Goal: Transaction & Acquisition: Book appointment/travel/reservation

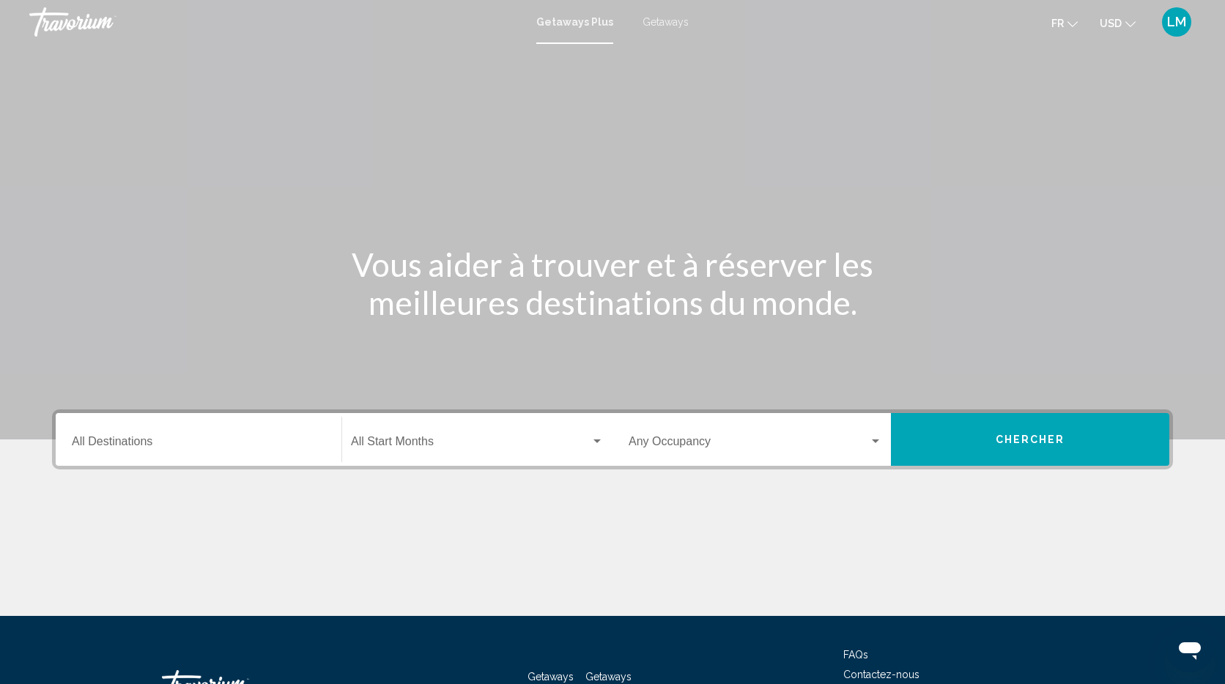
click at [171, 438] on input "Destination All Destinations" at bounding box center [198, 444] width 253 height 13
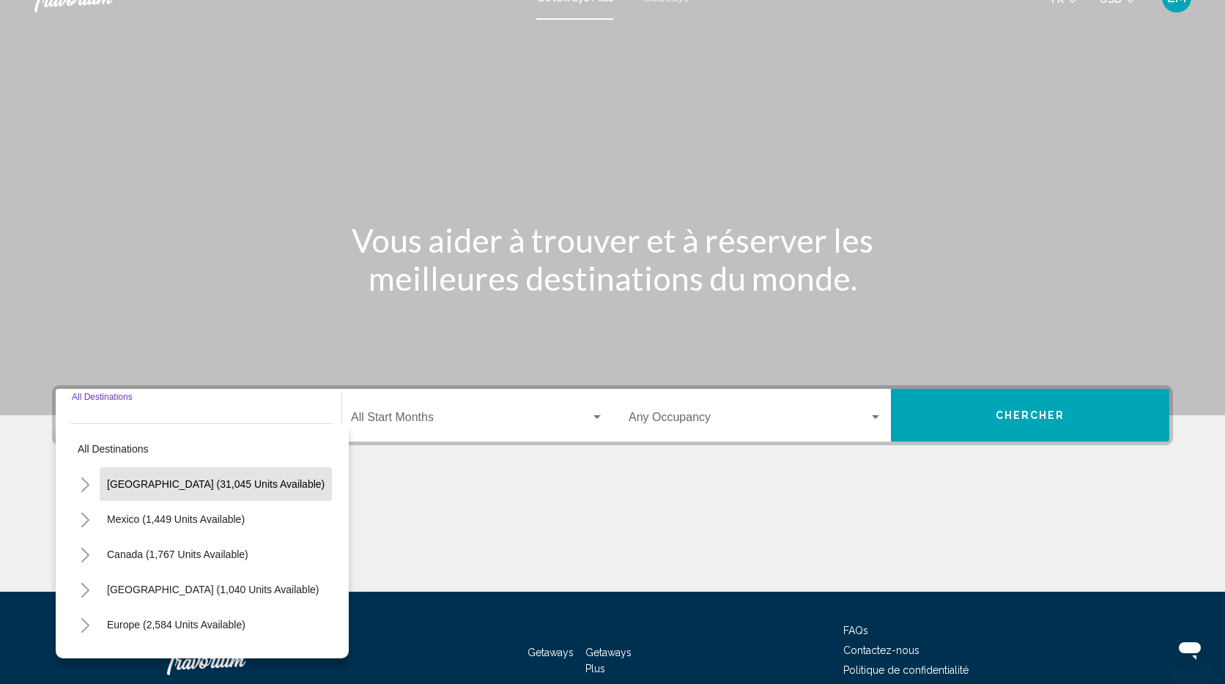
scroll to position [111, 0]
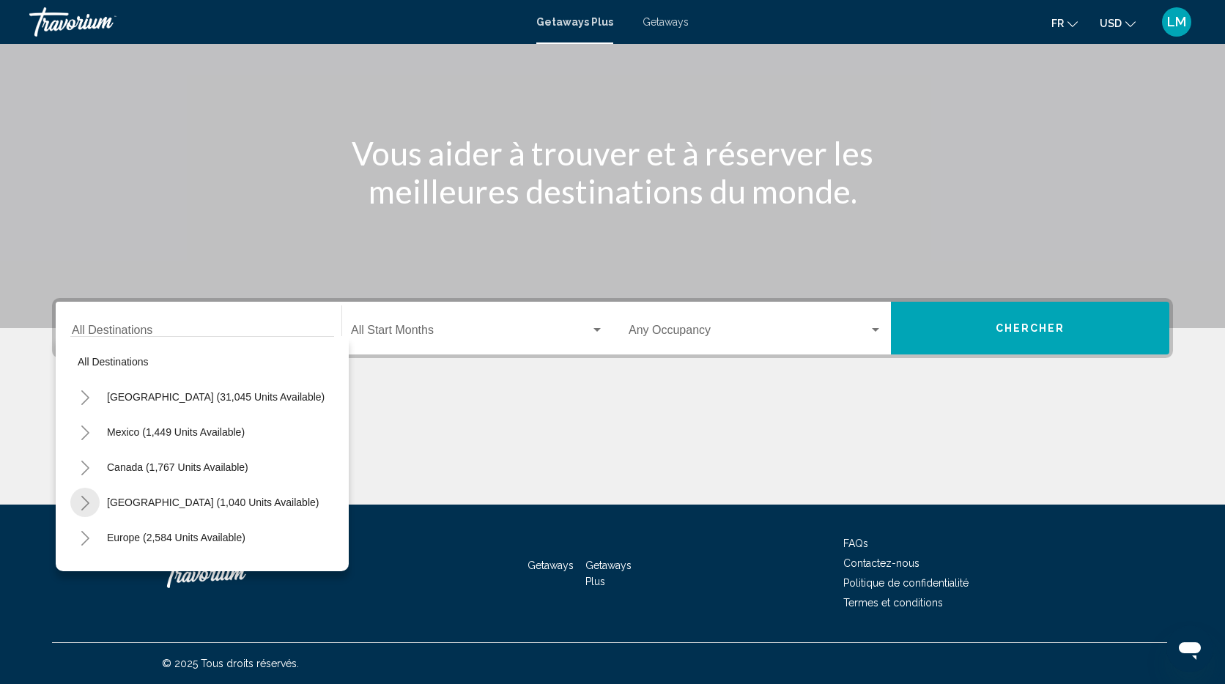
click at [80, 498] on icon "Toggle Caribbean & Atlantic Islands (1,040 units available)" at bounding box center [85, 503] width 11 height 15
click at [76, 395] on icon "Toggle Caribbean & Atlantic Islands (1,040 units available)" at bounding box center [75, 395] width 11 height 15
click at [75, 395] on icon "Toggle Caribbean & Atlantic Islands (1,040 units available)" at bounding box center [75, 395] width 11 height 15
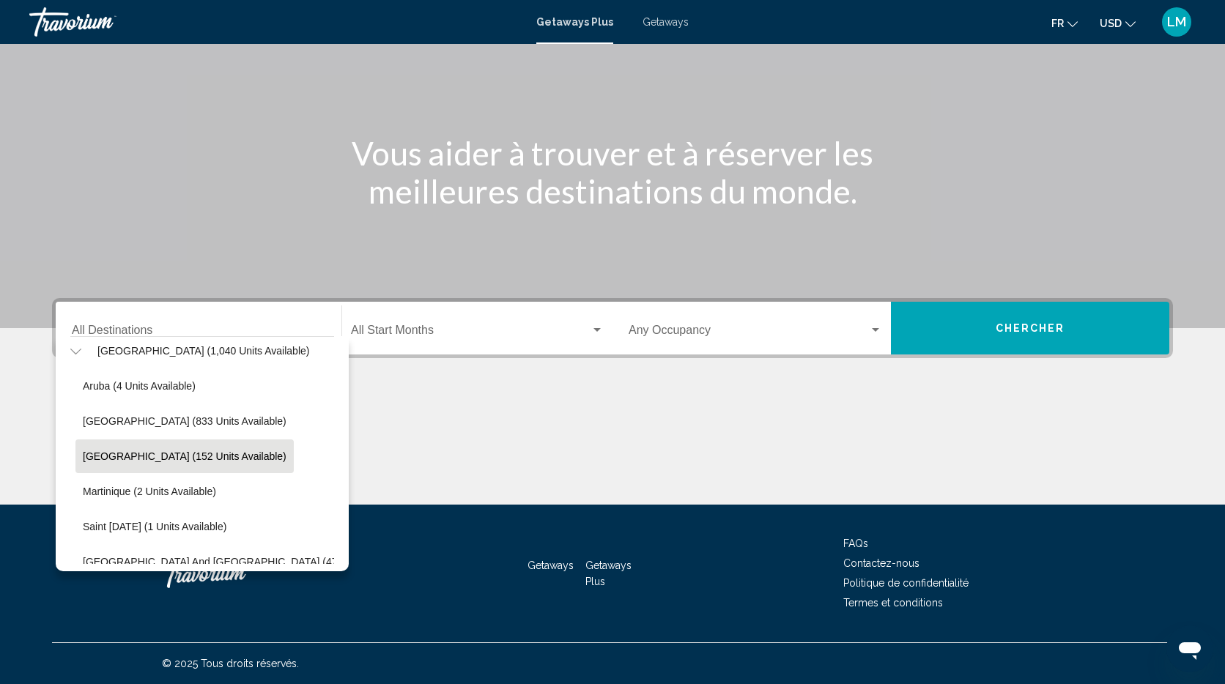
scroll to position [154, 10]
click at [76, 354] on icon "Toggle Caribbean & Atlantic Islands (1,040 units available)" at bounding box center [75, 349] width 11 height 15
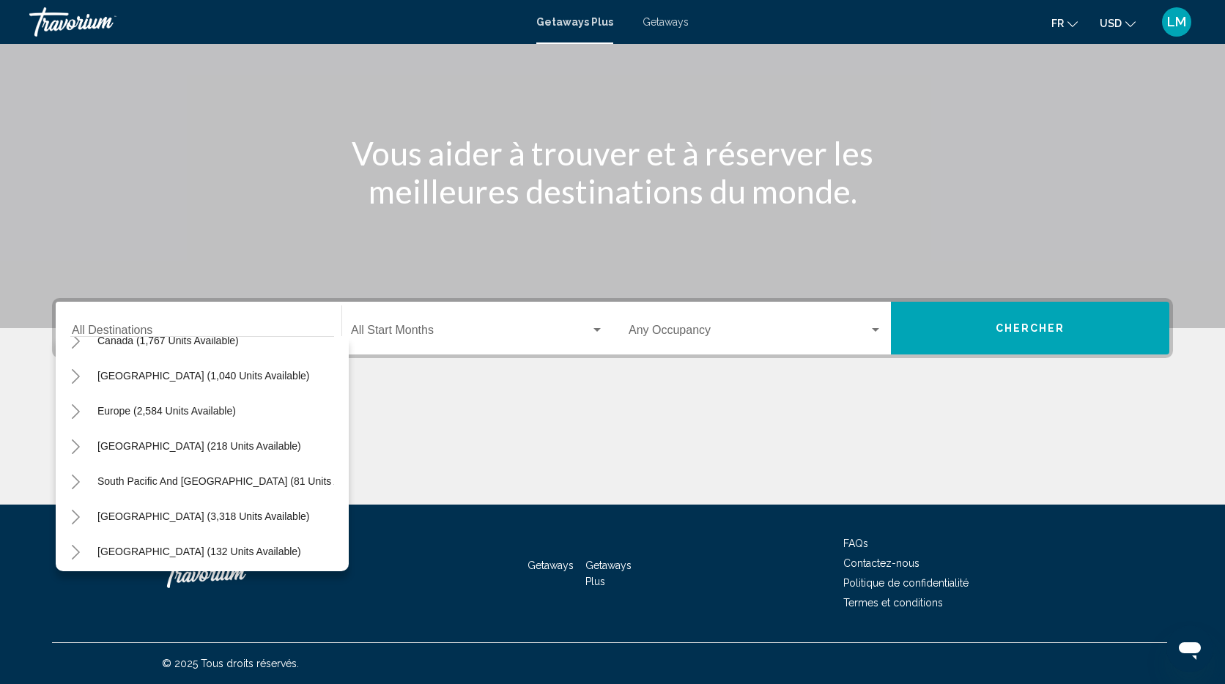
scroll to position [125, 10]
click at [77, 379] on icon "Toggle Caribbean & Atlantic Islands (1,040 units available)" at bounding box center [76, 378] width 8 height 15
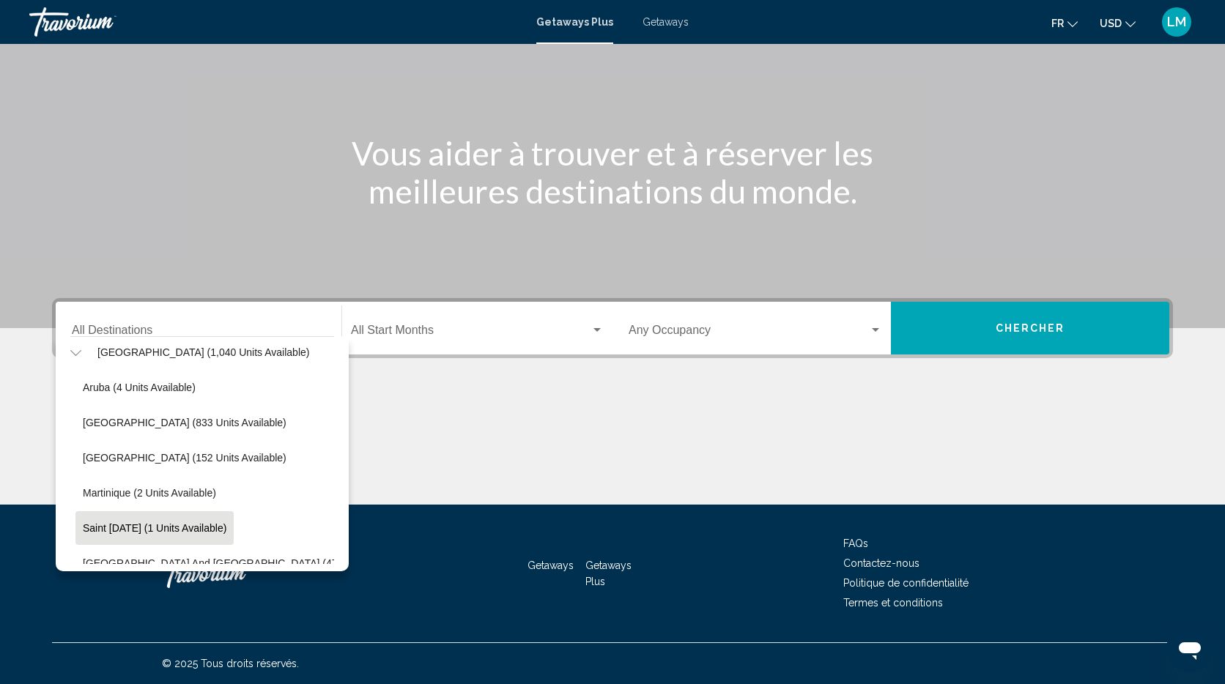
scroll to position [149, 10]
click at [76, 353] on icon "Toggle Caribbean & Atlantic Islands (1,040 units available)" at bounding box center [75, 354] width 11 height 15
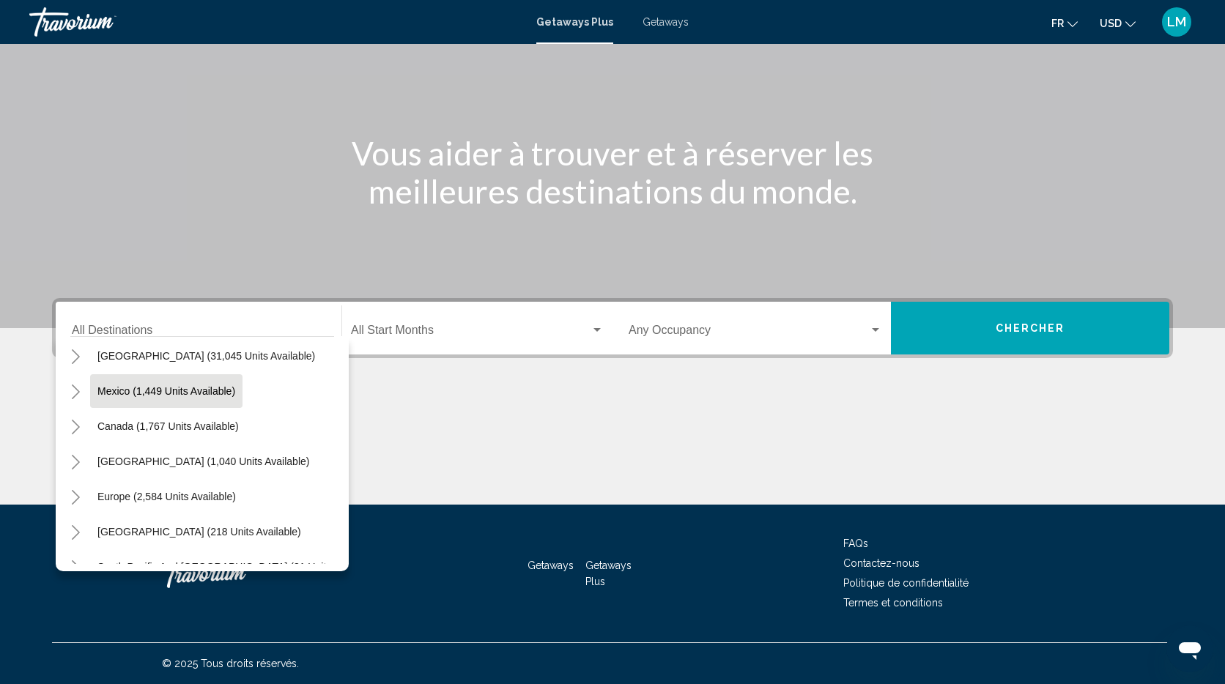
scroll to position [45, 10]
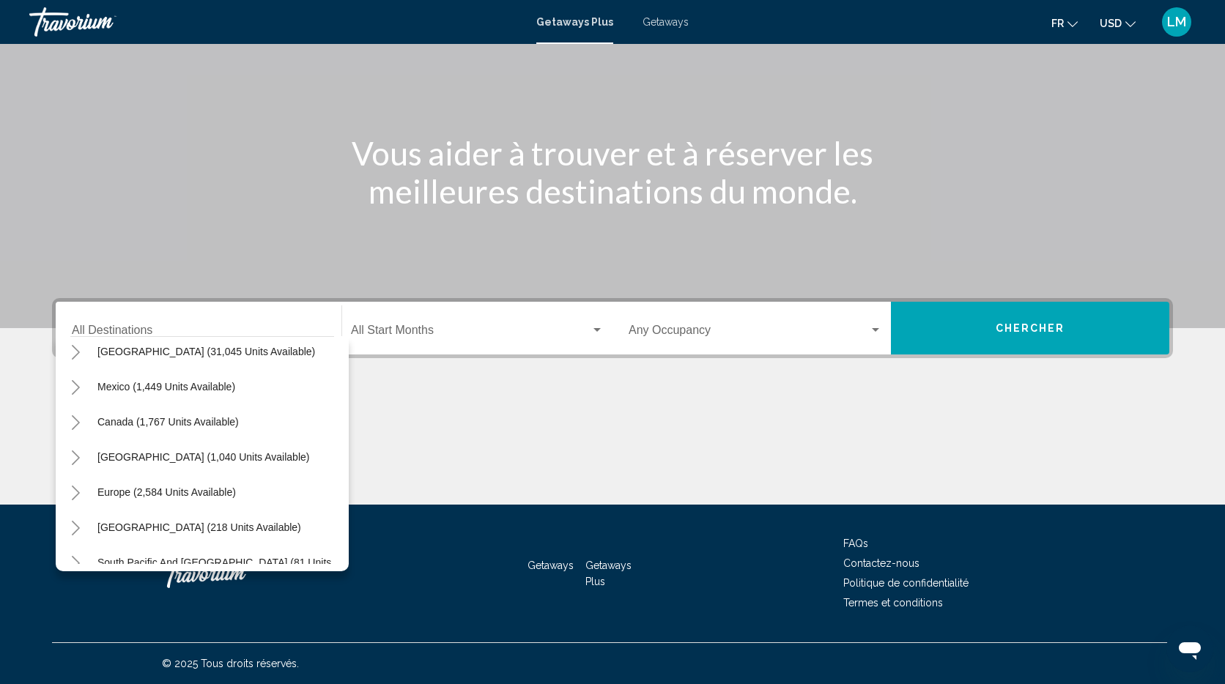
click at [143, 452] on span "Caribbean & Atlantic Islands (1,040 units available)" at bounding box center [203, 457] width 212 height 12
type input "**********"
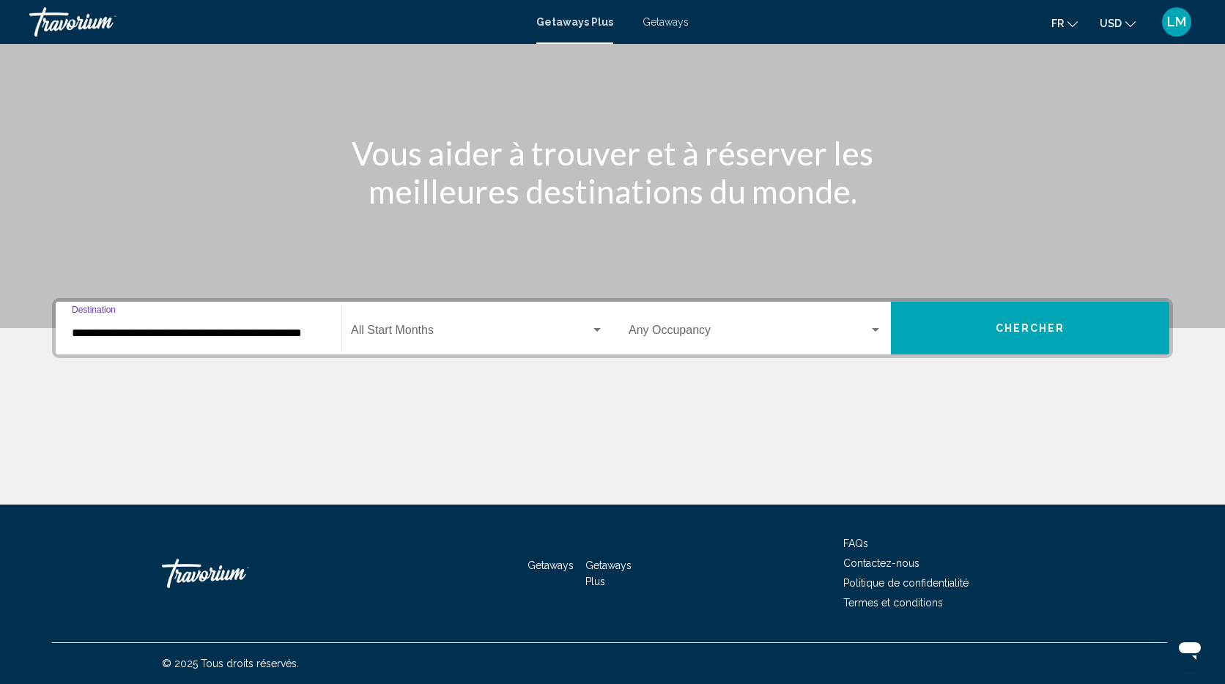
click at [421, 327] on span "Search widget" at bounding box center [470, 333] width 239 height 13
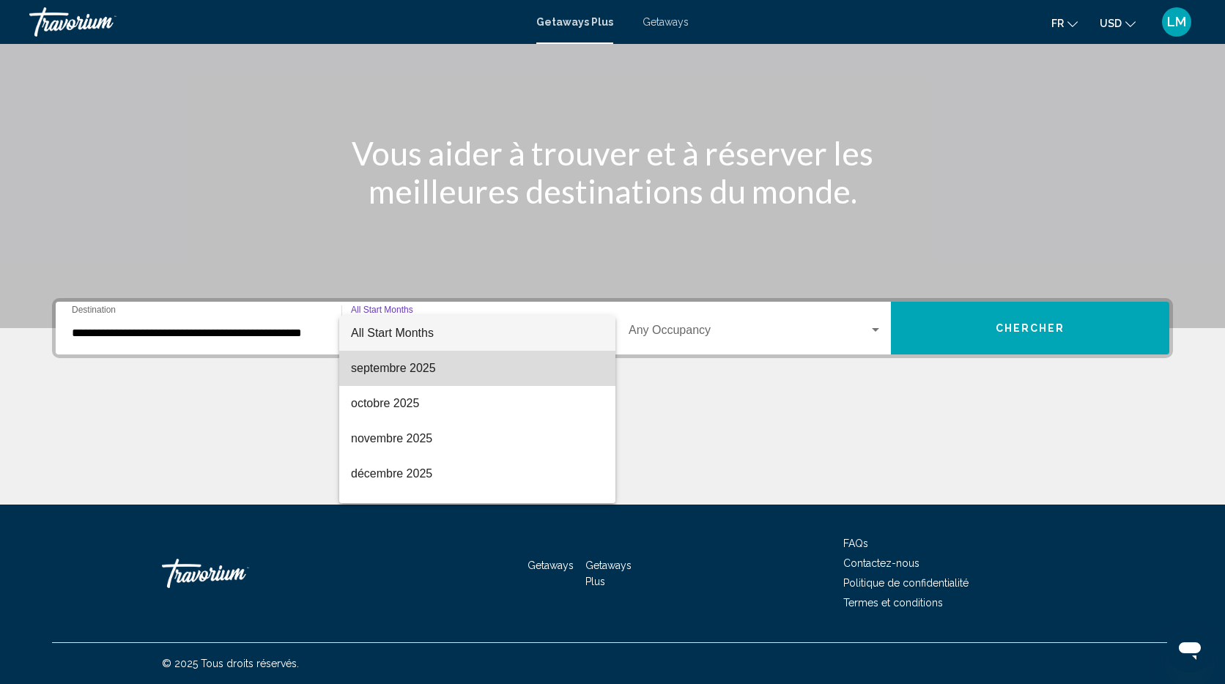
click at [480, 374] on span "septembre 2025" at bounding box center [477, 368] width 253 height 35
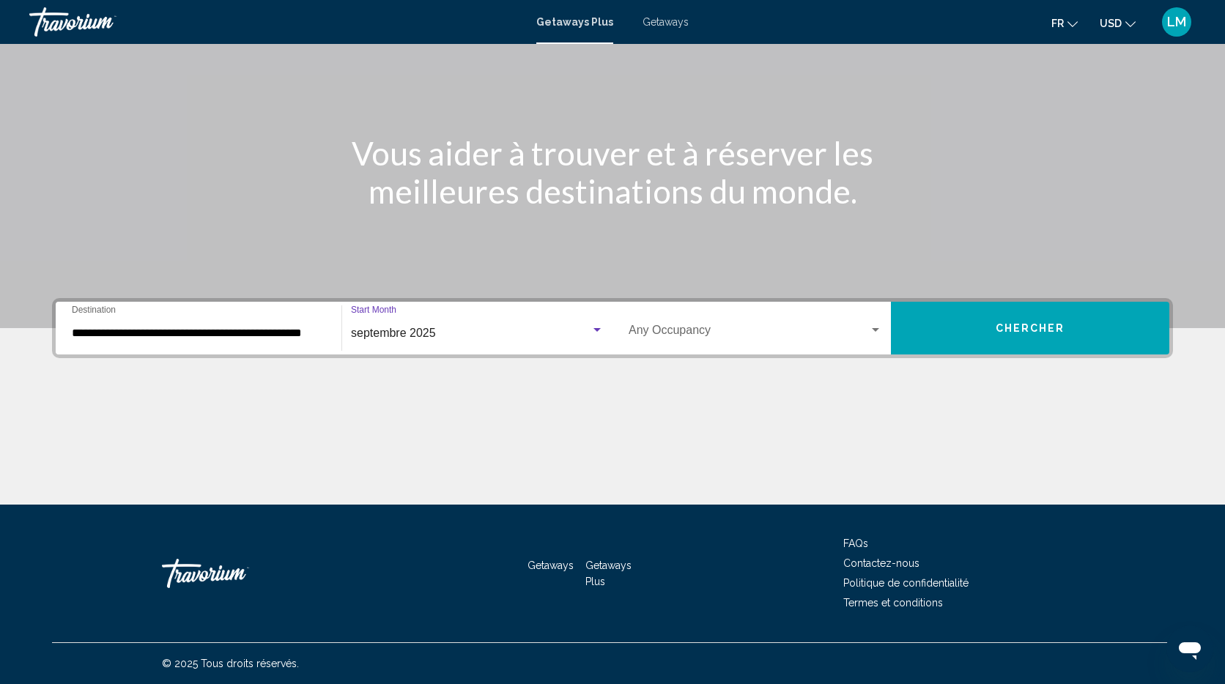
click at [732, 342] on div "Occupancy Any Occupancy" at bounding box center [754, 328] width 253 height 46
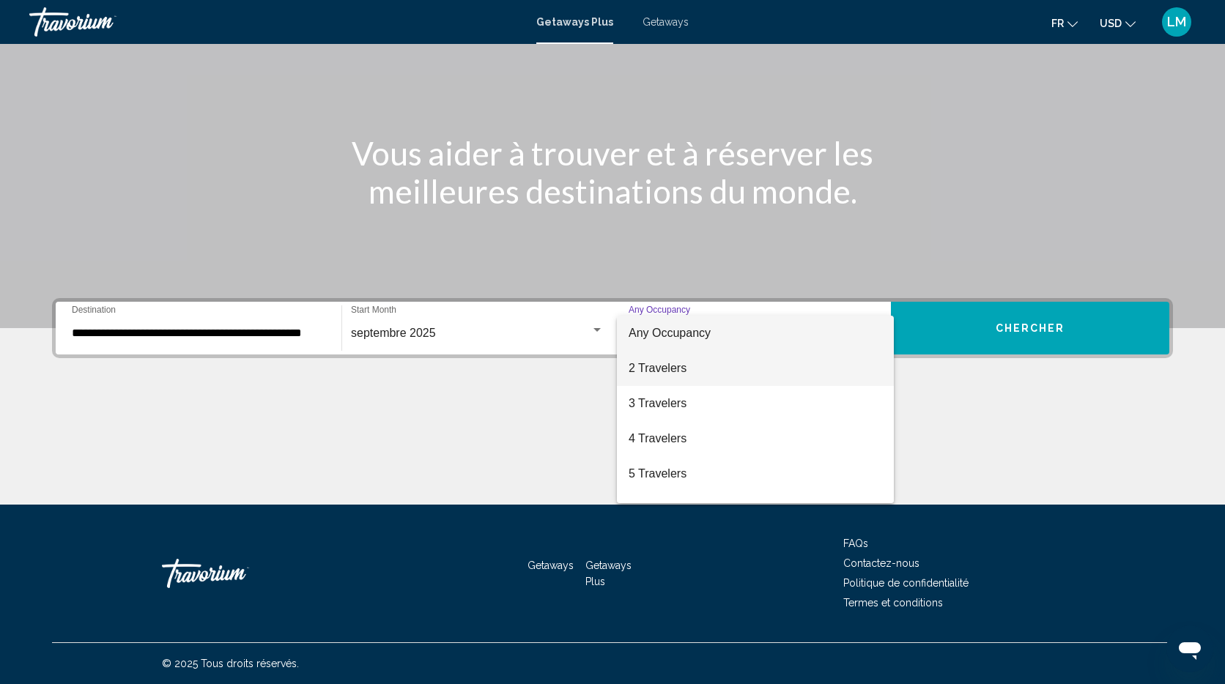
click at [714, 366] on span "2 Travelers" at bounding box center [754, 368] width 253 height 35
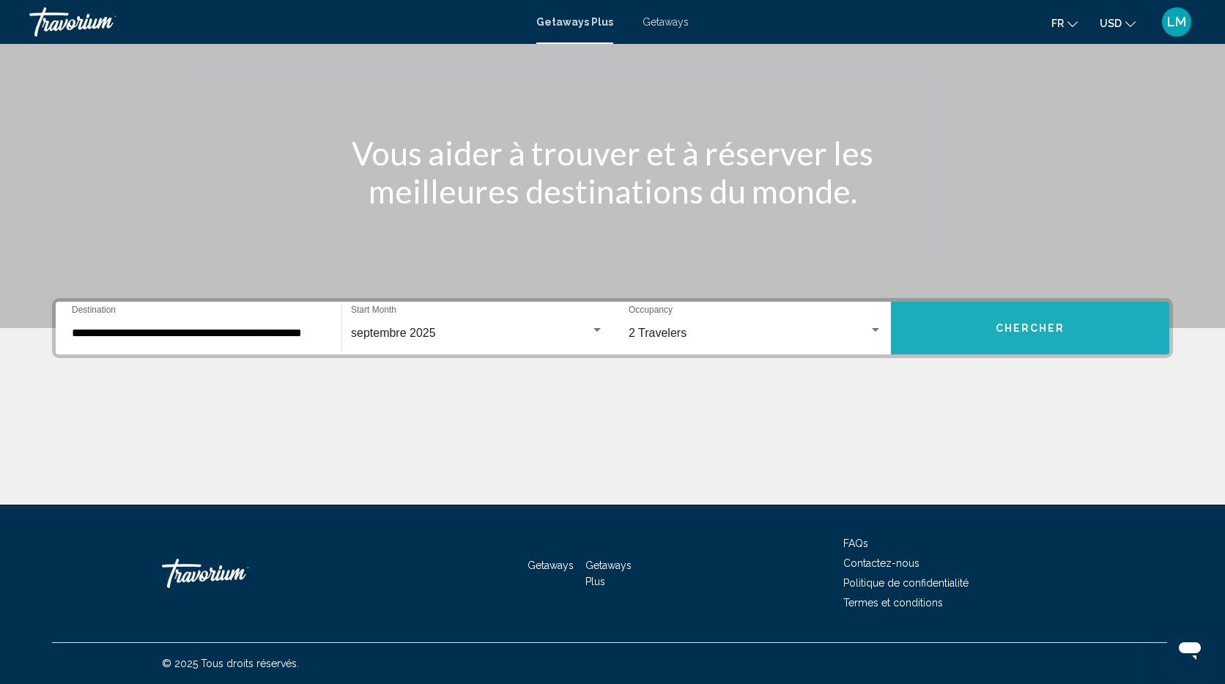
click at [977, 315] on button "Chercher" at bounding box center [1030, 328] width 278 height 53
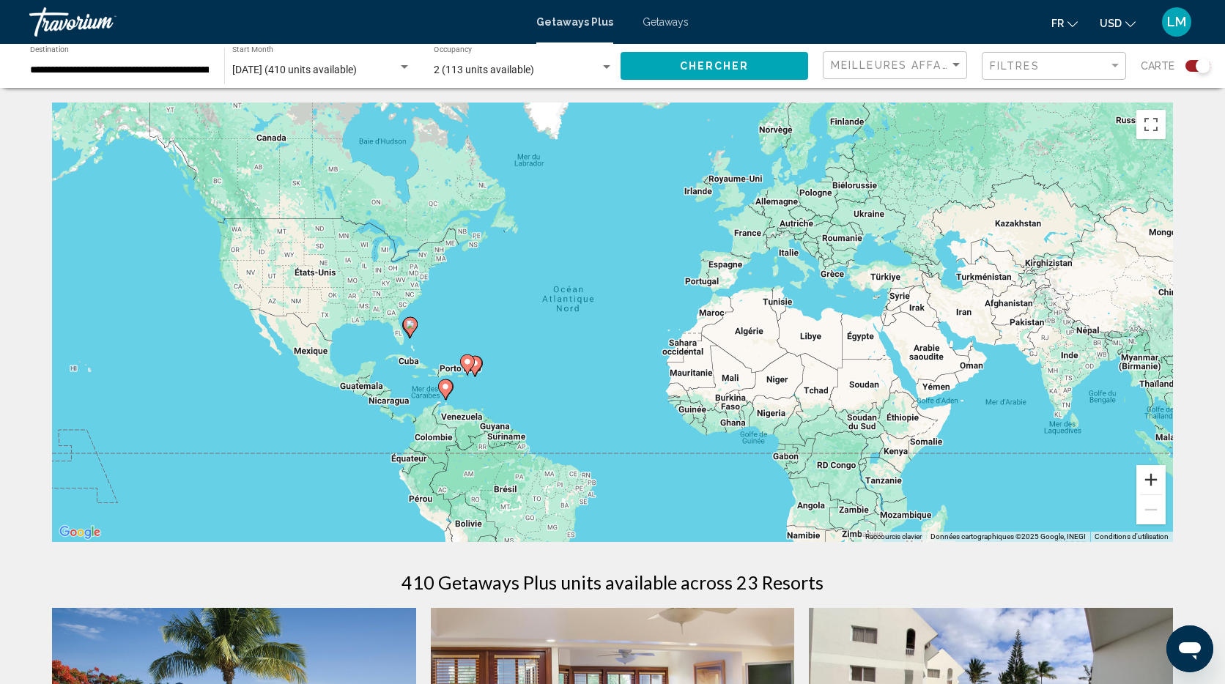
click at [1150, 475] on button "Zoom avant" at bounding box center [1150, 479] width 29 height 29
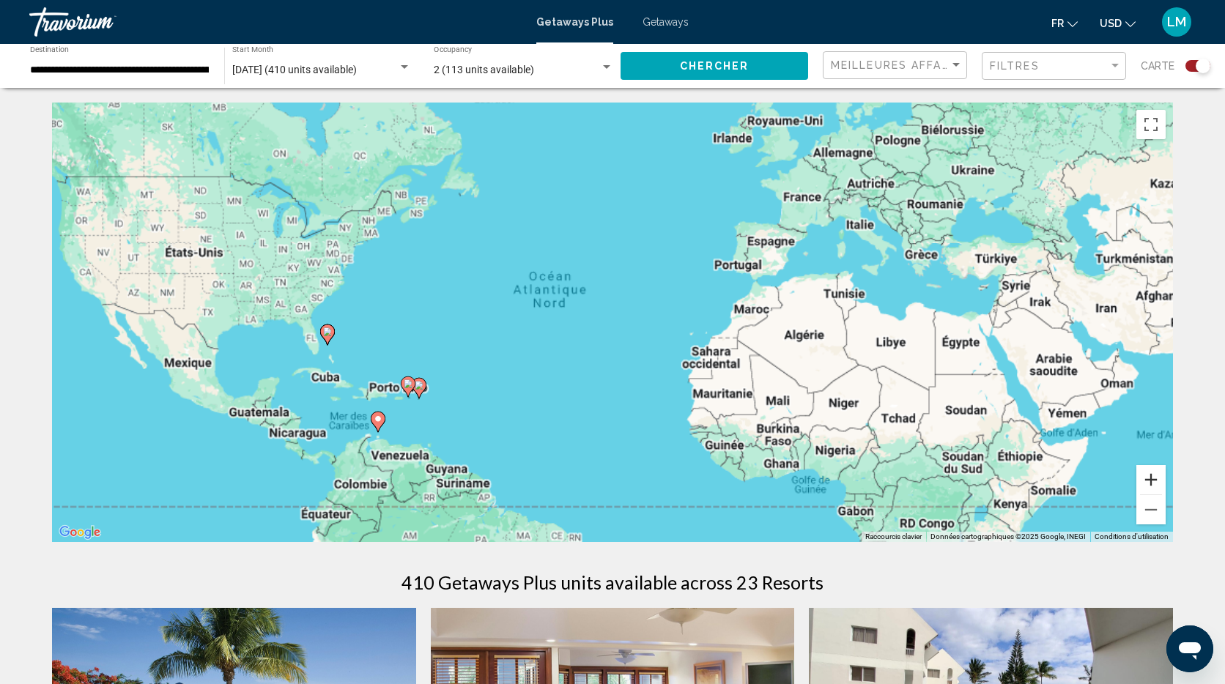
click at [1150, 475] on button "Zoom avant" at bounding box center [1150, 479] width 29 height 29
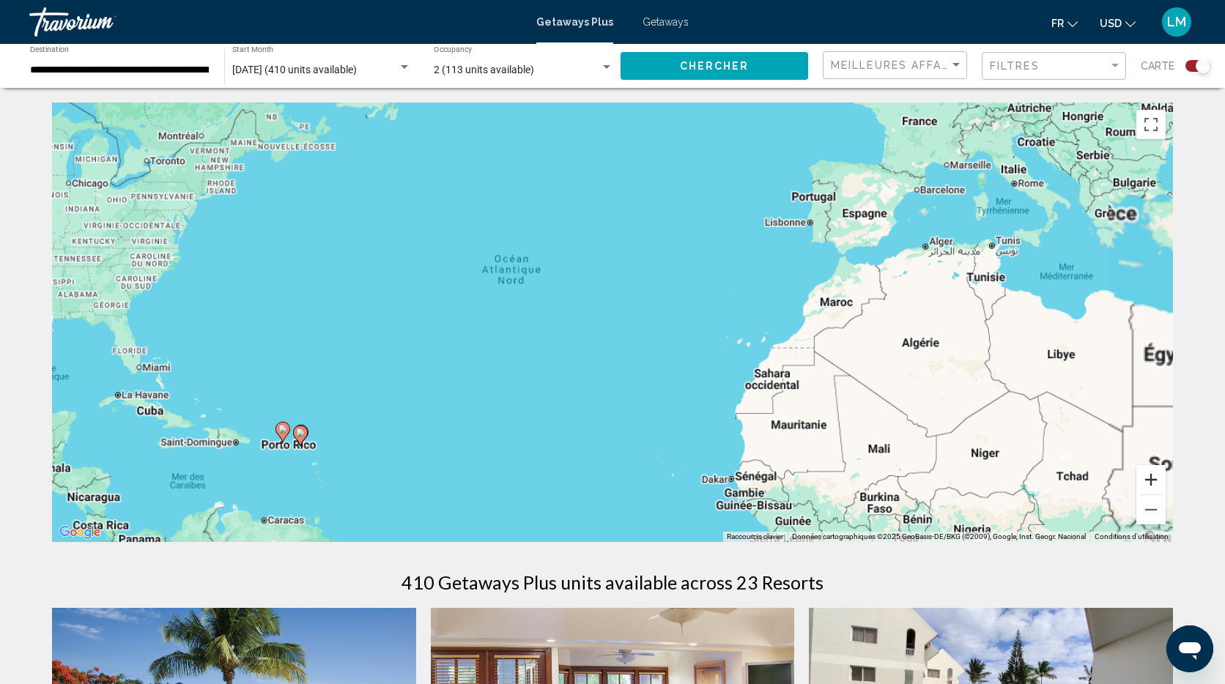
click at [1150, 475] on button "Zoom avant" at bounding box center [1150, 479] width 29 height 29
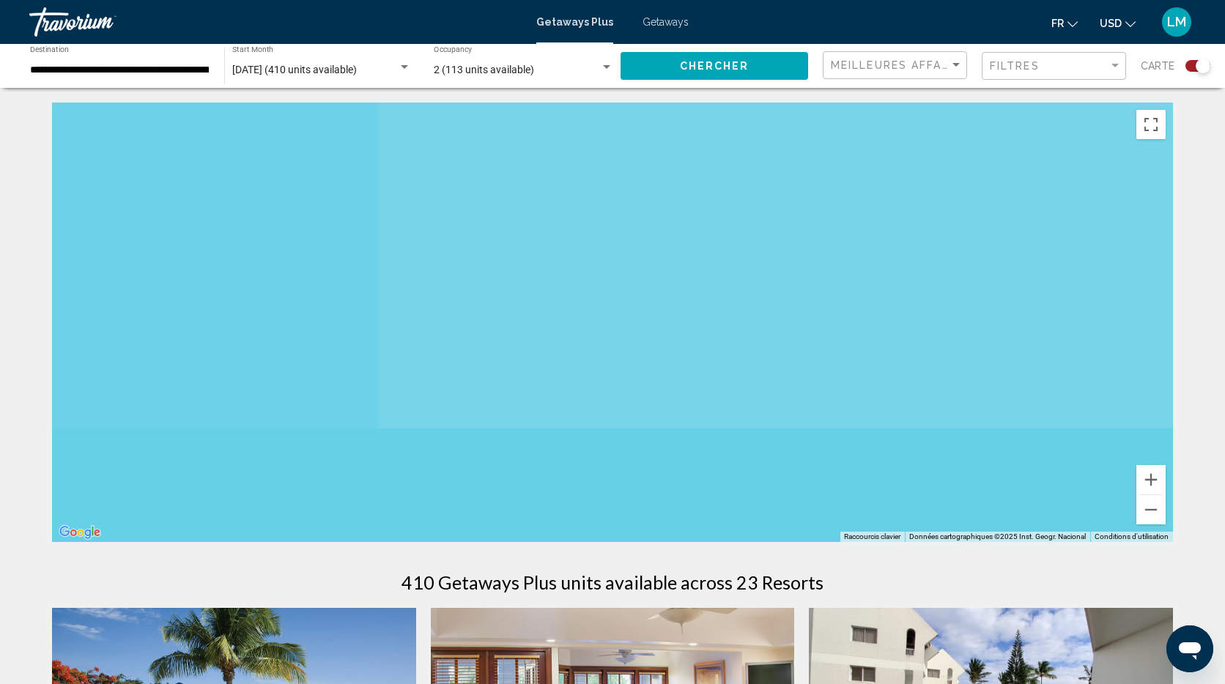
drag, startPoint x: 685, startPoint y: 191, endPoint x: 860, endPoint y: 121, distance: 187.9
click at [860, 121] on div "Main content" at bounding box center [612, 322] width 1121 height 439
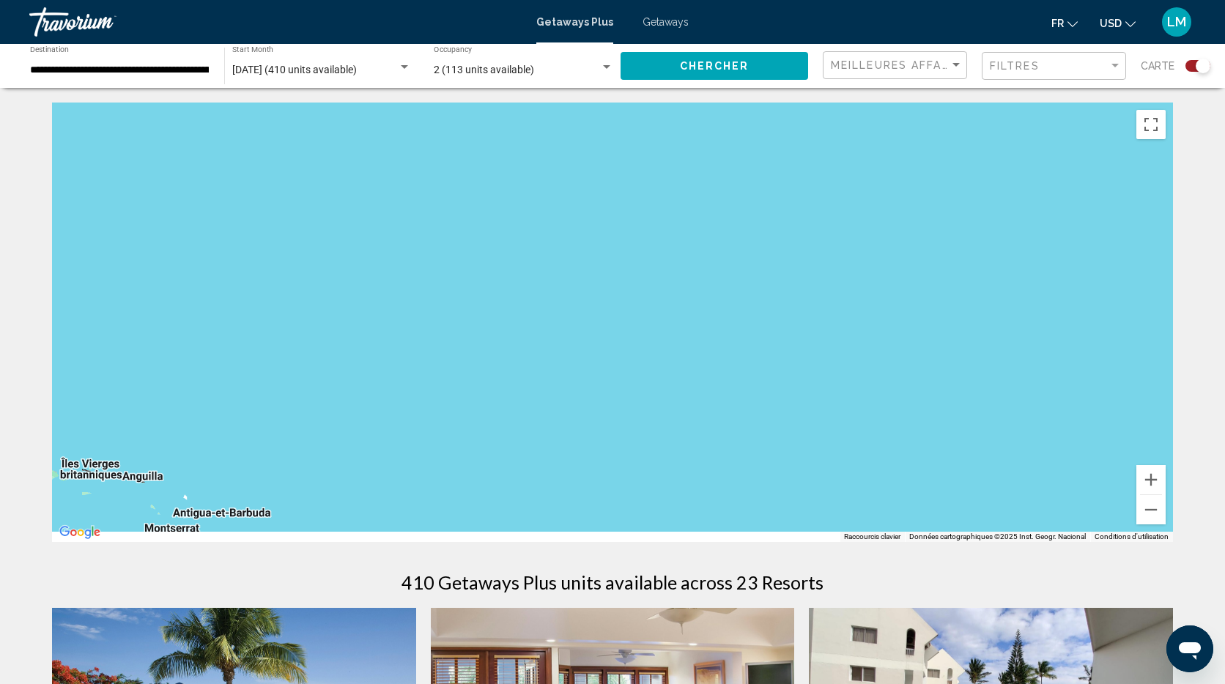
drag, startPoint x: 543, startPoint y: 455, endPoint x: 869, endPoint y: 170, distance: 432.9
click at [869, 170] on div "Pour activer le glissement avec le clavier, appuyez sur Alt+Entrée. Une fois ce…" at bounding box center [612, 322] width 1121 height 439
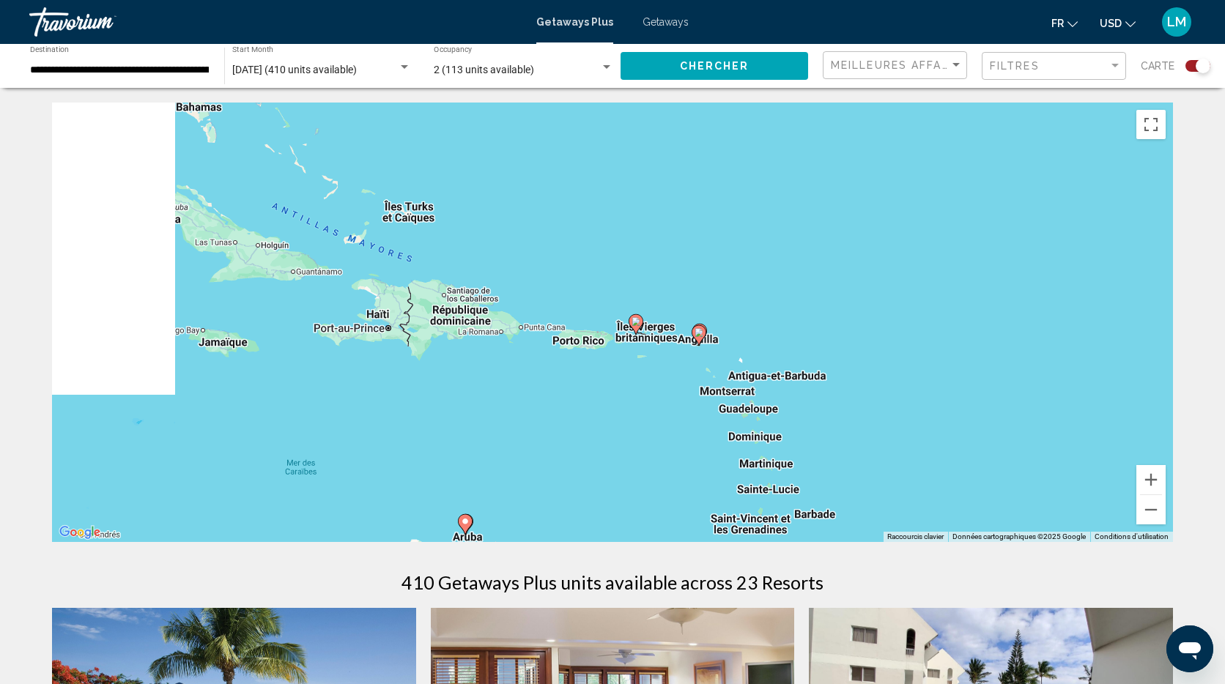
drag, startPoint x: 453, startPoint y: 218, endPoint x: 632, endPoint y: 409, distance: 262.7
click at [632, 409] on div "Pour activer le glissement avec le clavier, appuyez sur Alt+Entrée. Une fois ce…" at bounding box center [612, 322] width 1121 height 439
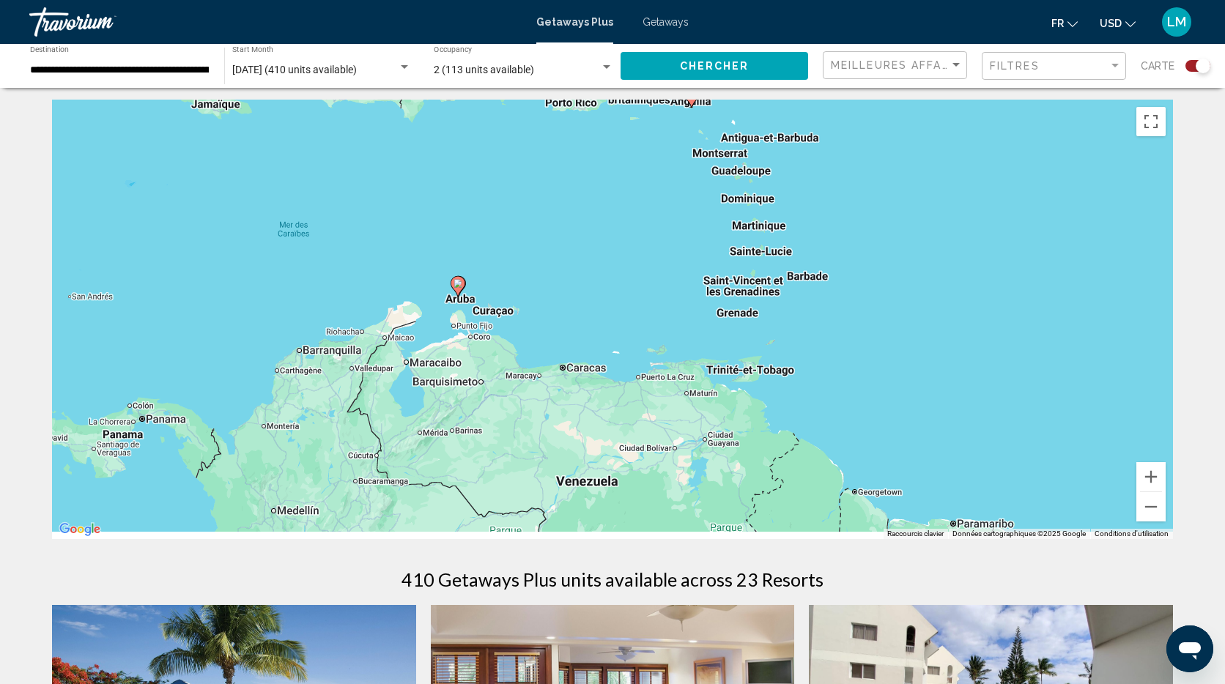
drag, startPoint x: 845, startPoint y: 398, endPoint x: 827, endPoint y: 150, distance: 248.9
click at [827, 150] on div "Pour activer le glissement avec le clavier, appuyez sur Alt+Entrée. Une fois ce…" at bounding box center [612, 319] width 1121 height 439
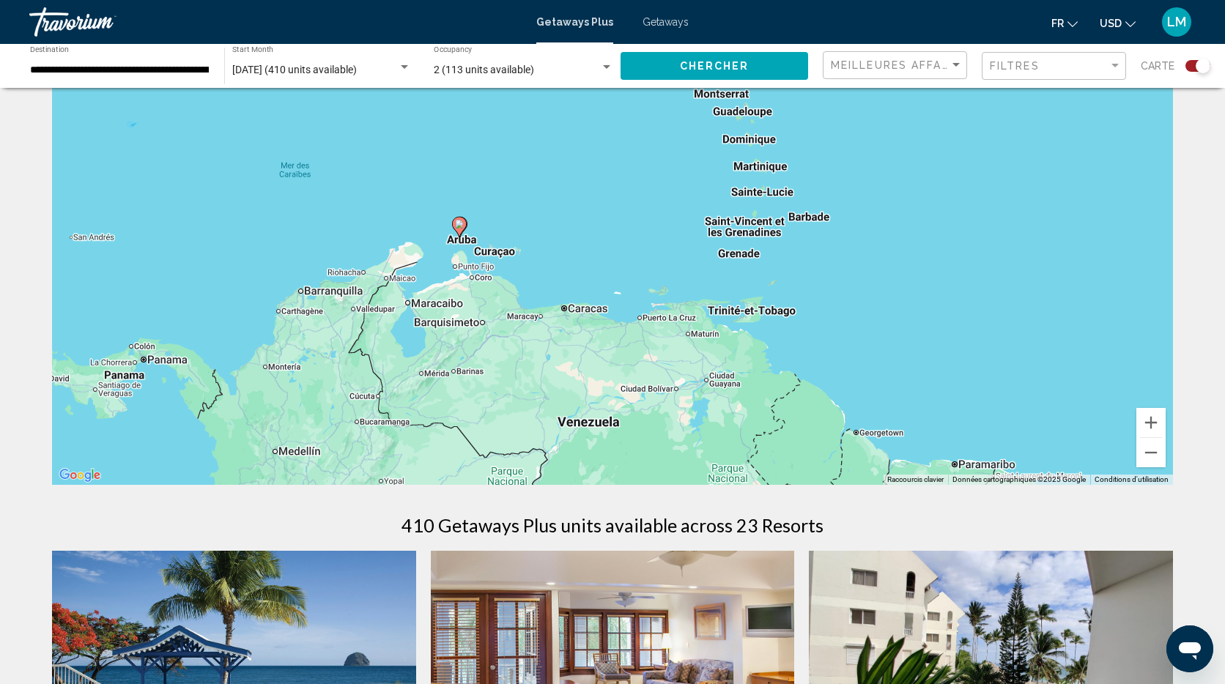
scroll to position [0, 0]
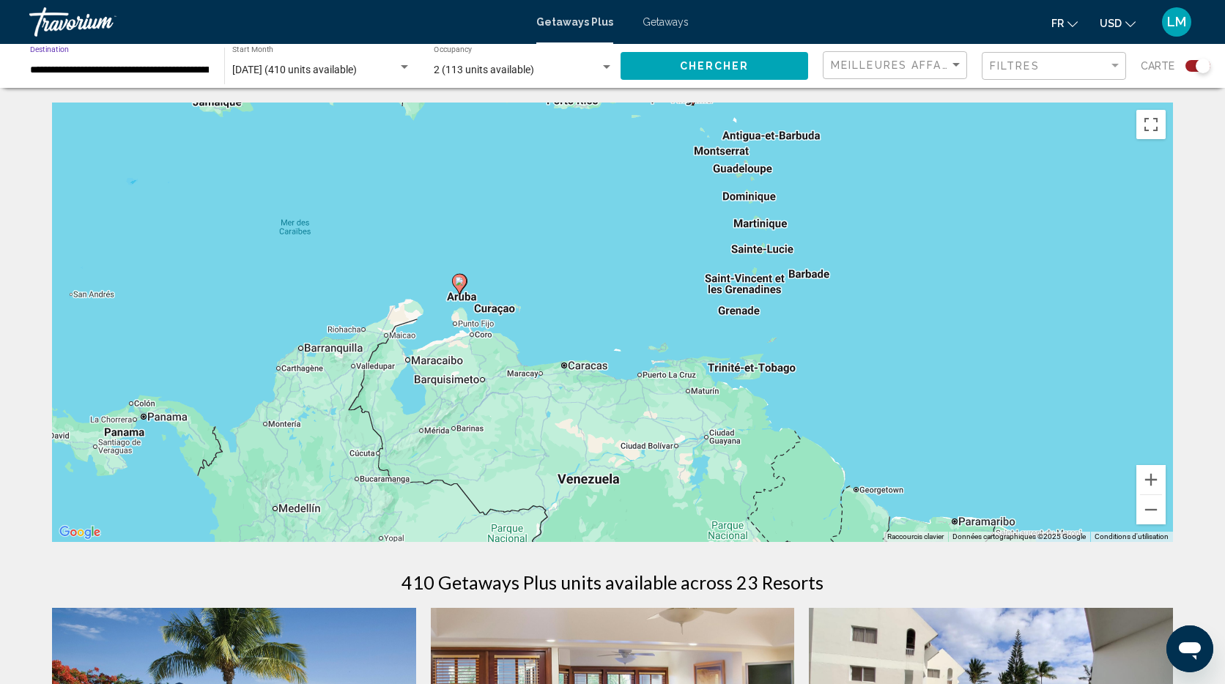
click at [132, 67] on input "**********" at bounding box center [119, 70] width 179 height 12
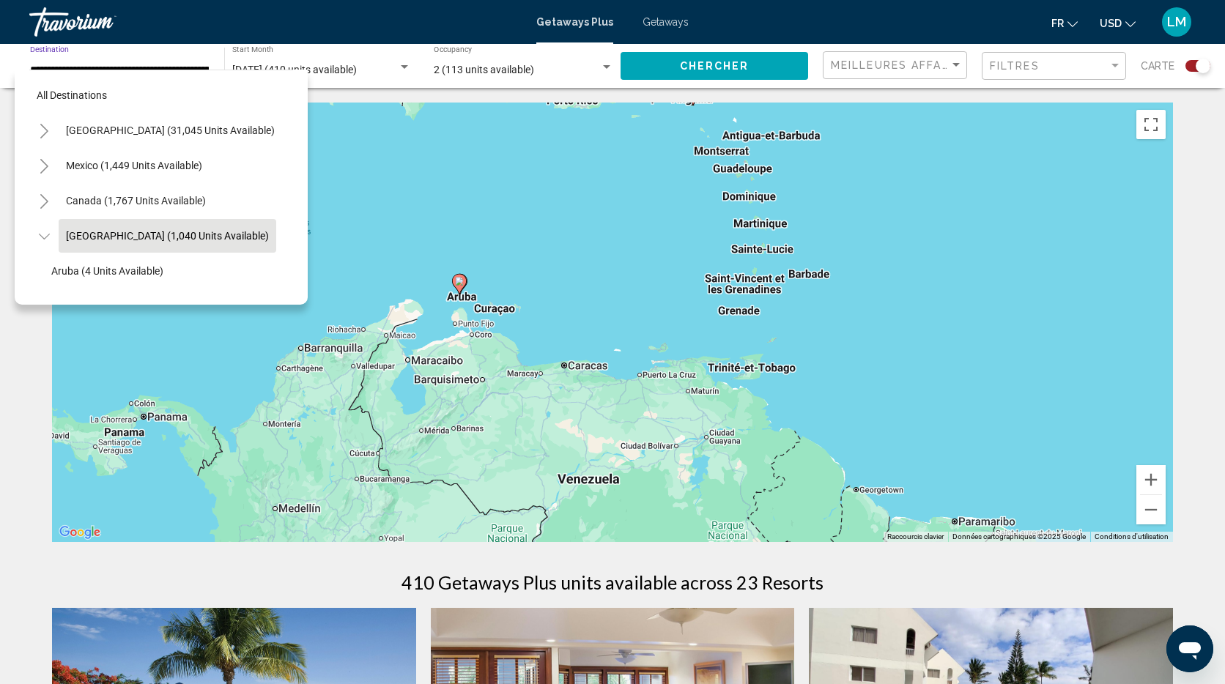
scroll to position [52, 13]
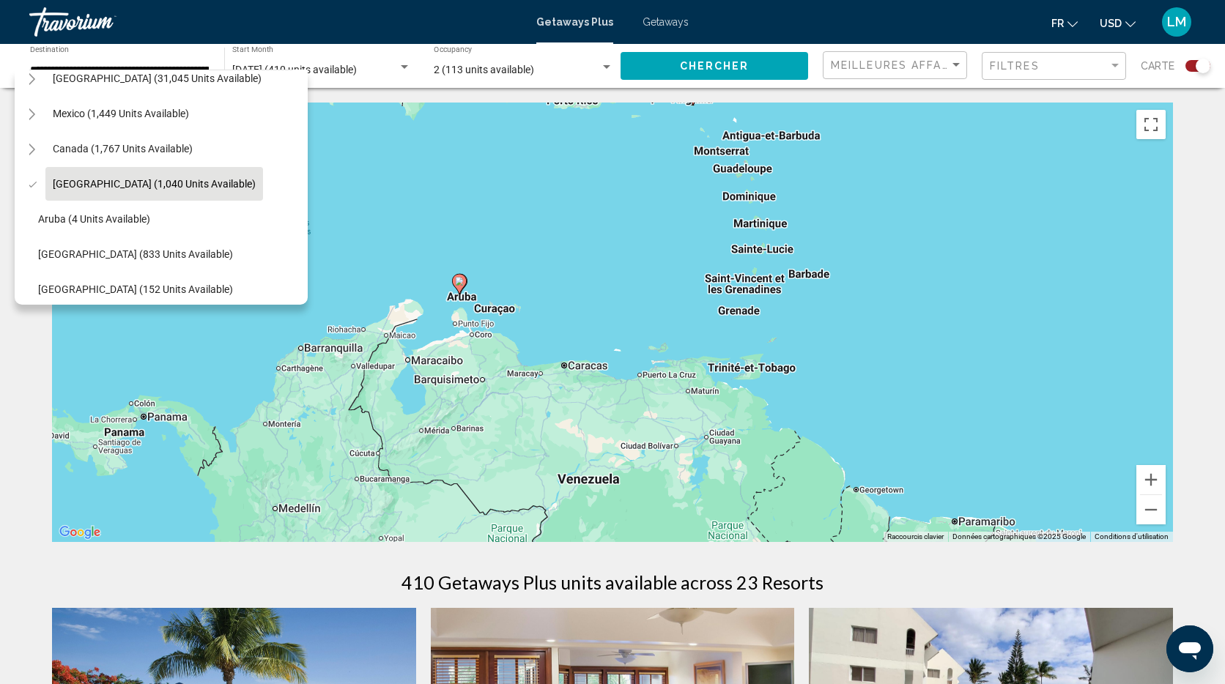
click at [28, 178] on div "All destinations United States (31,045 units available) Mexico (1,449 units ava…" at bounding box center [161, 187] width 293 height 235
click at [34, 185] on icon "Toggle Caribbean & Atlantic Islands (1,040 units available)" at bounding box center [31, 184] width 11 height 15
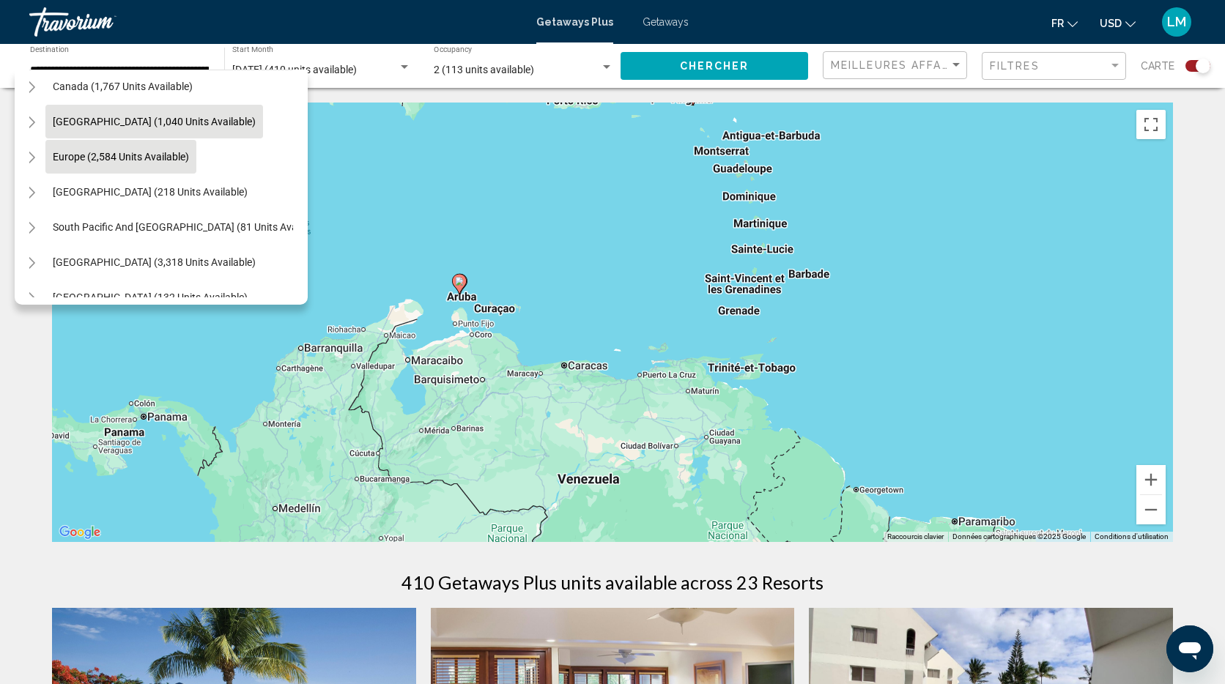
scroll to position [109, 13]
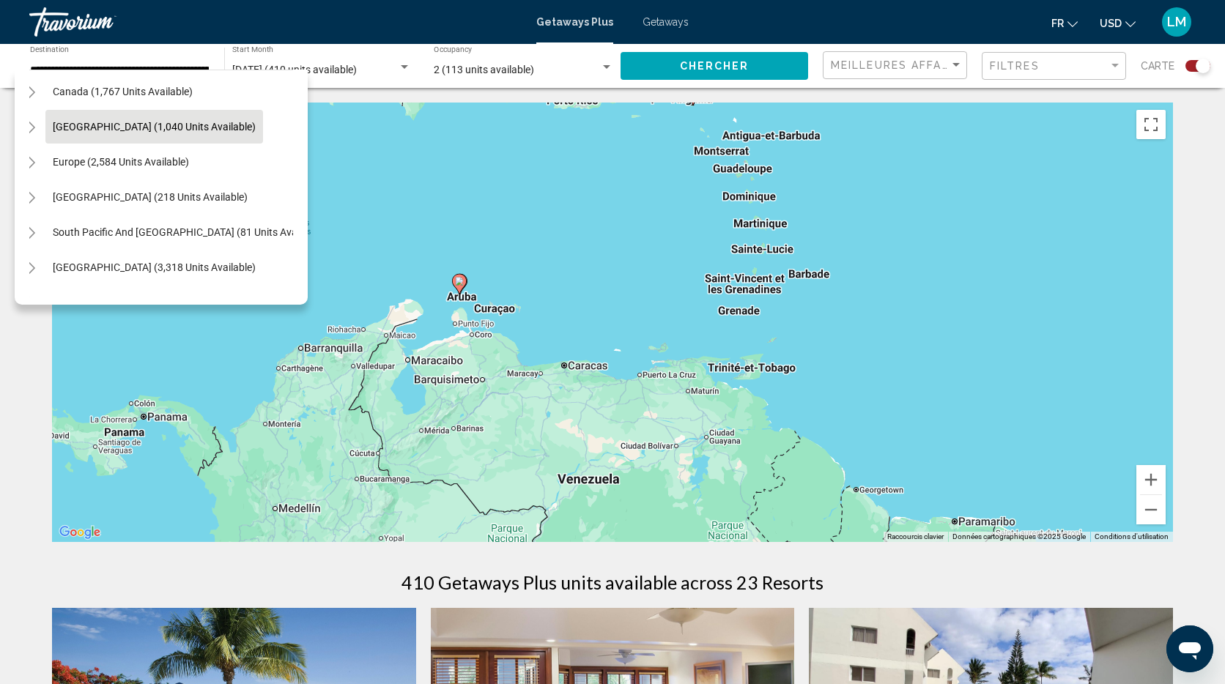
click at [34, 130] on icon "Toggle Caribbean & Atlantic Islands (1,040 units available)" at bounding box center [31, 127] width 11 height 15
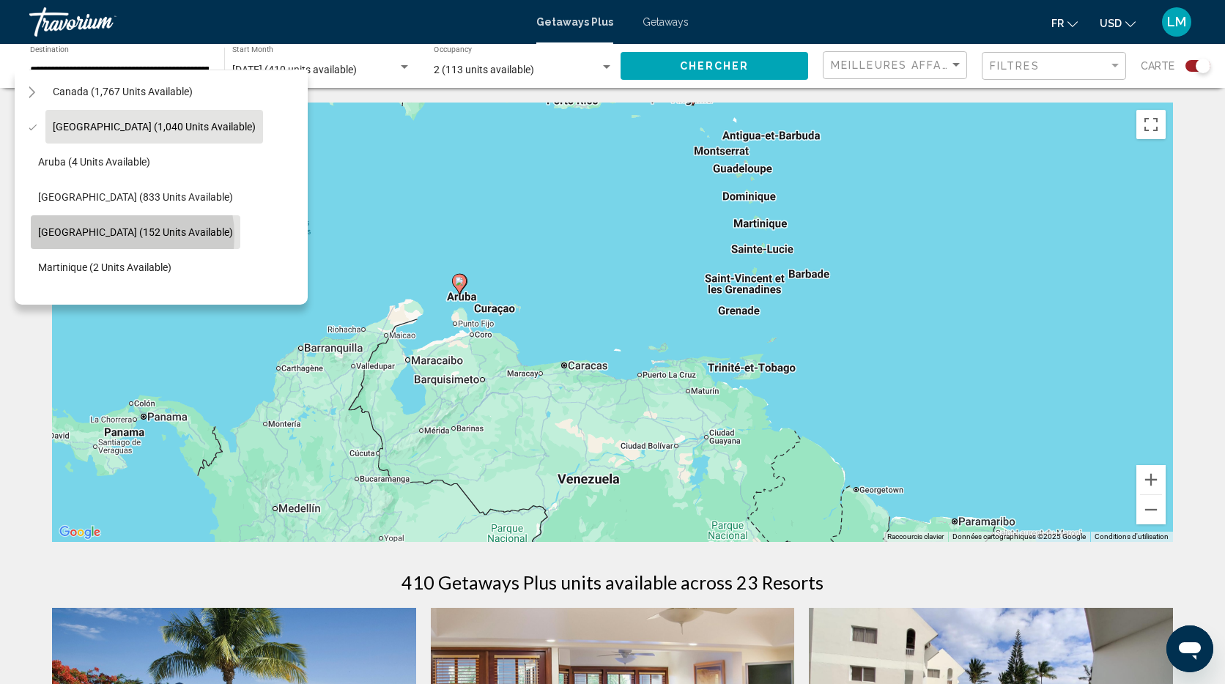
click at [112, 236] on span "Dominican Republic (152 units available)" at bounding box center [135, 232] width 195 height 12
type input "**********"
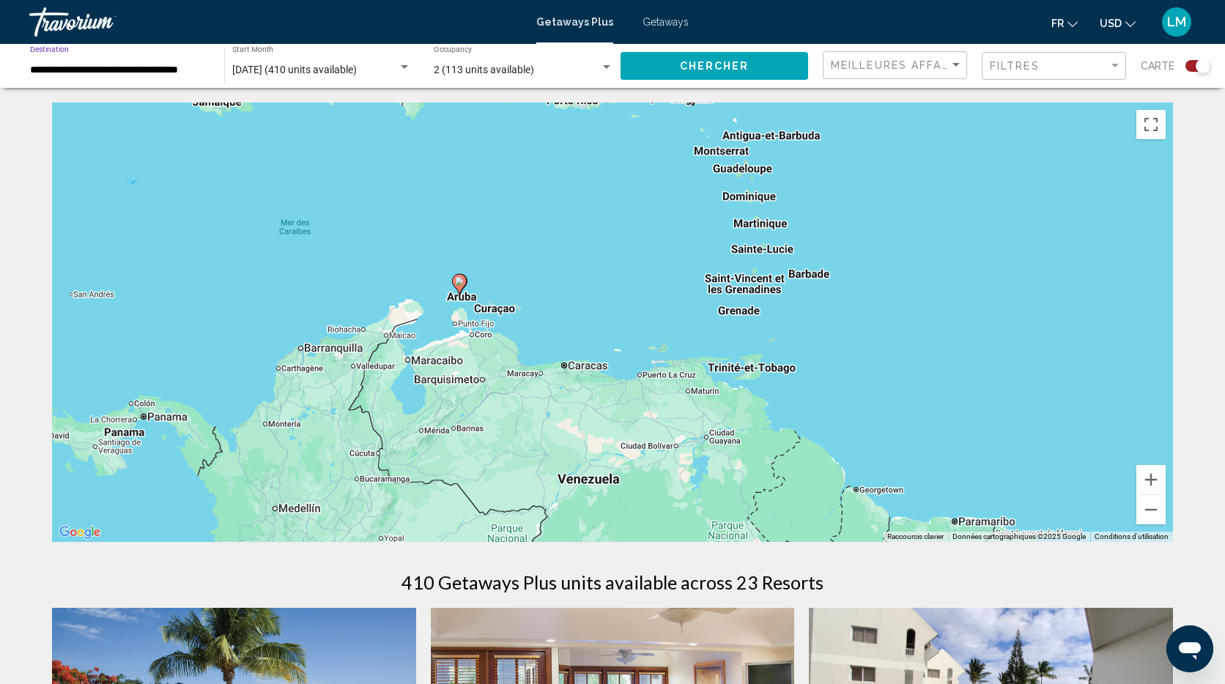
click at [708, 57] on button "Chercher" at bounding box center [713, 65] width 187 height 27
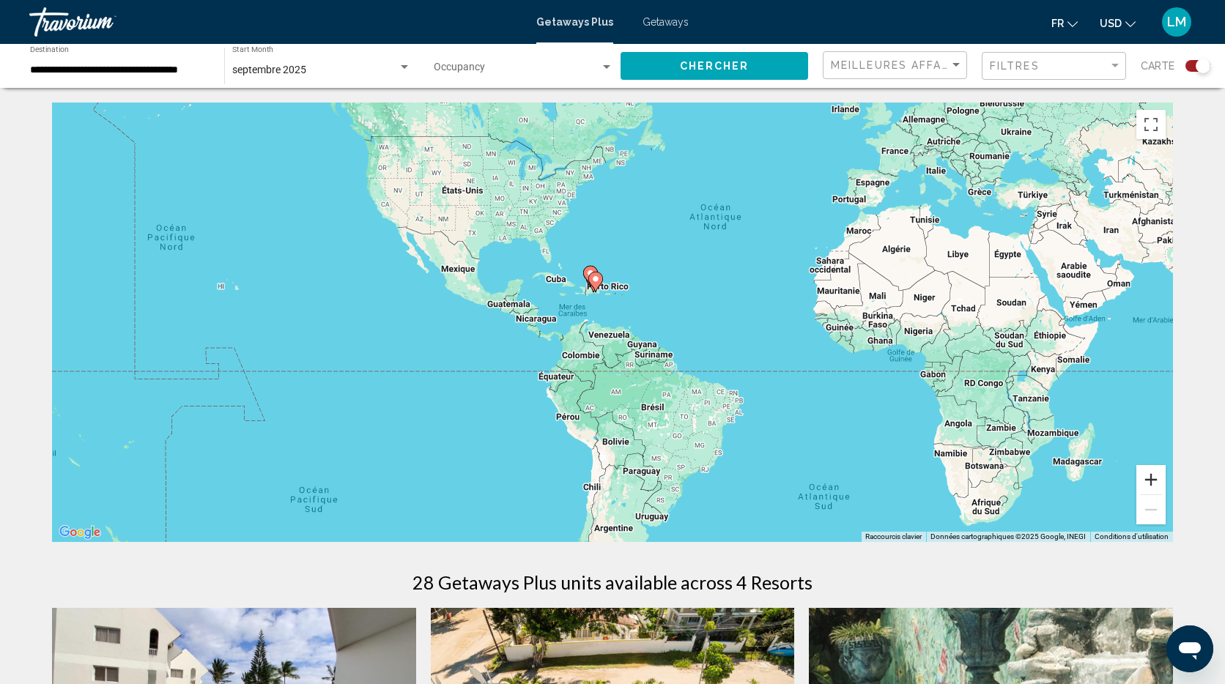
click at [1154, 482] on button "Zoom avant" at bounding box center [1150, 479] width 29 height 29
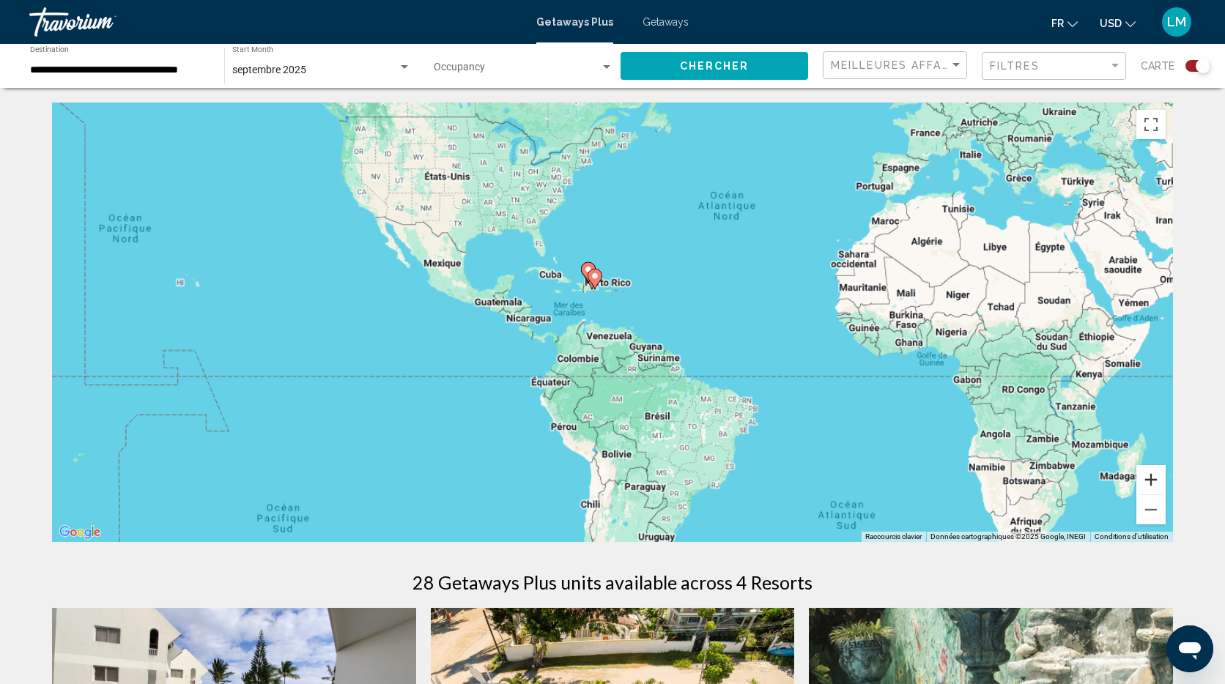
click at [1154, 482] on button "Zoom avant" at bounding box center [1150, 479] width 29 height 29
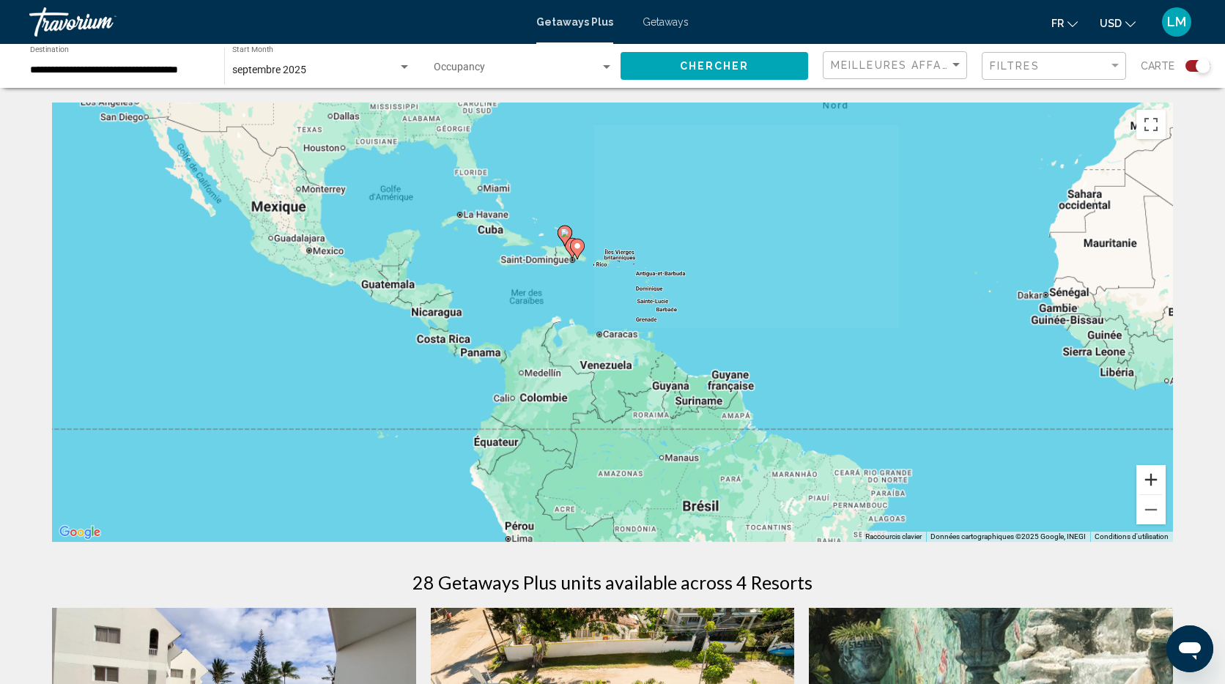
click at [1153, 482] on button "Zoom avant" at bounding box center [1150, 479] width 29 height 29
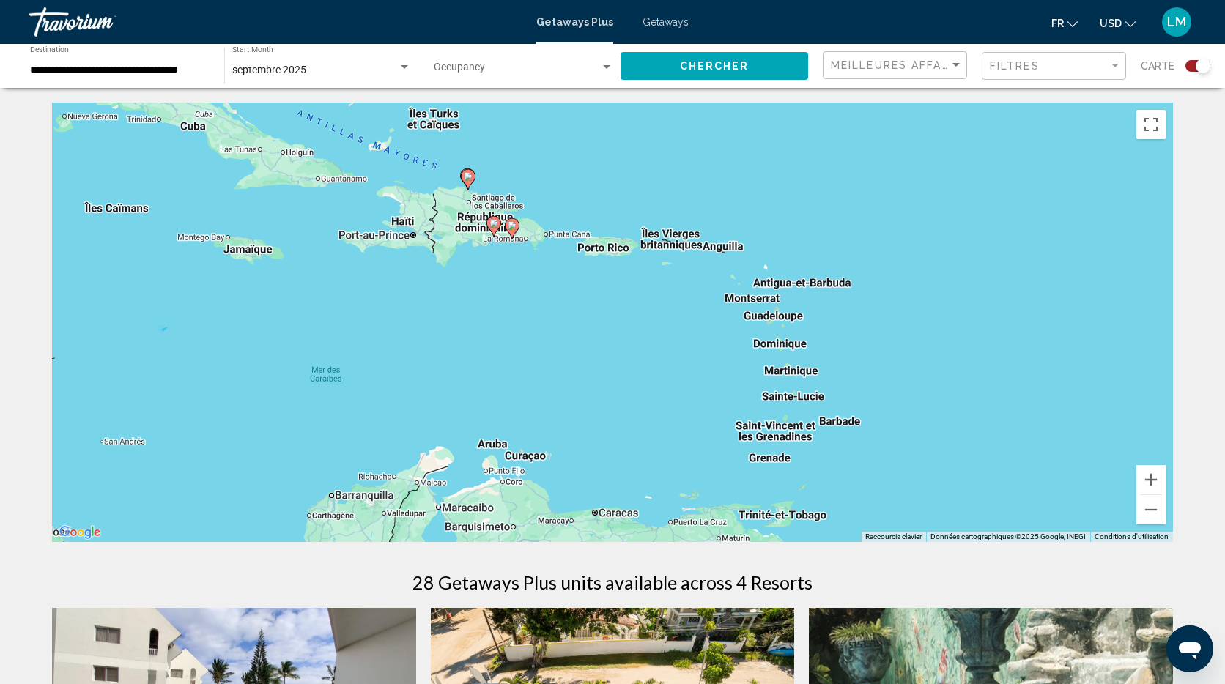
drag, startPoint x: 579, startPoint y: 263, endPoint x: 598, endPoint y: 371, distance: 109.3
click at [610, 413] on div "Pour activer le glissement avec le clavier, appuyez sur Alt+Entrée. Une fois ce…" at bounding box center [612, 322] width 1121 height 439
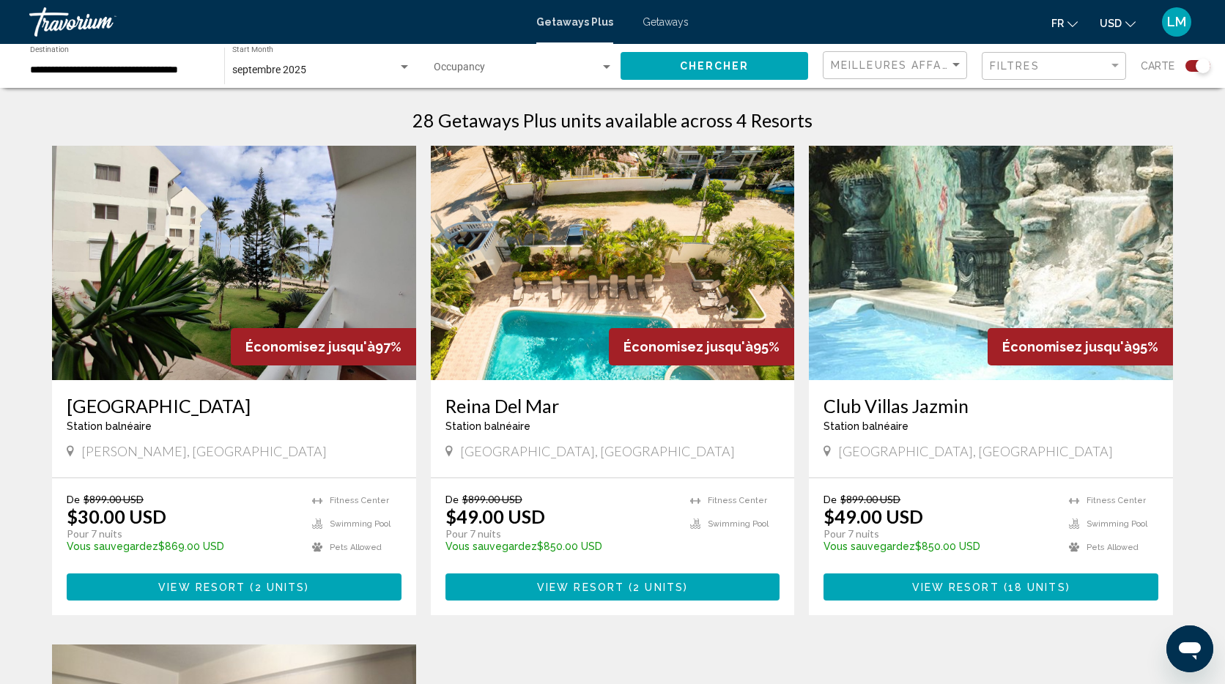
scroll to position [473, 0]
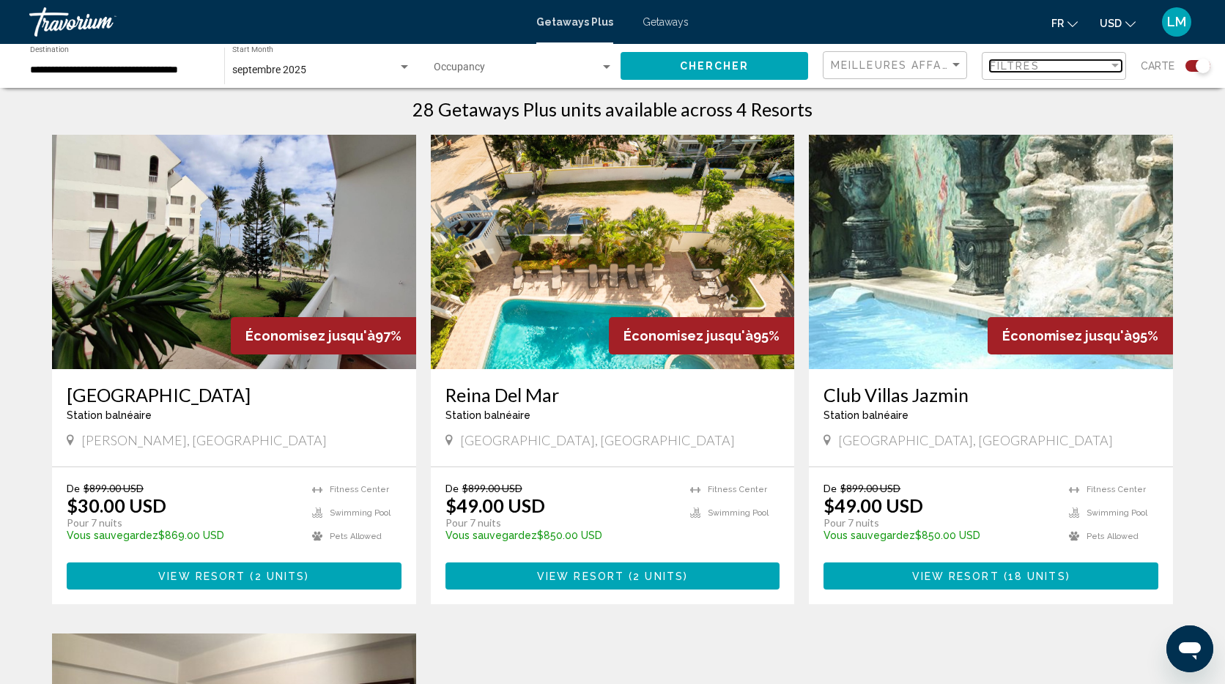
click at [1044, 64] on div "Filtres" at bounding box center [1048, 66] width 119 height 12
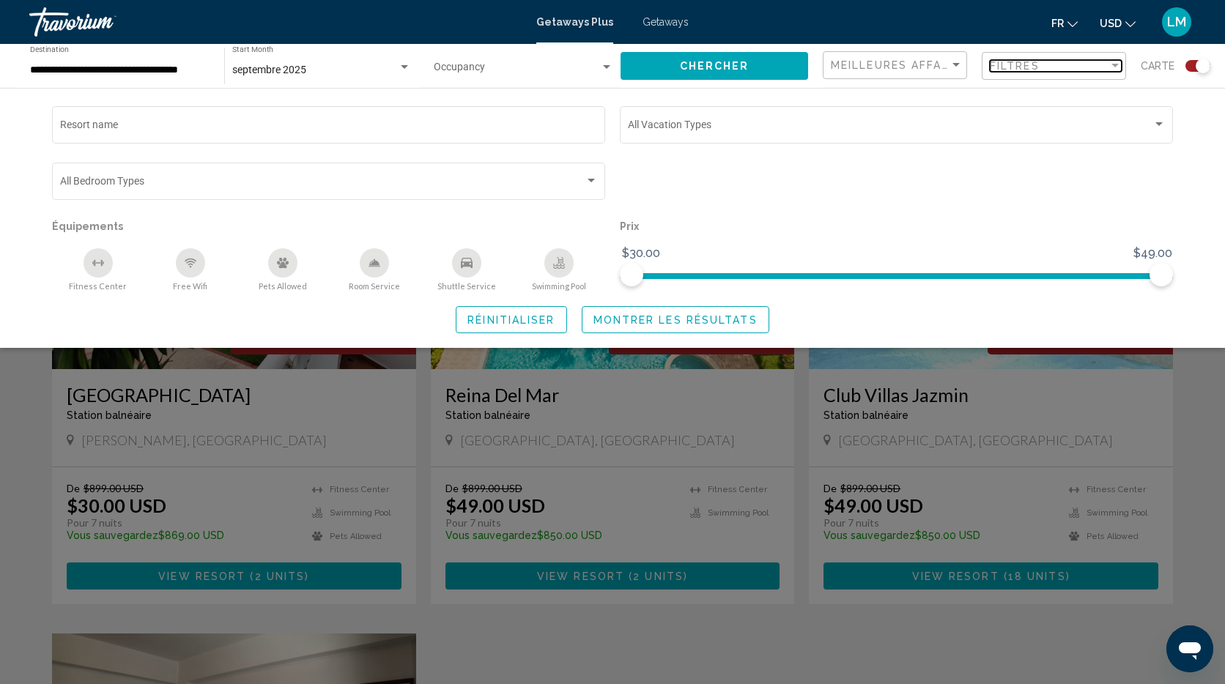
click at [1112, 65] on div "Filter" at bounding box center [1114, 66] width 7 height 4
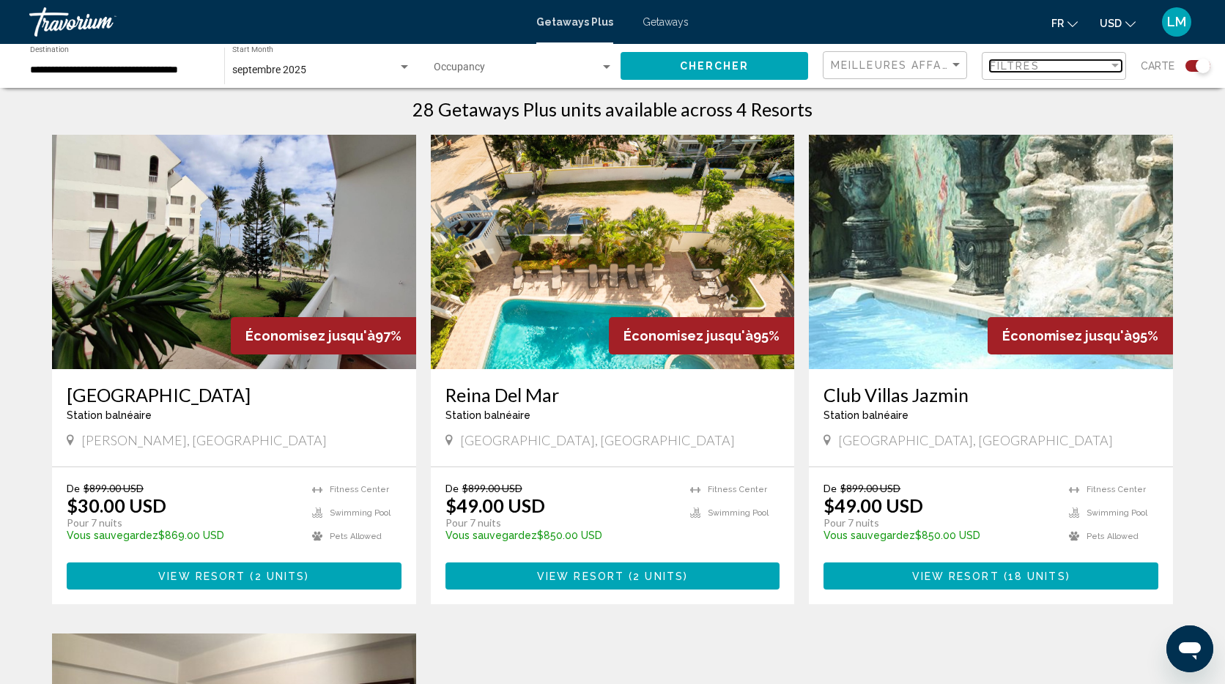
click at [1111, 68] on div "Filter" at bounding box center [1114, 66] width 13 height 12
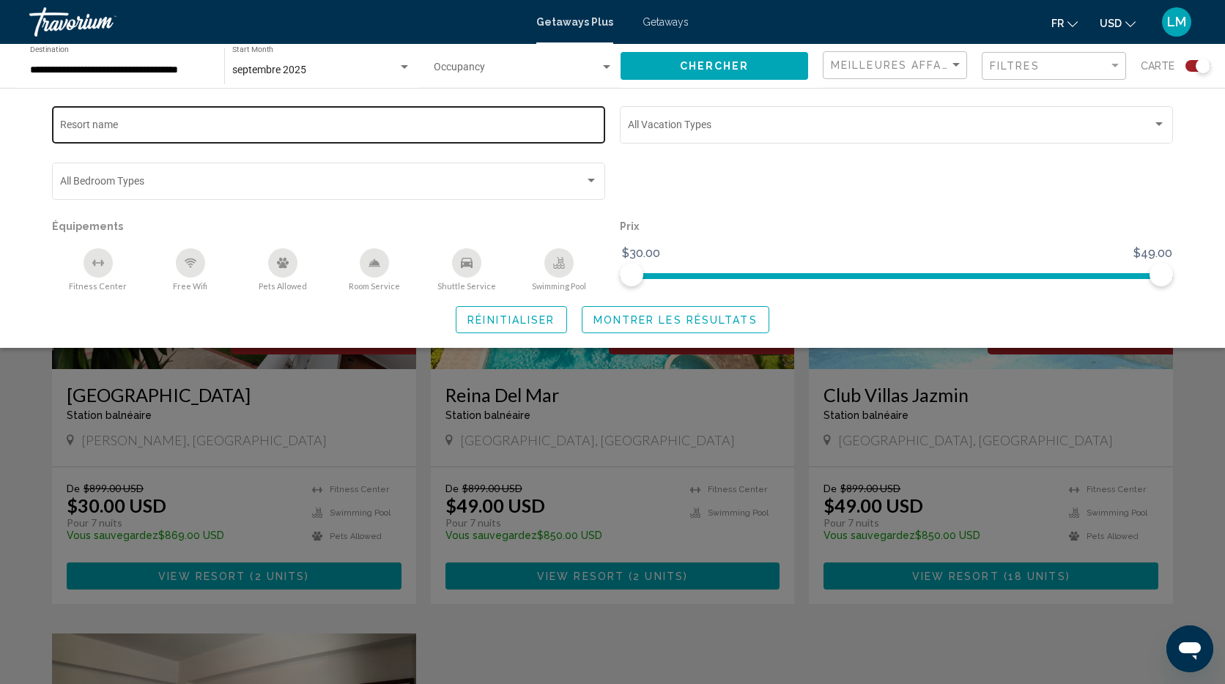
click at [146, 122] on input "Resort name" at bounding box center [329, 128] width 538 height 12
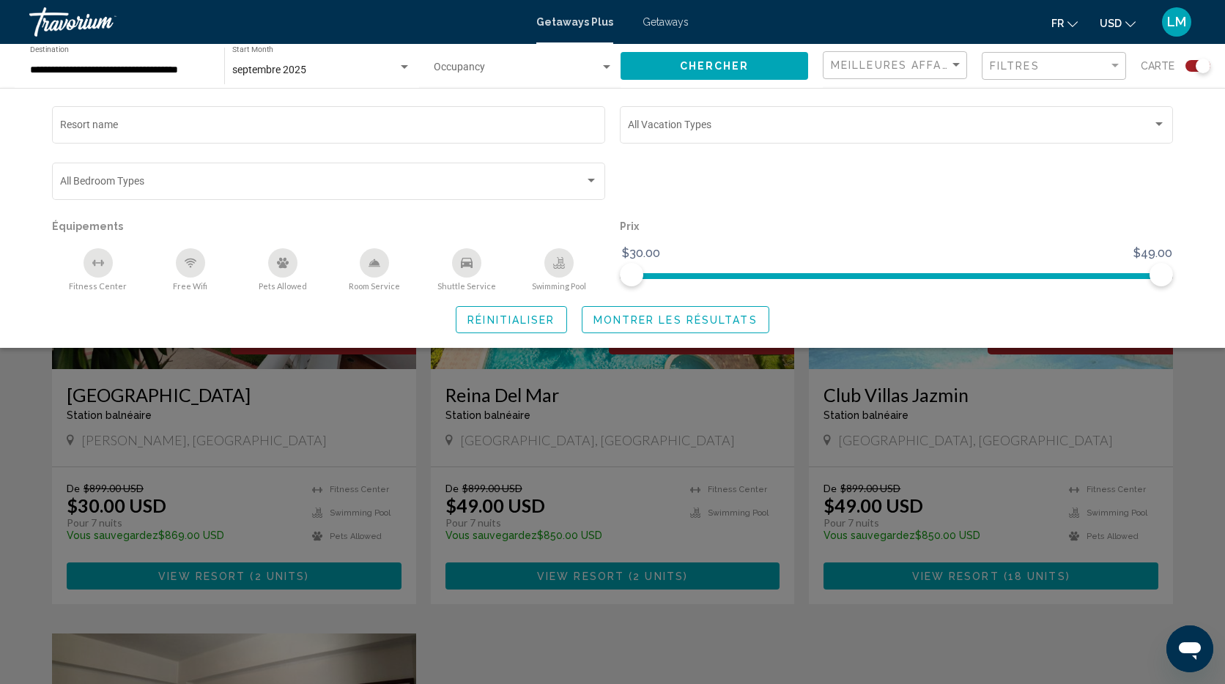
click at [420, 385] on div "Search widget" at bounding box center [612, 452] width 1225 height 464
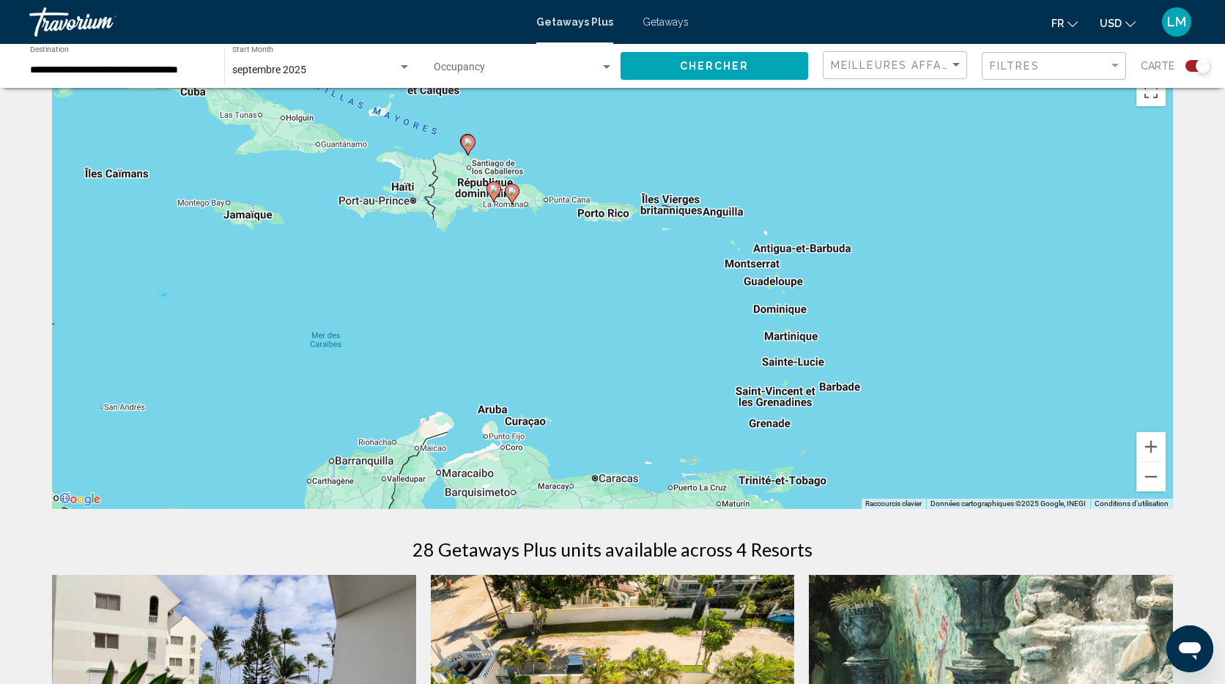
scroll to position [0, 0]
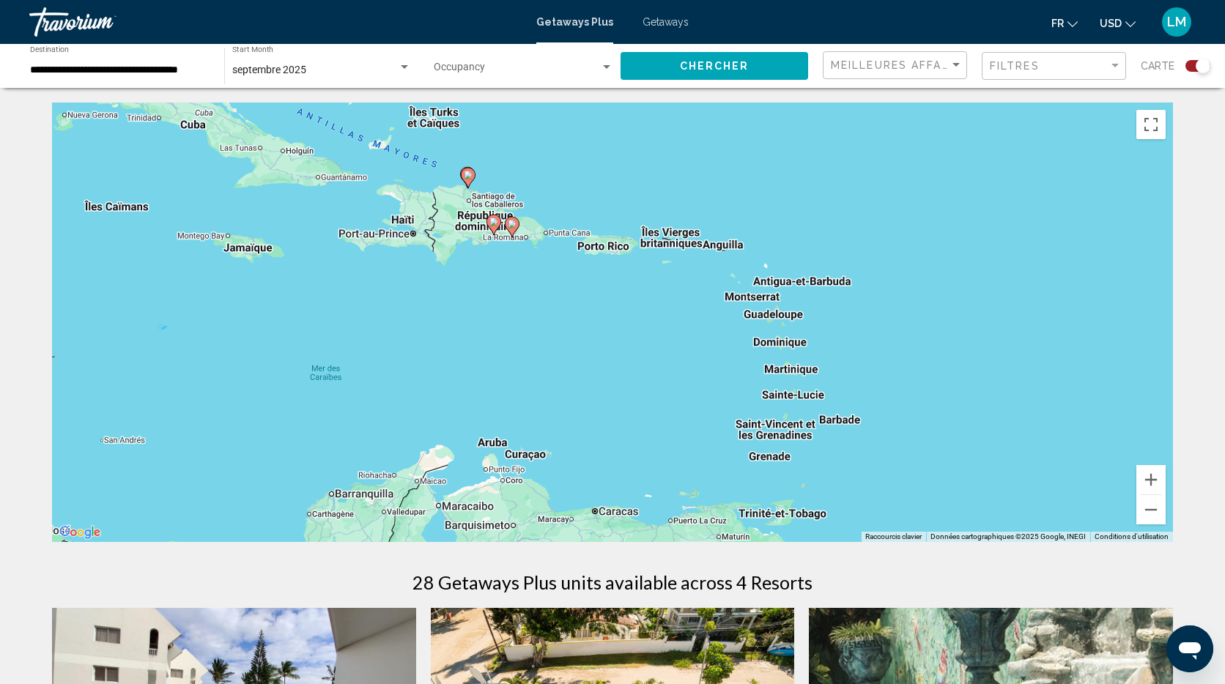
click at [1196, 66] on div "Search widget" at bounding box center [1202, 66] width 15 height 15
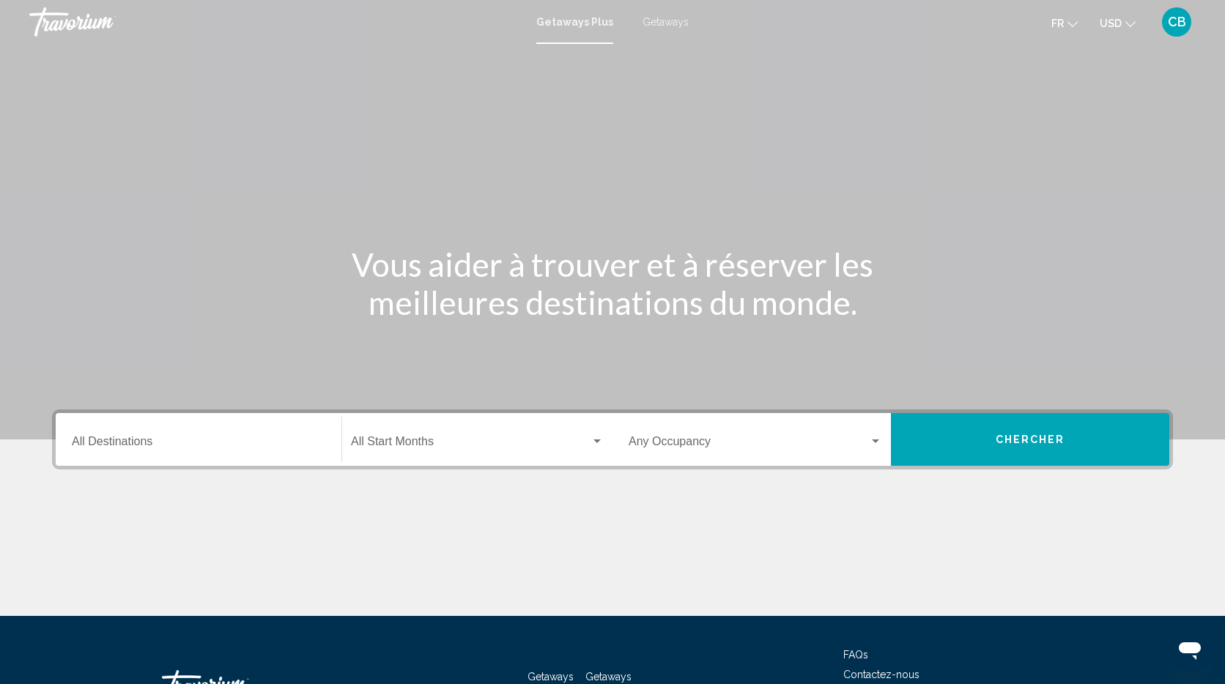
click at [220, 436] on div "Destination All Destinations" at bounding box center [198, 440] width 253 height 46
click at [146, 445] on input "Destination All Destinations" at bounding box center [198, 444] width 253 height 13
click at [149, 438] on input "Destination All Destinations" at bounding box center [198, 444] width 253 height 13
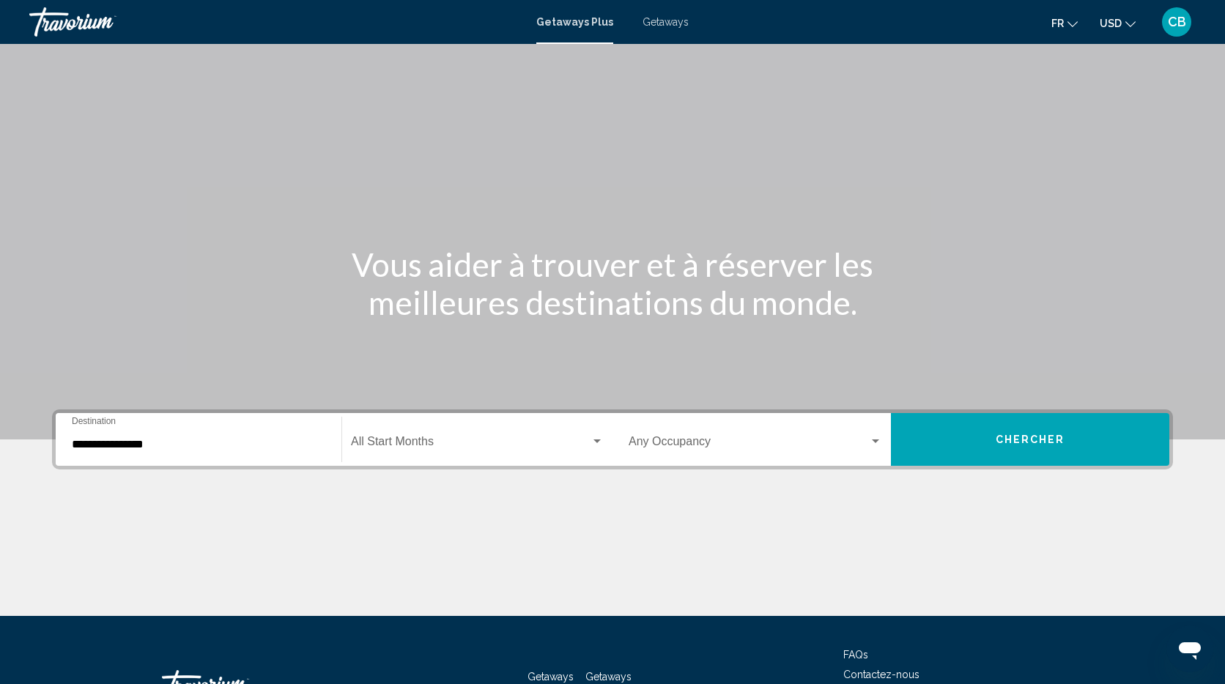
drag, startPoint x: 155, startPoint y: 445, endPoint x: 167, endPoint y: 420, distance: 28.5
click at [155, 506] on div "Main content" at bounding box center [612, 561] width 1121 height 110
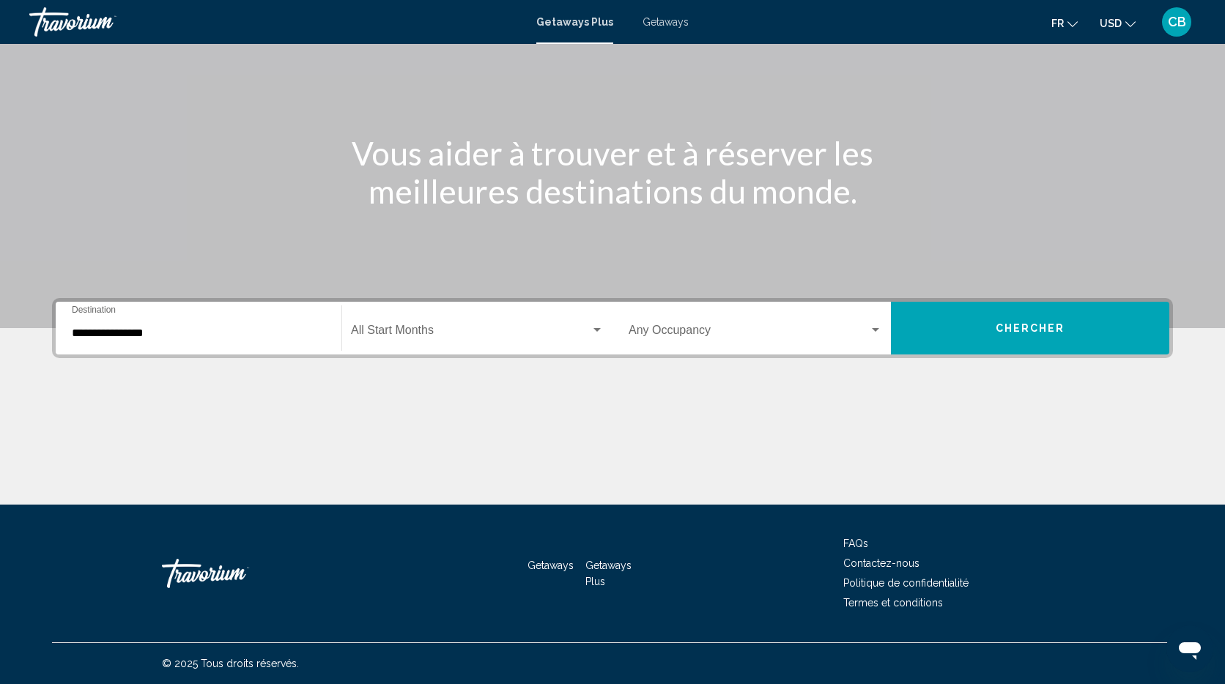
click at [163, 333] on input "**********" at bounding box center [198, 333] width 253 height 13
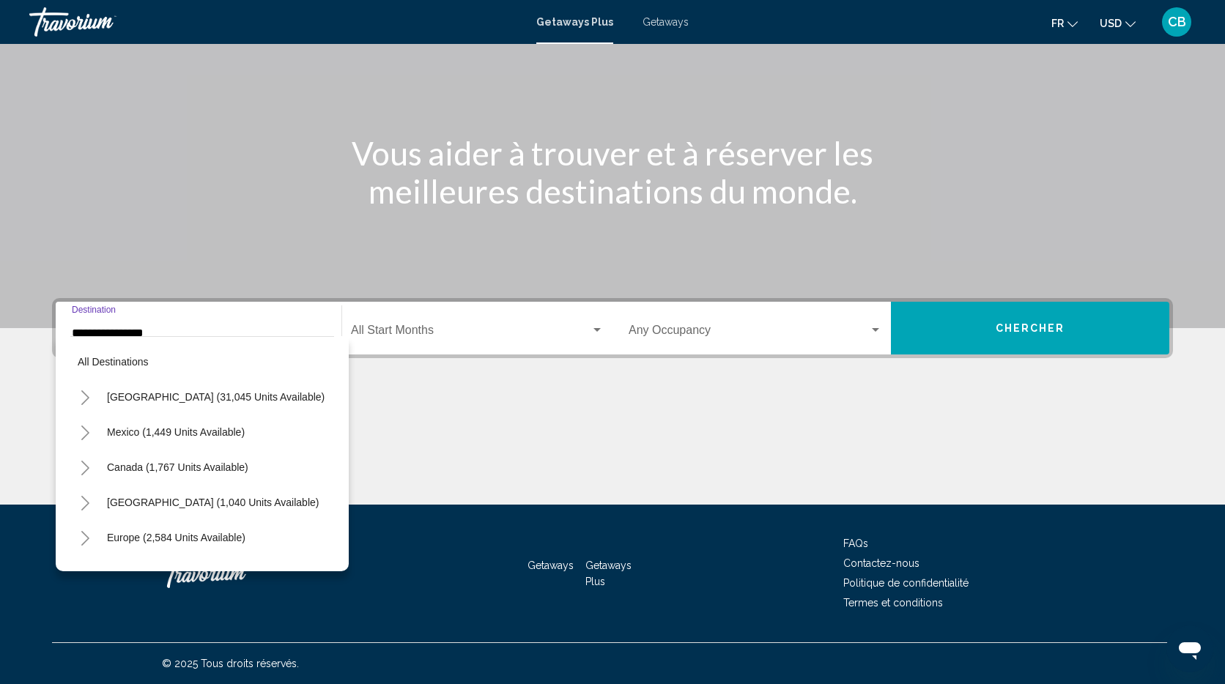
click at [86, 502] on icon "Toggle Caribbean & Atlantic Islands (1,040 units available)" at bounding box center [85, 503] width 11 height 15
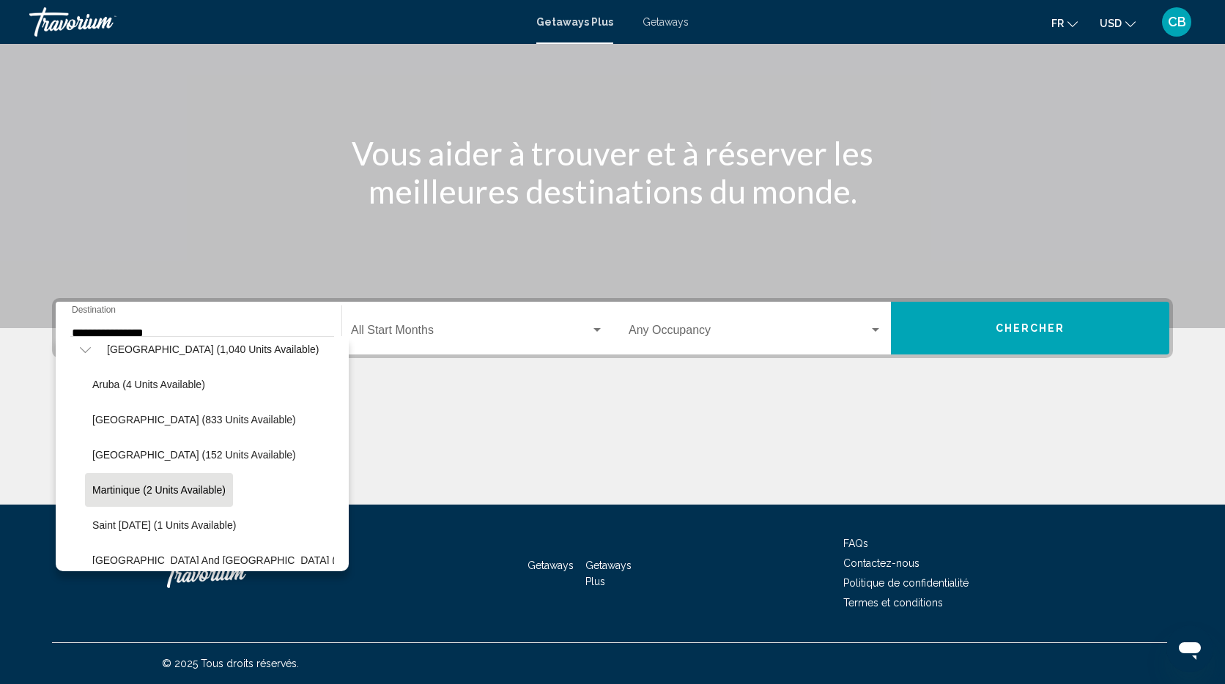
scroll to position [166, 0]
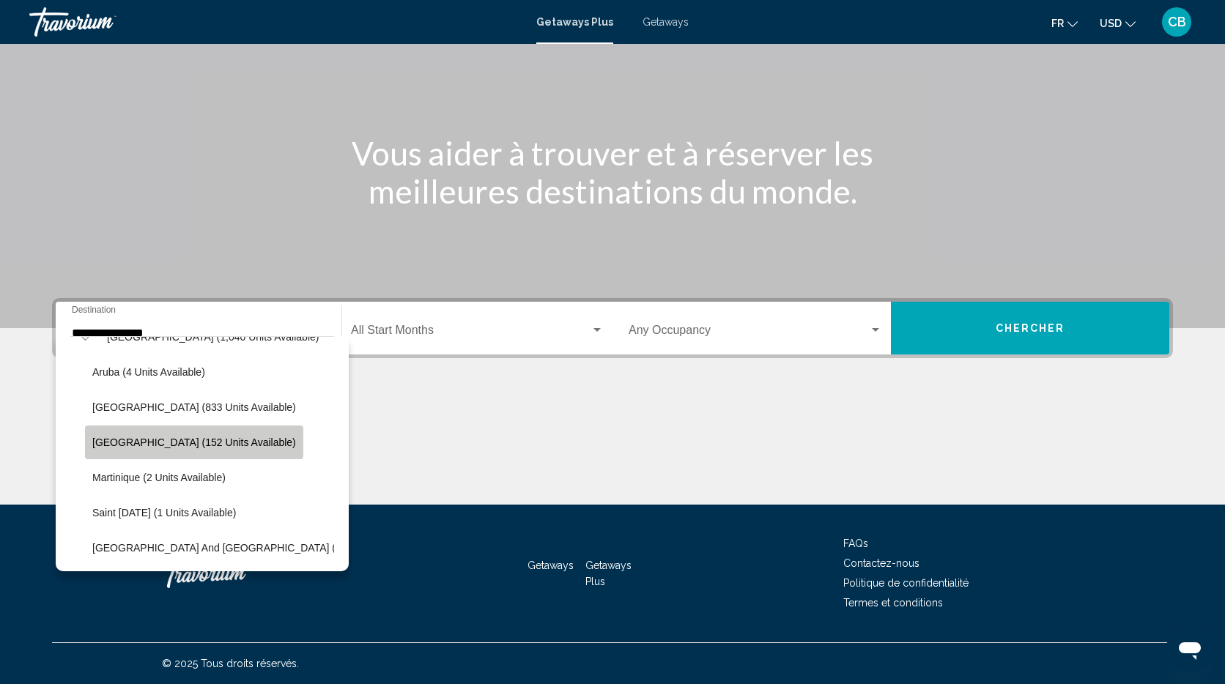
click at [201, 442] on span "Dominican Republic (152 units available)" at bounding box center [194, 442] width 204 height 12
type input "**********"
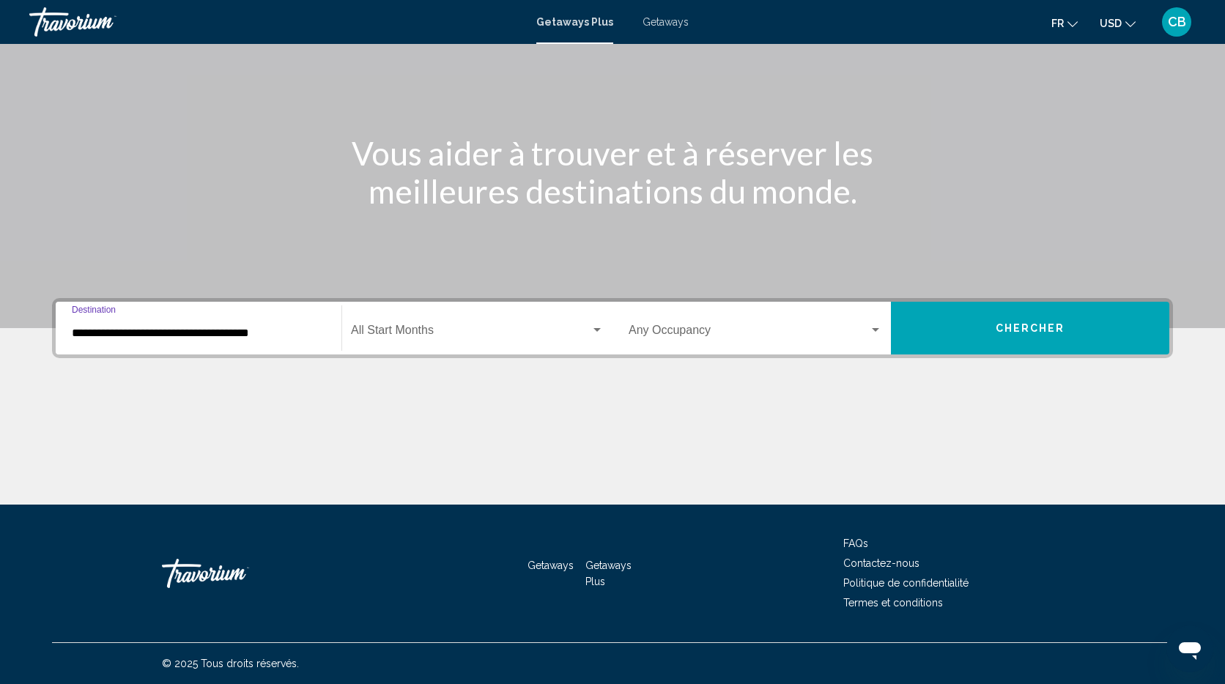
click at [404, 331] on span "Search widget" at bounding box center [470, 333] width 239 height 13
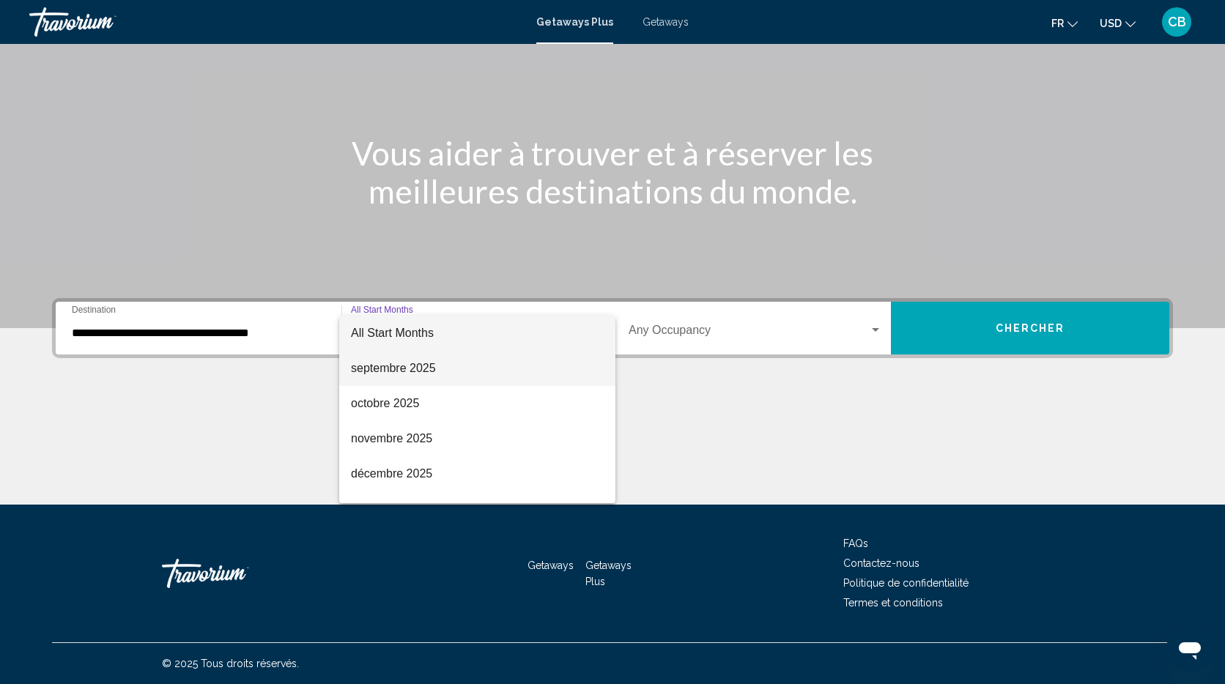
click at [414, 374] on span "septembre 2025" at bounding box center [477, 368] width 253 height 35
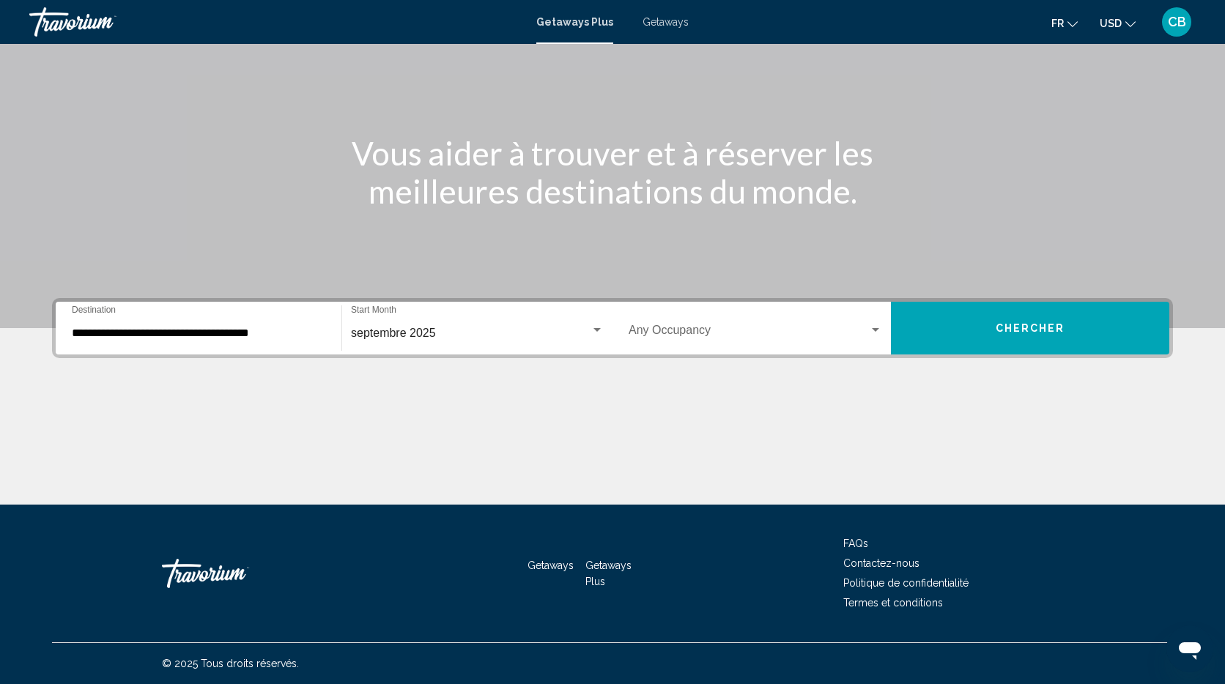
click at [731, 327] on div "Occupancy Any Occupancy" at bounding box center [754, 328] width 253 height 46
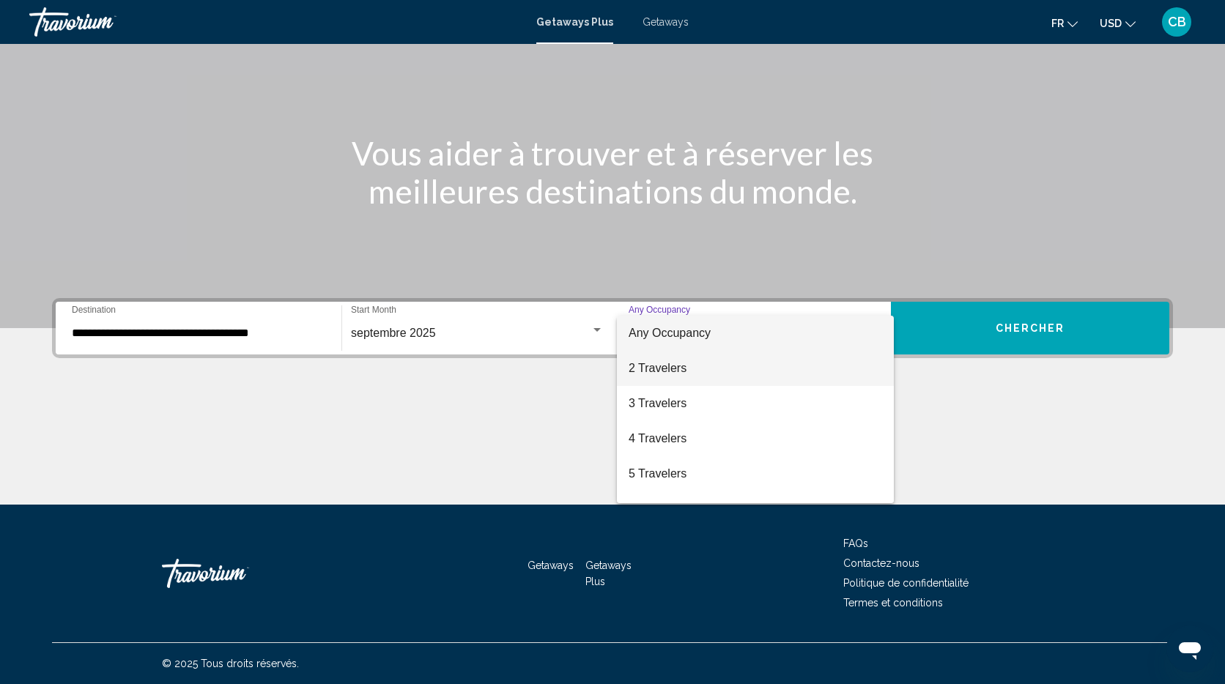
click at [710, 371] on span "2 Travelers" at bounding box center [754, 368] width 253 height 35
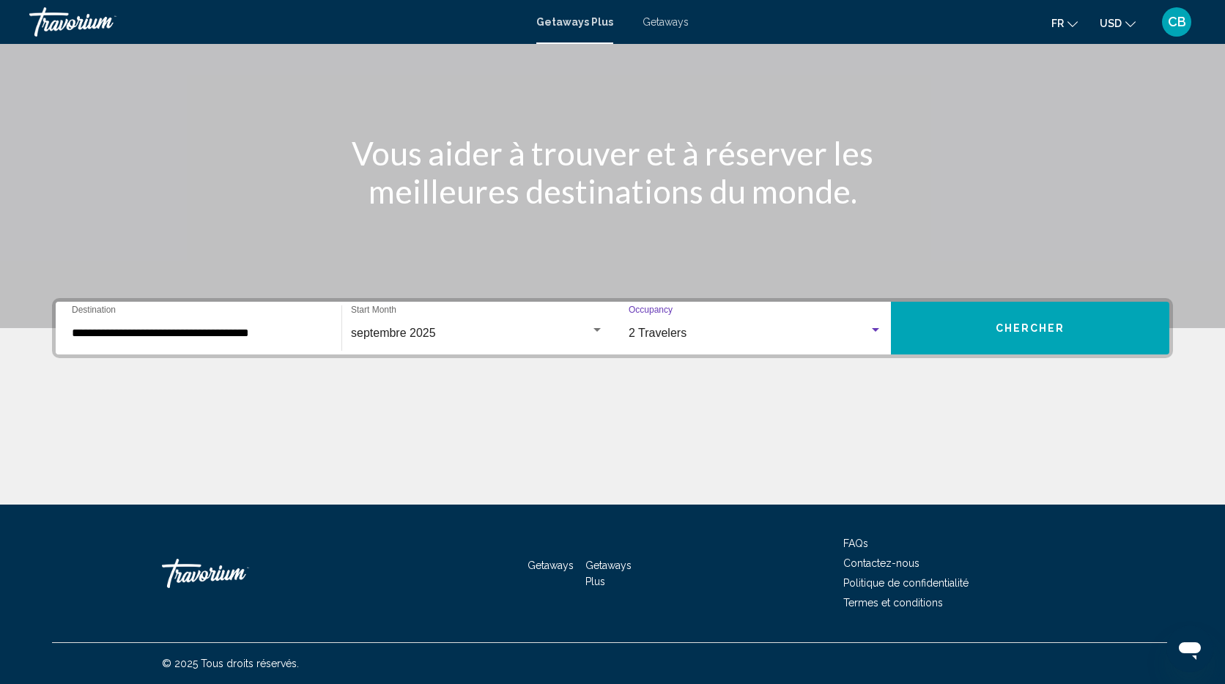
click at [1015, 316] on button "Chercher" at bounding box center [1030, 328] width 278 height 53
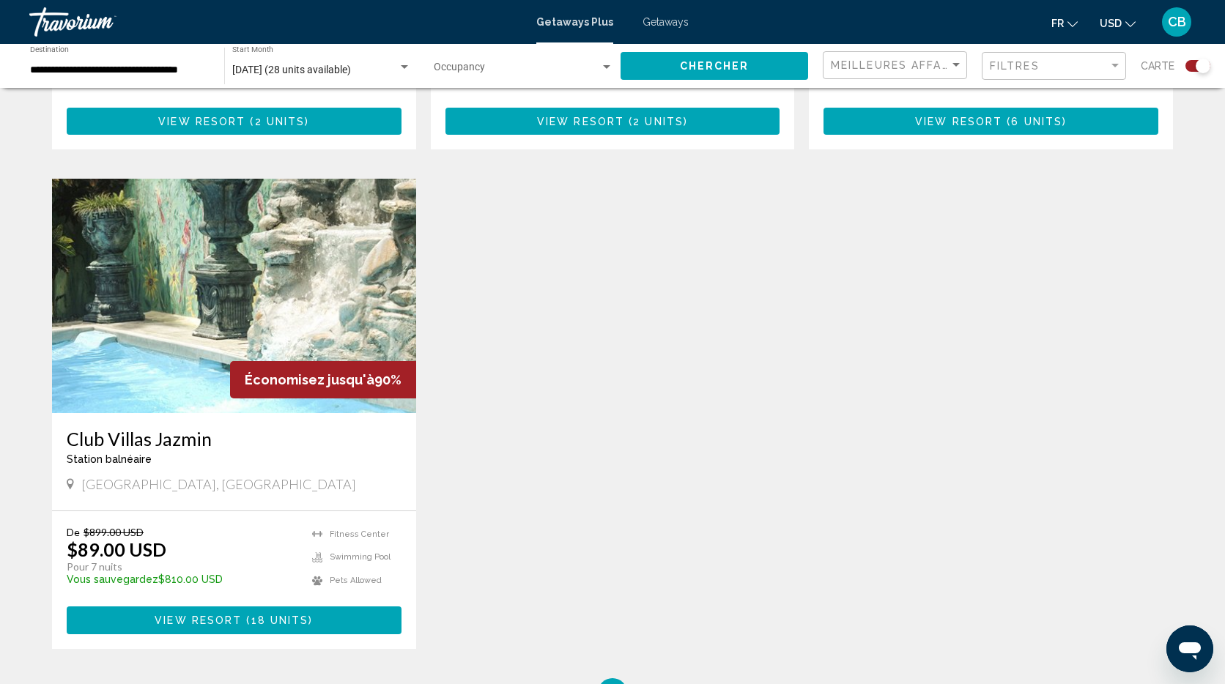
scroll to position [954, 0]
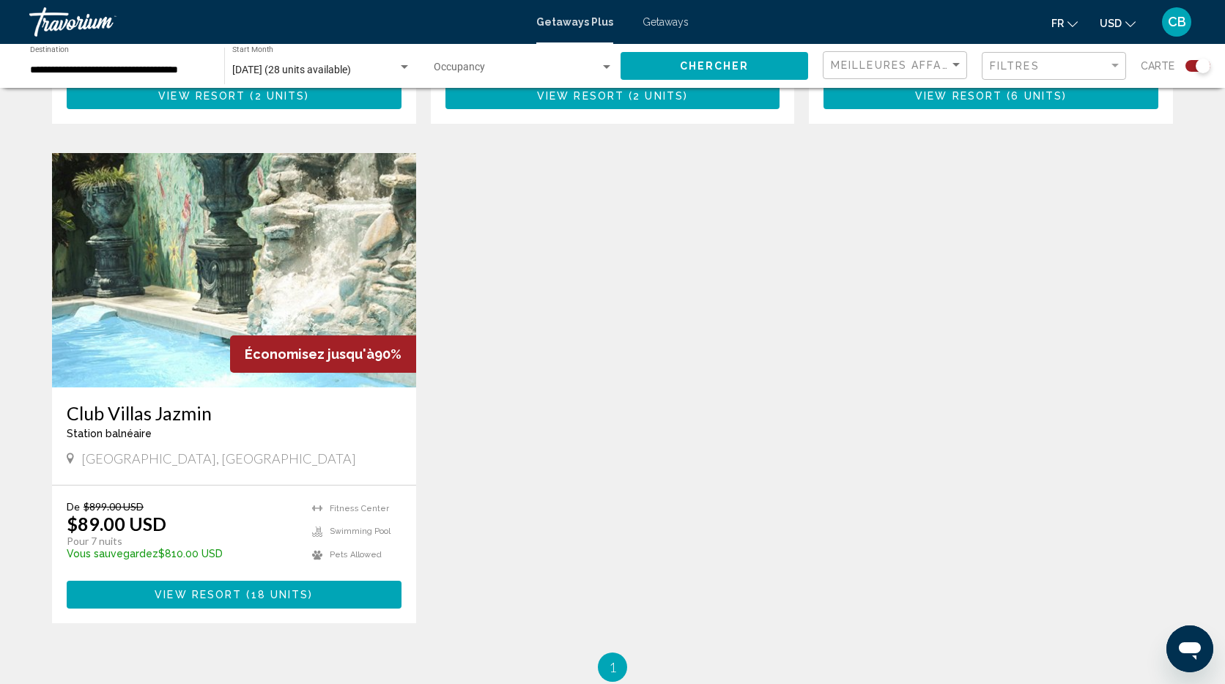
click at [220, 285] on img "Main content" at bounding box center [234, 270] width 364 height 234
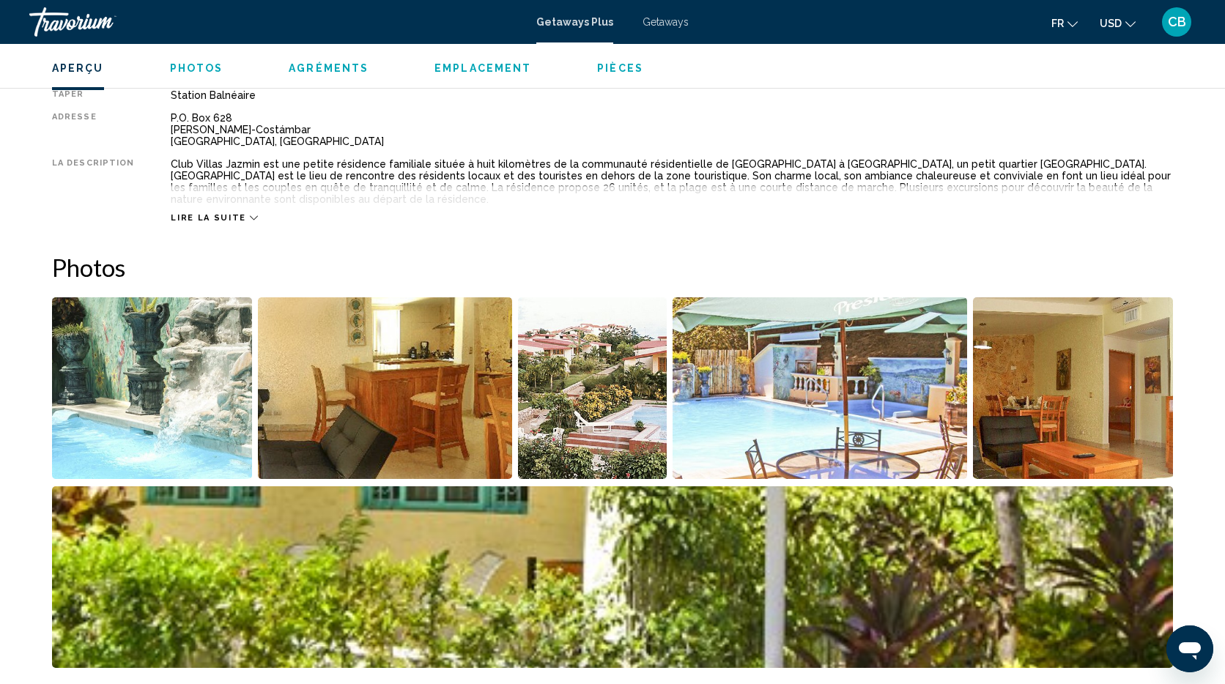
scroll to position [583, 0]
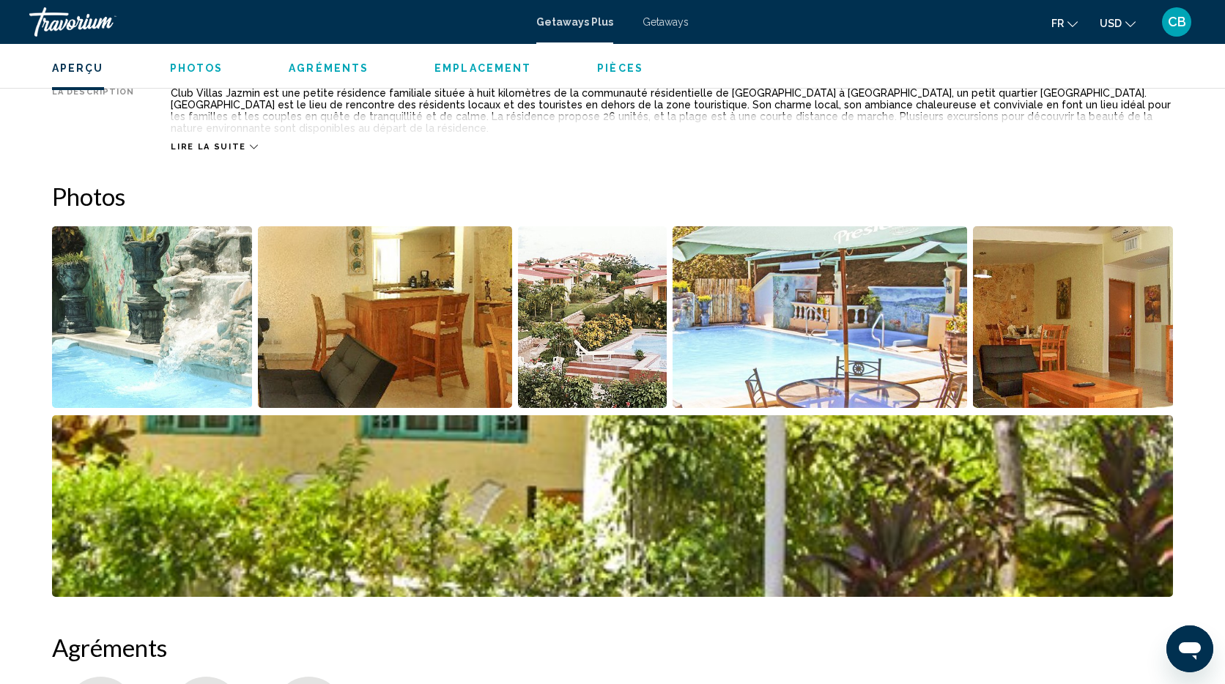
click at [137, 326] on img "Open full-screen image slider" at bounding box center [152, 317] width 200 height 182
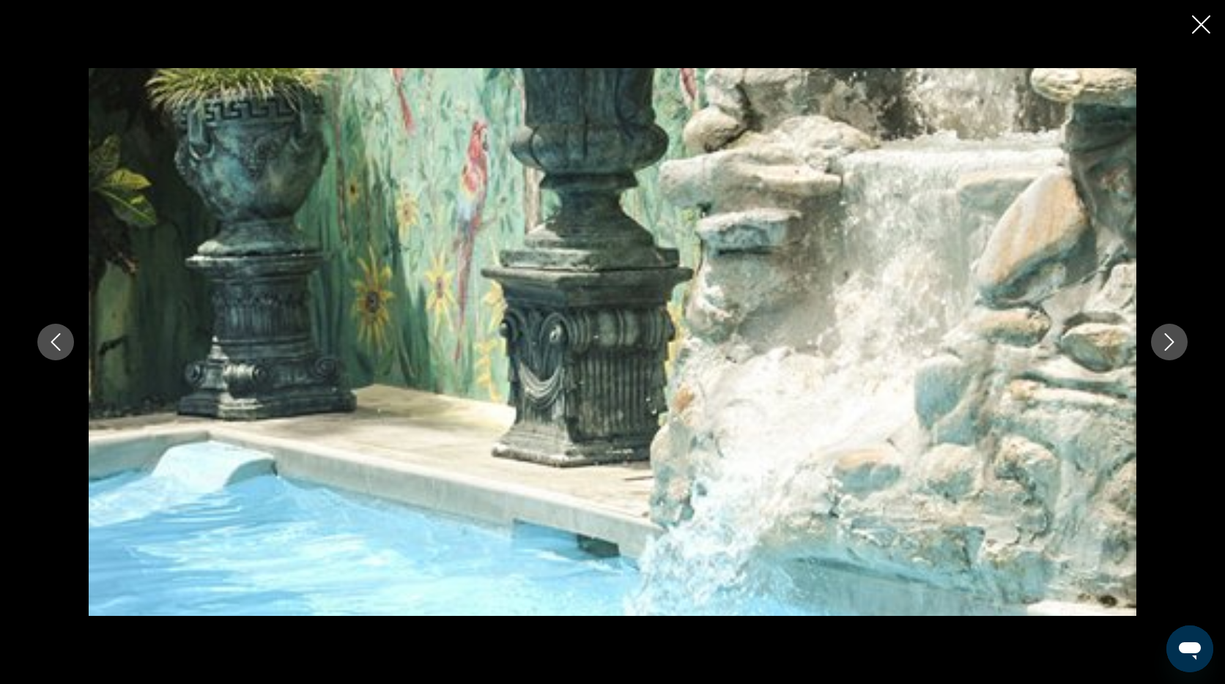
click at [1160, 339] on icon "Next image" at bounding box center [1169, 342] width 18 height 18
click at [1170, 341] on icon "Next image" at bounding box center [1169, 342] width 18 height 18
click at [1167, 344] on icon "Next image" at bounding box center [1169, 342] width 18 height 18
click at [1170, 344] on icon "Next image" at bounding box center [1169, 342] width 10 height 18
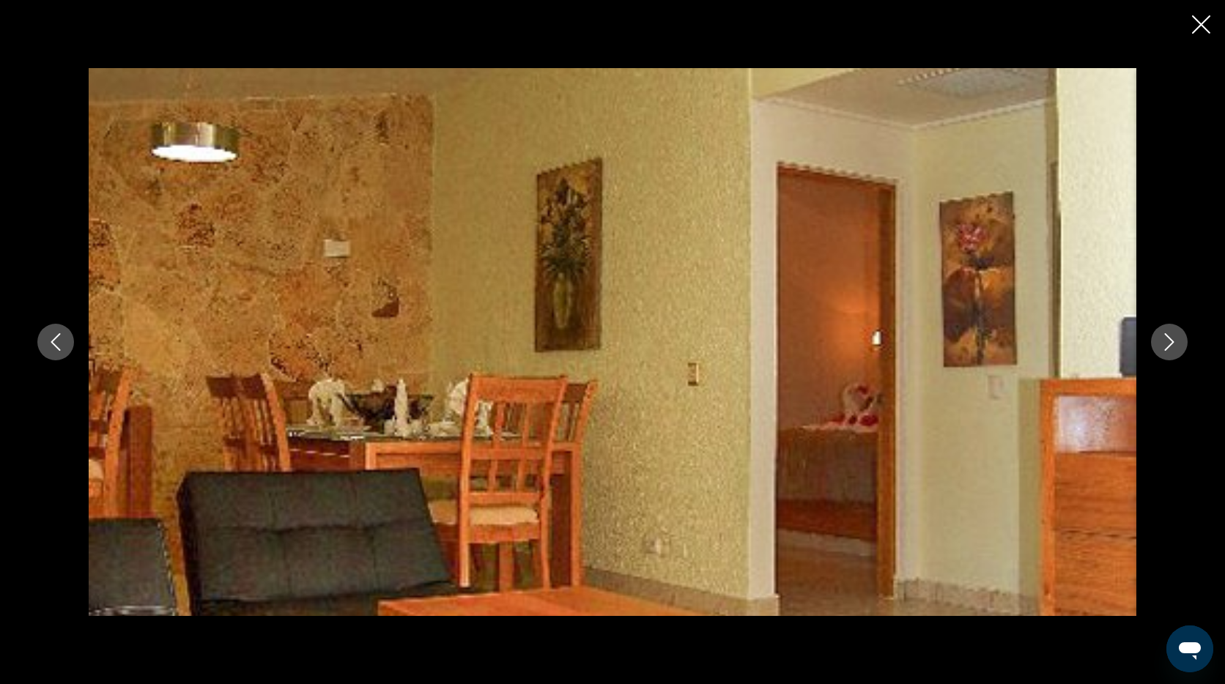
click at [1161, 344] on icon "Next image" at bounding box center [1169, 342] width 18 height 18
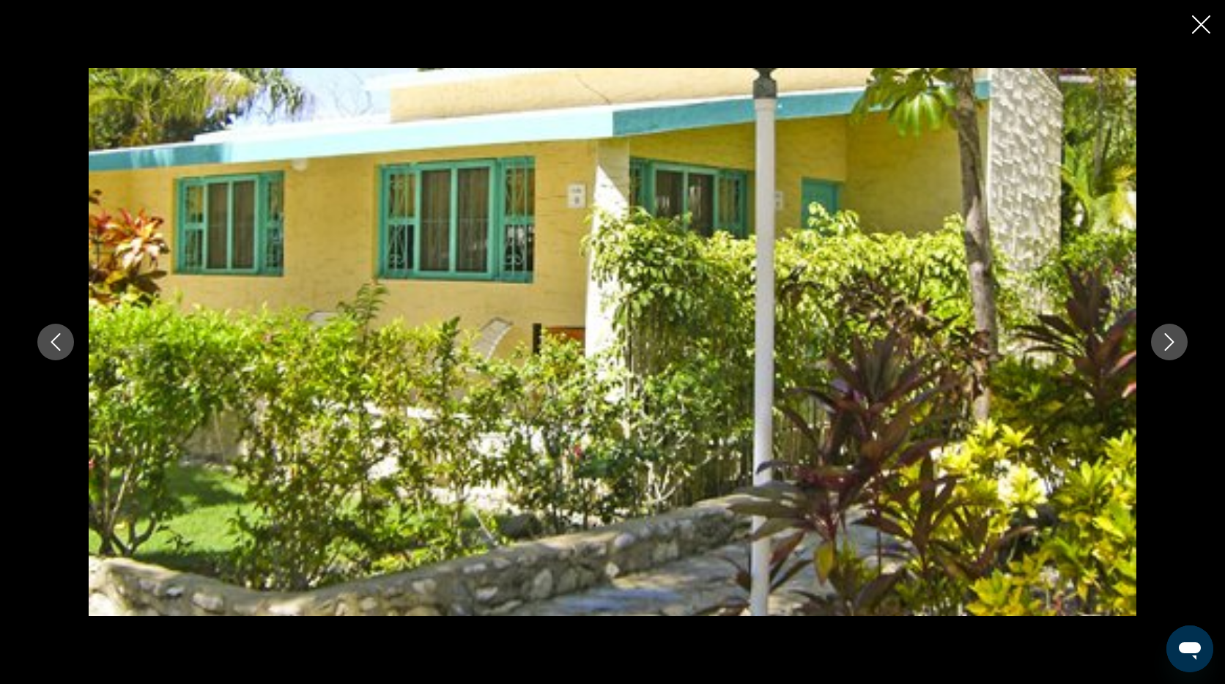
click at [1166, 346] on icon "Next image" at bounding box center [1169, 342] width 18 height 18
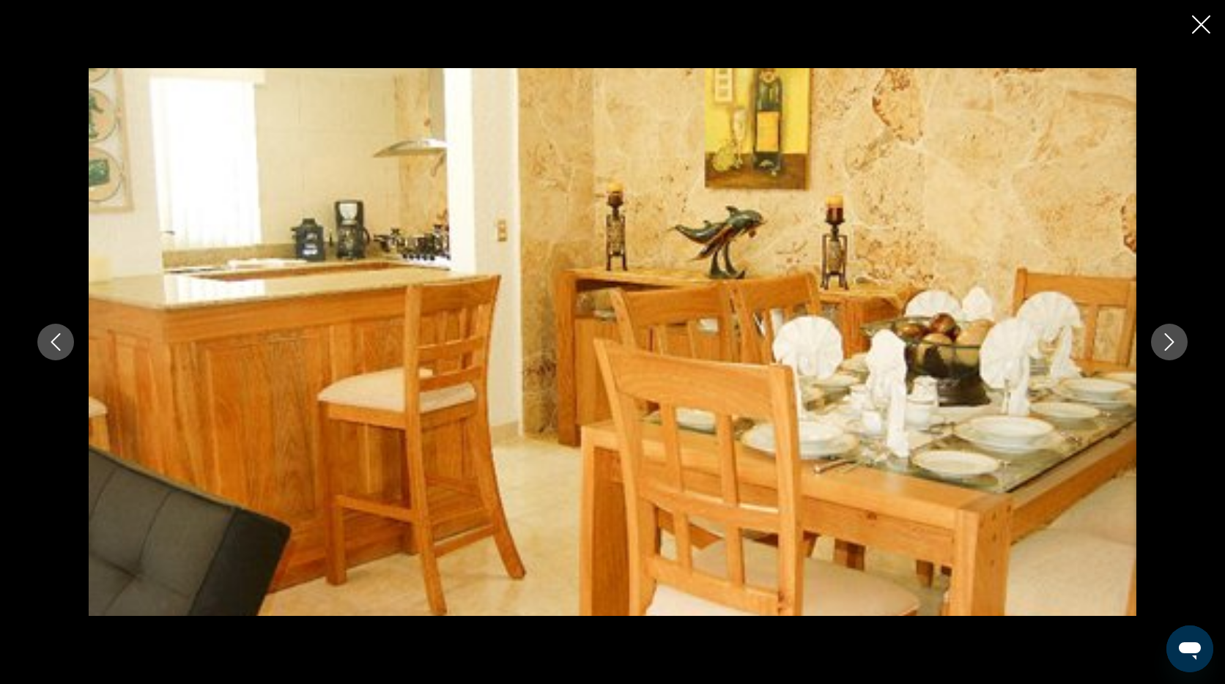
click at [1166, 346] on icon "Next image" at bounding box center [1169, 342] width 18 height 18
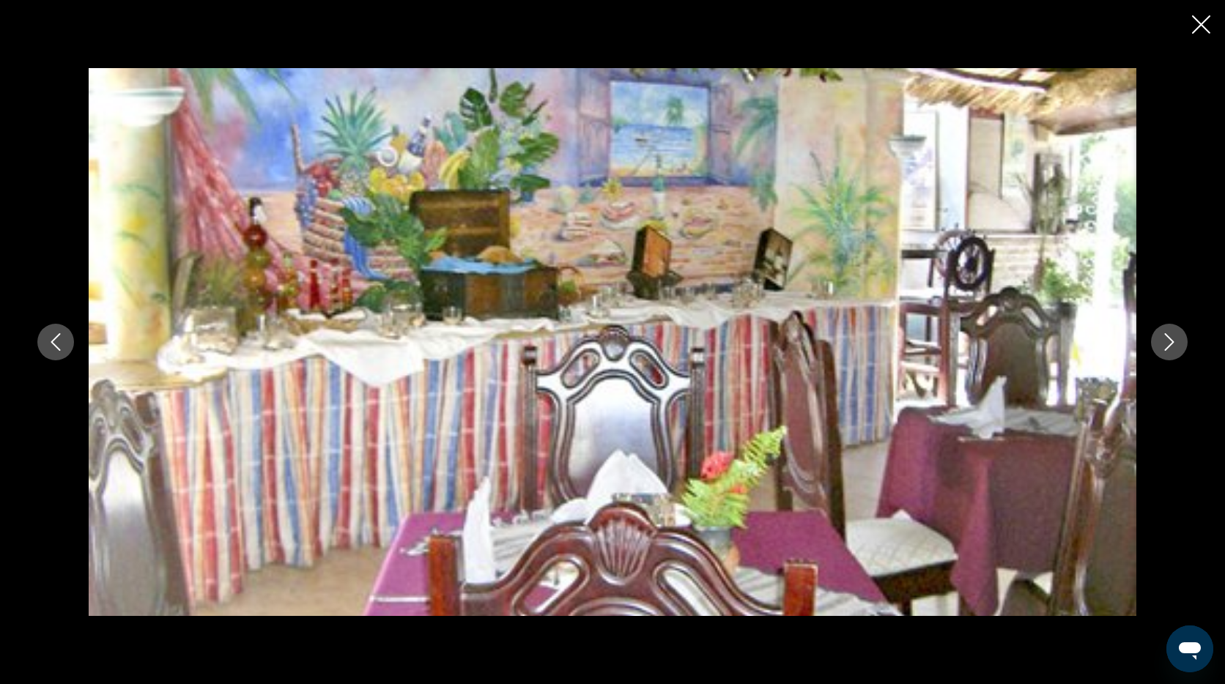
click at [1166, 346] on icon "Next image" at bounding box center [1169, 342] width 18 height 18
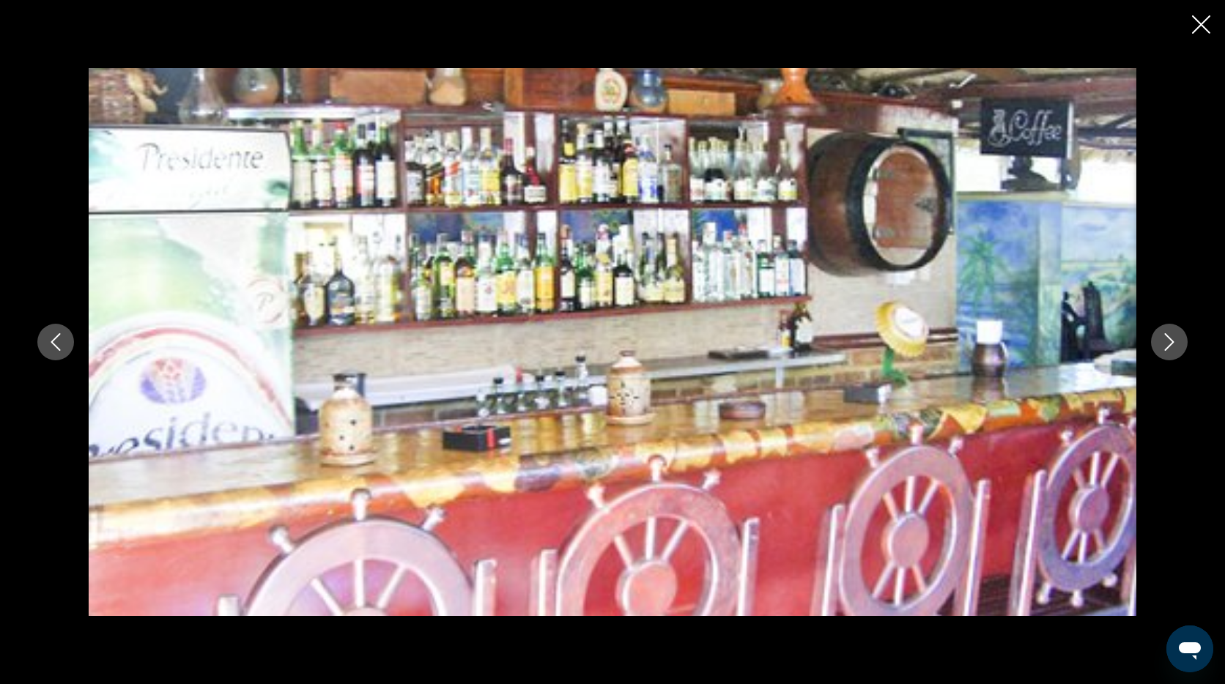
click at [1166, 346] on icon "Next image" at bounding box center [1169, 342] width 18 height 18
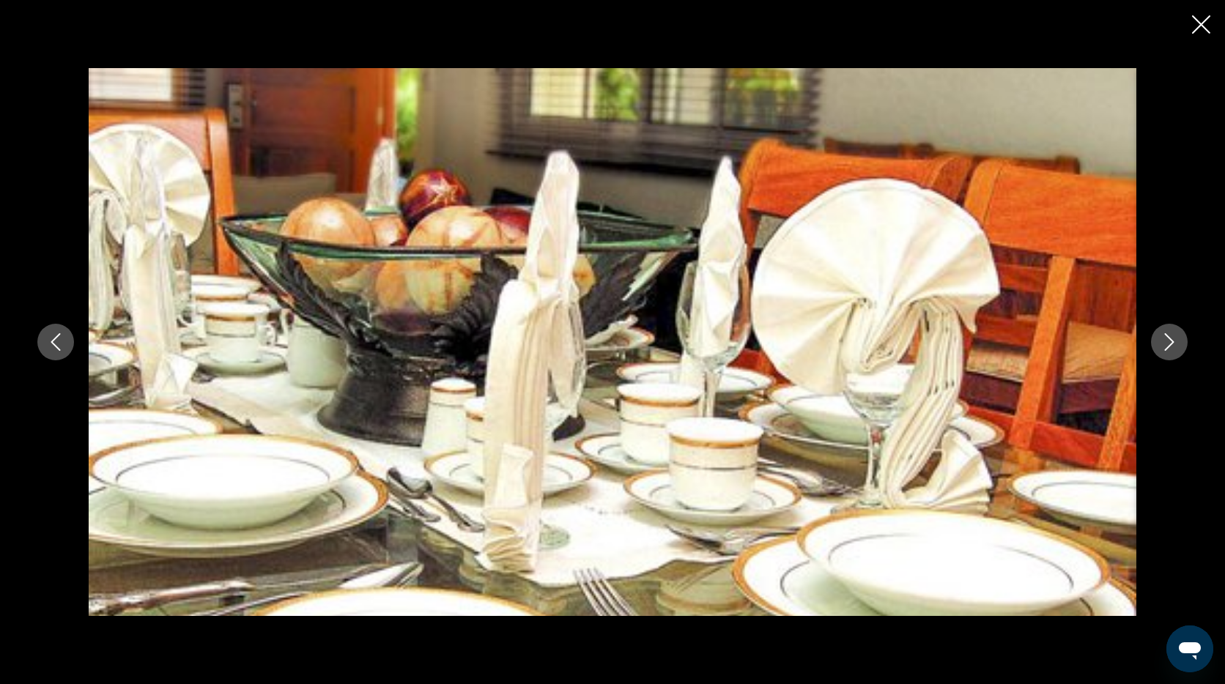
click at [1166, 346] on icon "Next image" at bounding box center [1169, 342] width 18 height 18
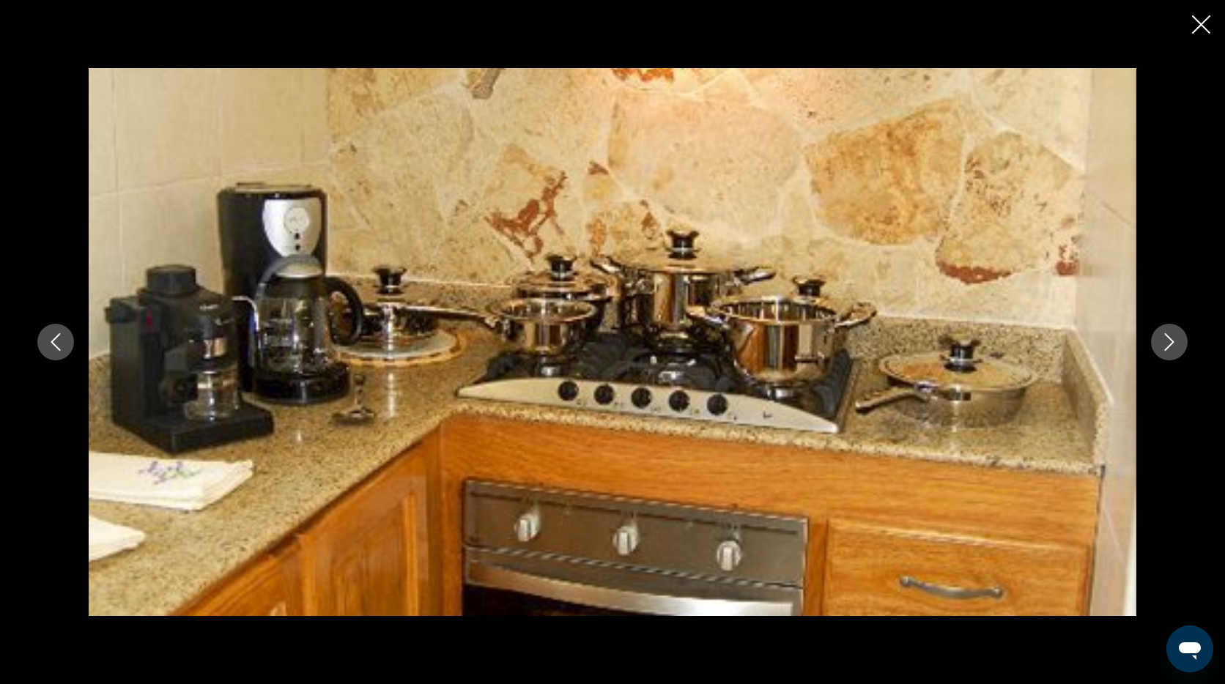
click at [1166, 346] on icon "Next image" at bounding box center [1169, 342] width 18 height 18
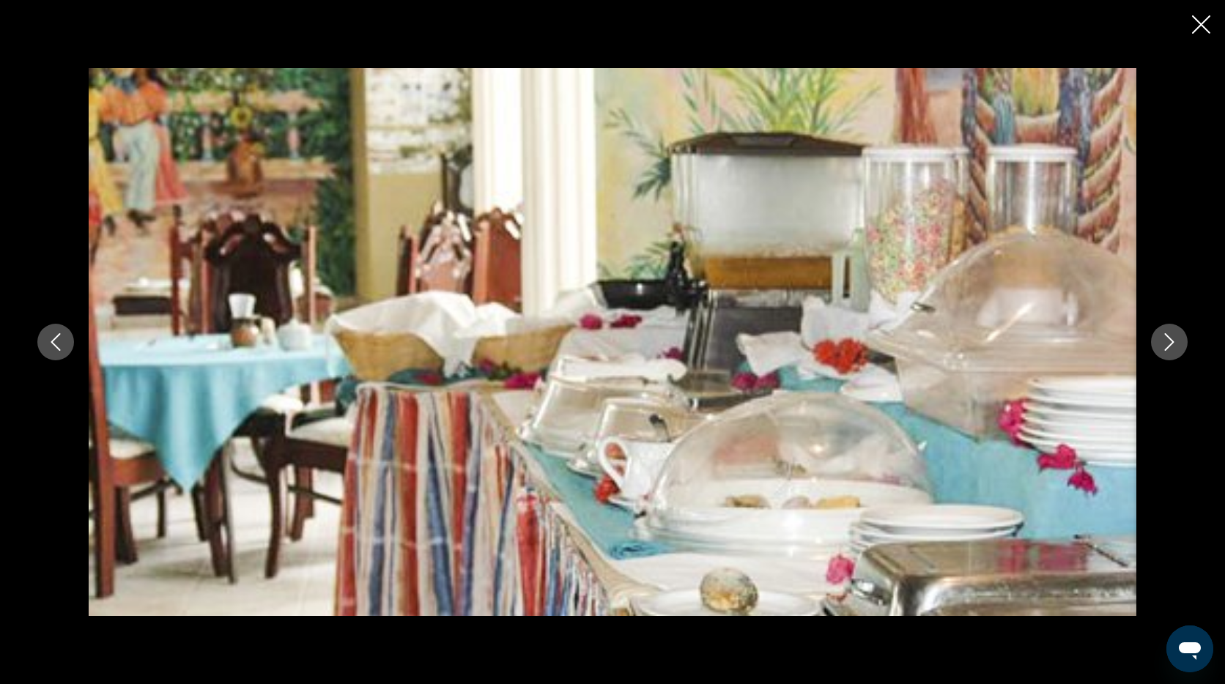
click at [1166, 346] on icon "Next image" at bounding box center [1169, 342] width 18 height 18
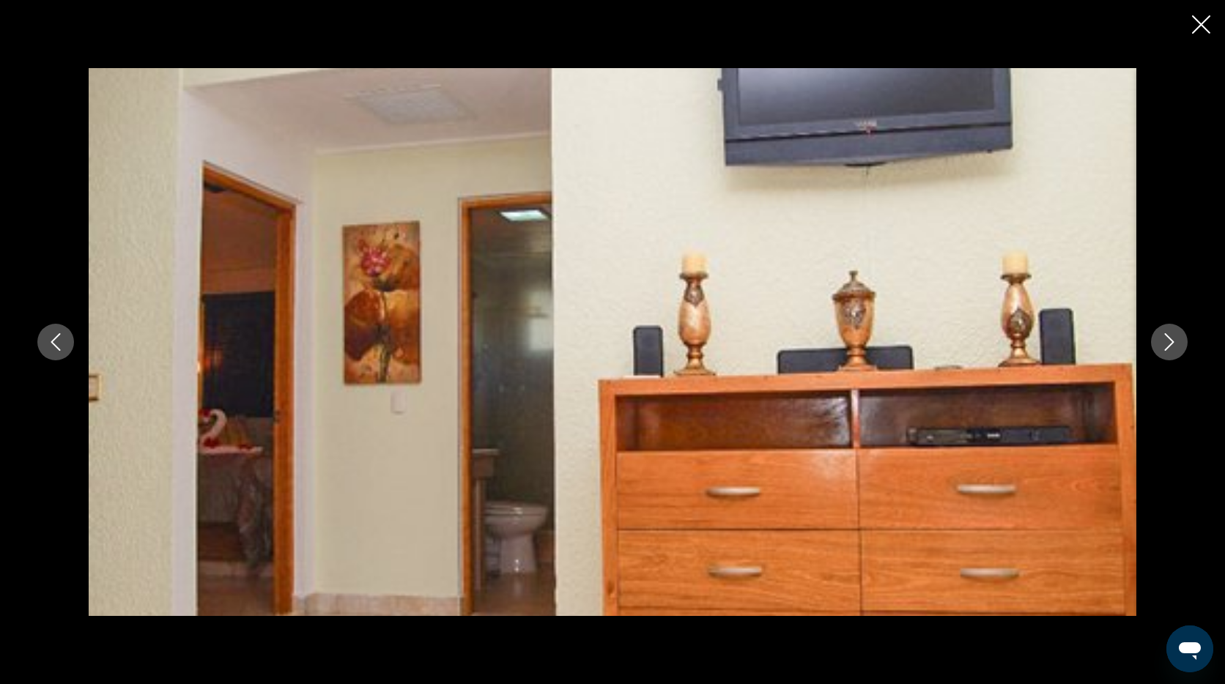
click at [1166, 346] on icon "Next image" at bounding box center [1169, 342] width 18 height 18
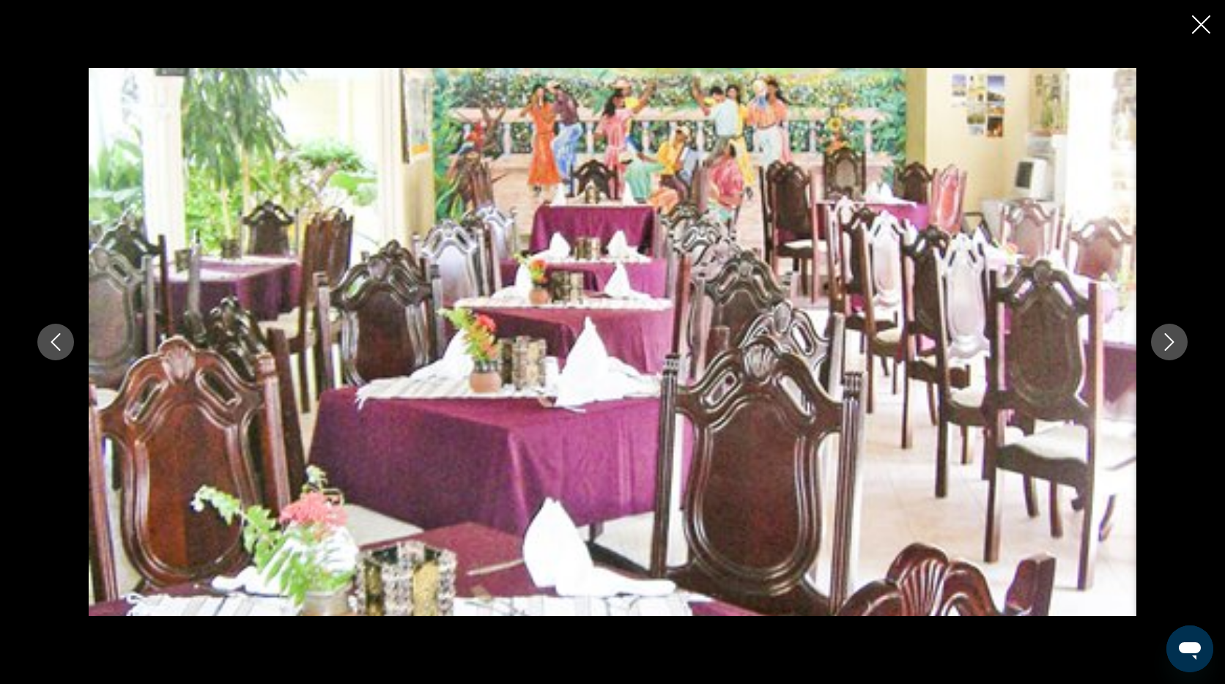
click at [1166, 346] on icon "Next image" at bounding box center [1169, 342] width 18 height 18
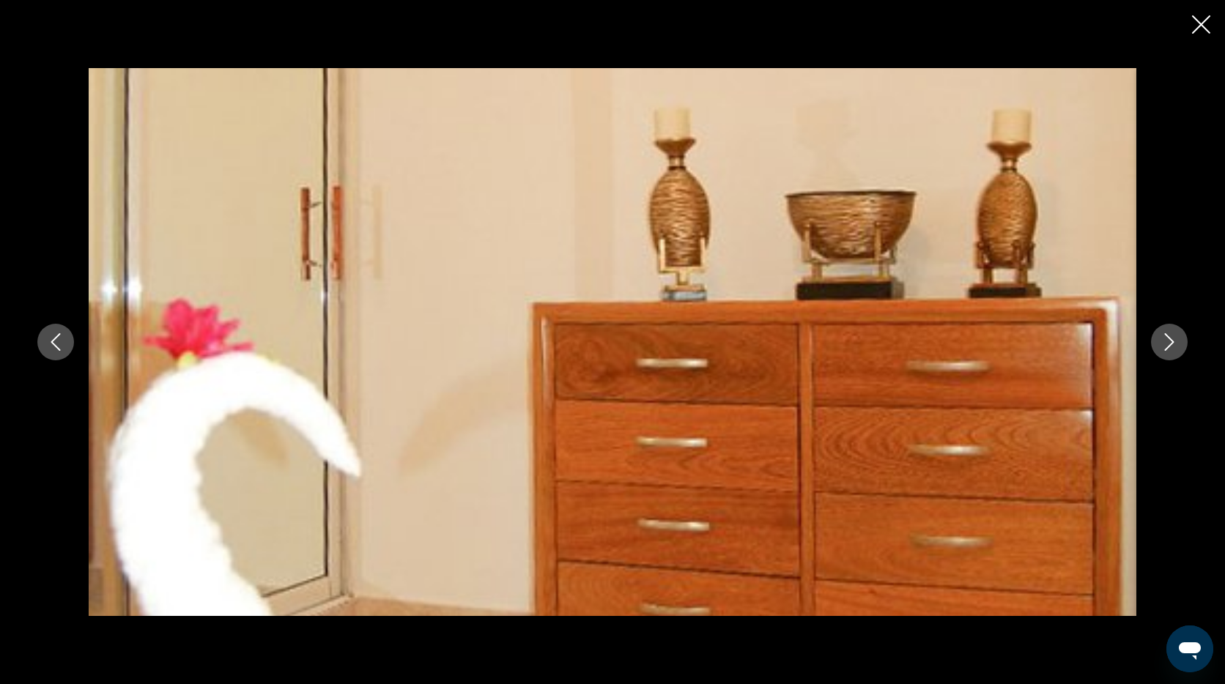
click at [1166, 346] on icon "Next image" at bounding box center [1169, 342] width 18 height 18
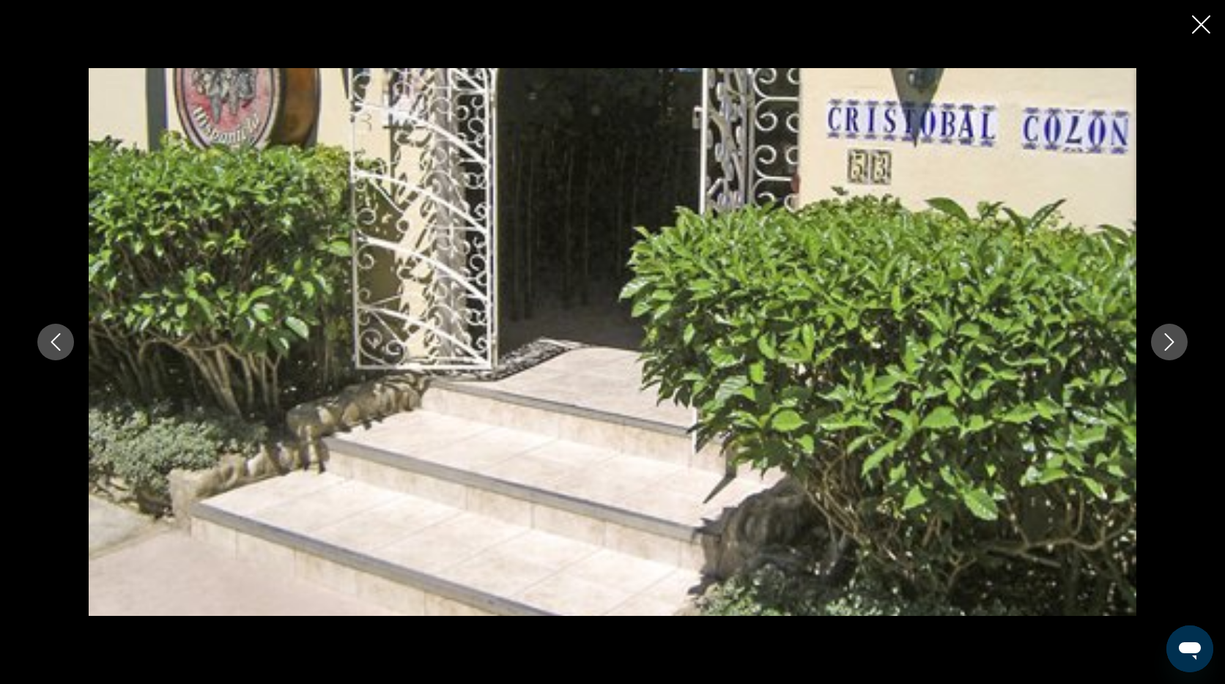
click at [1166, 346] on icon "Next image" at bounding box center [1169, 342] width 18 height 18
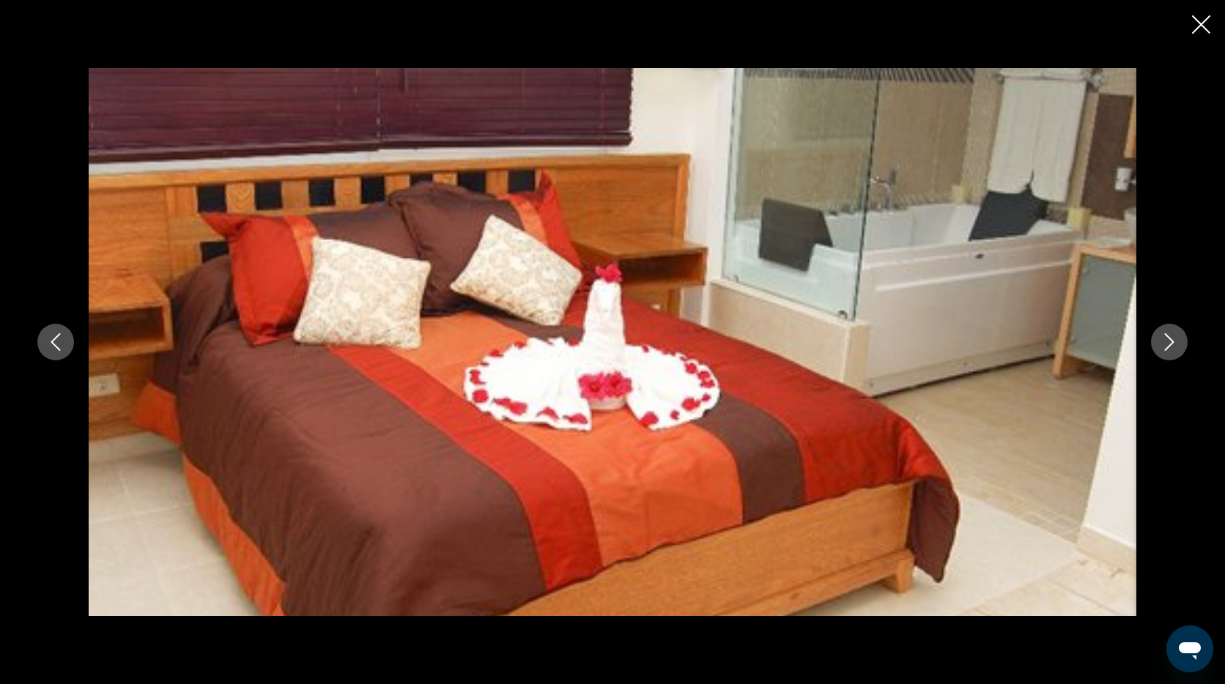
click at [1166, 346] on icon "Next image" at bounding box center [1169, 342] width 18 height 18
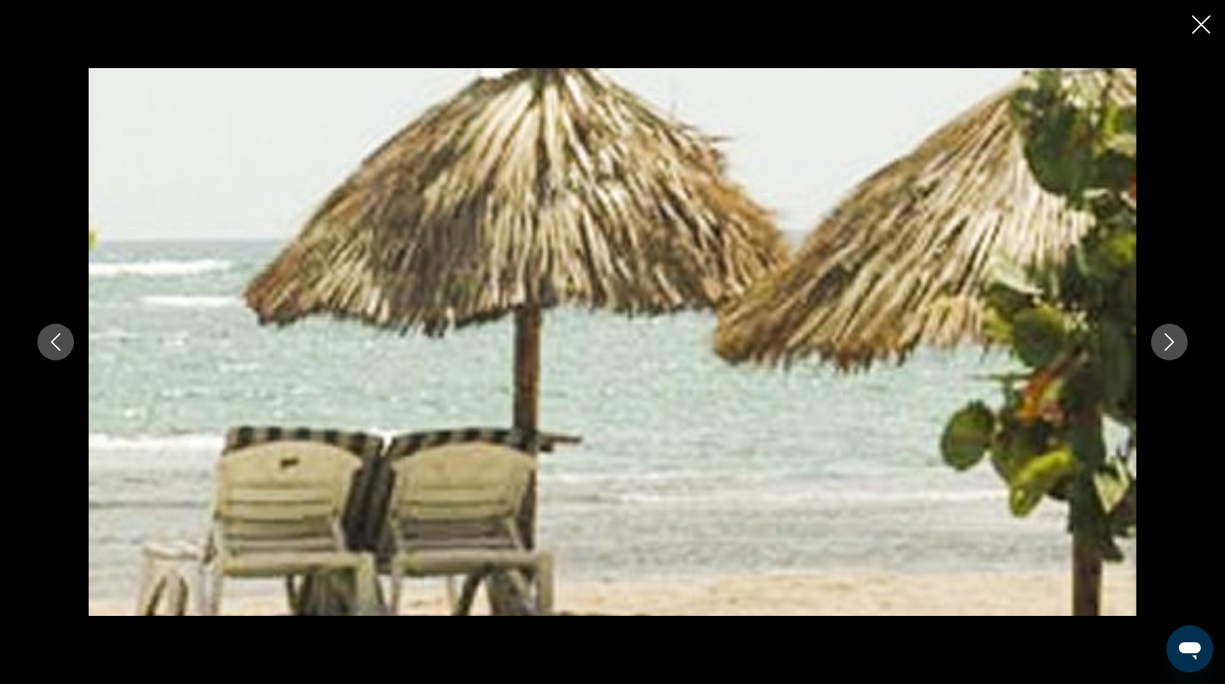
click at [53, 343] on icon "Previous image" at bounding box center [56, 342] width 18 height 18
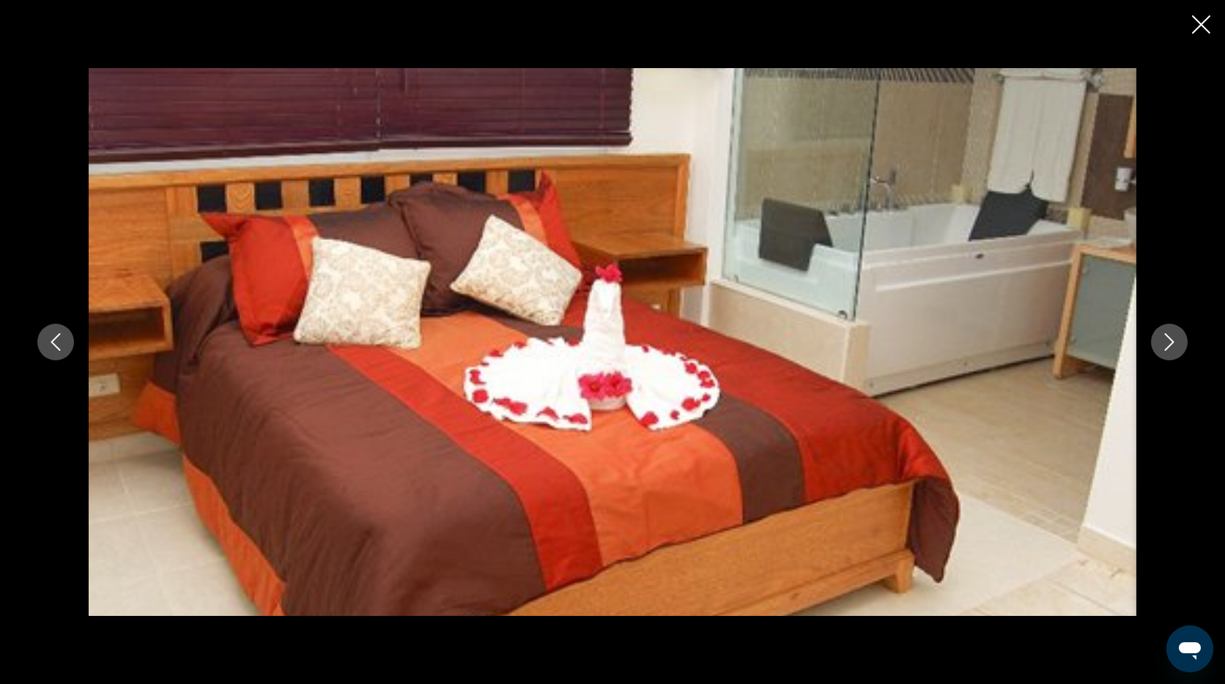
click at [1167, 341] on icon "Next image" at bounding box center [1169, 342] width 18 height 18
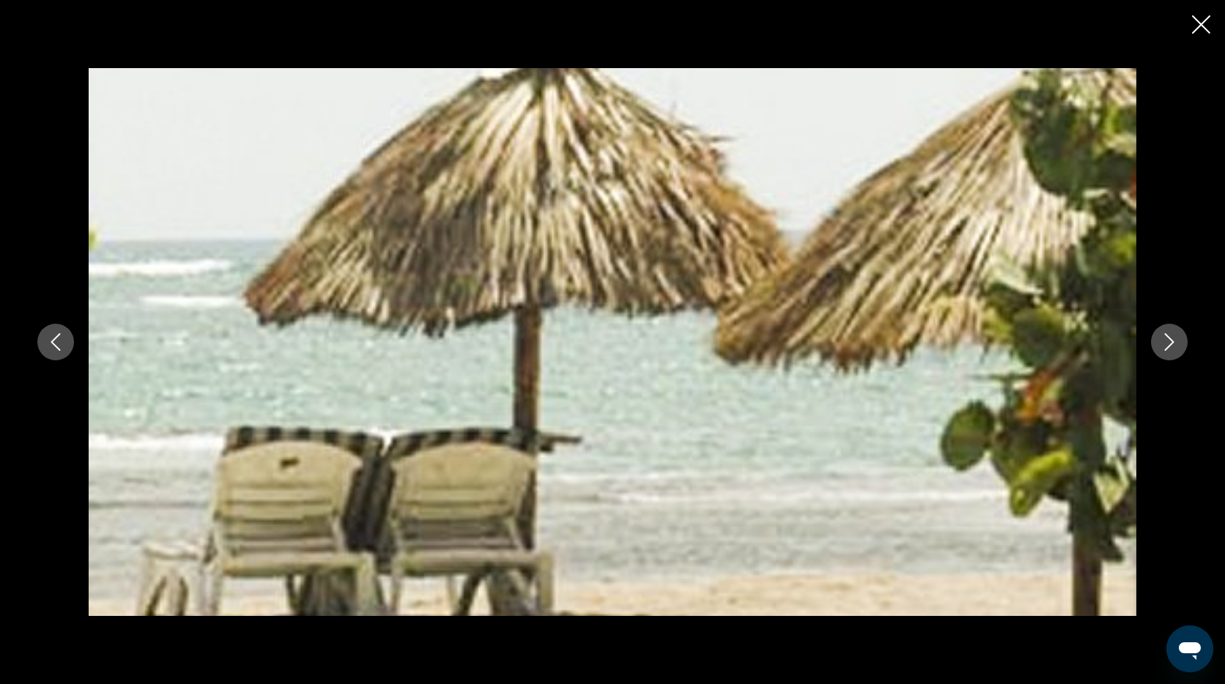
click at [1167, 341] on icon "Next image" at bounding box center [1169, 342] width 18 height 18
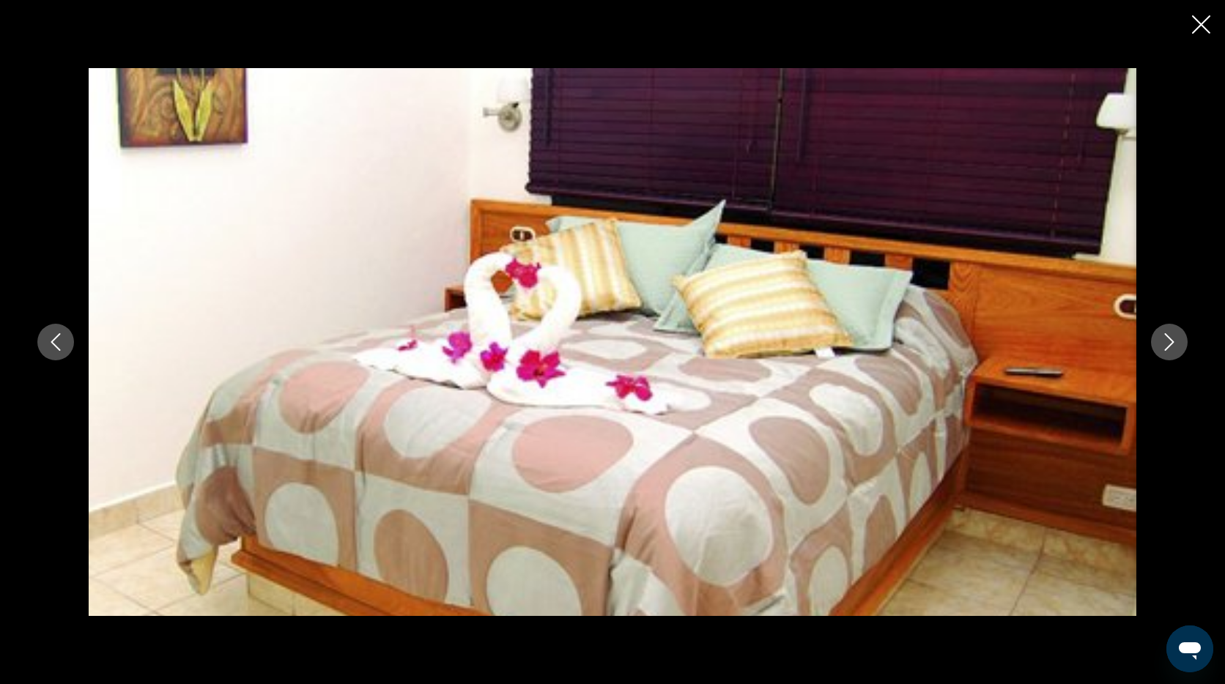
click at [1196, 22] on icon "Close slideshow" at bounding box center [1201, 24] width 18 height 18
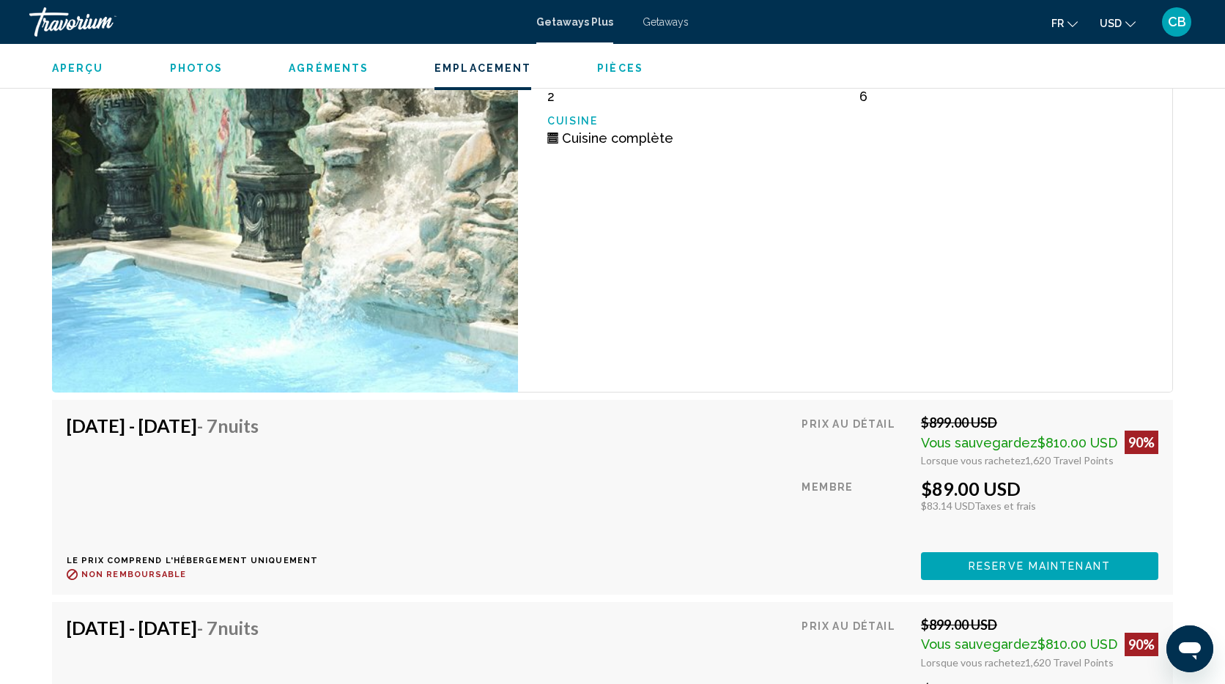
scroll to position [2890, 0]
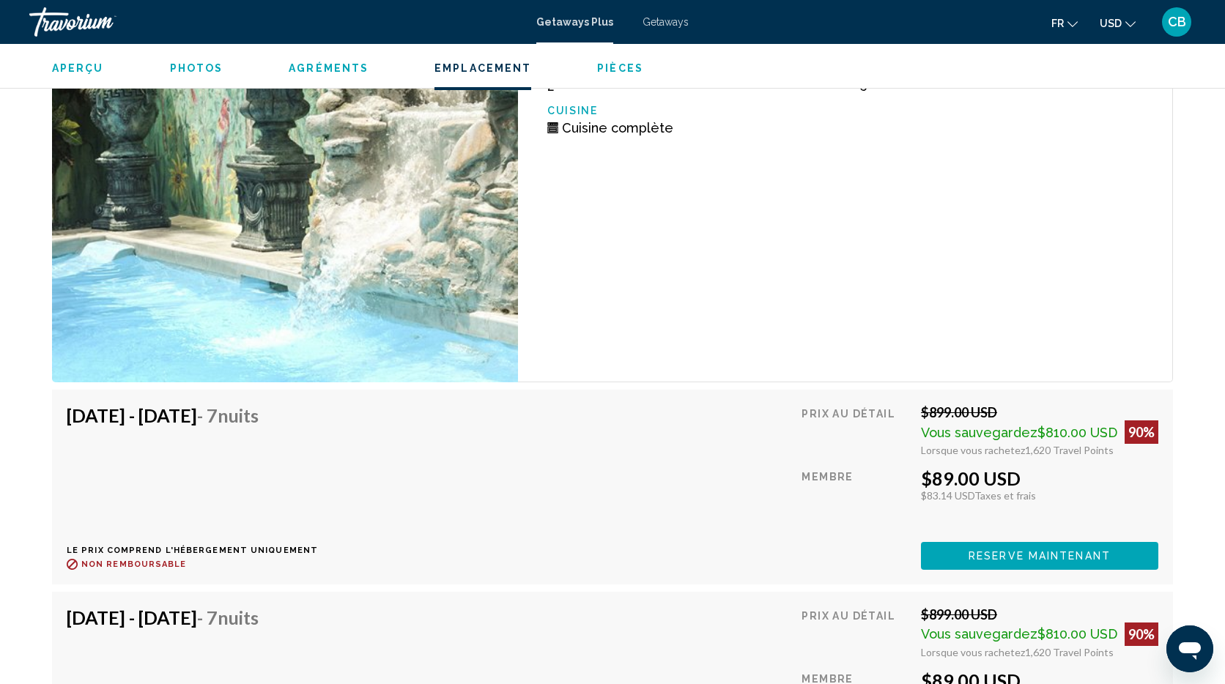
click at [1065, 551] on span "Reserve maintenant" at bounding box center [1039, 557] width 142 height 12
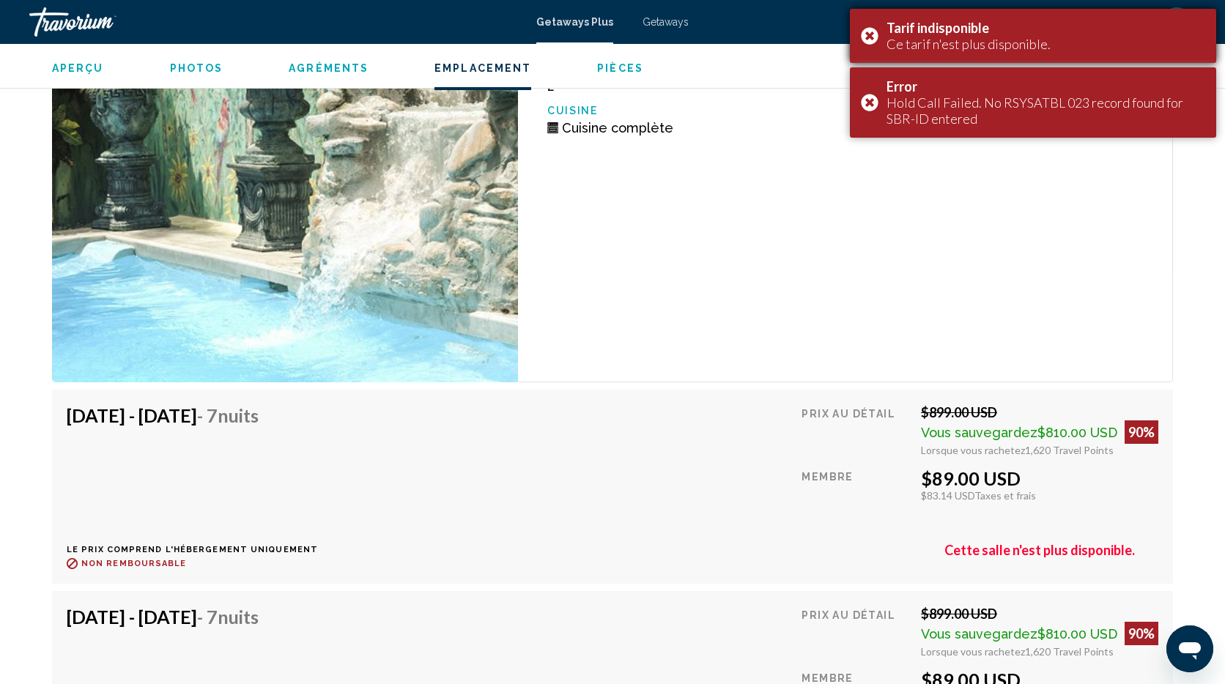
click at [869, 32] on div "Tarif indisponible Ce tarif n'est plus disponible." at bounding box center [1033, 36] width 366 height 54
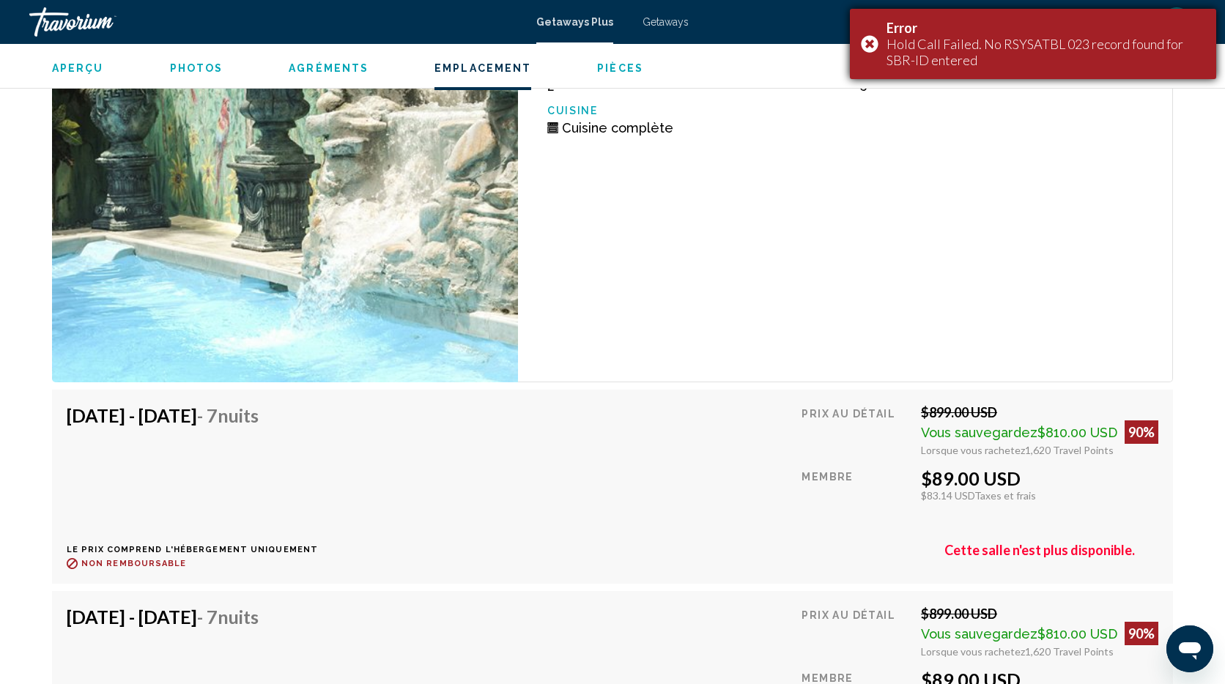
click at [871, 42] on div "Error Hold Call Failed. No RSYSATBL 023 record found for SBR-ID entered" at bounding box center [1033, 44] width 366 height 70
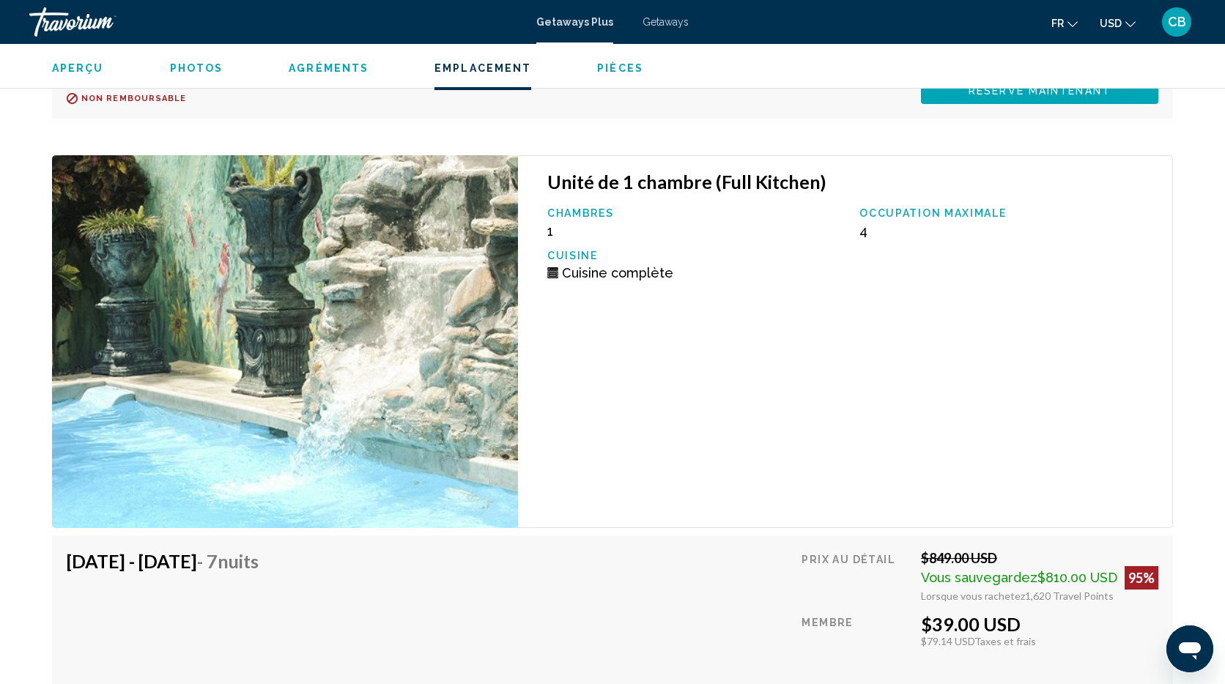
scroll to position [3867, 0]
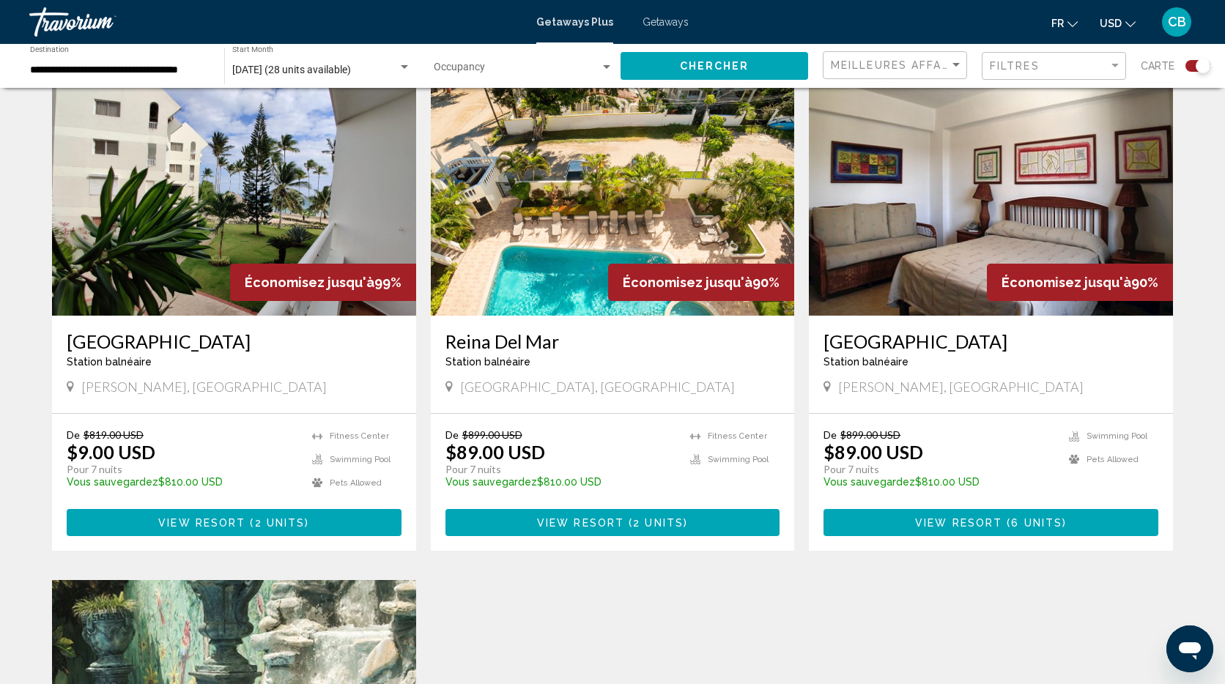
scroll to position [502, 0]
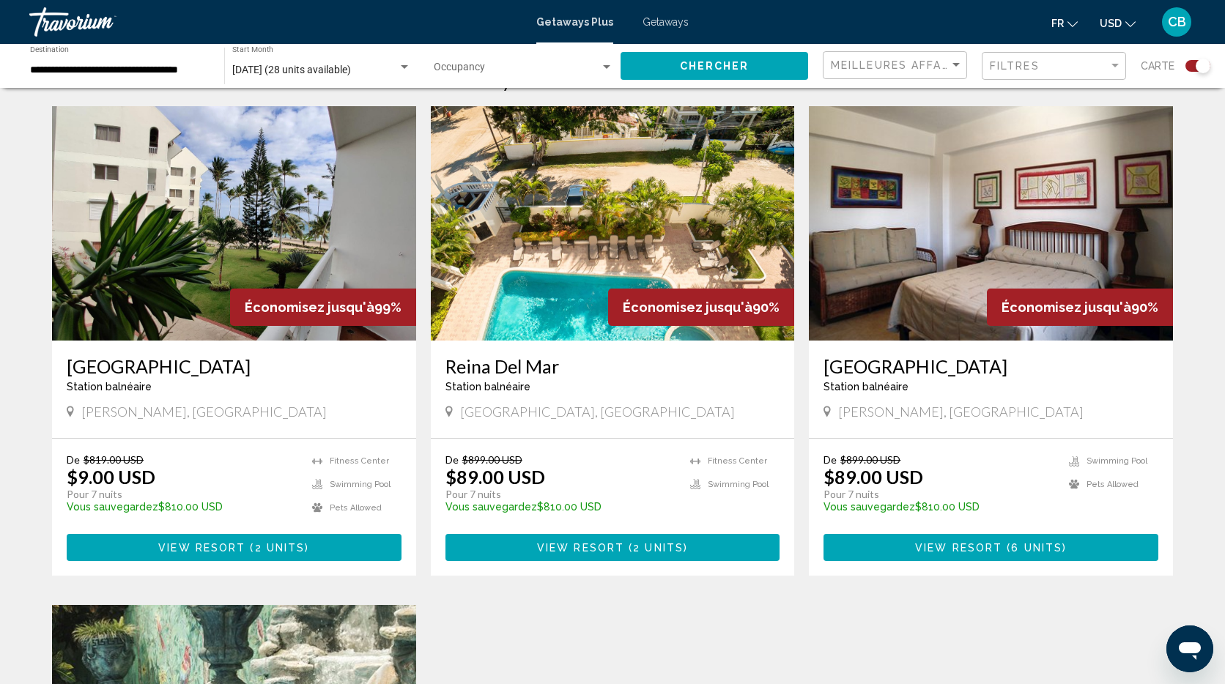
click at [654, 197] on img "Main content" at bounding box center [613, 223] width 364 height 234
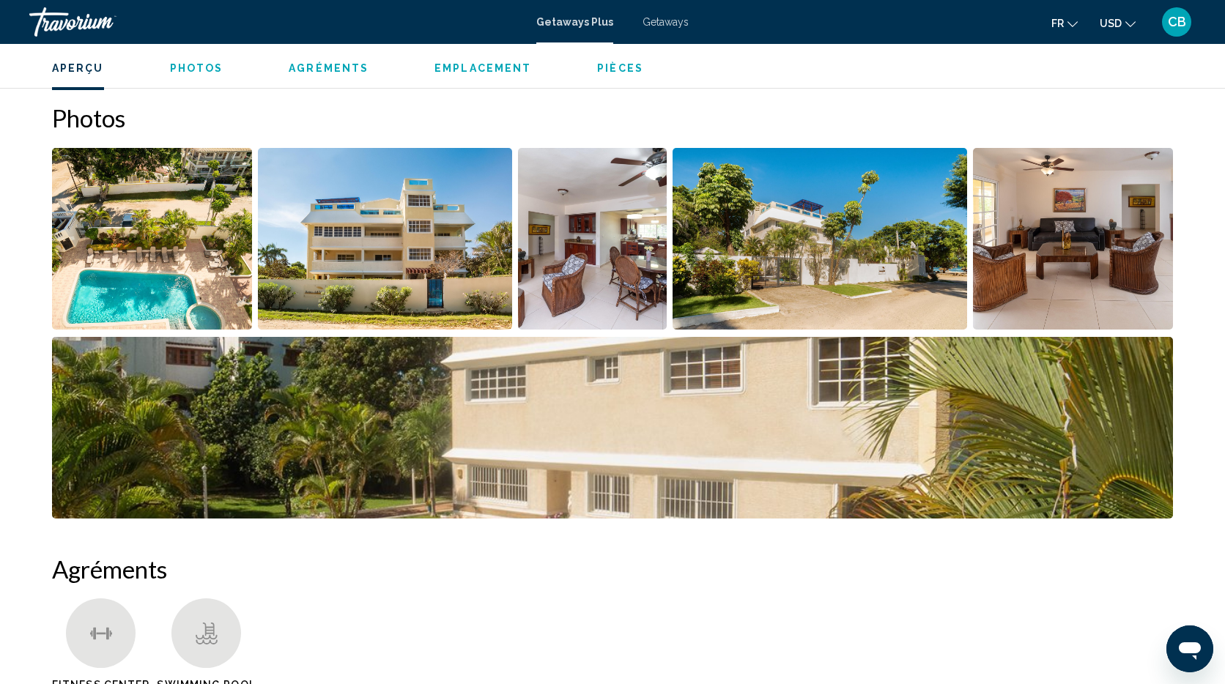
scroll to position [672, 0]
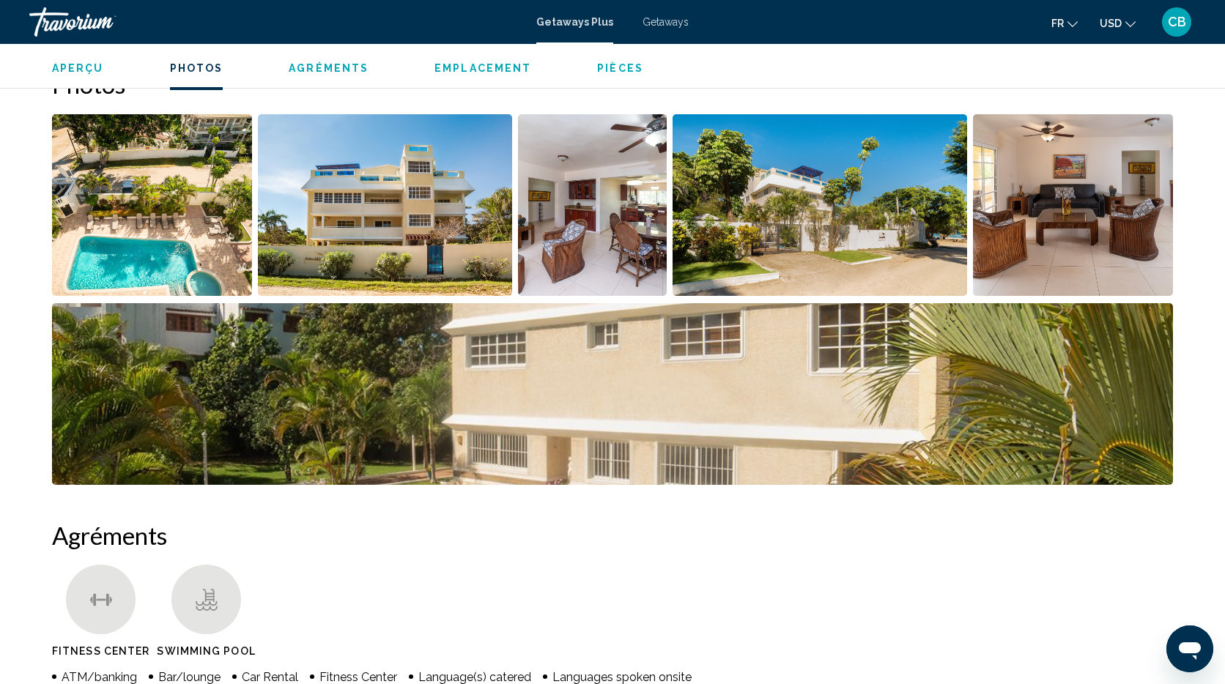
click at [168, 223] on img "Open full-screen image slider" at bounding box center [152, 205] width 200 height 182
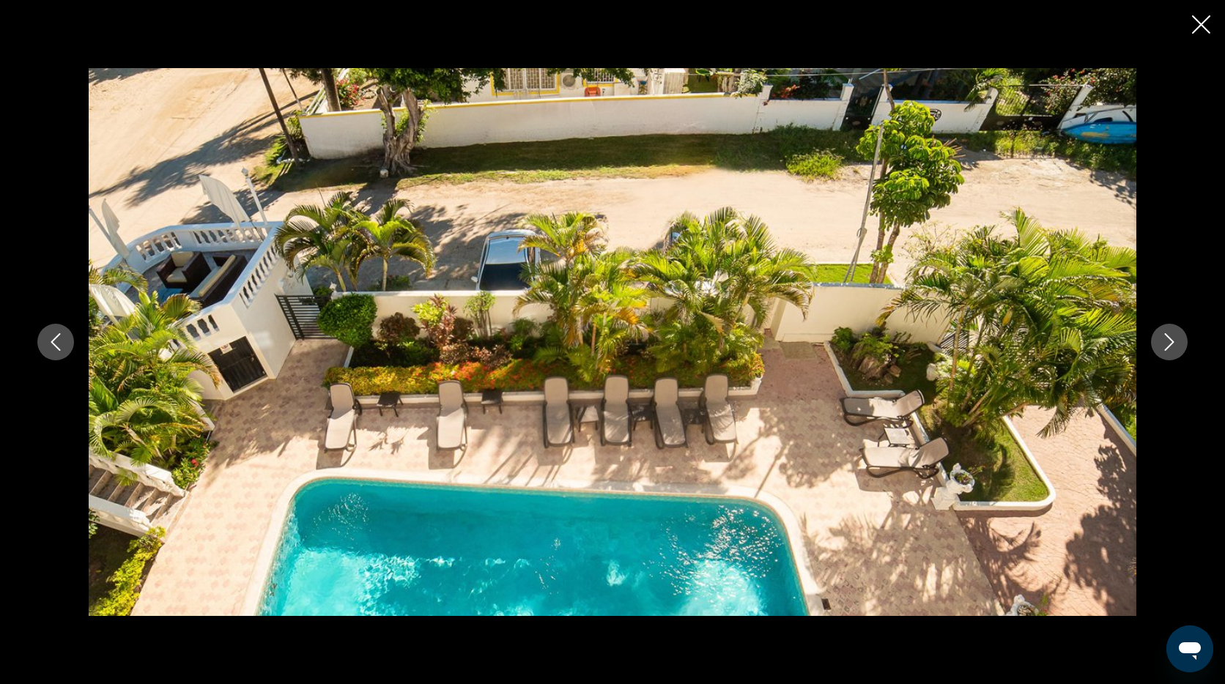
click at [1173, 338] on icon "Next image" at bounding box center [1169, 342] width 18 height 18
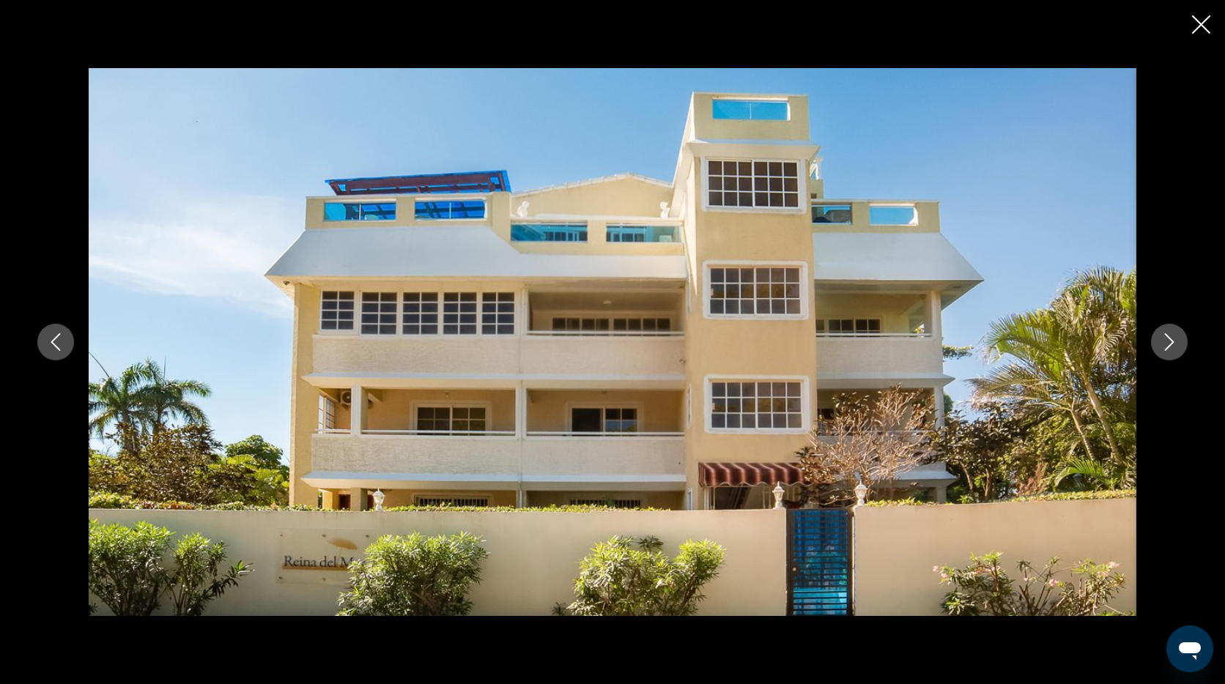
click at [1173, 338] on icon "Next image" at bounding box center [1169, 342] width 18 height 18
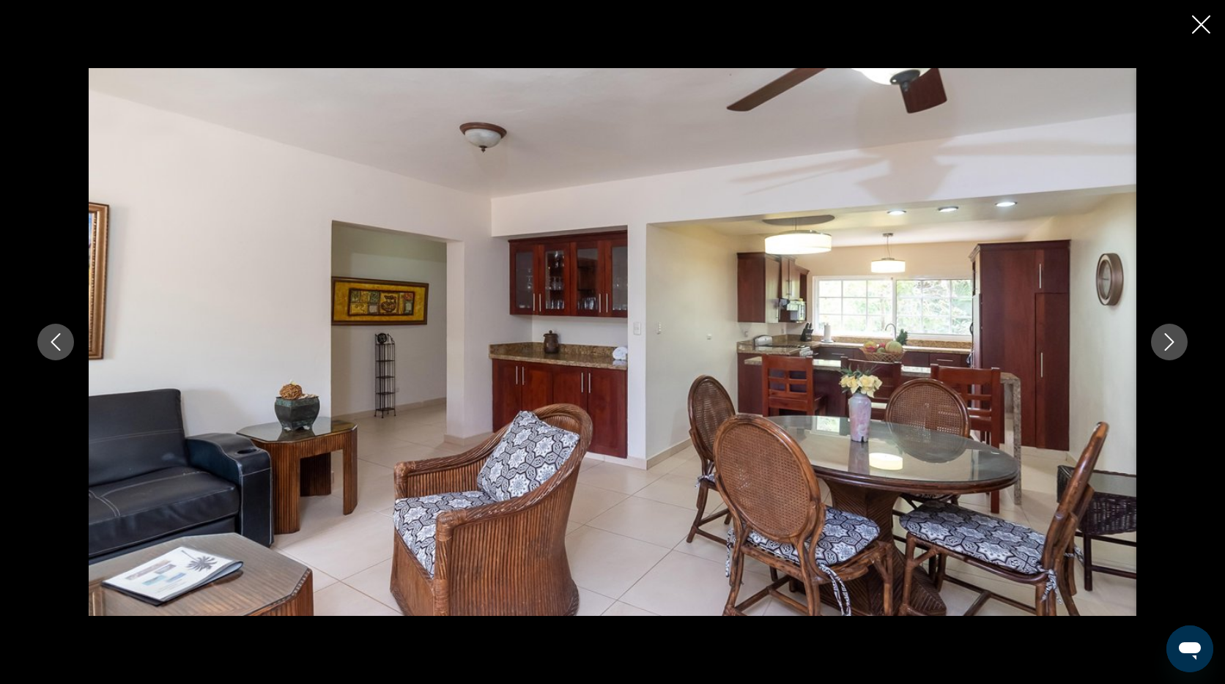
click at [1173, 338] on icon "Next image" at bounding box center [1169, 342] width 18 height 18
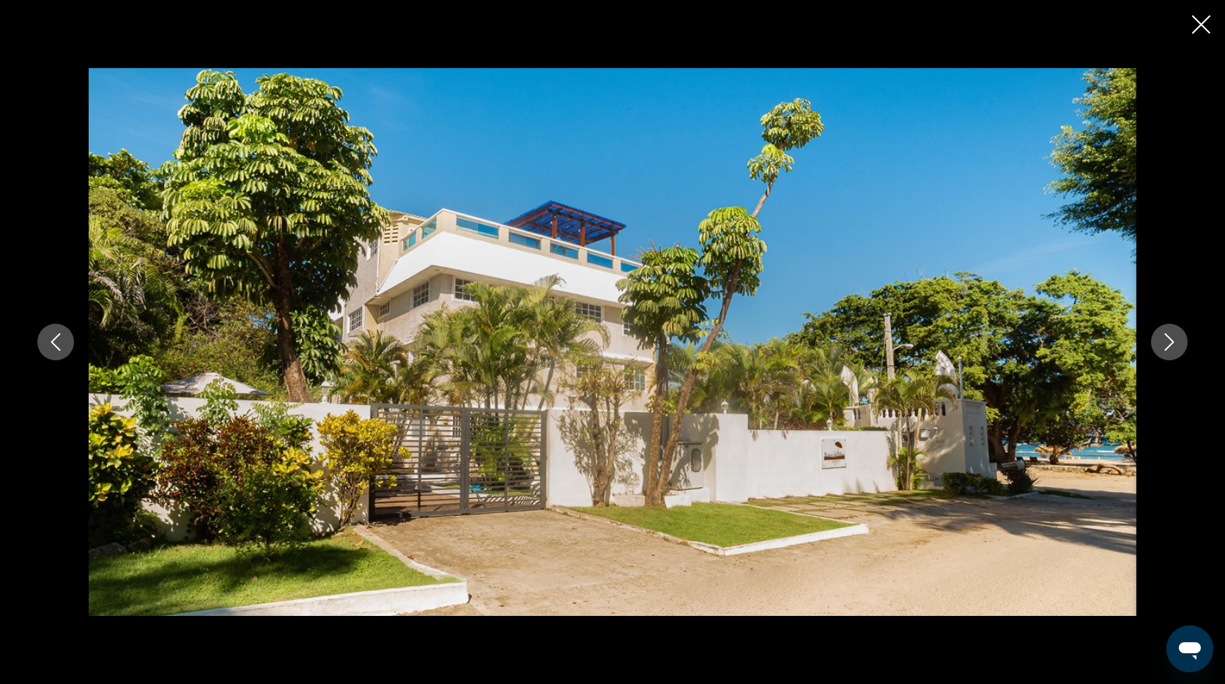
click at [1173, 338] on icon "Next image" at bounding box center [1169, 342] width 18 height 18
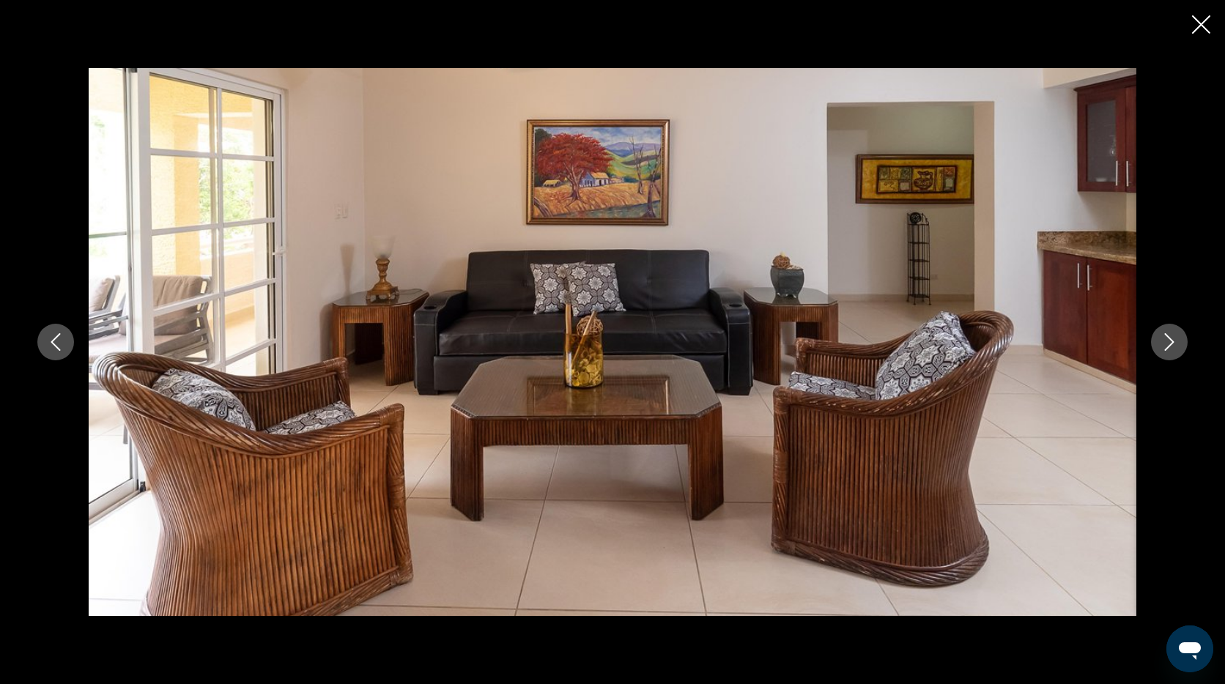
click at [1173, 338] on icon "Next image" at bounding box center [1169, 342] width 18 height 18
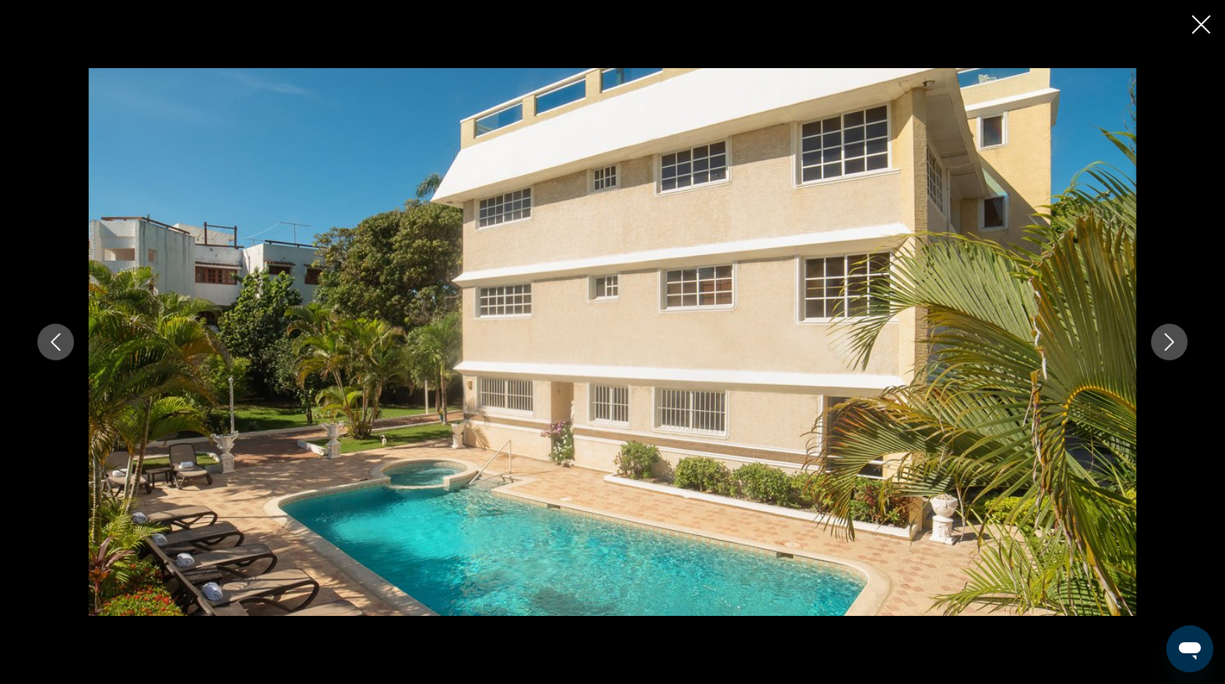
click at [1173, 338] on icon "Next image" at bounding box center [1169, 342] width 18 height 18
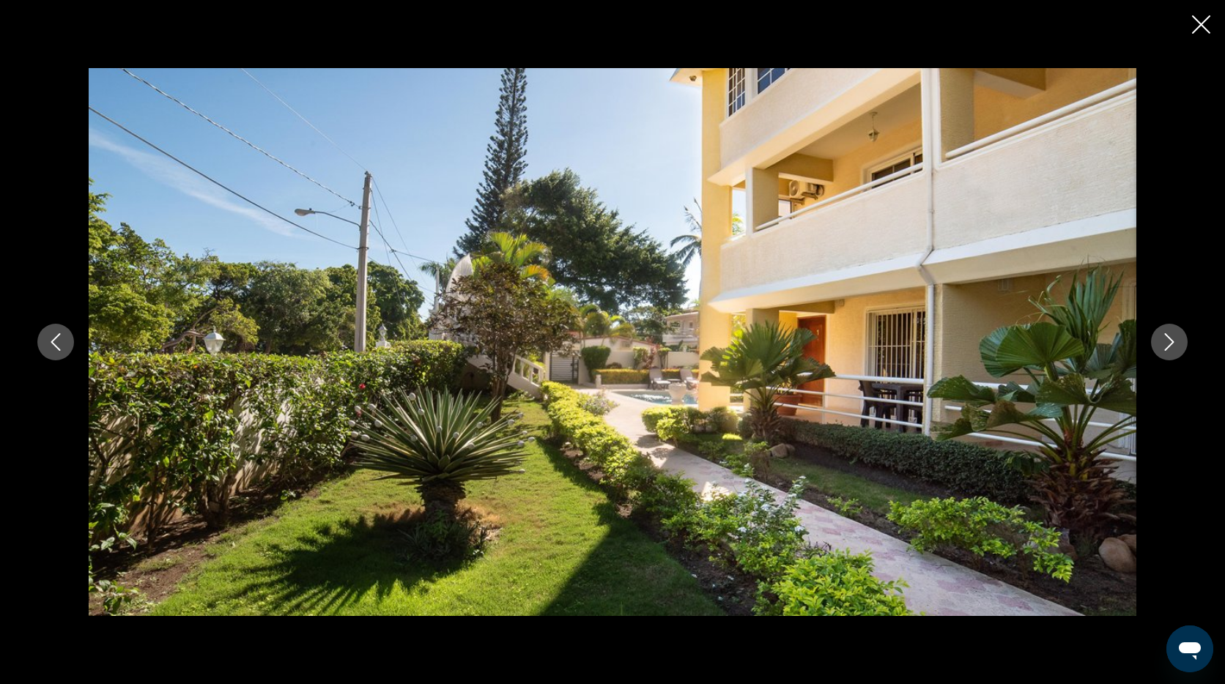
click at [1173, 338] on icon "Next image" at bounding box center [1169, 342] width 18 height 18
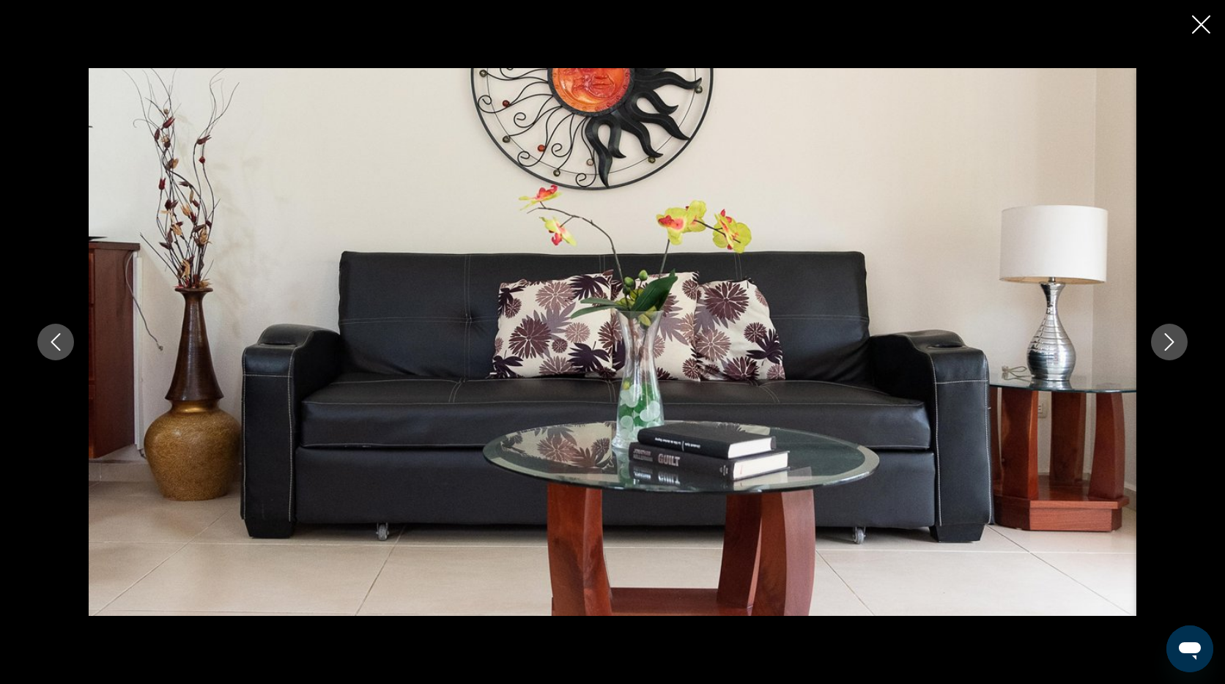
click at [1173, 338] on icon "Next image" at bounding box center [1169, 342] width 18 height 18
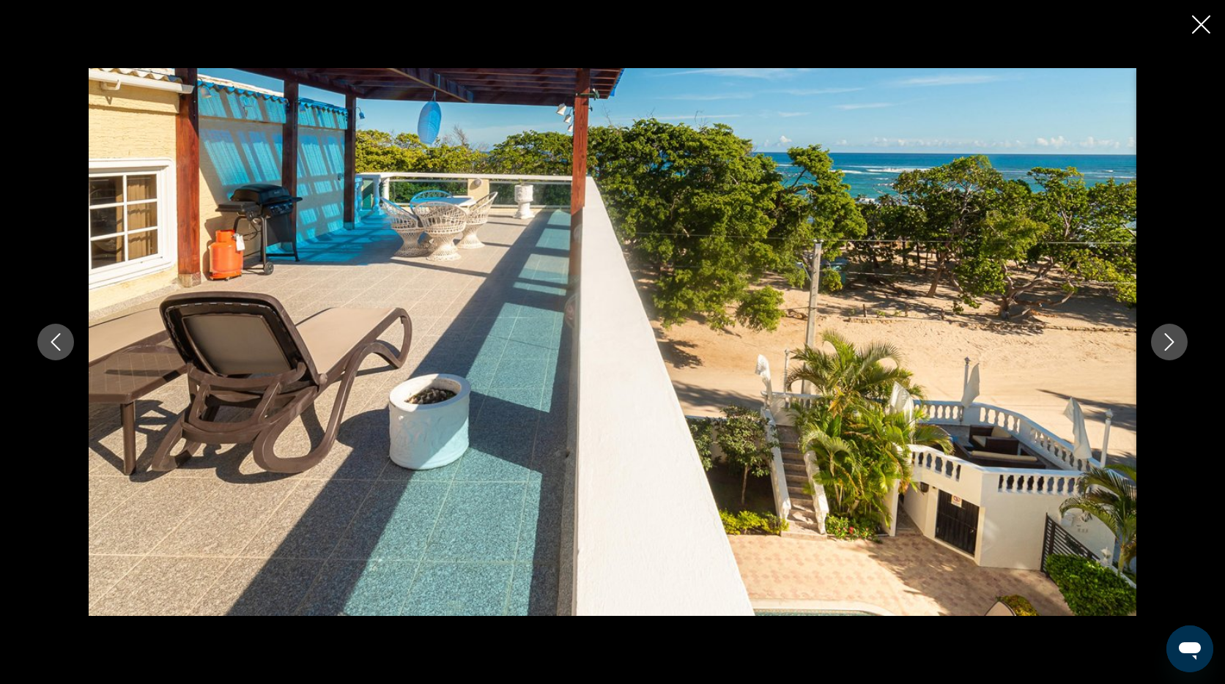
click at [1173, 338] on icon "Next image" at bounding box center [1169, 342] width 18 height 18
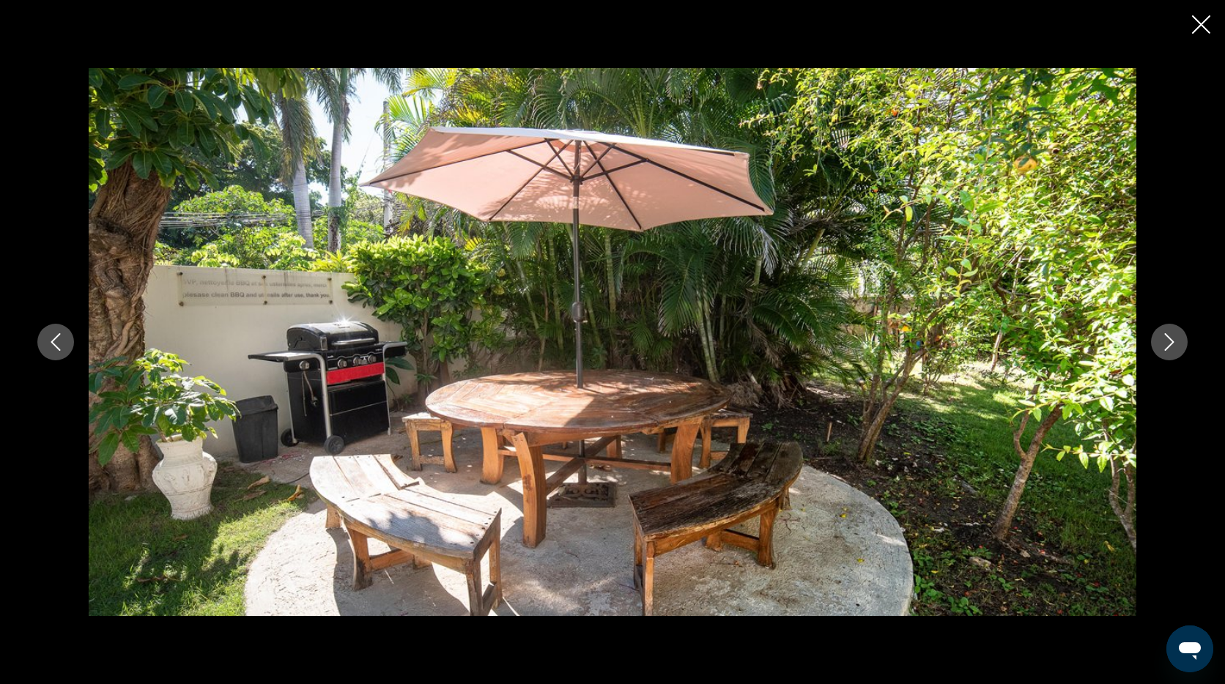
click at [1203, 26] on icon "Close slideshow" at bounding box center [1201, 24] width 18 height 18
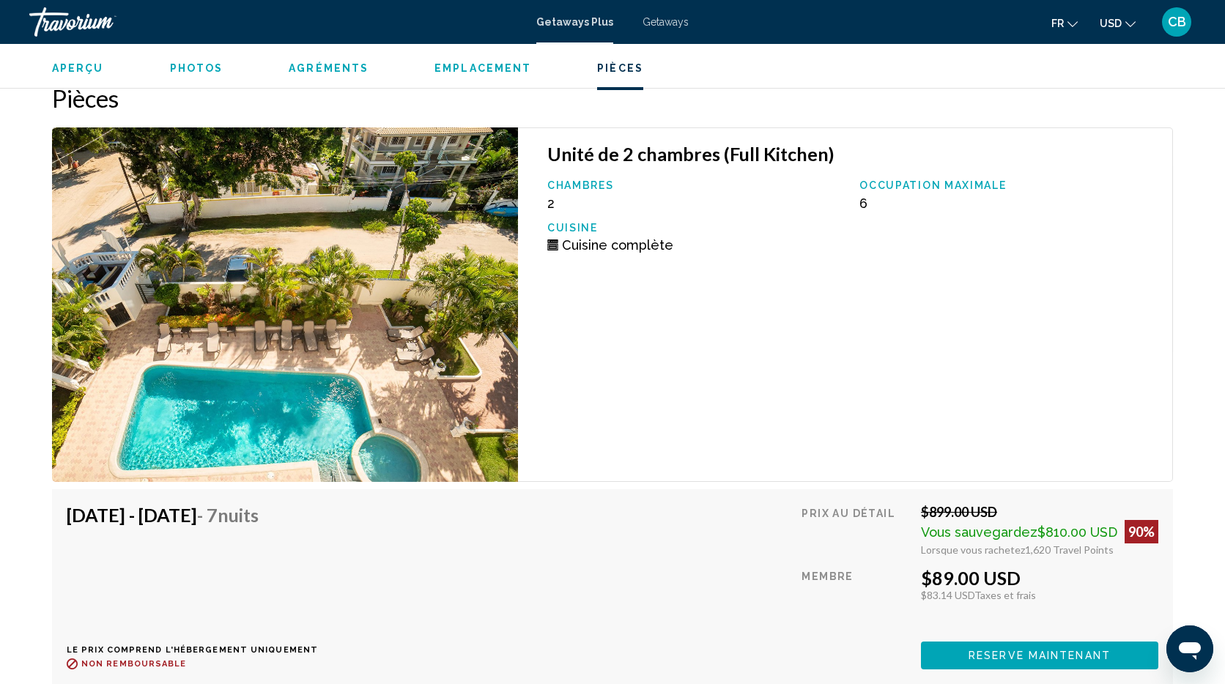
scroll to position [2443, 0]
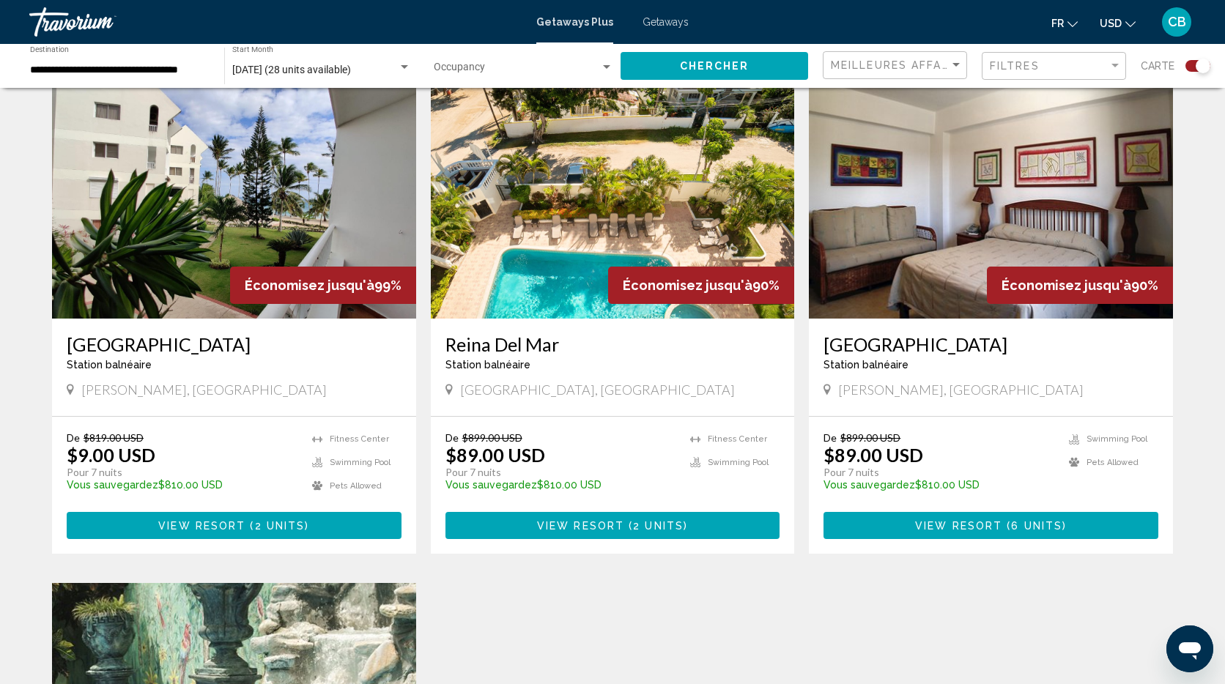
scroll to position [529, 0]
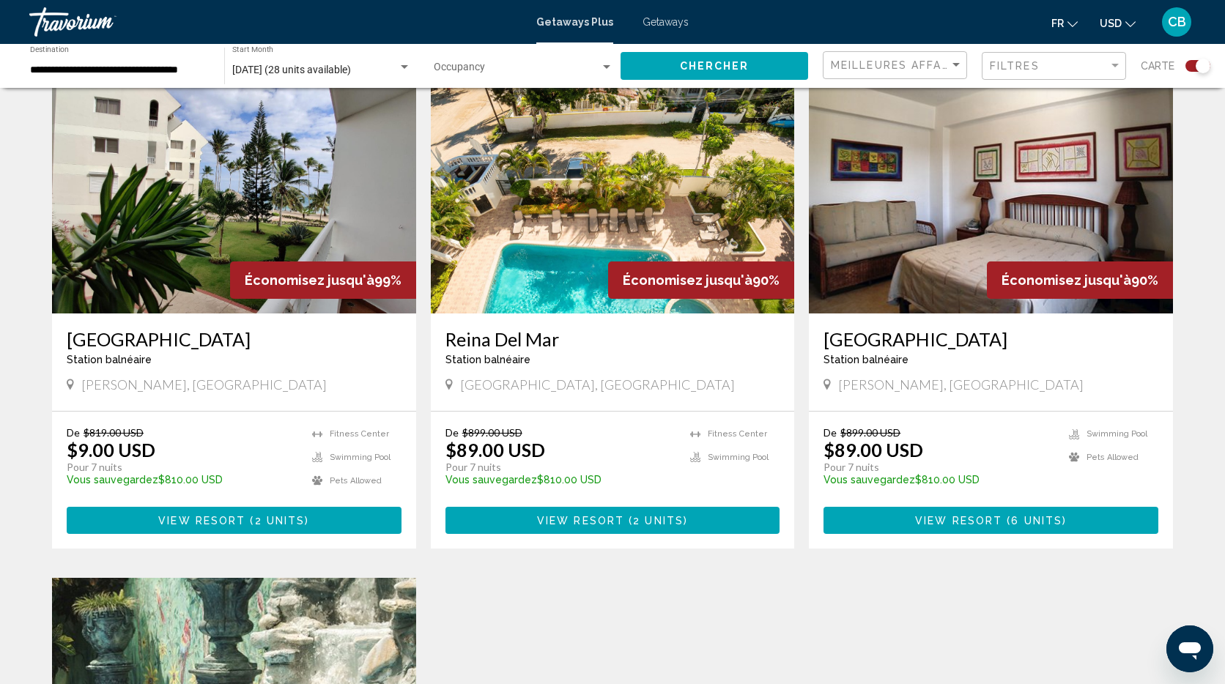
click at [270, 203] on img "Main content" at bounding box center [234, 196] width 364 height 234
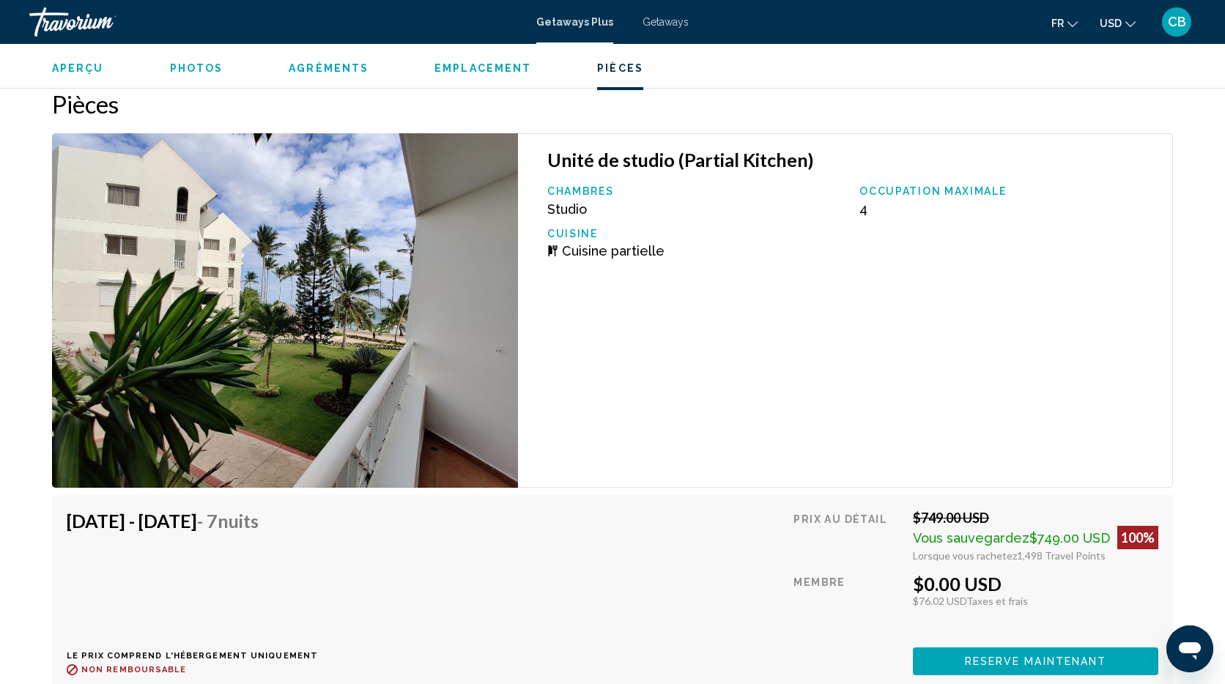
scroll to position [2156, 0]
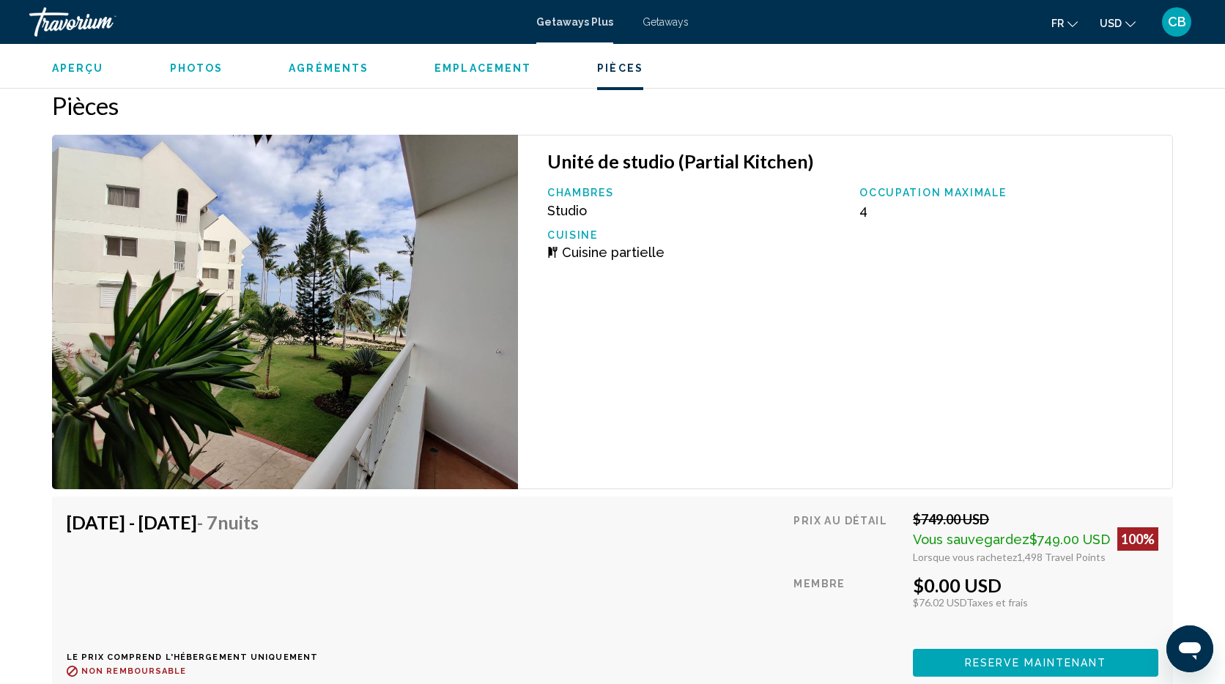
click at [1033, 666] on span "Reserve maintenant" at bounding box center [1036, 664] width 142 height 12
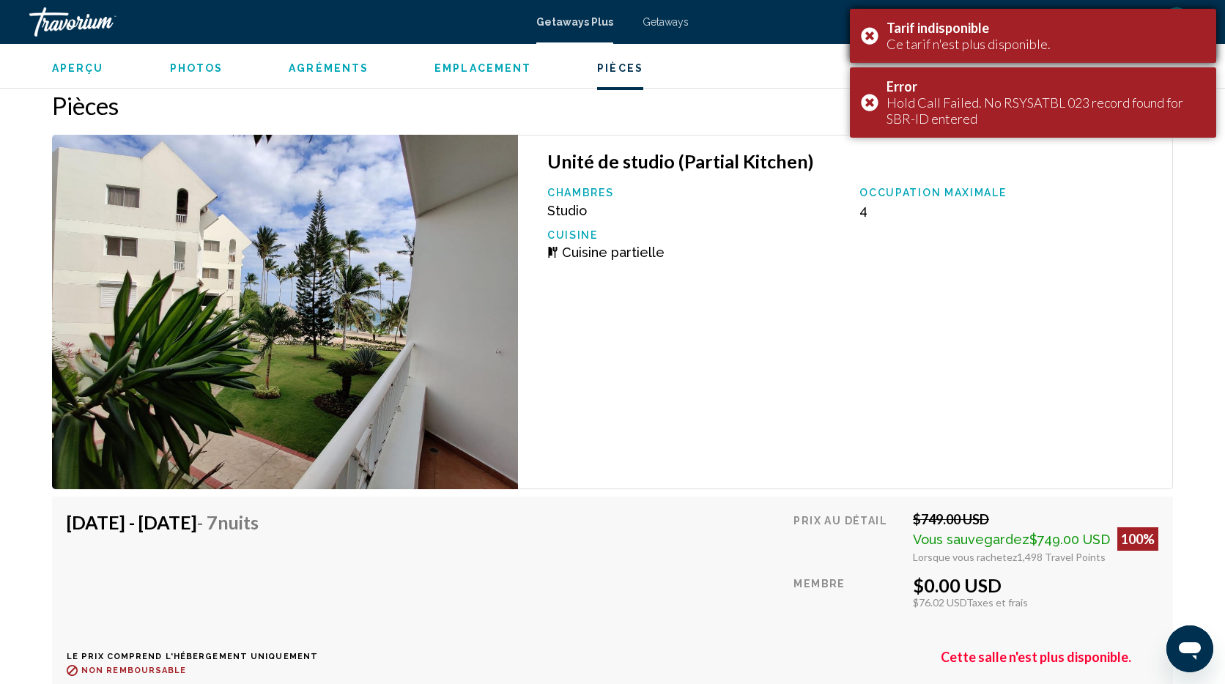
drag, startPoint x: 865, startPoint y: 37, endPoint x: 861, endPoint y: 62, distance: 25.3
click at [865, 37] on div "Tarif indisponible Ce tarif n'est plus disponible." at bounding box center [1033, 36] width 366 height 54
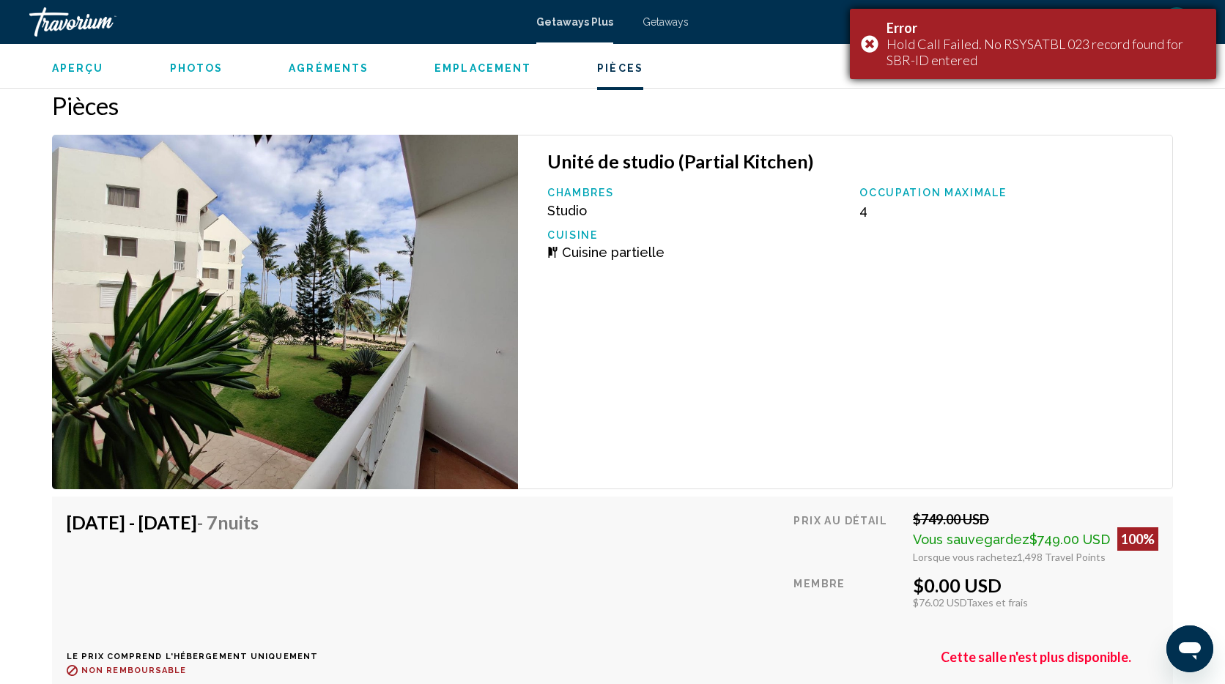
click at [870, 46] on div "Error Hold Call Failed. No RSYSATBL 023 record found for SBR-ID entered" at bounding box center [1033, 44] width 366 height 70
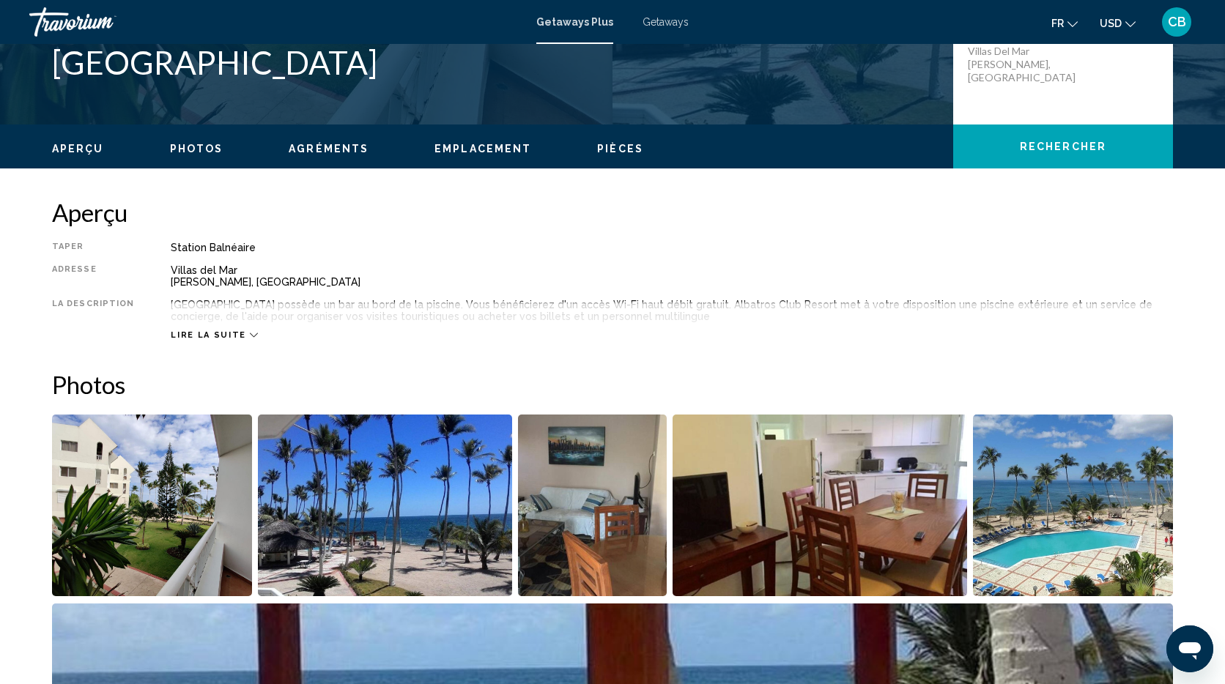
scroll to position [0, 0]
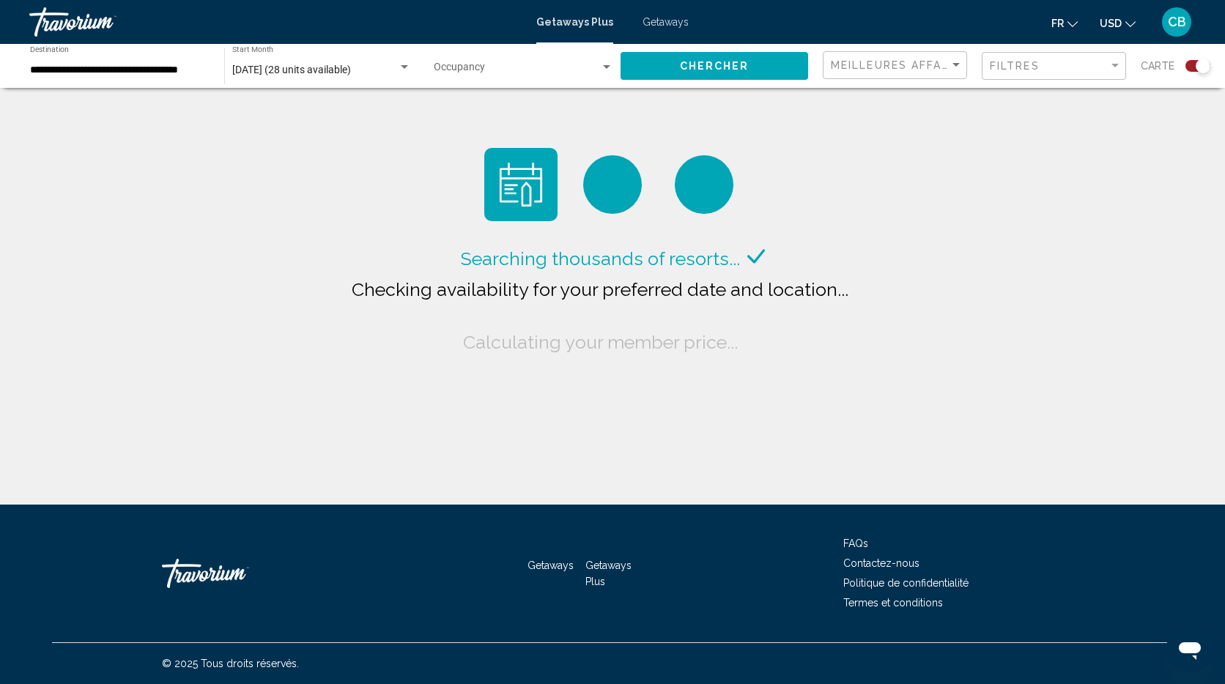
click at [409, 67] on div "Search widget" at bounding box center [404, 68] width 13 height 12
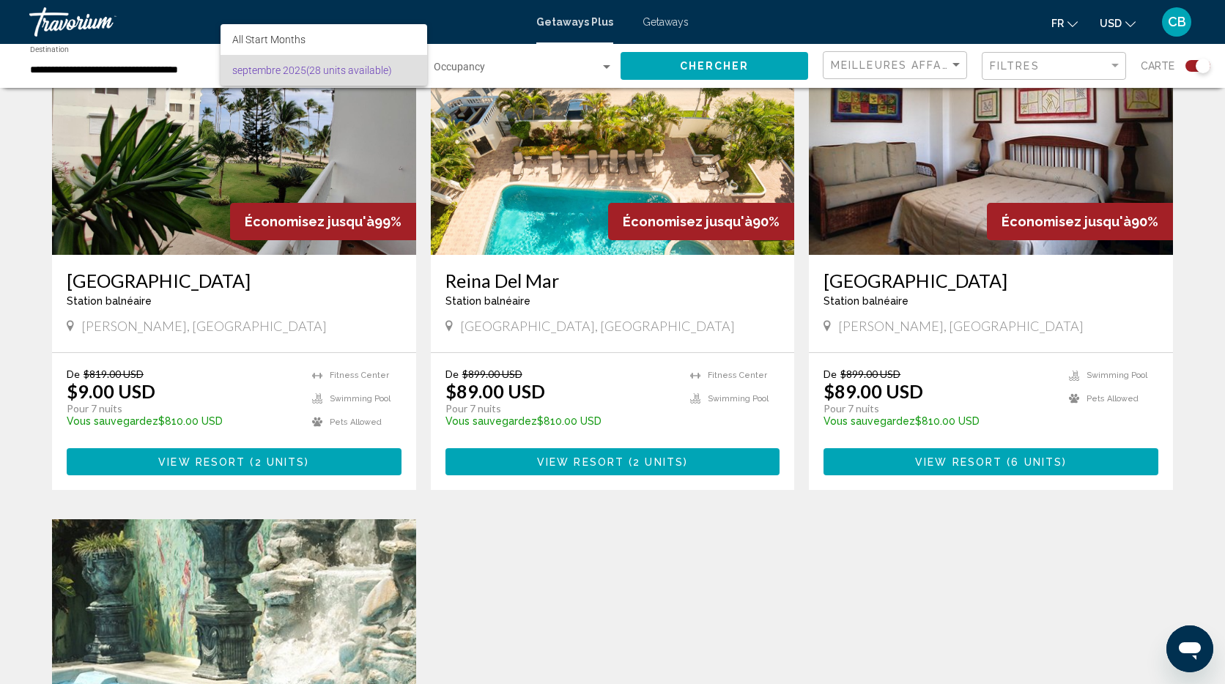
scroll to position [570, 0]
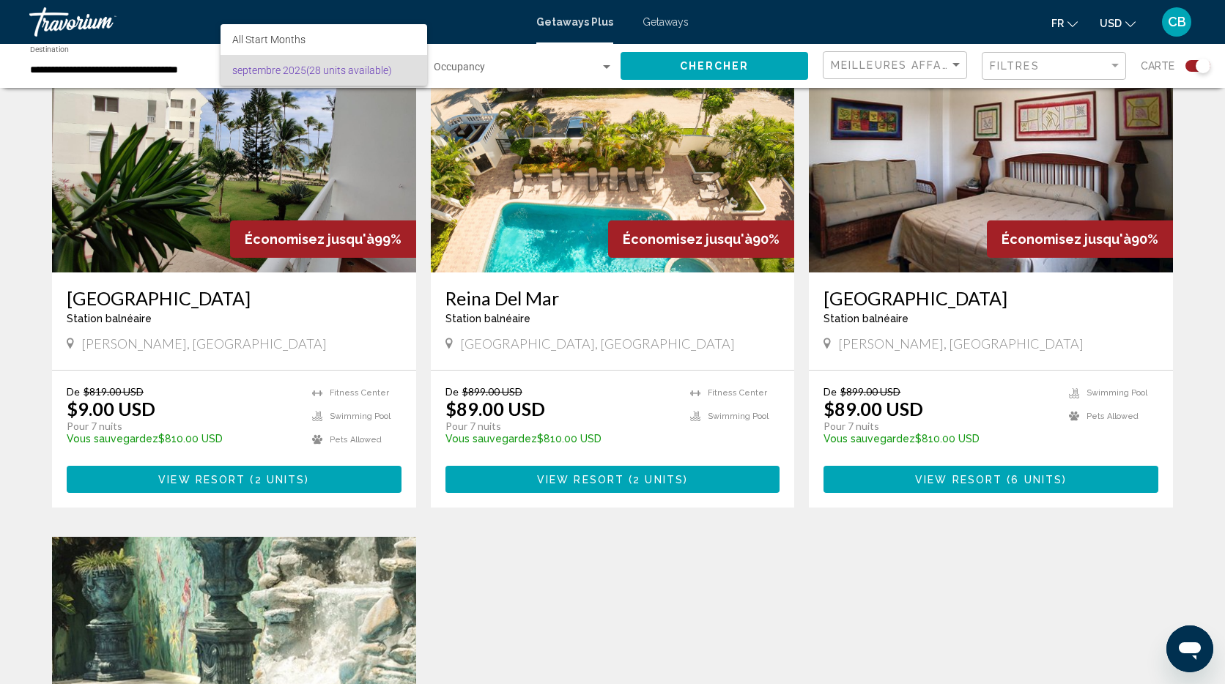
click at [873, 217] on div at bounding box center [612, 342] width 1225 height 684
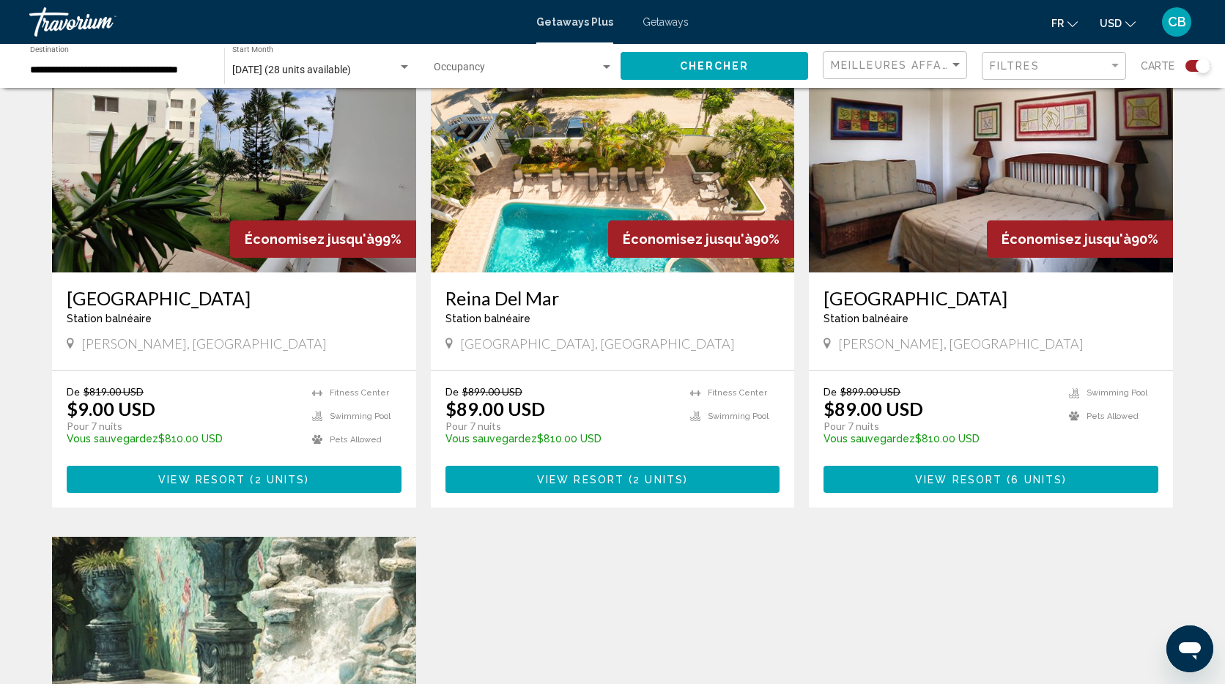
click at [937, 196] on img "Main content" at bounding box center [991, 155] width 364 height 234
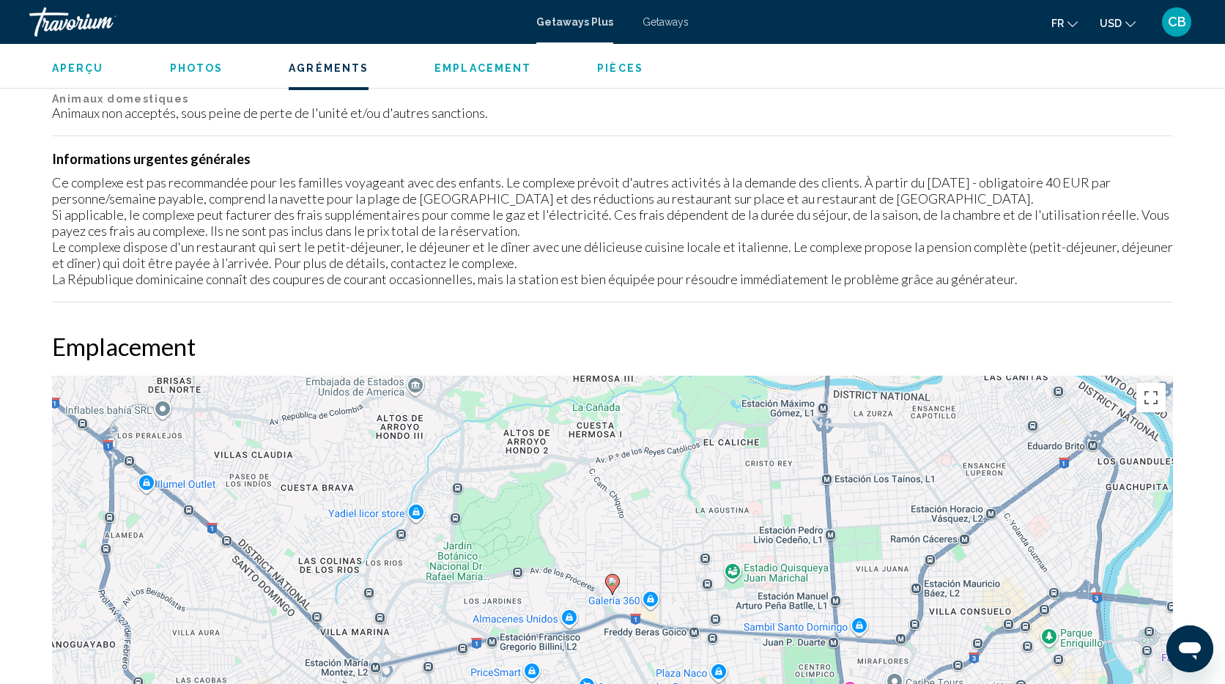
scroll to position [1545, 0]
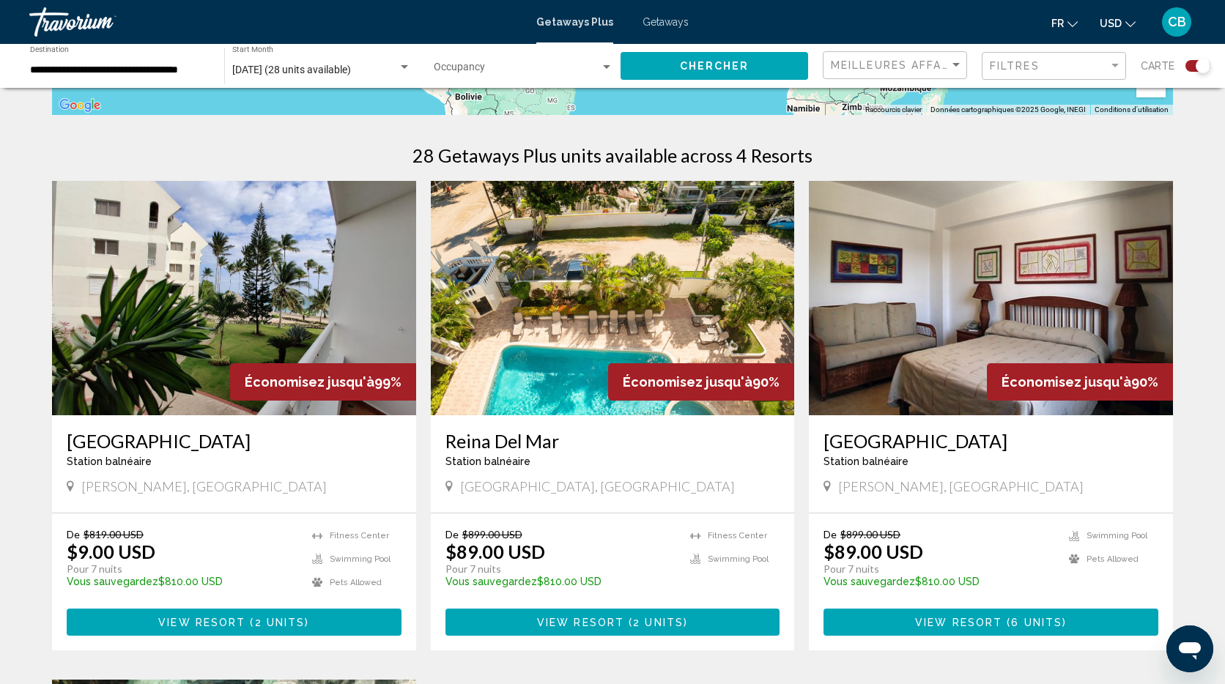
scroll to position [426, 0]
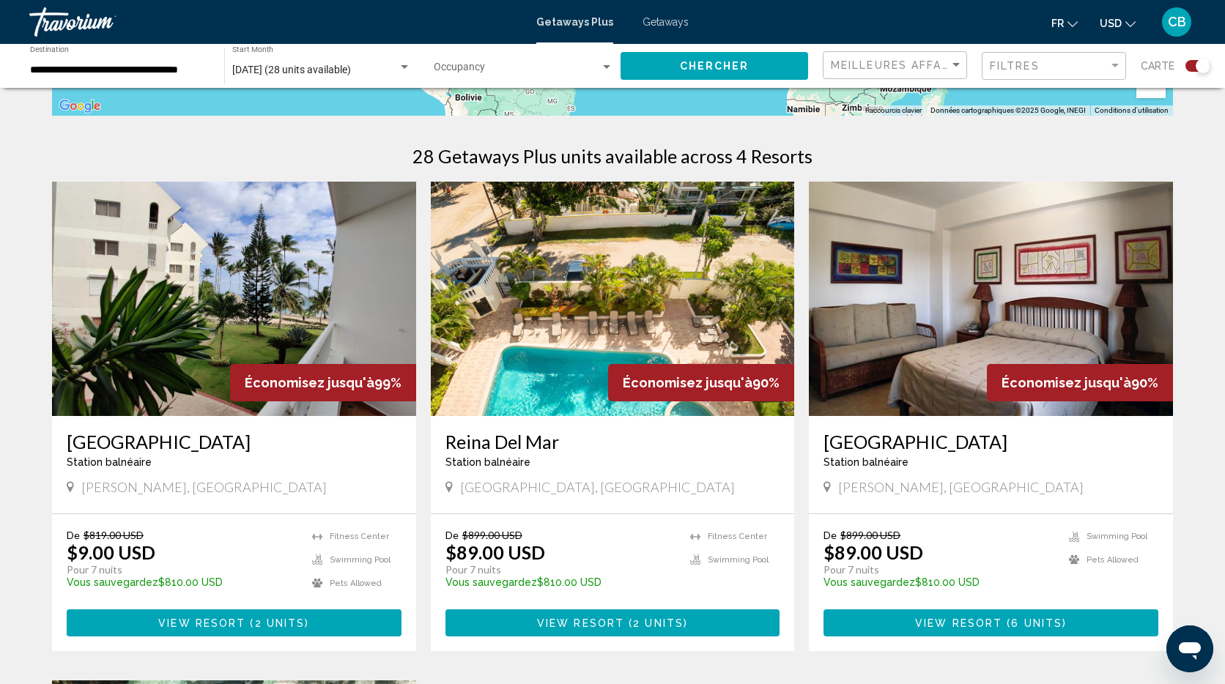
click at [560, 265] on img "Main content" at bounding box center [613, 299] width 364 height 234
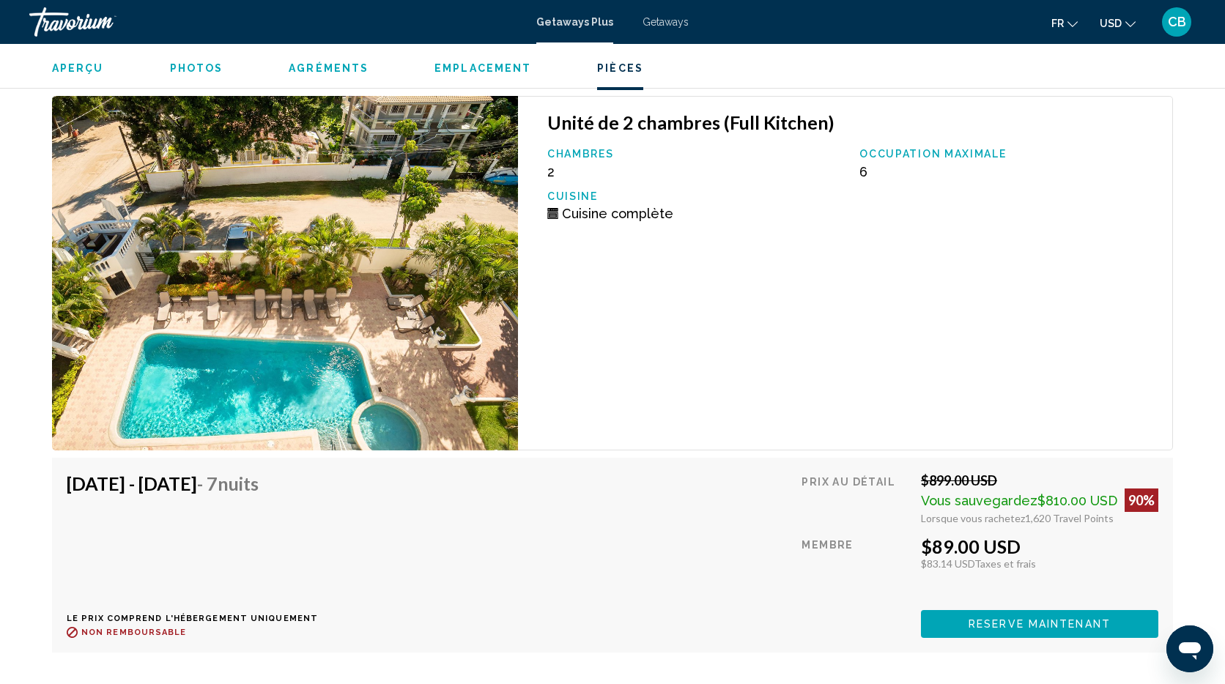
scroll to position [2656, 0]
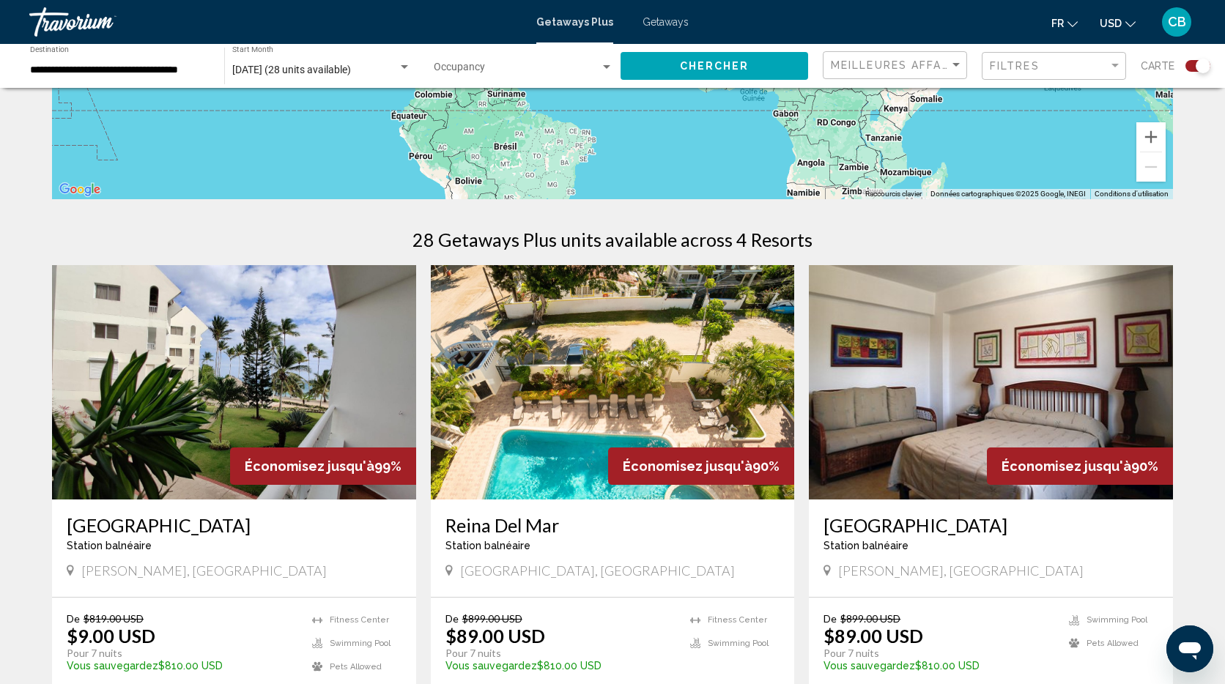
scroll to position [581, 0]
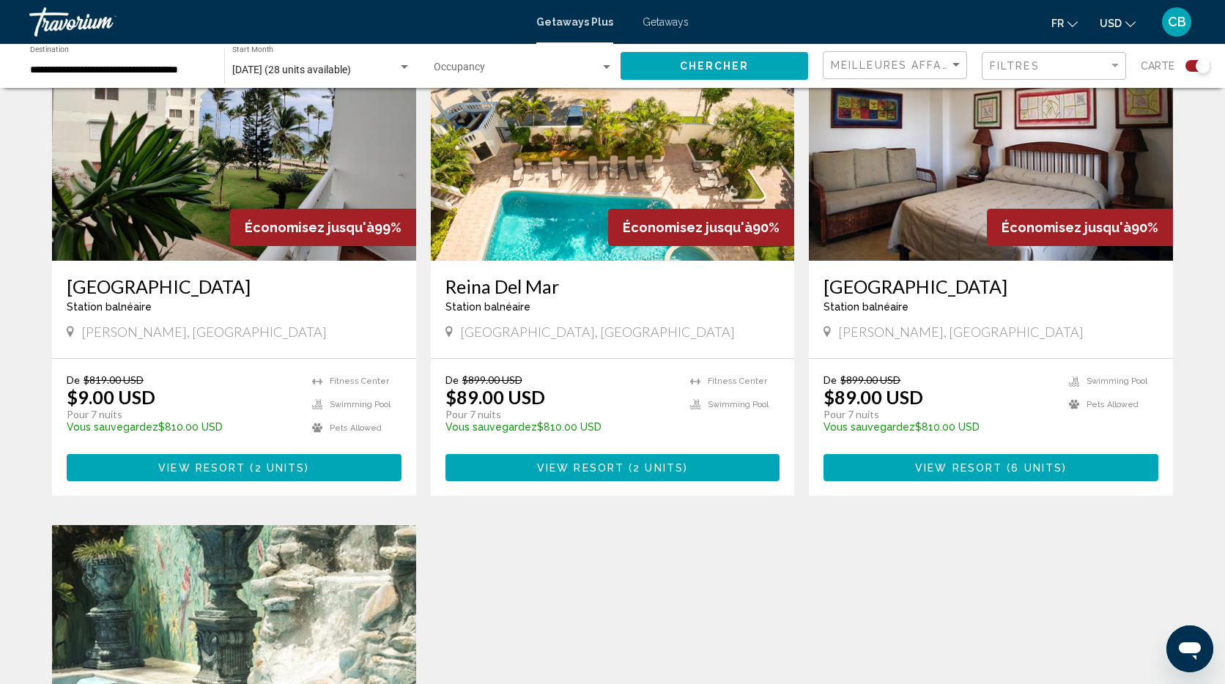
click at [236, 175] on img "Main content" at bounding box center [234, 143] width 364 height 234
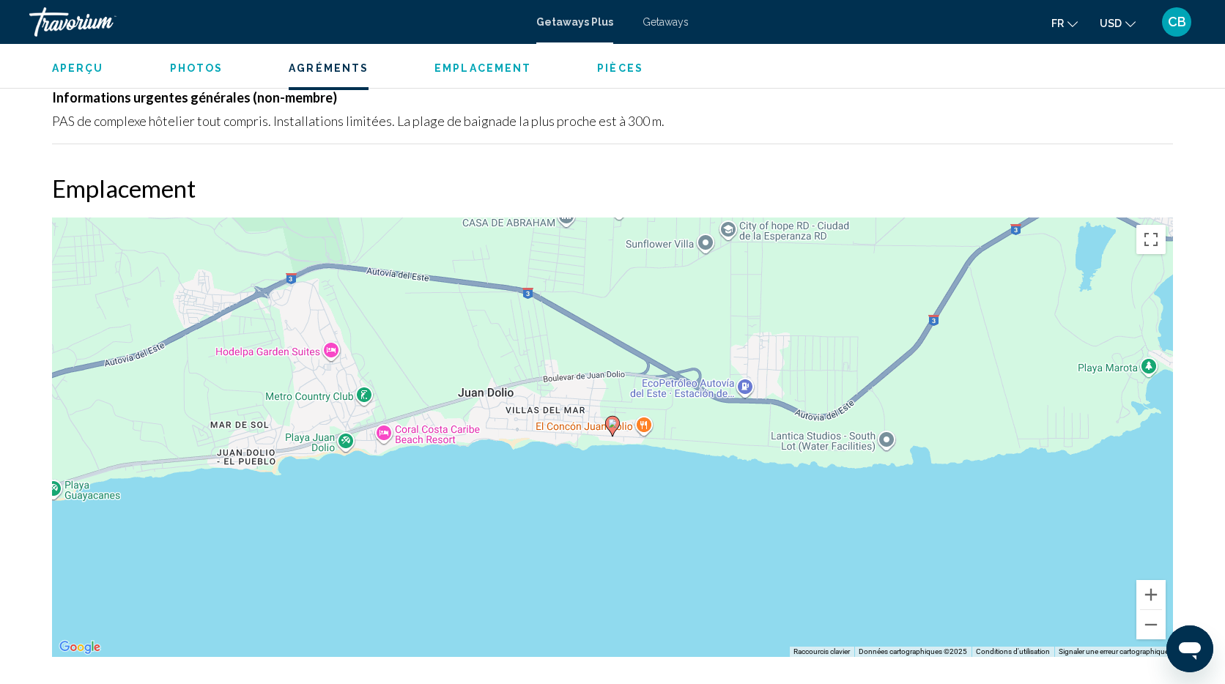
scroll to position [1832, 0]
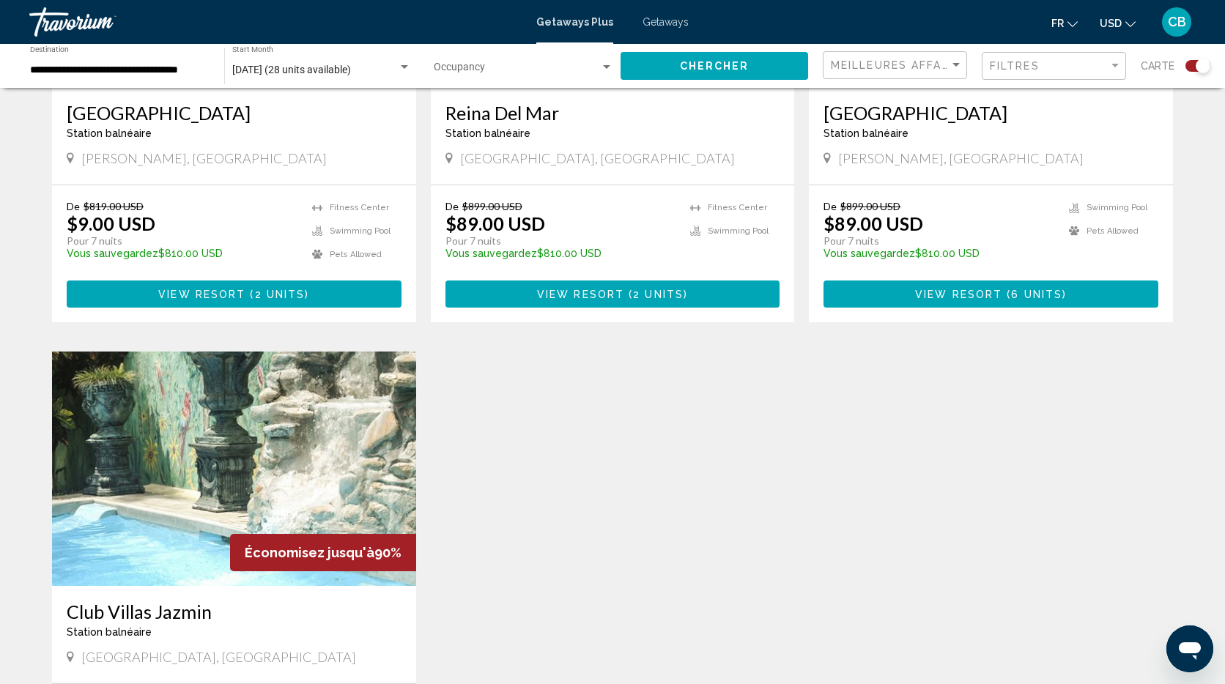
scroll to position [675, 0]
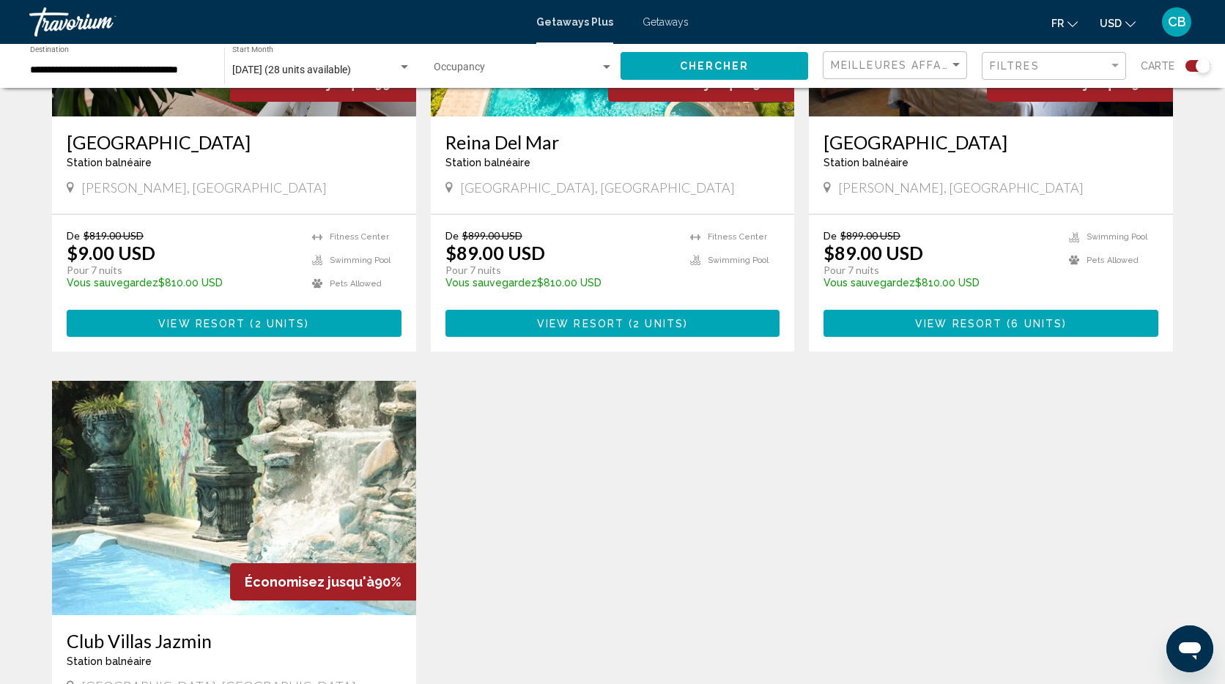
click at [548, 371] on div "Économisez jusqu'à 99% Albatros Club Resort Station balnéaire - Ceci est une st…" at bounding box center [612, 381] width 1135 height 998
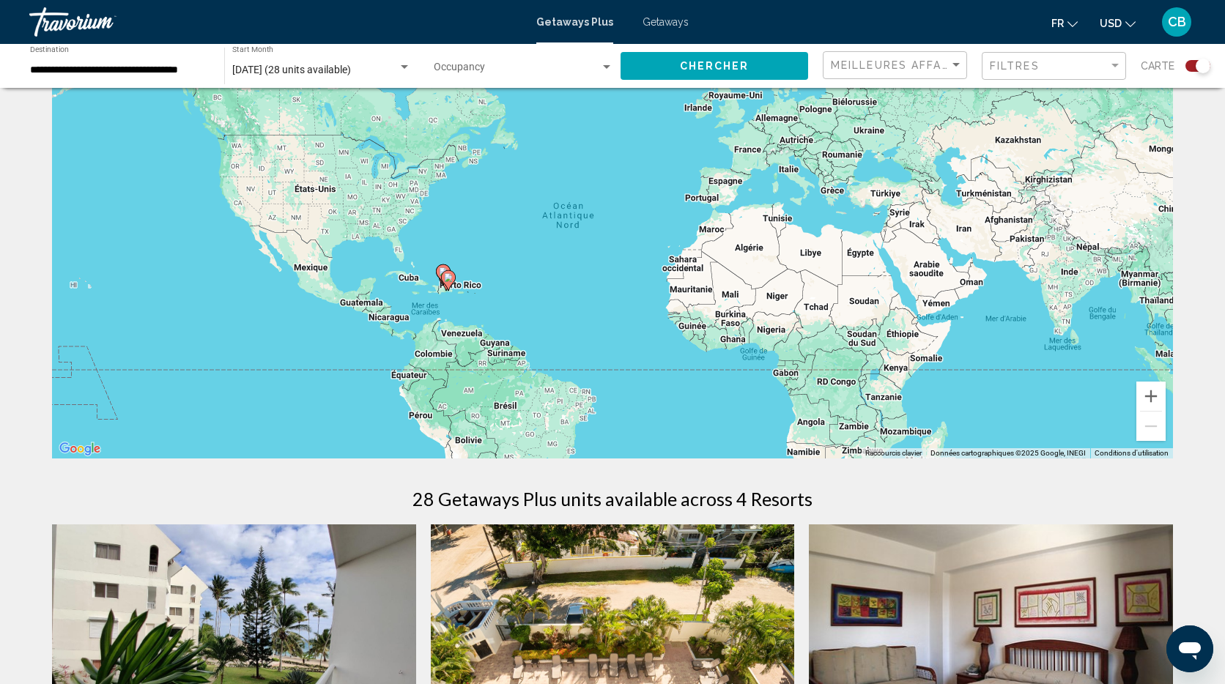
scroll to position [179, 0]
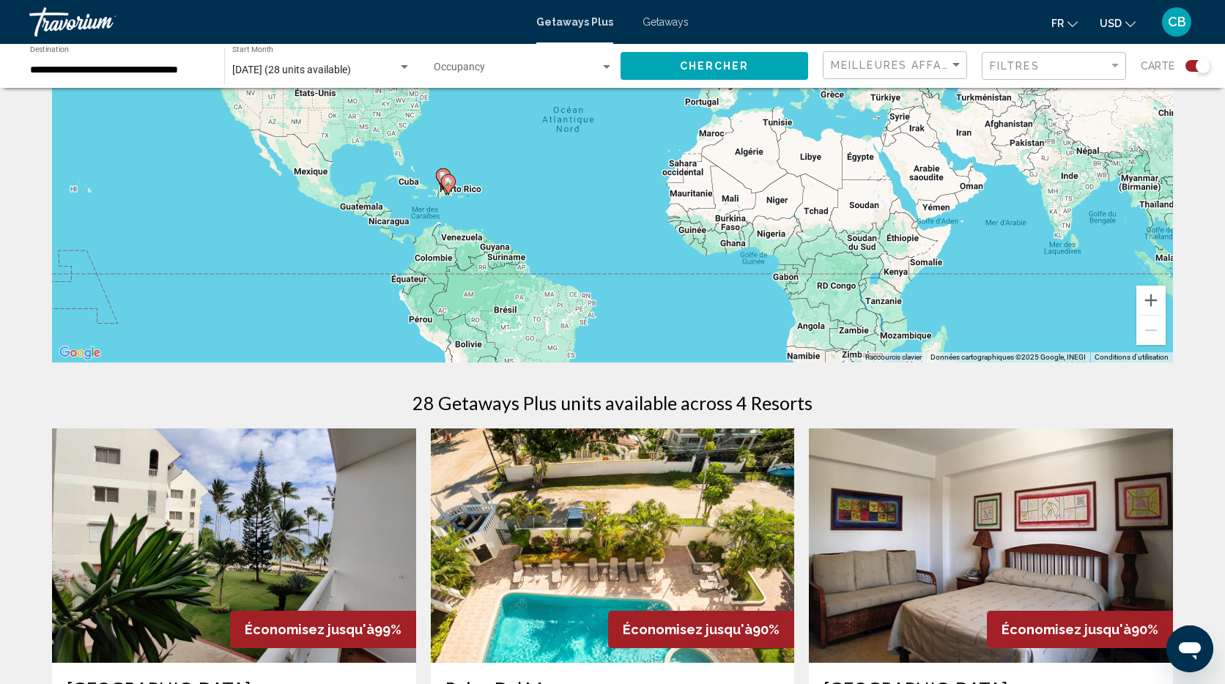
click at [1022, 481] on img "Main content" at bounding box center [991, 545] width 364 height 234
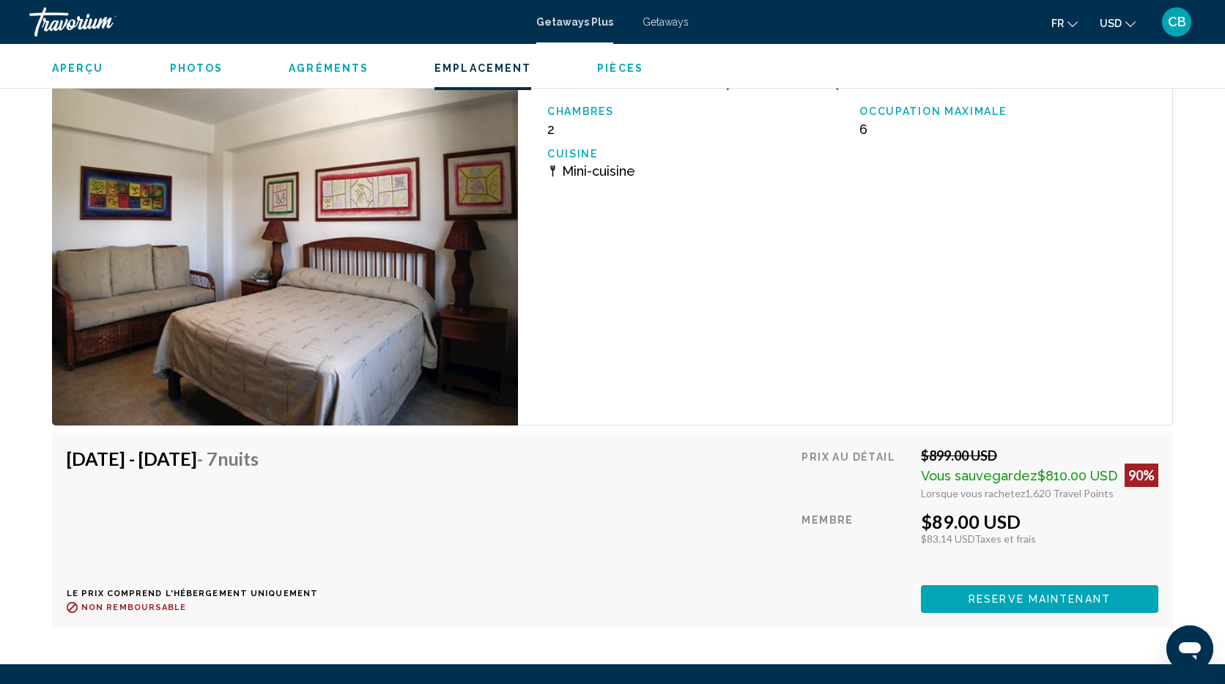
scroll to position [3848, 0]
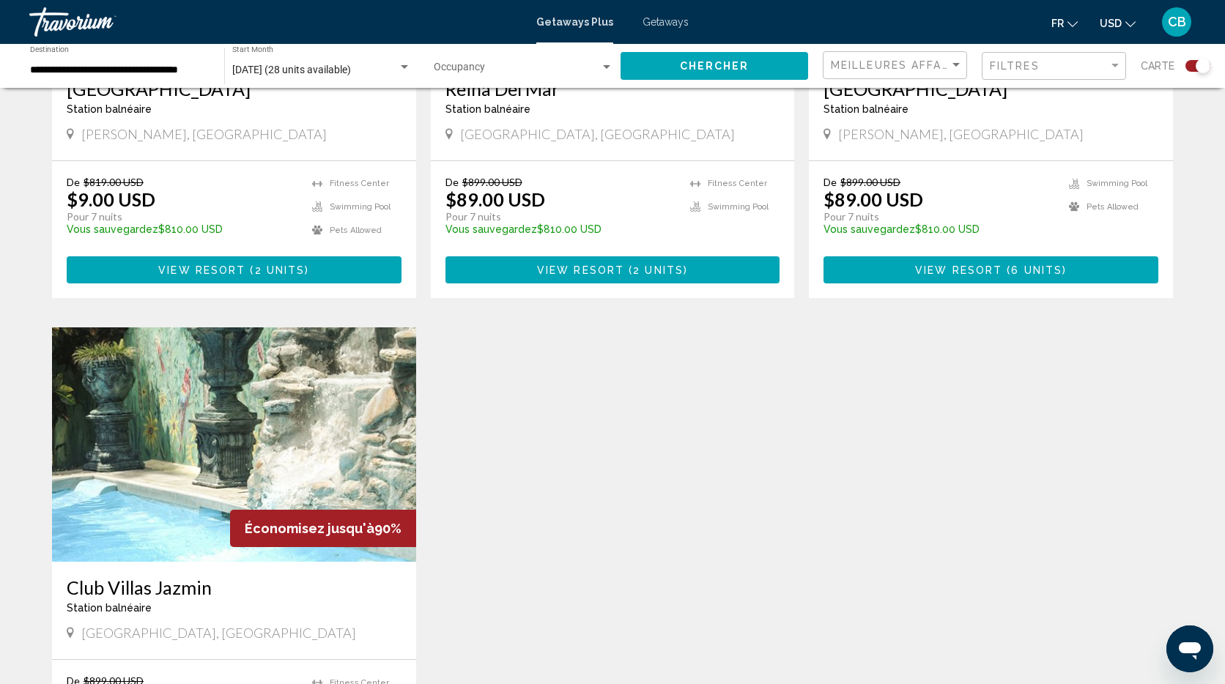
scroll to position [933, 0]
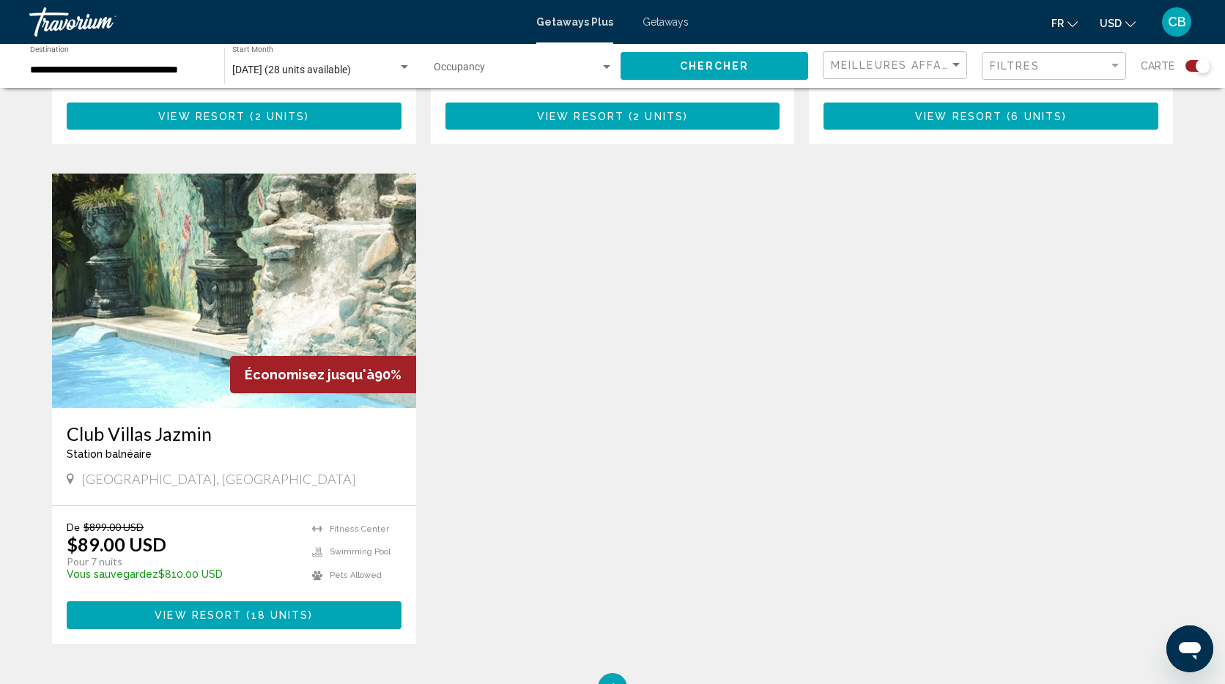
click at [286, 259] on img "Main content" at bounding box center [234, 291] width 364 height 234
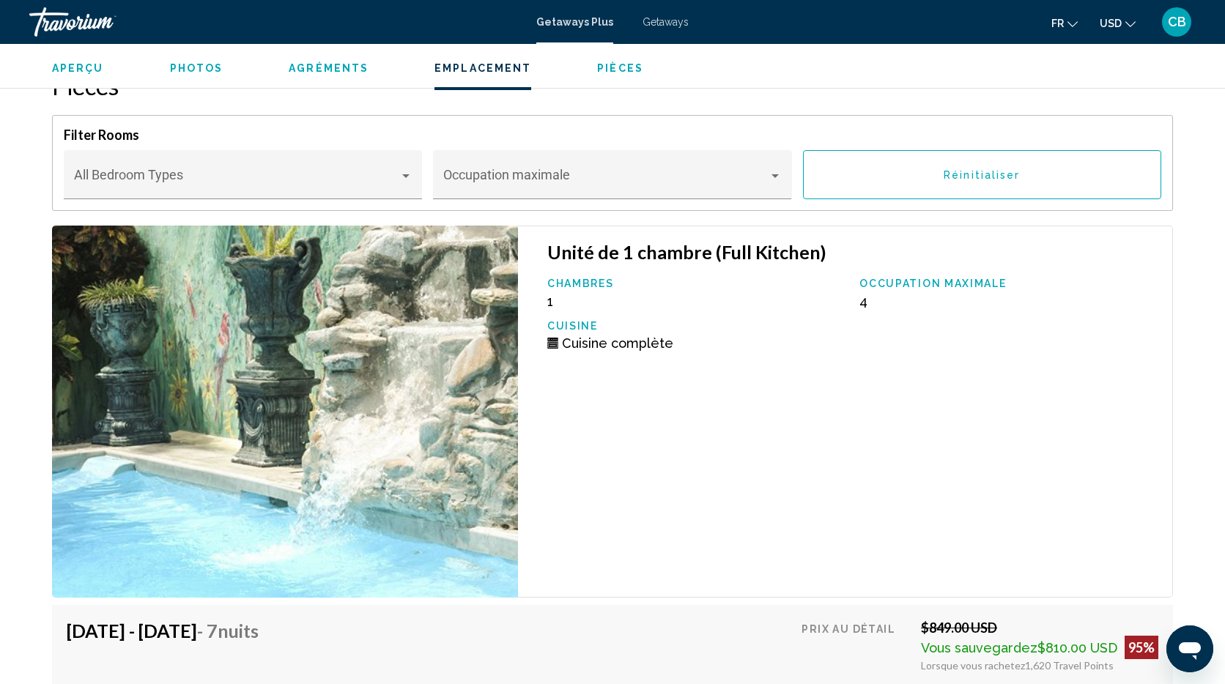
scroll to position [2673, 0]
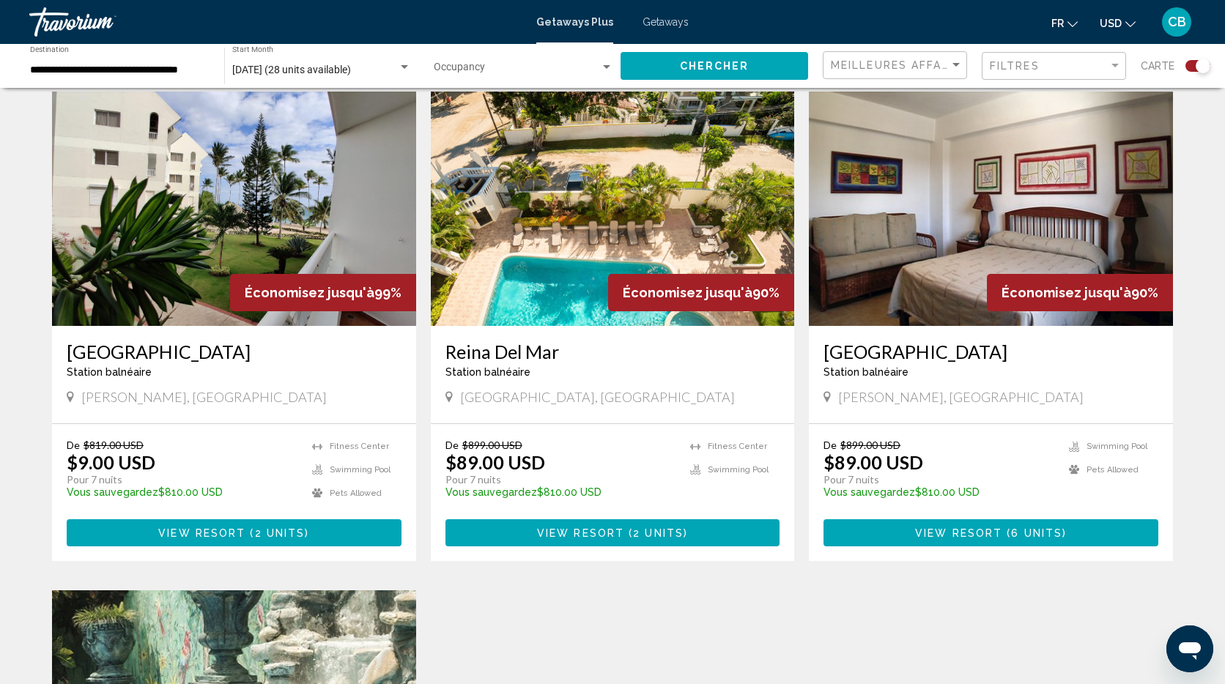
scroll to position [519, 0]
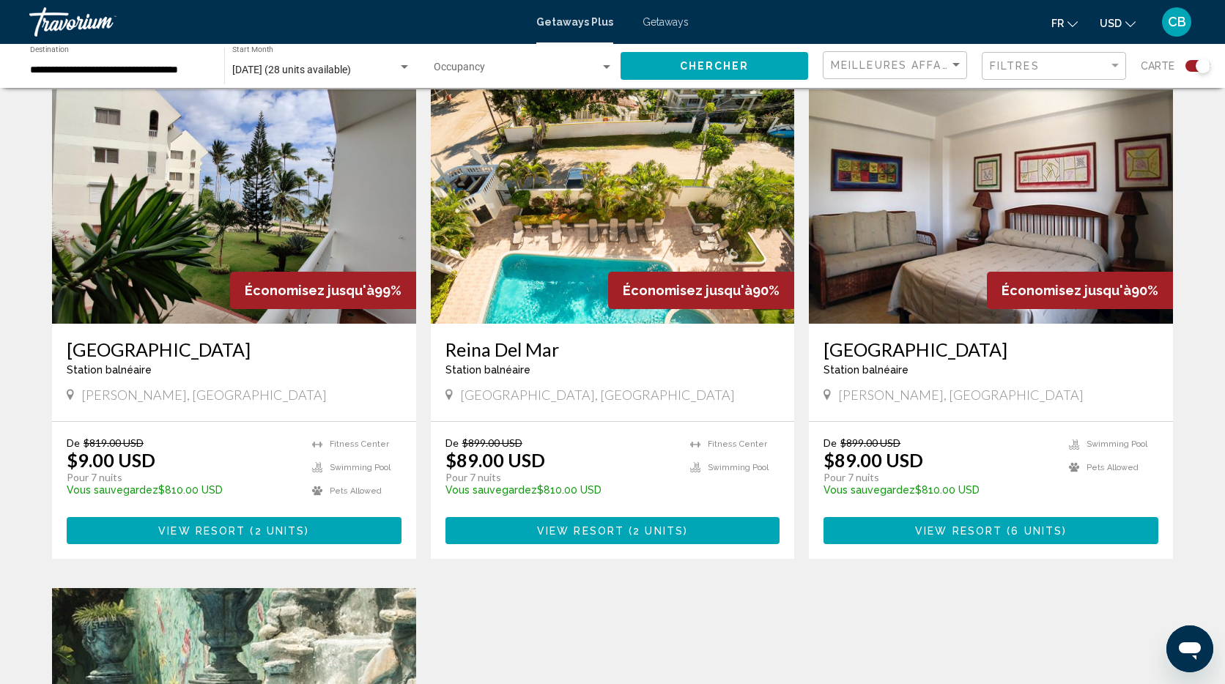
click at [300, 189] on img "Main content" at bounding box center [234, 206] width 364 height 234
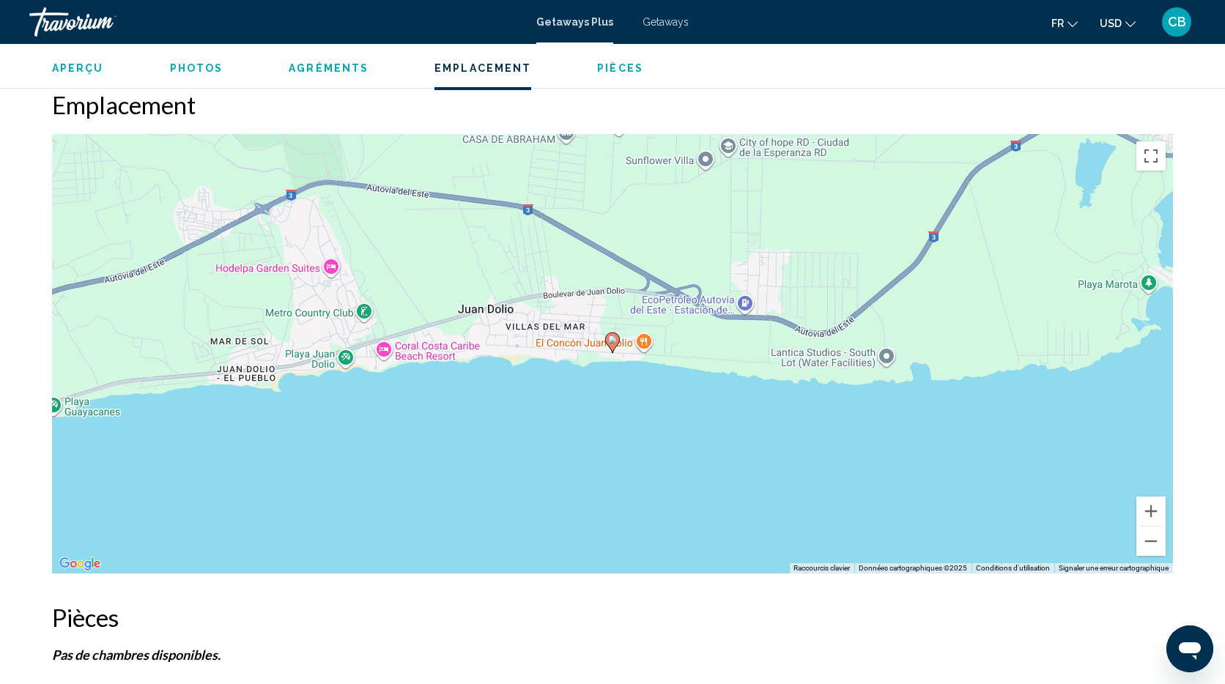
scroll to position [1832, 0]
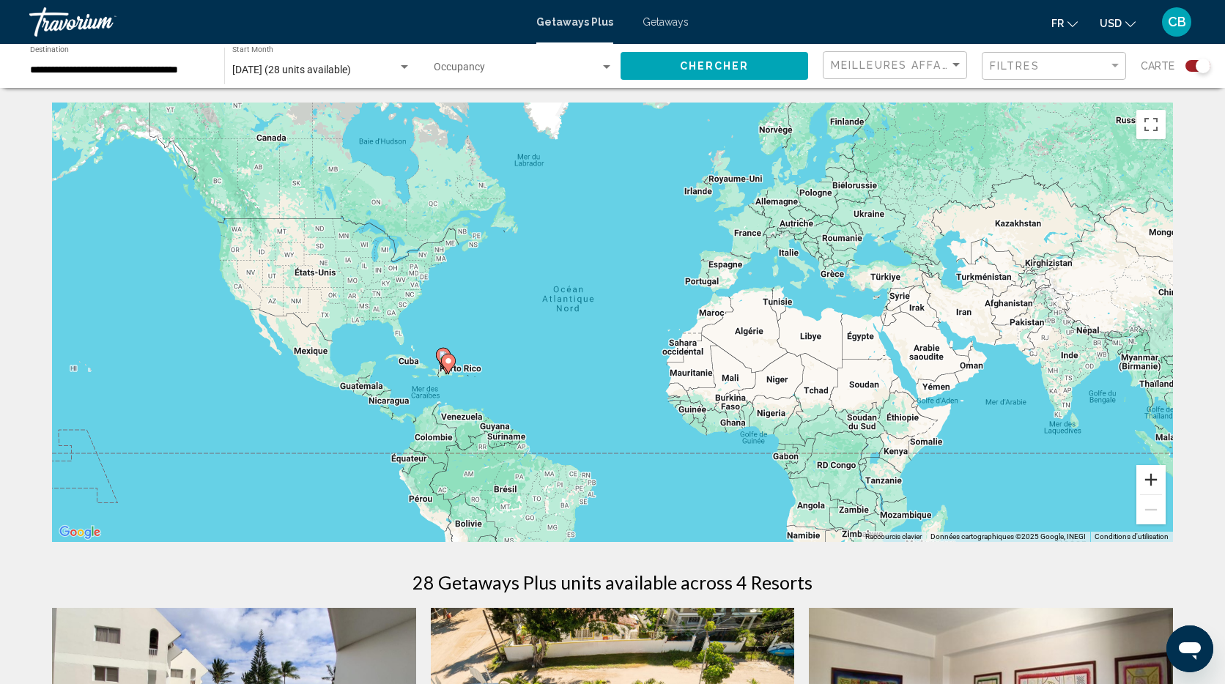
click at [1162, 483] on button "Zoom avant" at bounding box center [1150, 479] width 29 height 29
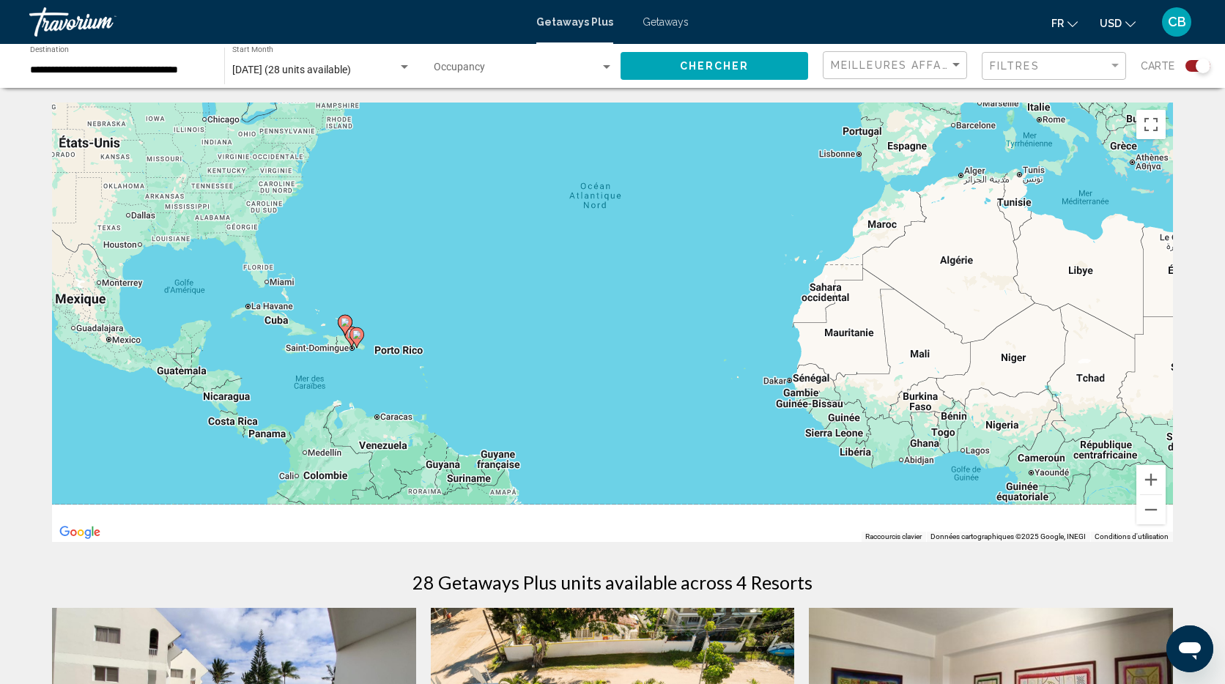
drag, startPoint x: 448, startPoint y: 328, endPoint x: 541, endPoint y: 231, distance: 134.1
click at [541, 231] on div "Pour activer le glissement avec le clavier, appuyez sur Alt+Entrée. Une fois ce…" at bounding box center [612, 322] width 1121 height 439
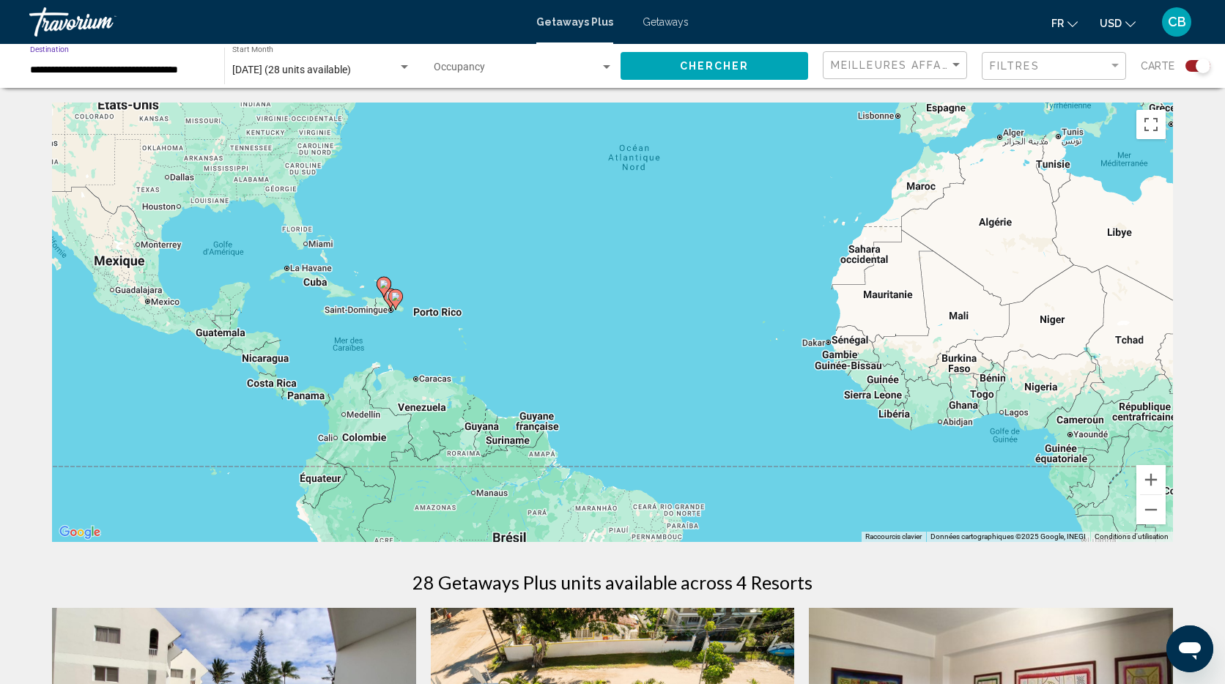
click at [122, 67] on input "**********" at bounding box center [119, 70] width 179 height 12
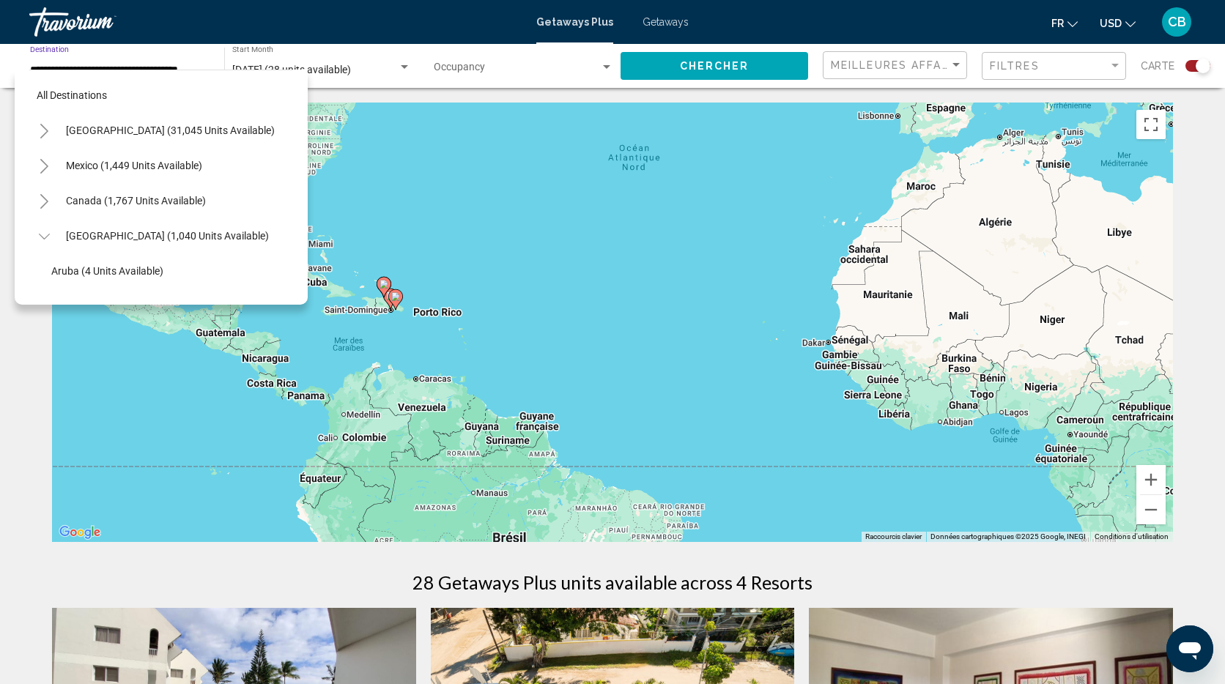
scroll to position [157, 0]
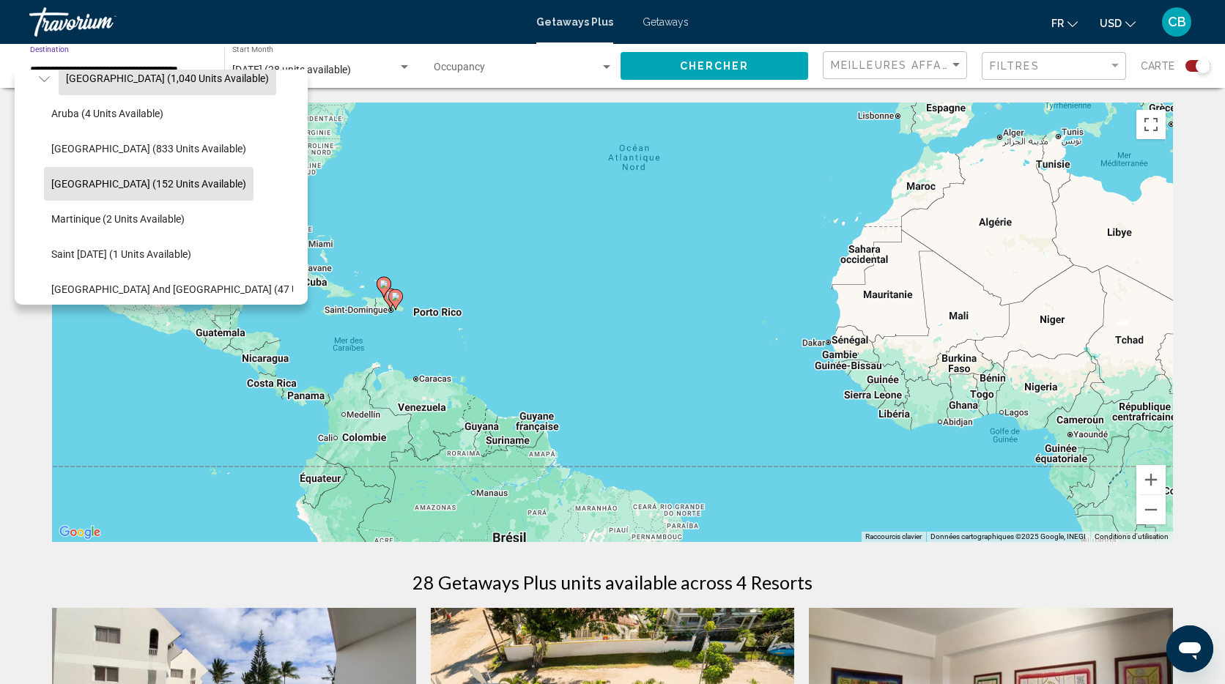
click at [125, 78] on span "Caribbean & Atlantic Islands (1,040 units available)" at bounding box center [167, 79] width 203 height 12
type input "**********"
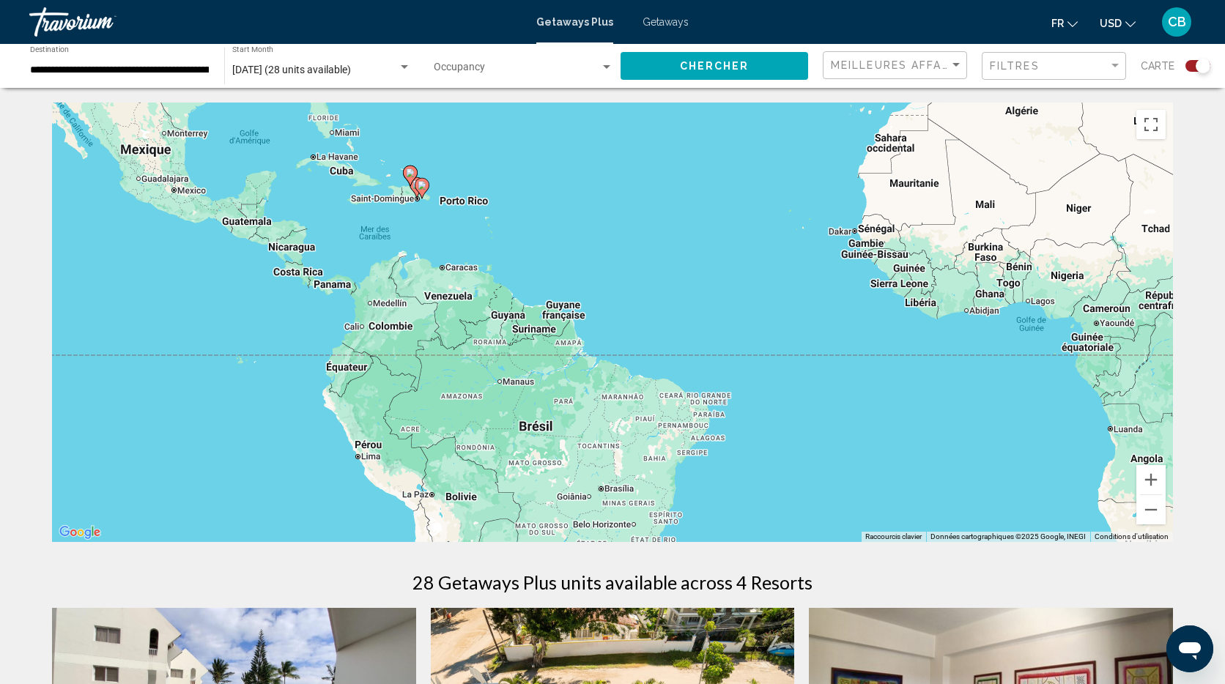
drag, startPoint x: 486, startPoint y: 313, endPoint x: 513, endPoint y: 201, distance: 115.8
click at [513, 201] on div "Pour activer le glissement avec le clavier, appuyez sur Alt+Entrée. Une fois ce…" at bounding box center [612, 322] width 1121 height 439
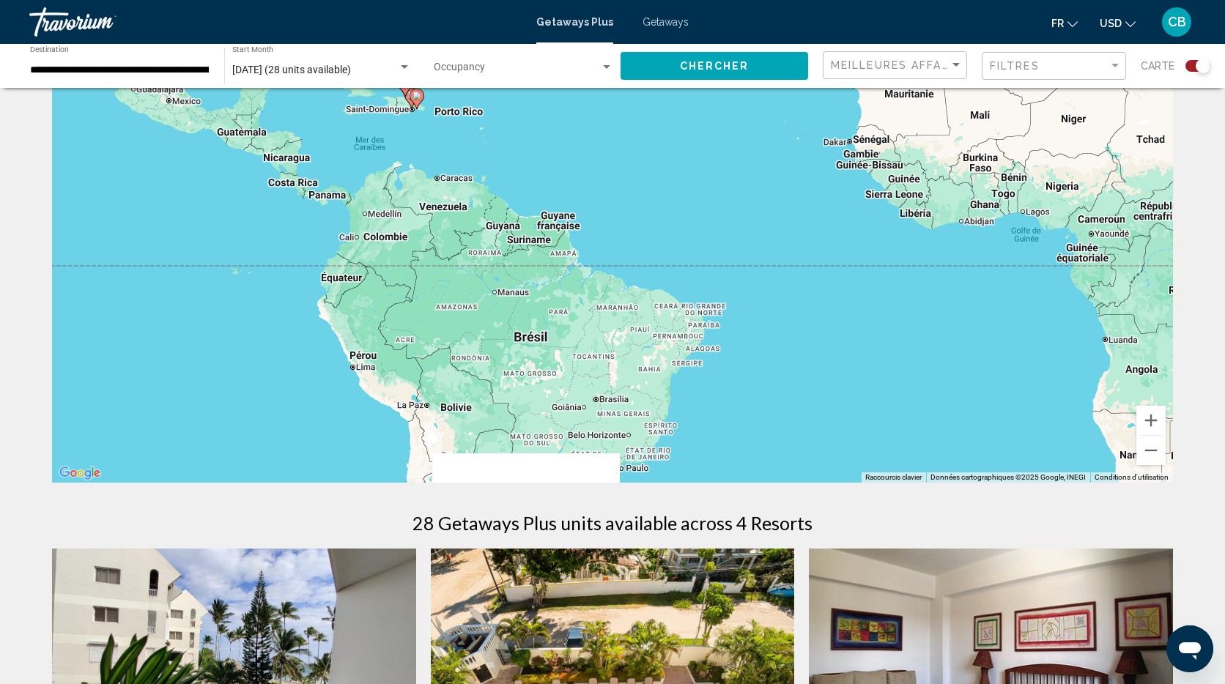
scroll to position [65, 0]
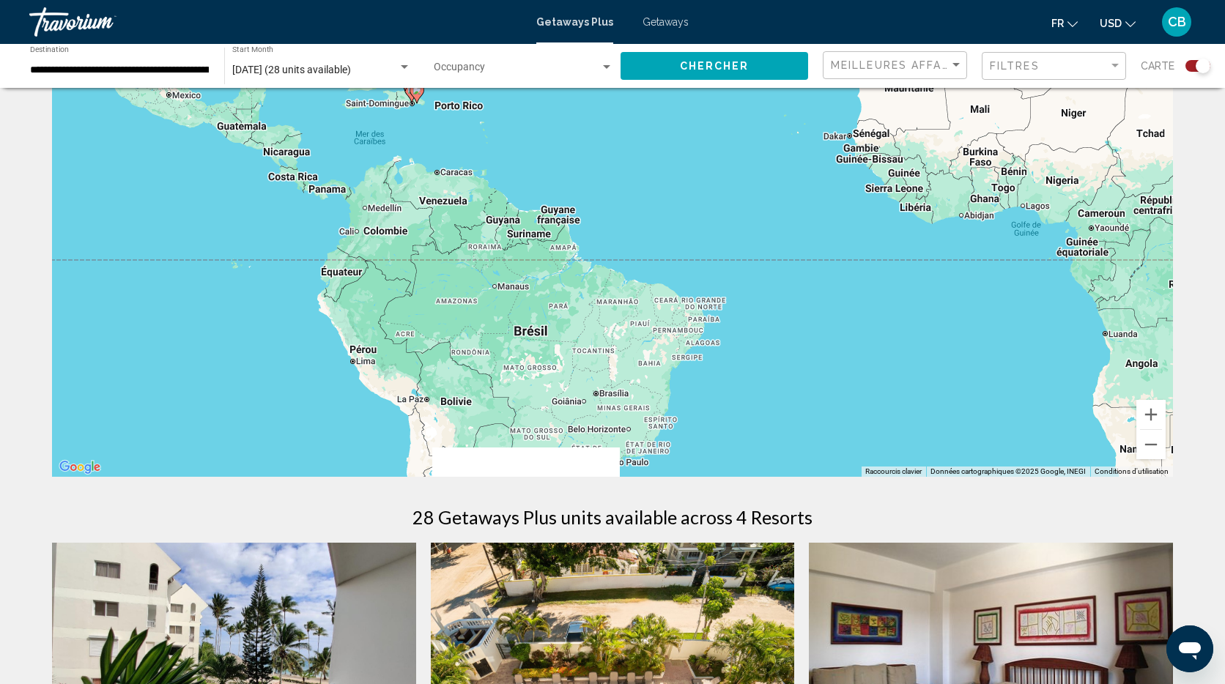
drag, startPoint x: 513, startPoint y: 201, endPoint x: 508, endPoint y: 162, distance: 40.0
click at [508, 162] on div "Pour activer le glissement avec le clavier, appuyez sur Alt+Entrée. Une fois ce…" at bounding box center [612, 256] width 1121 height 439
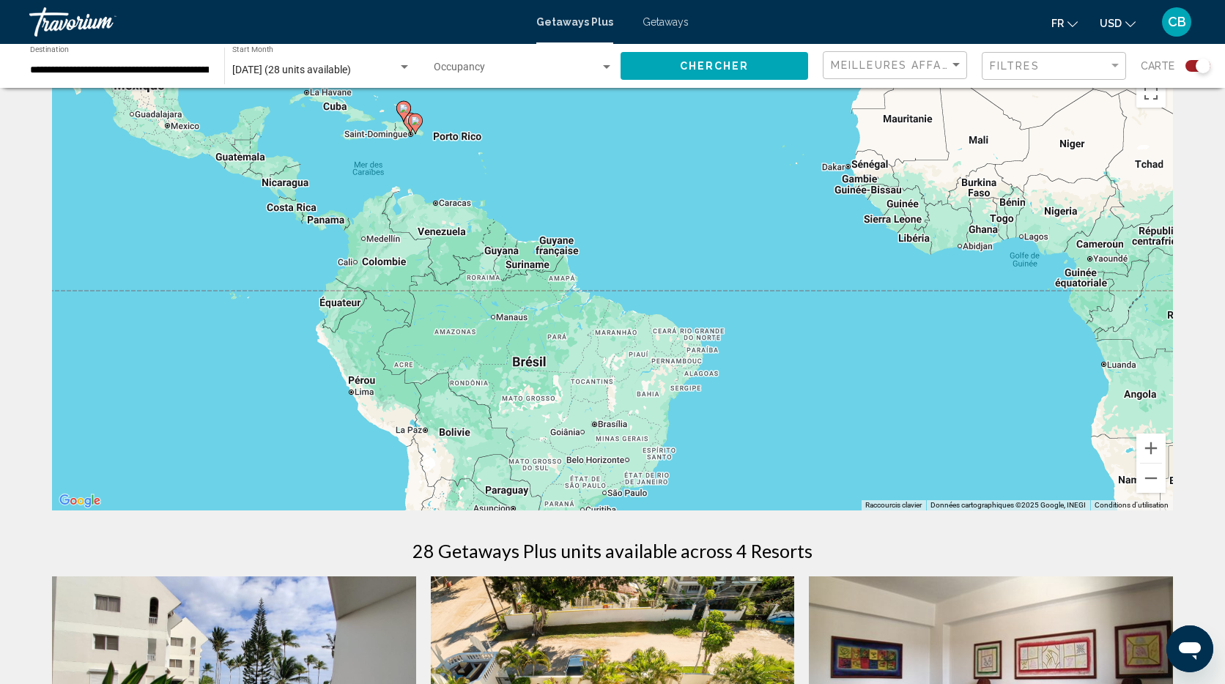
scroll to position [6, 0]
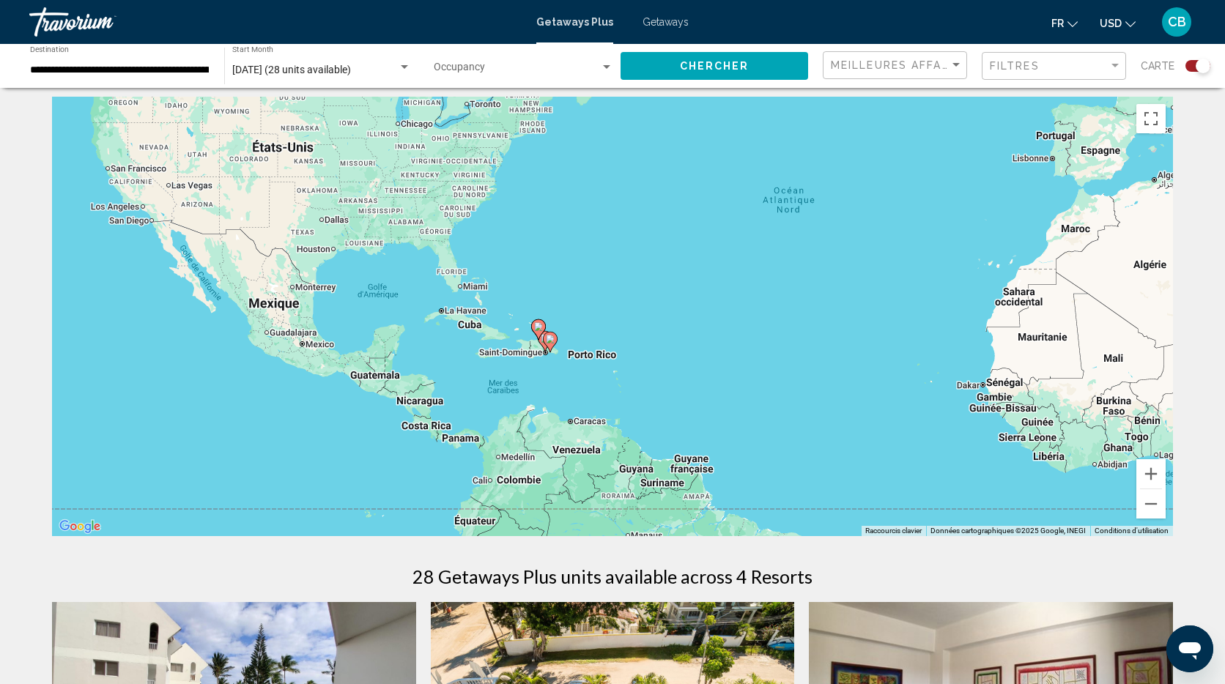
drag, startPoint x: 454, startPoint y: 211, endPoint x: 588, endPoint y: 397, distance: 229.3
click at [589, 398] on div "Pour activer le glissement avec le clavier, appuyez sur Alt+Entrée. Une fois ce…" at bounding box center [612, 316] width 1121 height 439
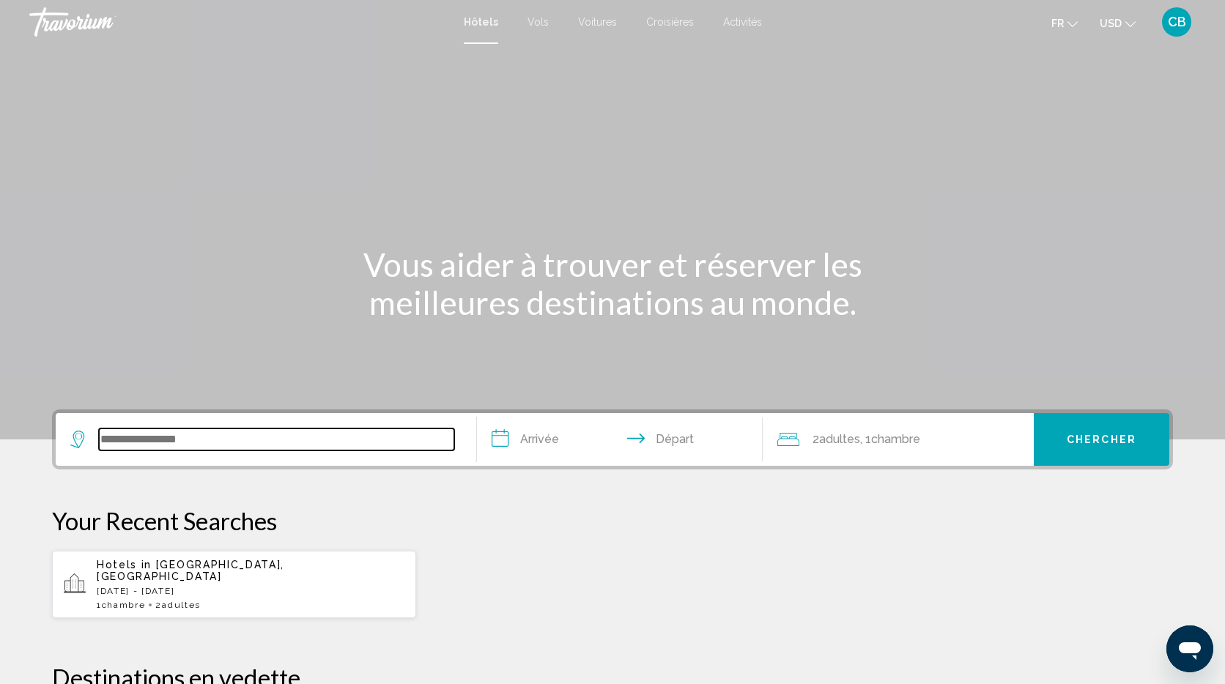
click at [253, 436] on input "Search widget" at bounding box center [276, 439] width 355 height 22
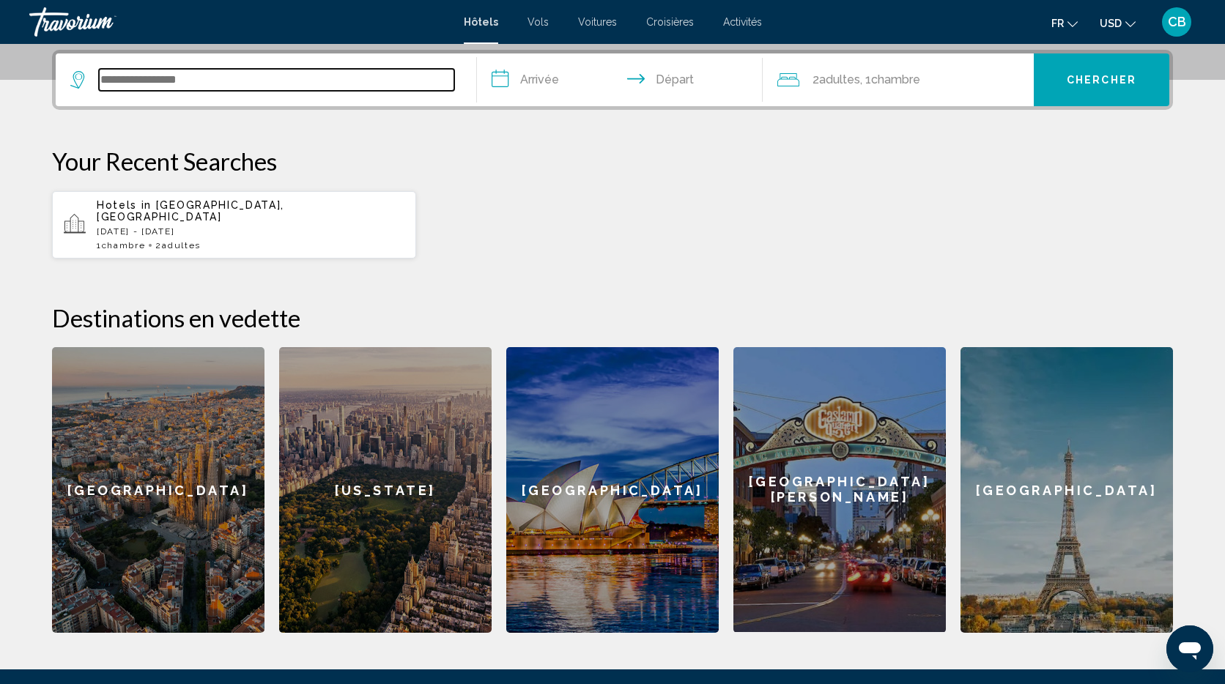
scroll to position [362, 0]
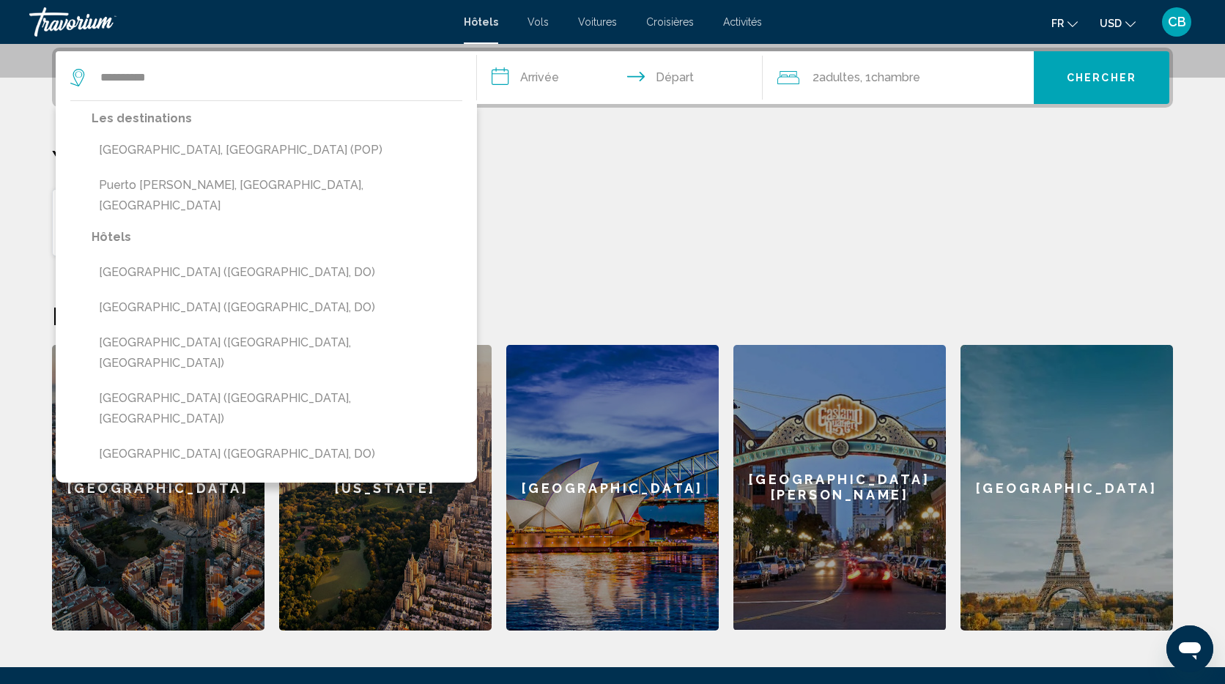
drag, startPoint x: 248, startPoint y: 151, endPoint x: 338, endPoint y: 111, distance: 97.7
click at [248, 151] on button "[GEOGRAPHIC_DATA], [GEOGRAPHIC_DATA] (POP)" at bounding box center [277, 150] width 371 height 28
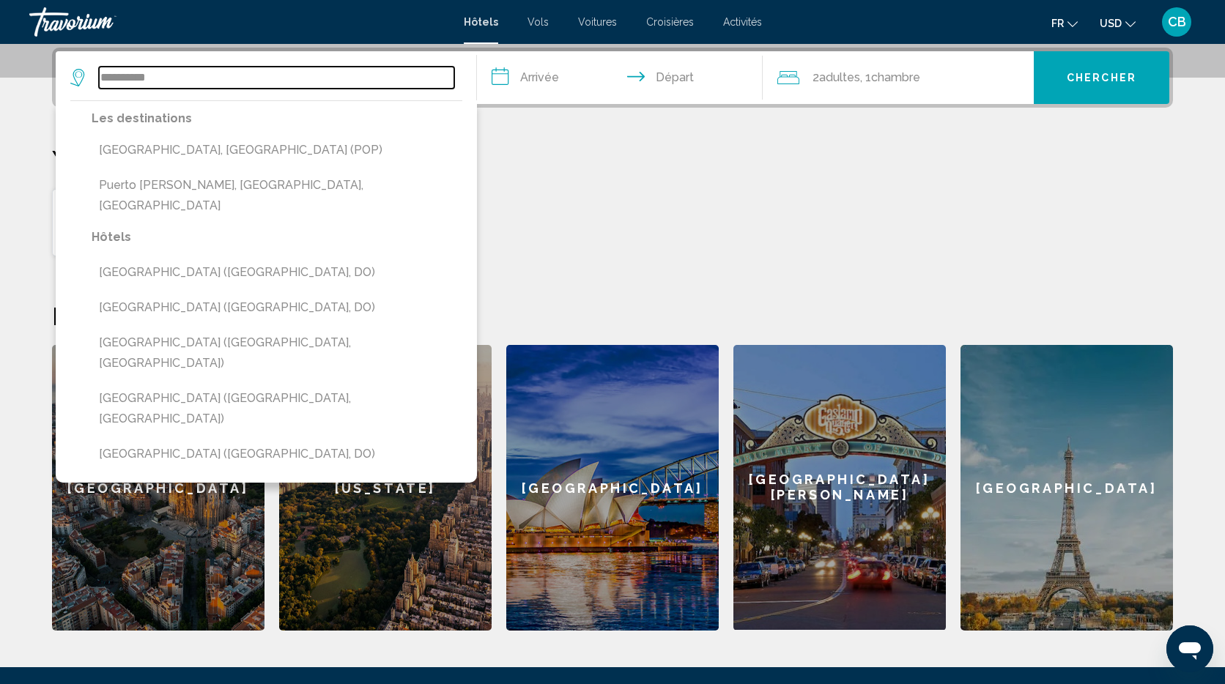
type input "**********"
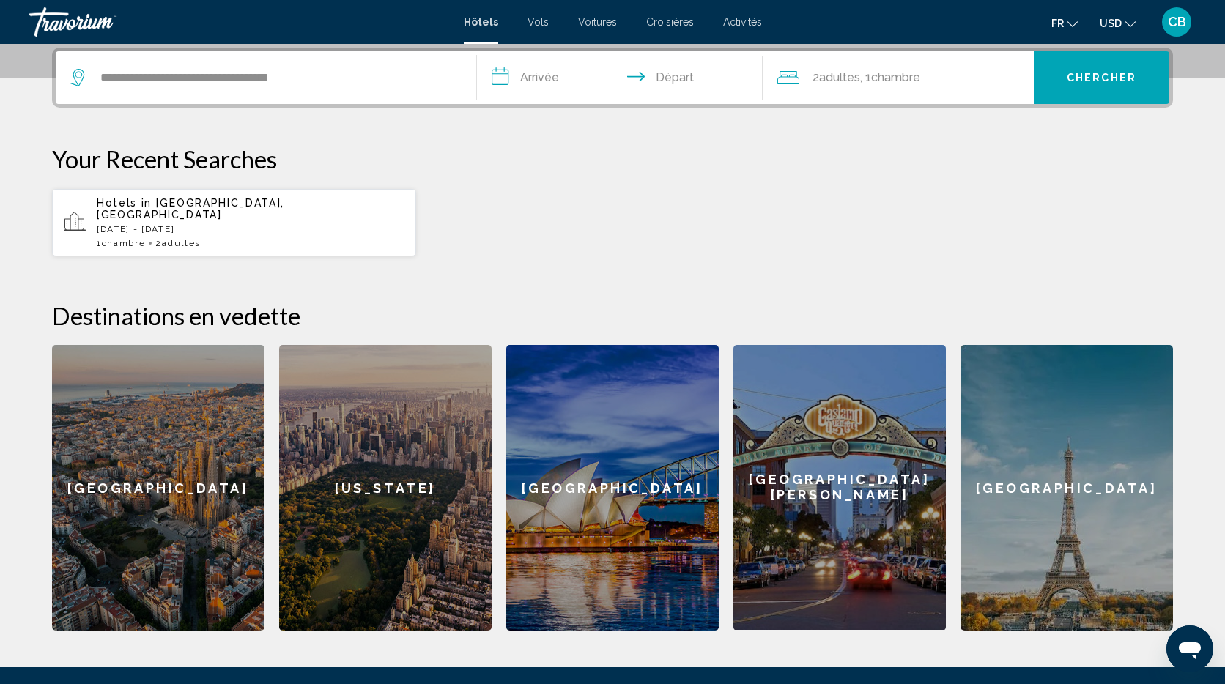
click at [540, 88] on input "**********" at bounding box center [622, 79] width 291 height 57
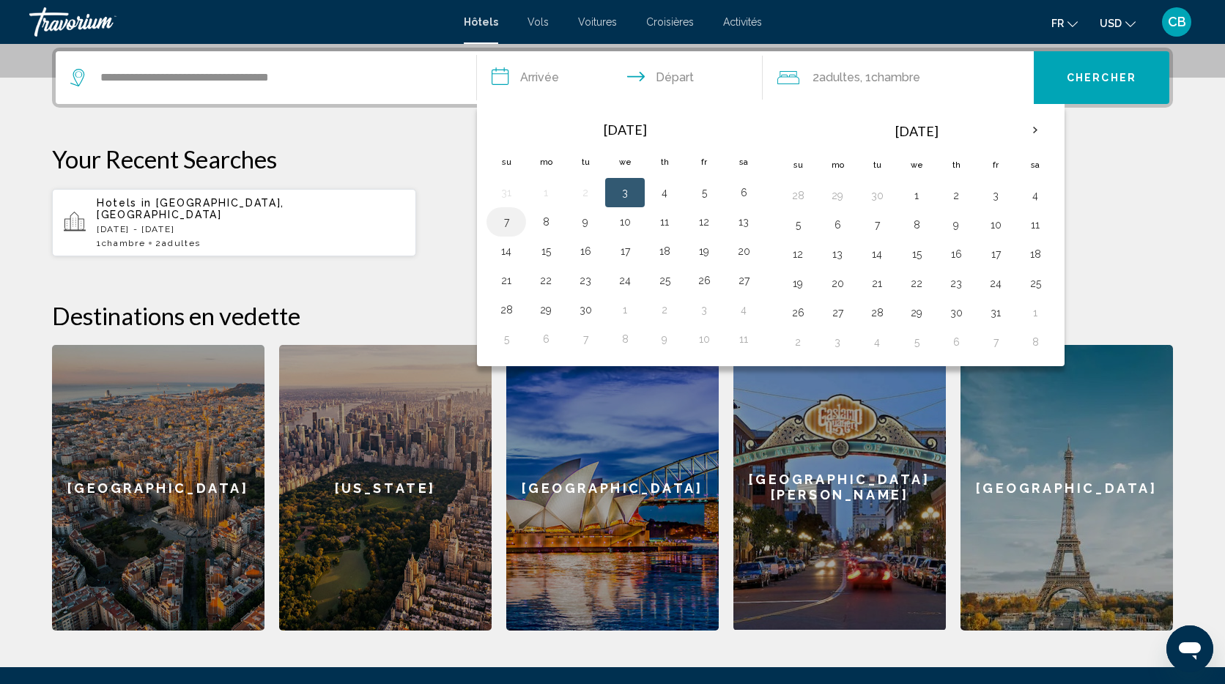
click at [508, 226] on button "7" at bounding box center [505, 222] width 23 height 21
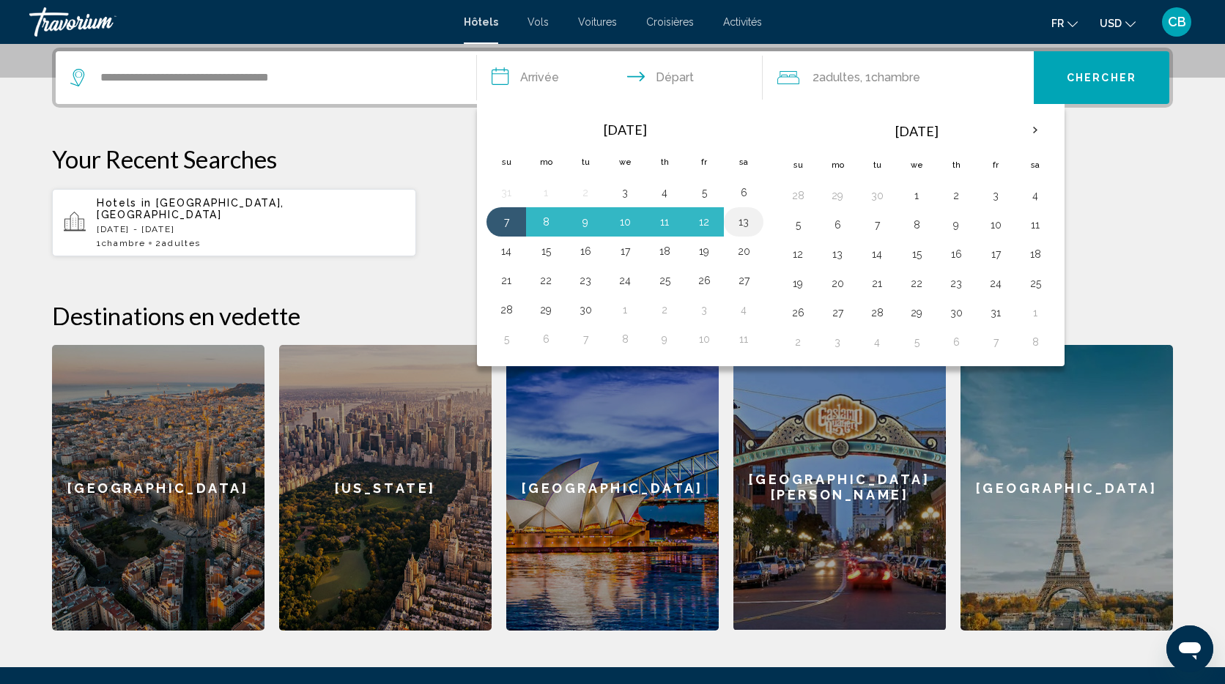
click at [750, 223] on button "13" at bounding box center [743, 222] width 23 height 21
type input "**********"
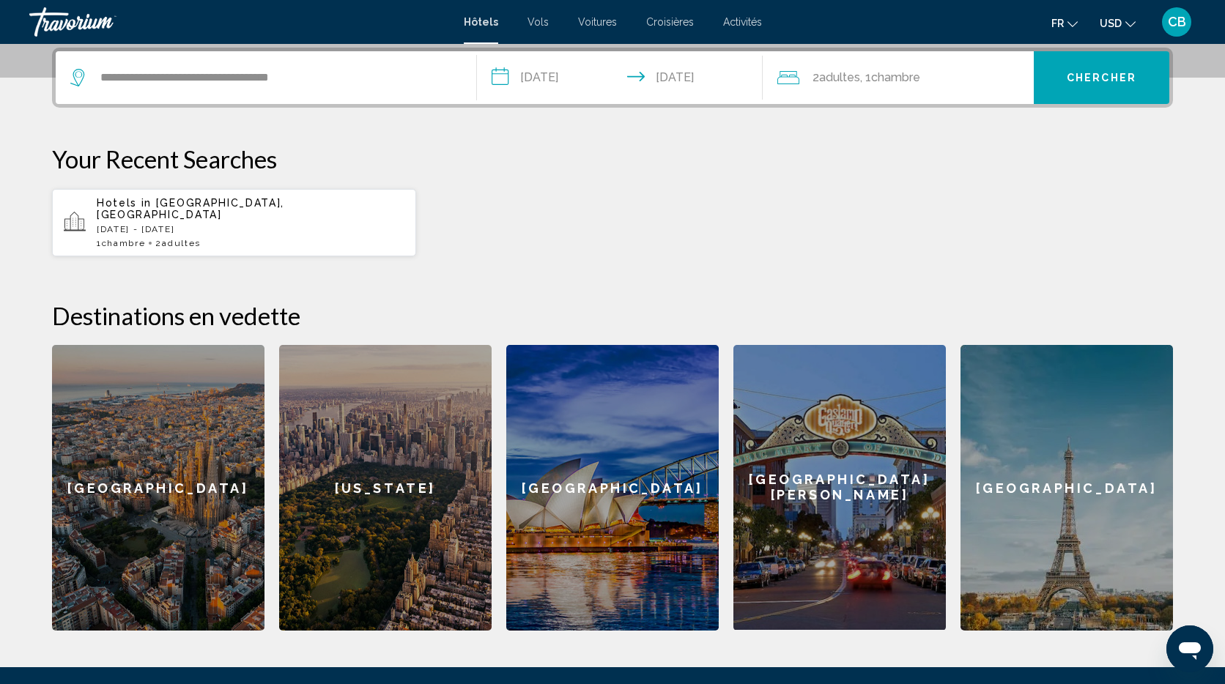
click at [1106, 78] on span "Chercher" at bounding box center [1101, 79] width 70 height 12
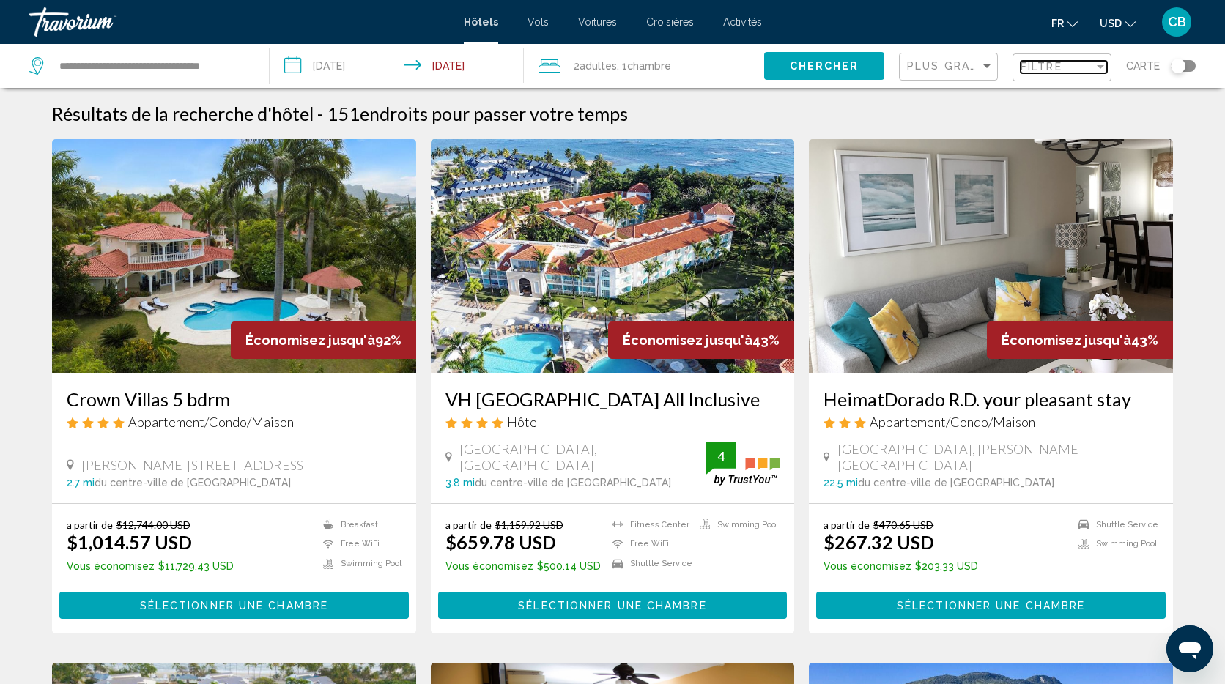
click at [1069, 68] on div "Filtre" at bounding box center [1056, 67] width 73 height 12
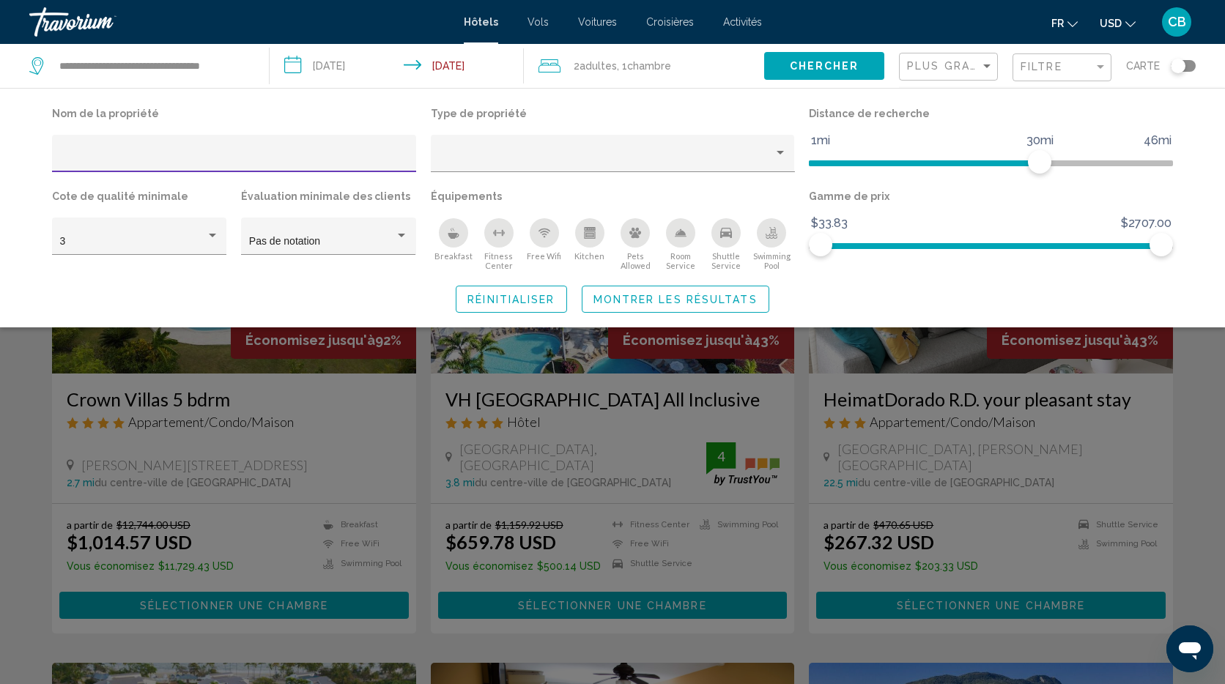
click at [965, 73] on div "Plus grandes économies" at bounding box center [950, 66] width 86 height 27
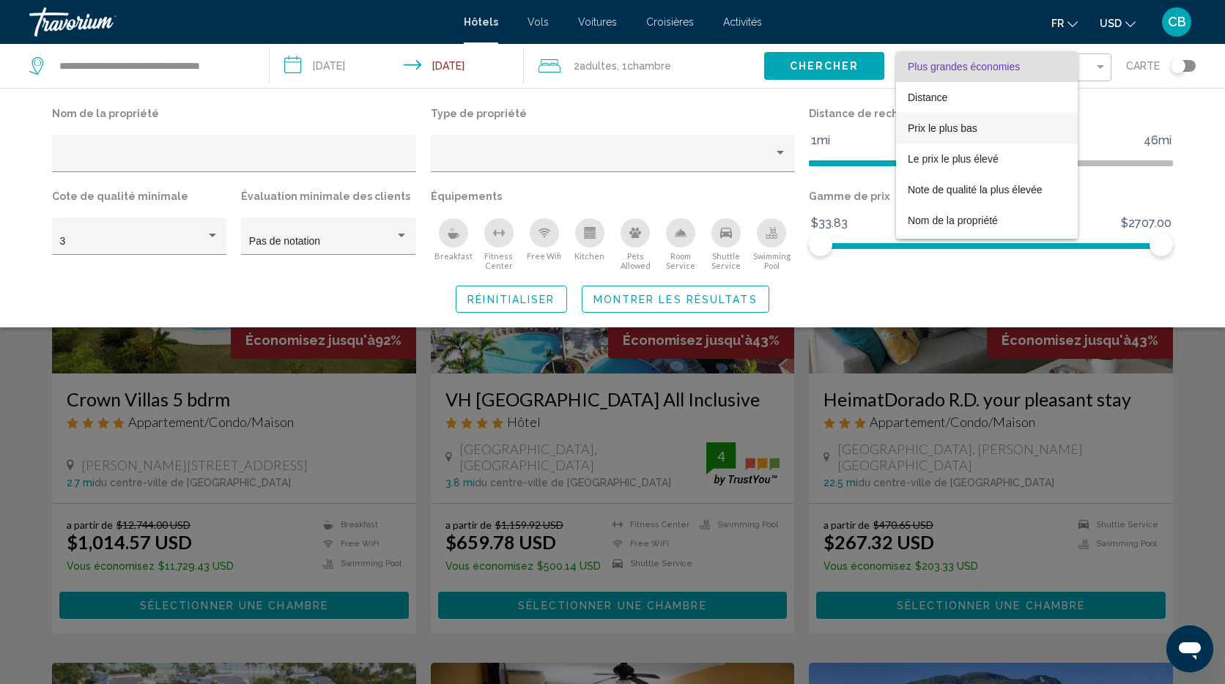
click at [967, 128] on span "Prix le plus bas" at bounding box center [942, 128] width 70 height 12
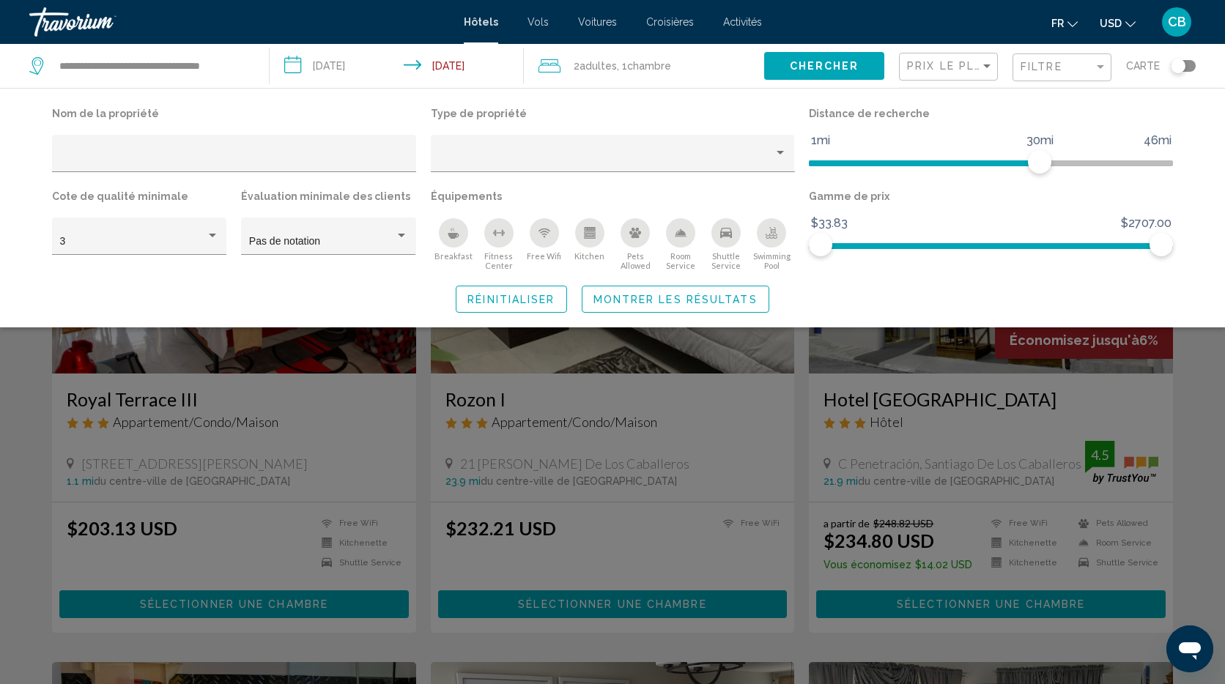
click at [426, 425] on div "Search widget" at bounding box center [612, 452] width 1225 height 464
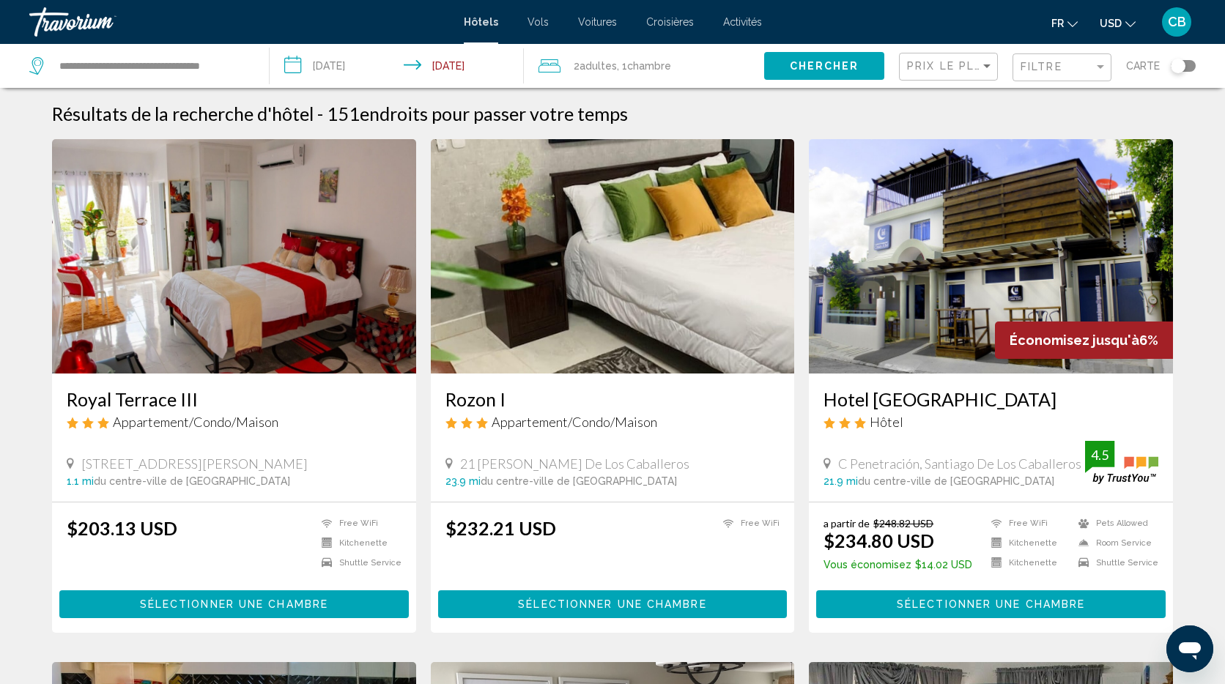
click at [1126, 22] on icon "Change currency" at bounding box center [1130, 24] width 10 height 6
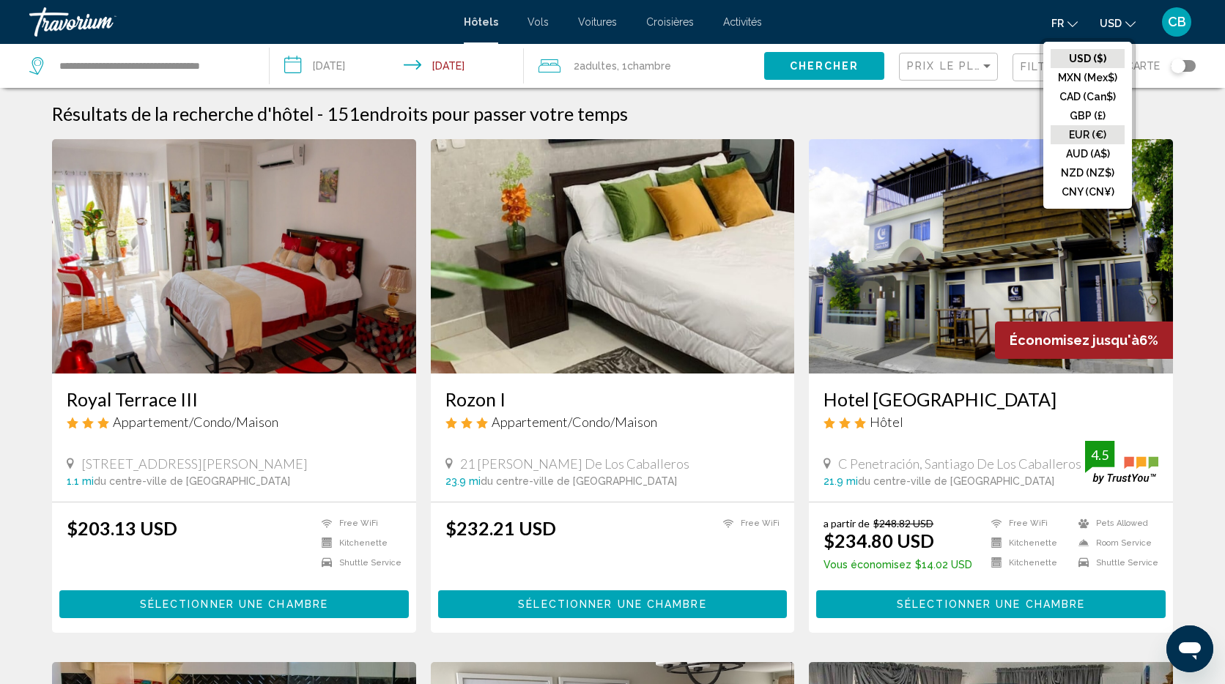
click at [1090, 133] on button "EUR (€)" at bounding box center [1087, 134] width 74 height 19
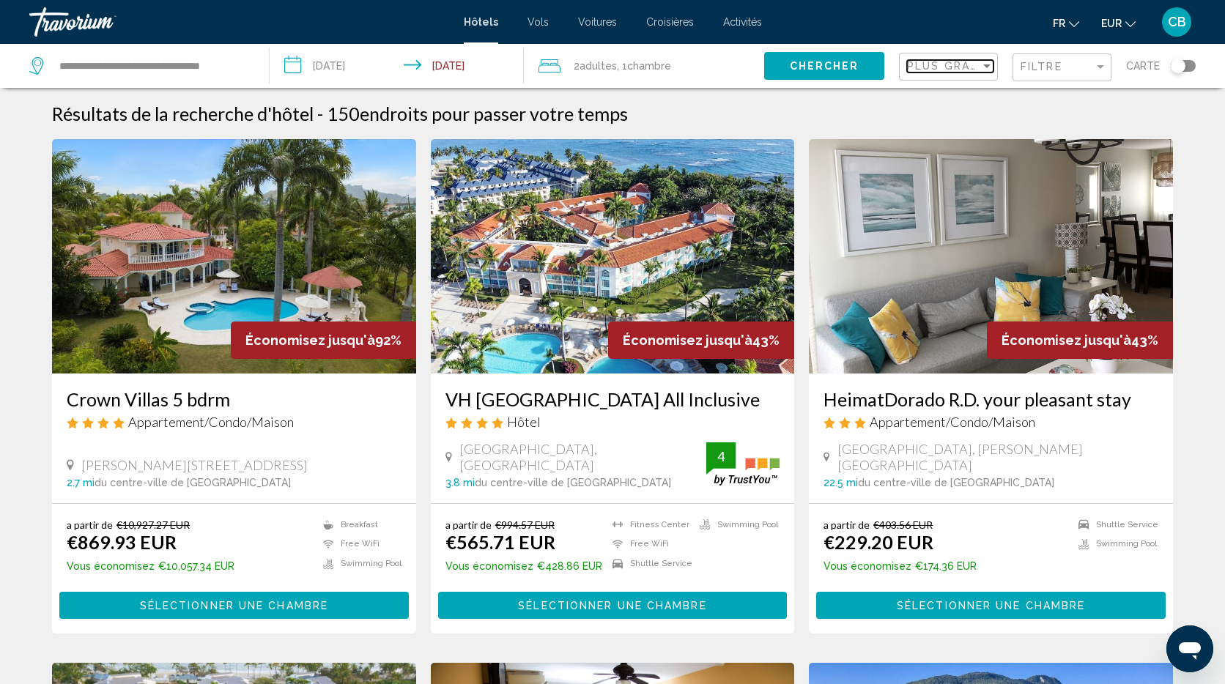
click at [956, 61] on span "Plus grandes économies" at bounding box center [994, 66] width 174 height 12
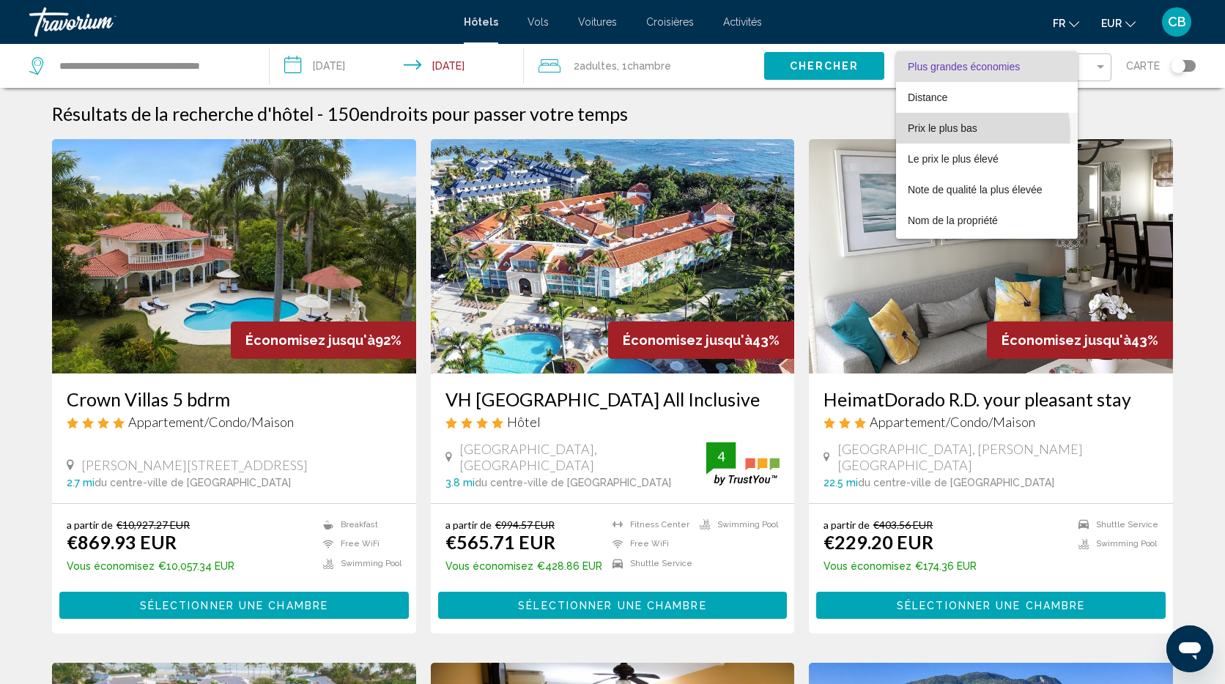
click at [958, 133] on span "Prix le plus bas" at bounding box center [942, 128] width 70 height 12
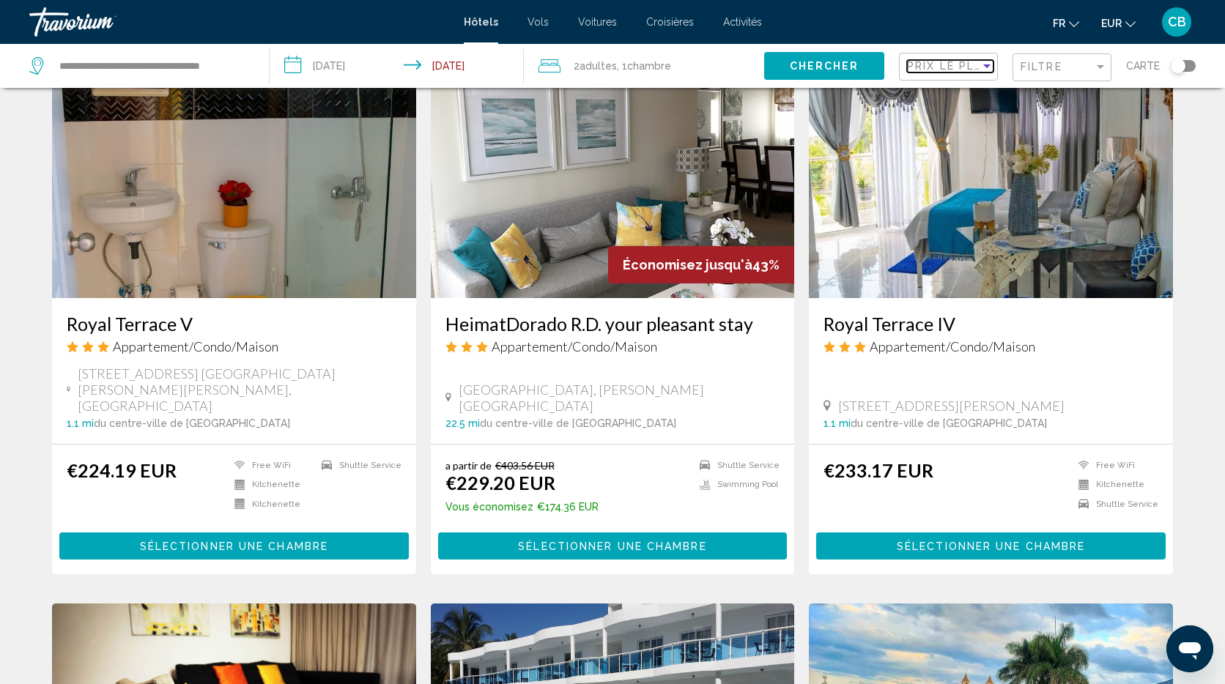
scroll to position [643, 0]
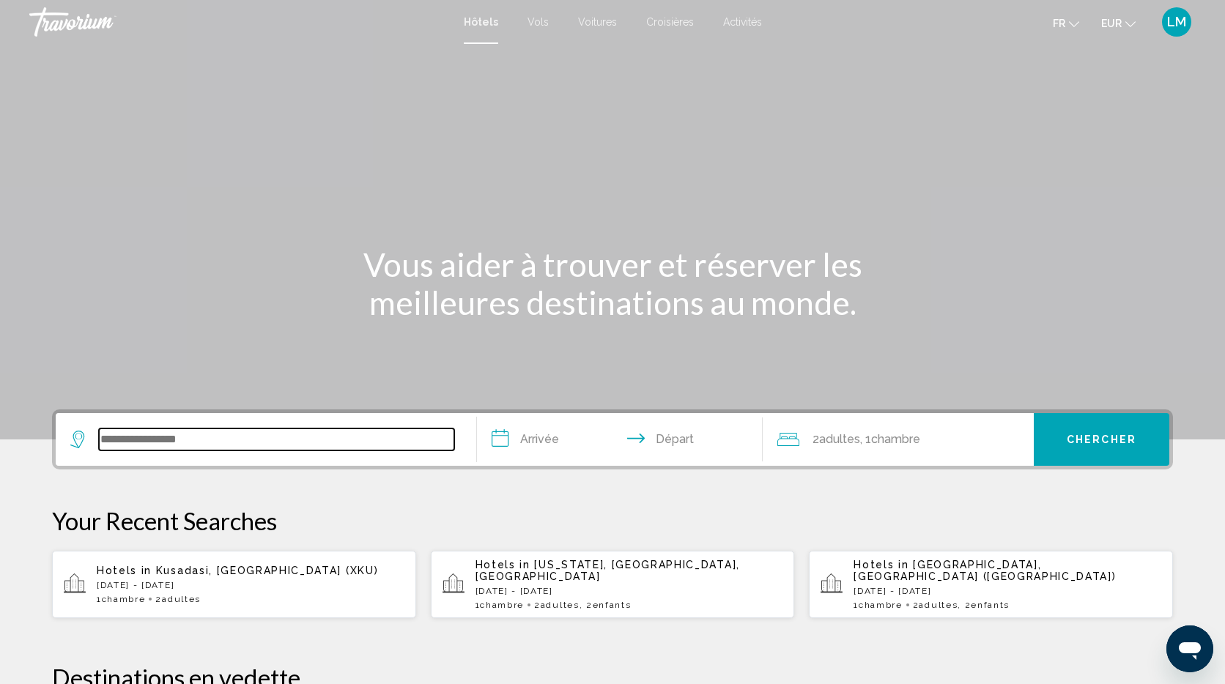
click at [340, 436] on input "Search widget" at bounding box center [276, 439] width 355 height 22
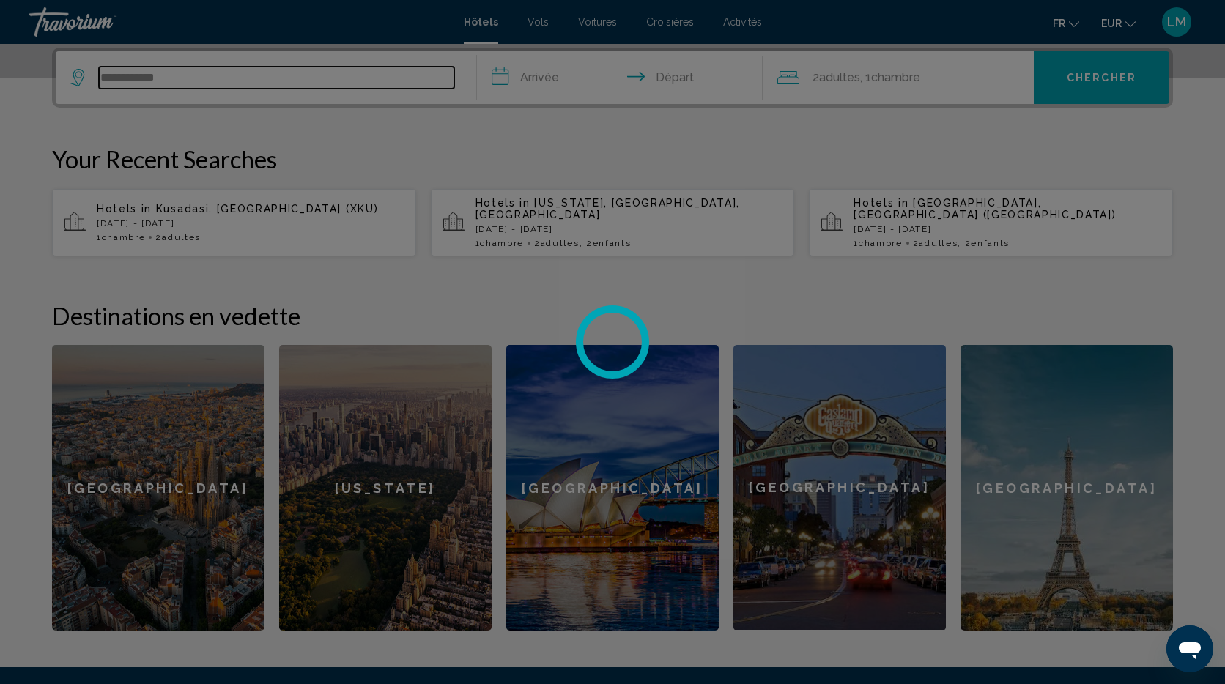
scroll to position [365, 0]
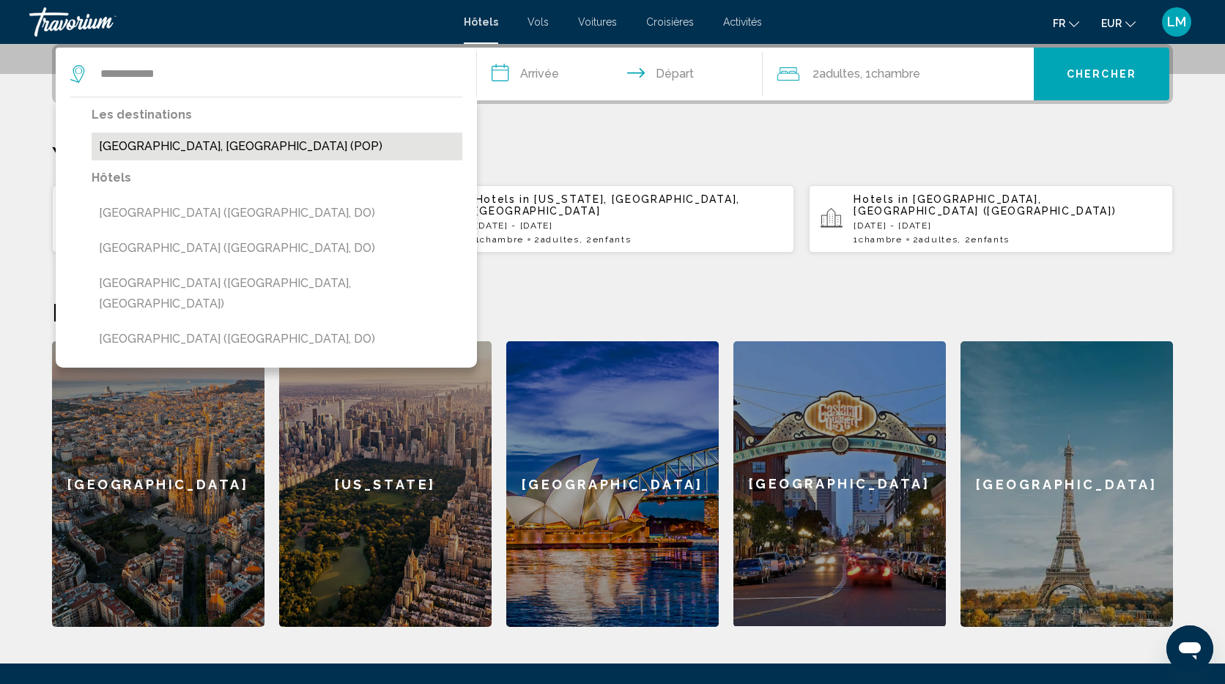
click at [265, 148] on button "[GEOGRAPHIC_DATA], [GEOGRAPHIC_DATA] (POP)" at bounding box center [277, 147] width 371 height 28
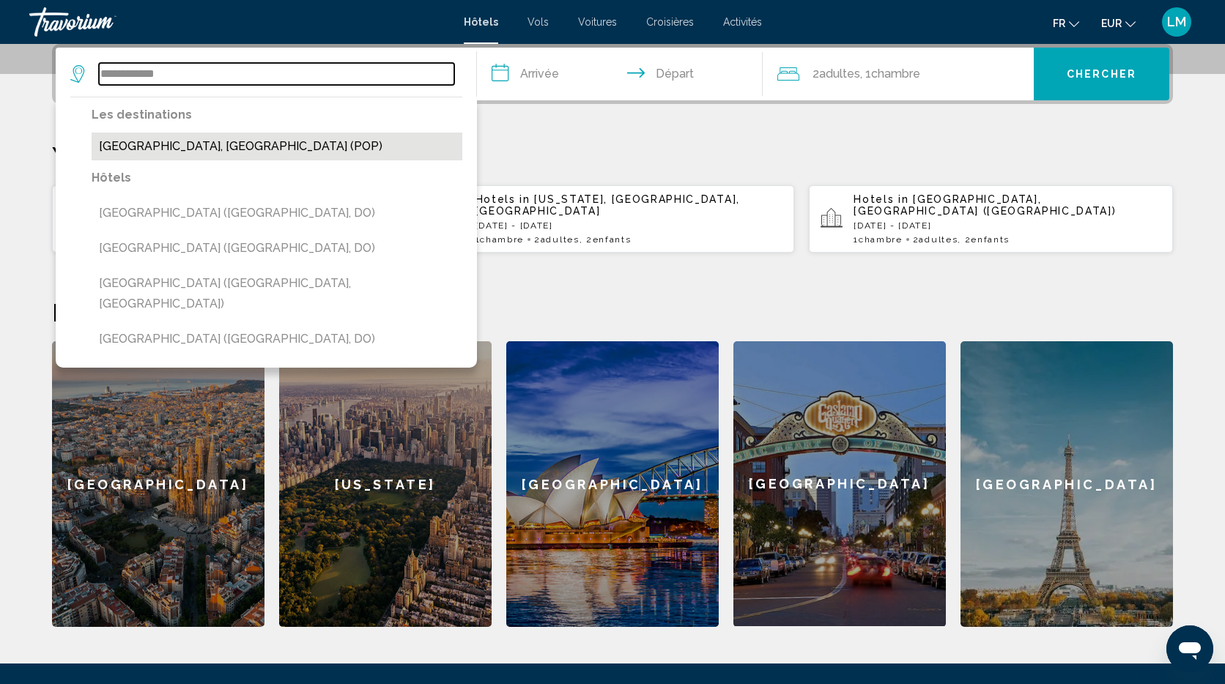
type input "**********"
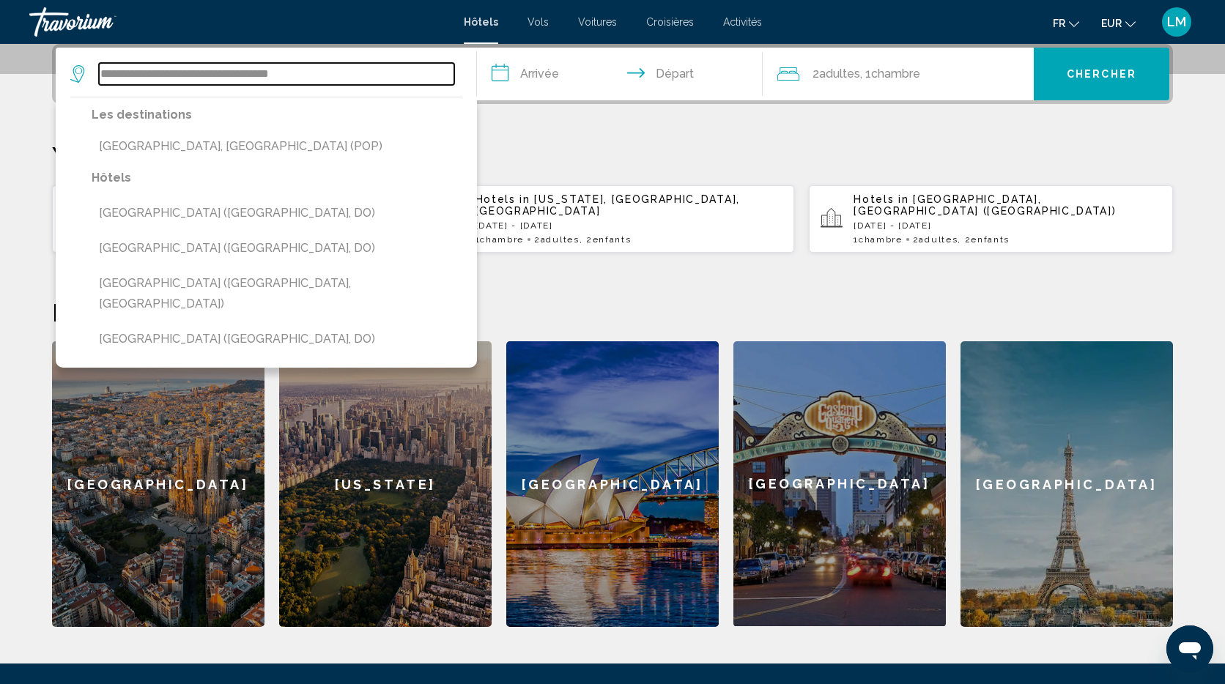
scroll to position [362, 0]
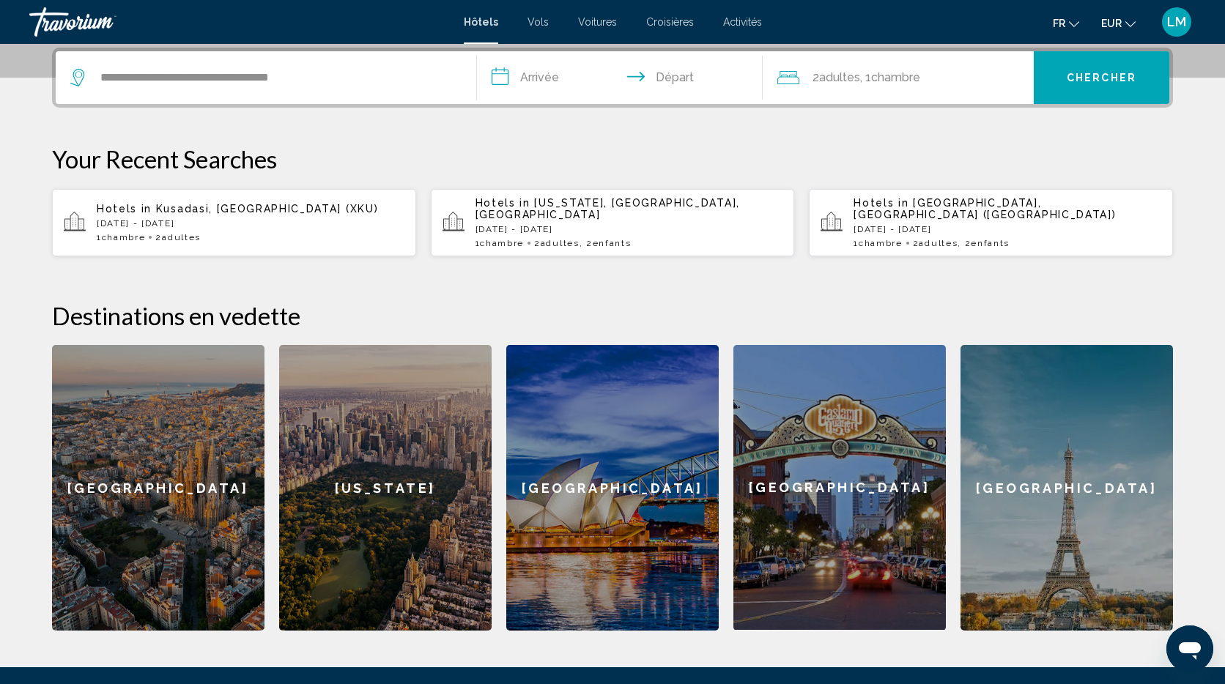
click at [548, 75] on input "**********" at bounding box center [622, 79] width 291 height 57
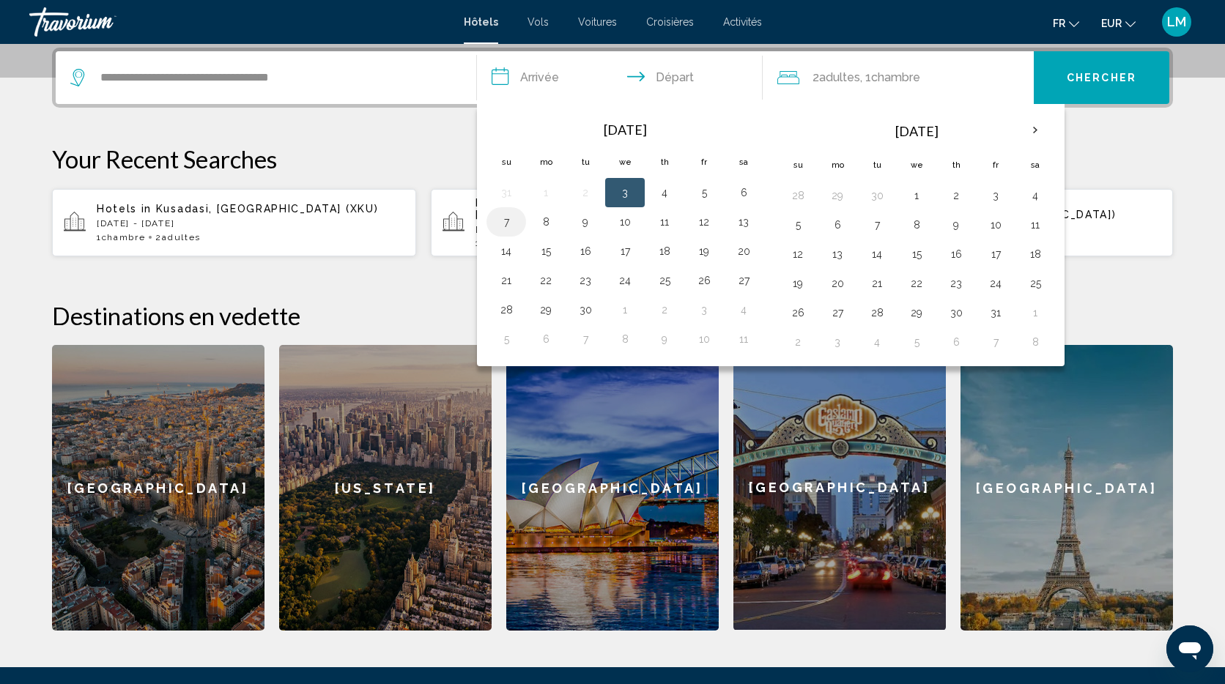
click at [505, 215] on button "7" at bounding box center [505, 222] width 23 height 21
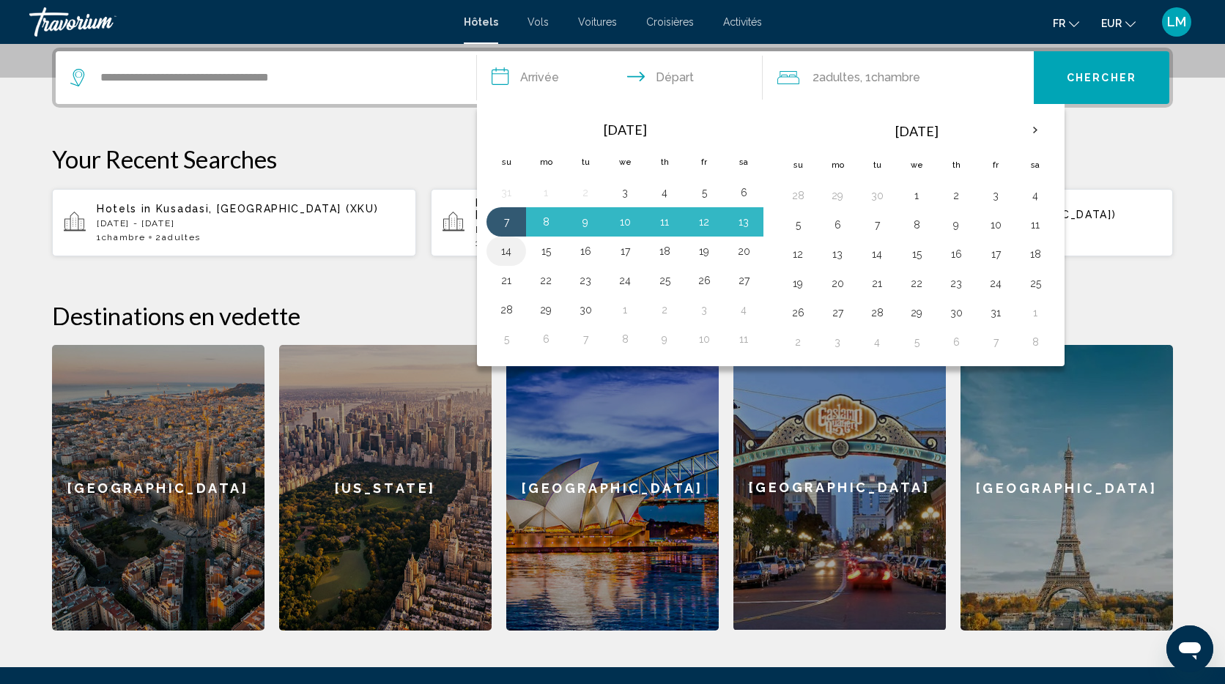
click at [505, 248] on button "14" at bounding box center [505, 251] width 23 height 21
type input "**********"
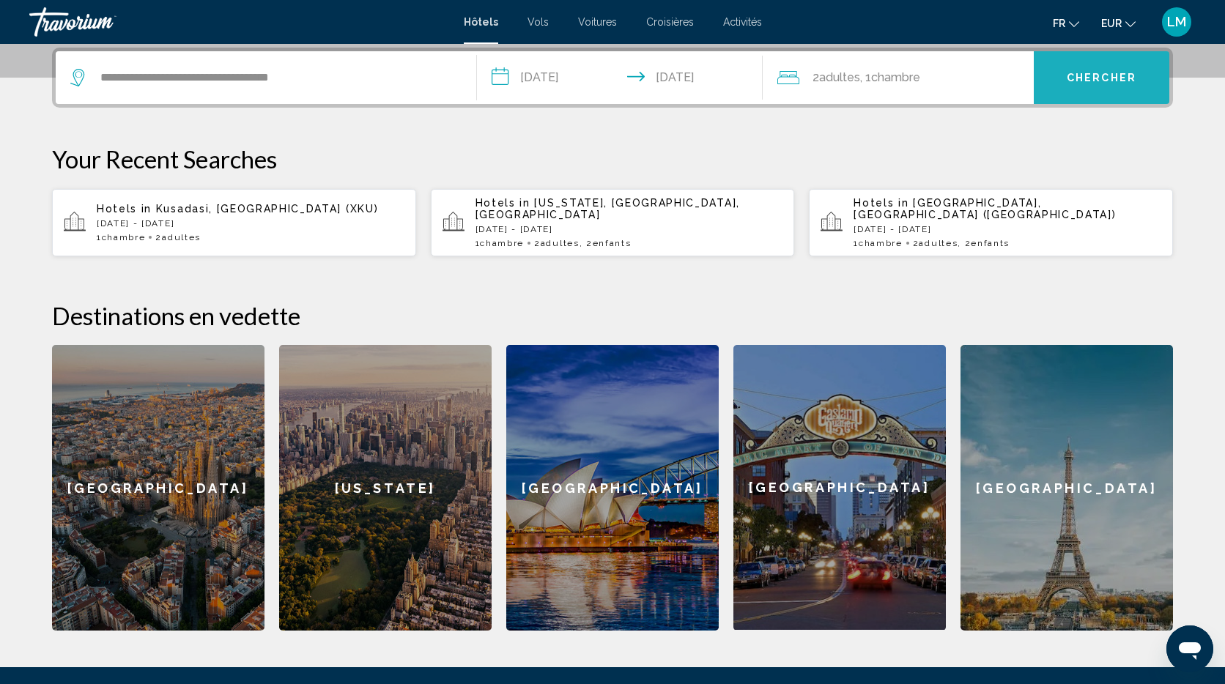
click at [1117, 74] on span "Chercher" at bounding box center [1101, 79] width 70 height 12
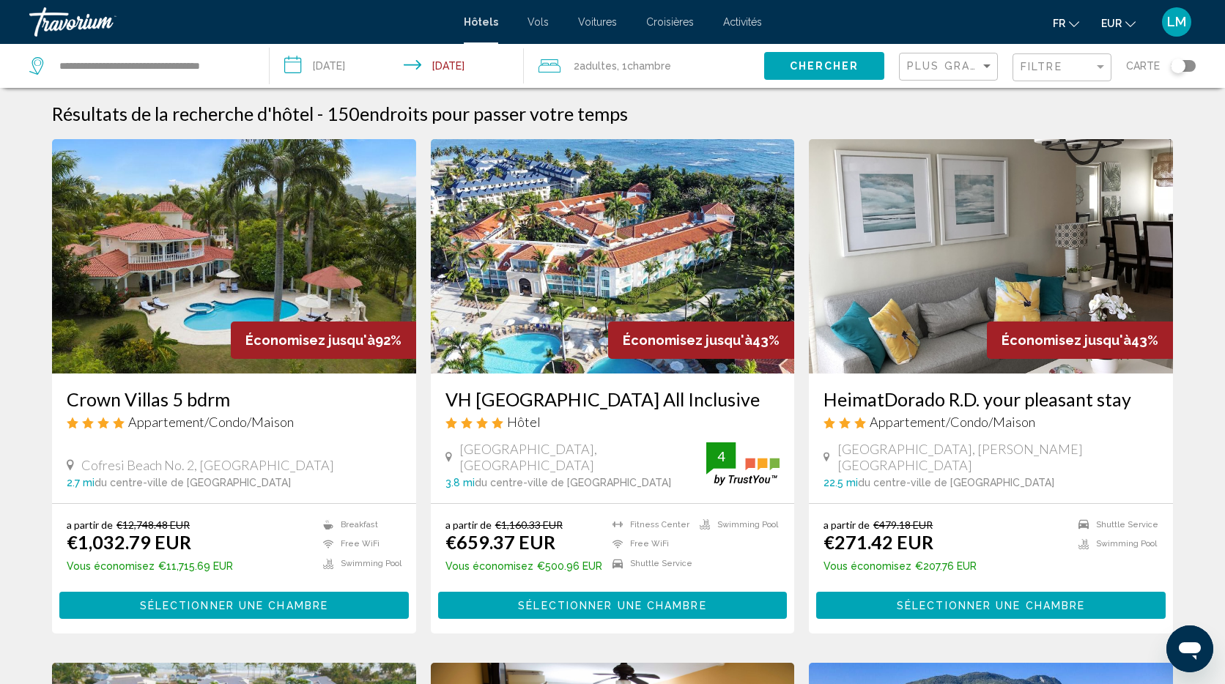
click at [973, 73] on div "Plus grandes économies" at bounding box center [950, 66] width 86 height 27
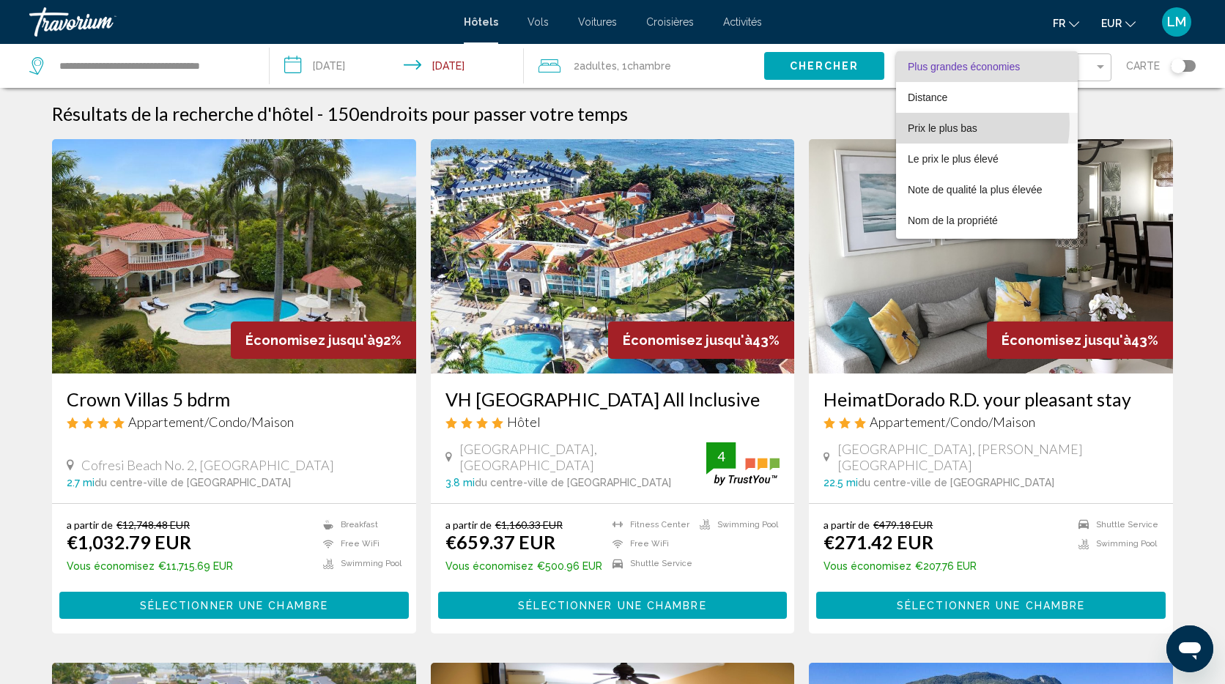
click at [951, 124] on span "Prix le plus bas" at bounding box center [942, 128] width 70 height 12
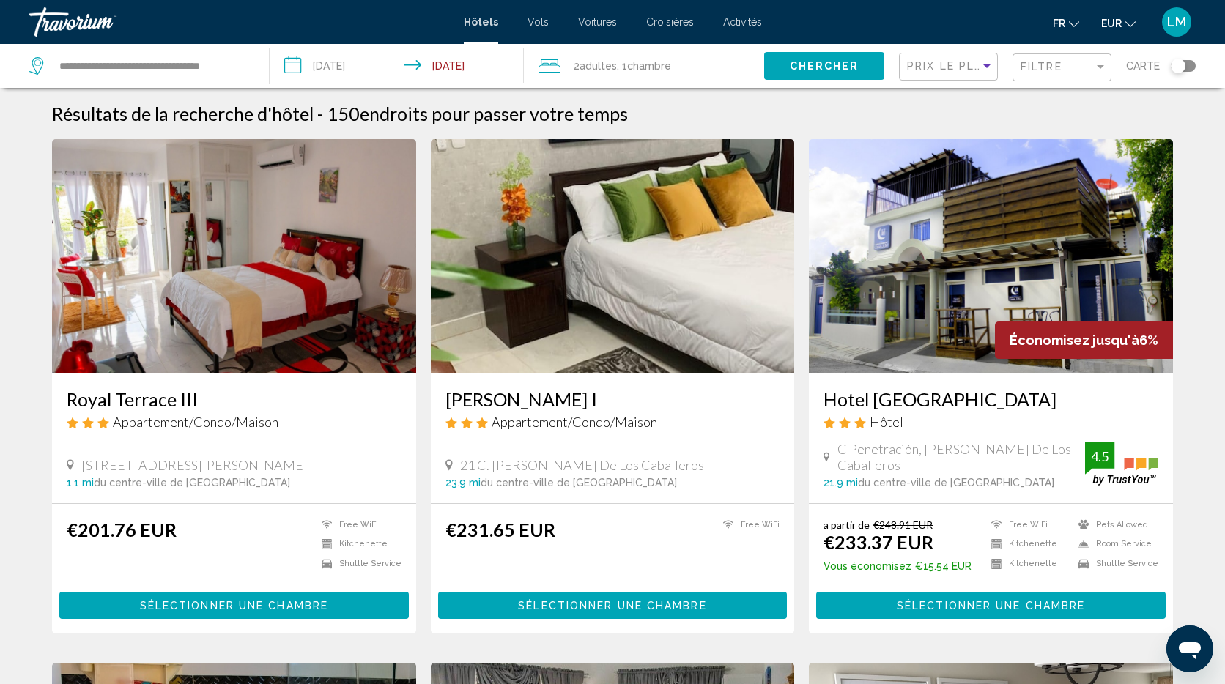
click at [601, 304] on img "Main content" at bounding box center [613, 256] width 364 height 234
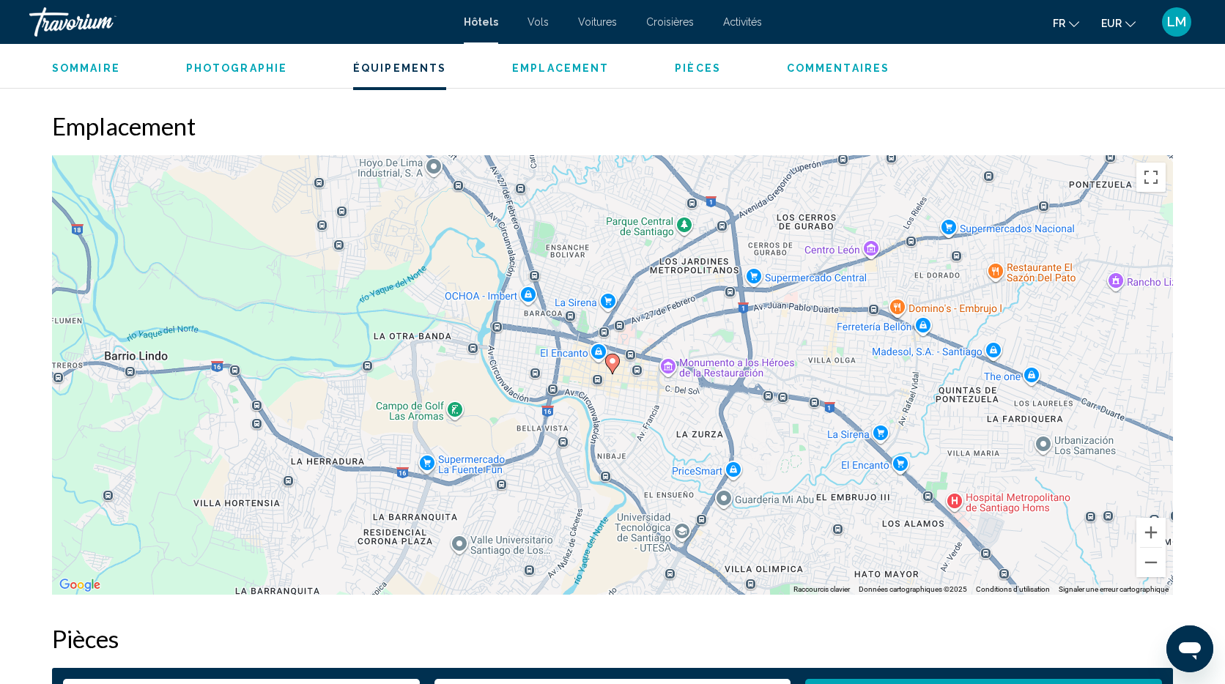
scroll to position [1334, 0]
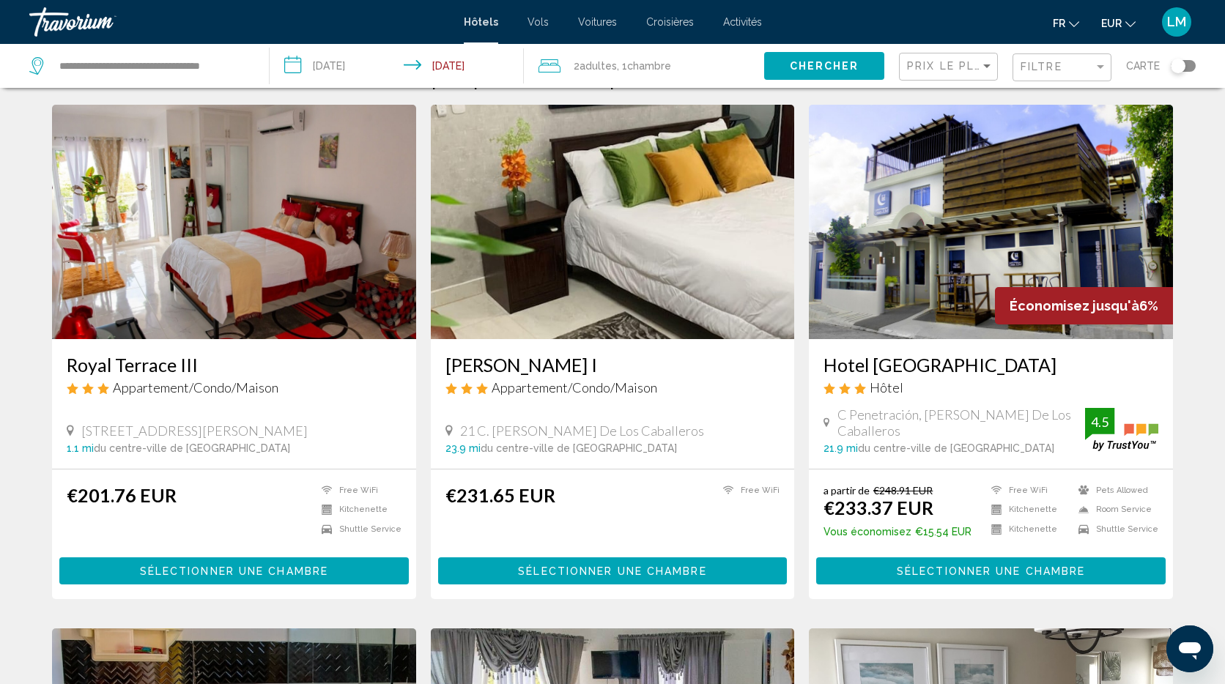
scroll to position [35, 0]
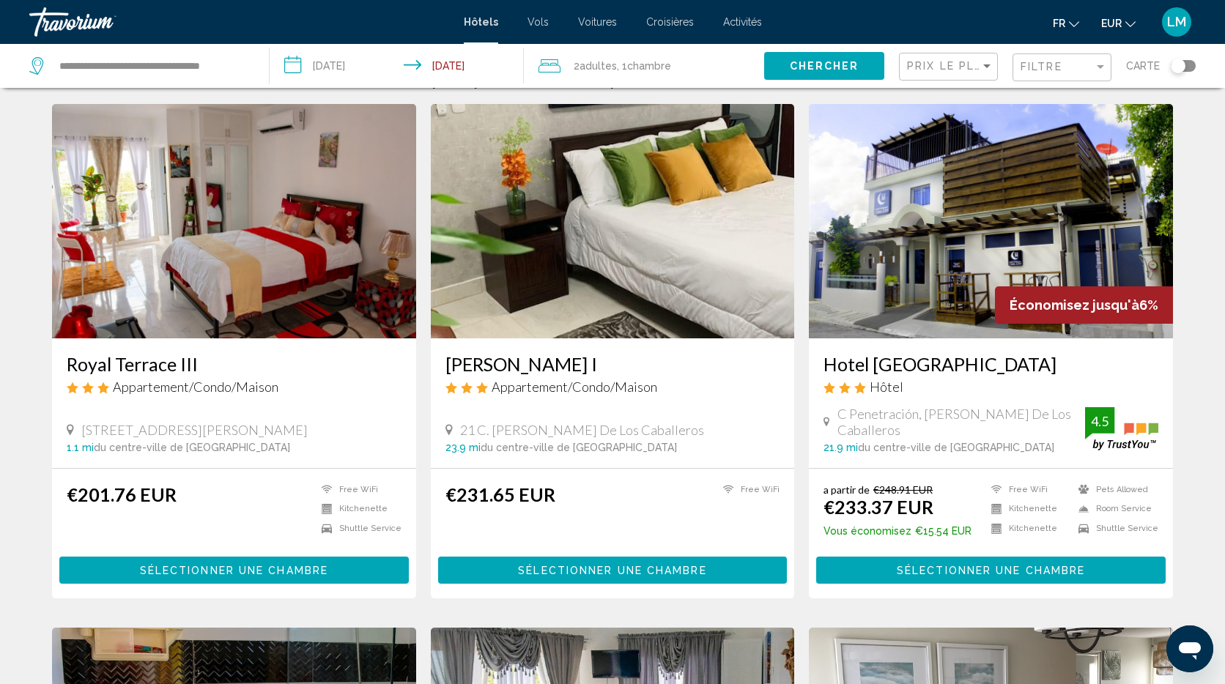
click at [1060, 218] on img "Main content" at bounding box center [991, 221] width 364 height 234
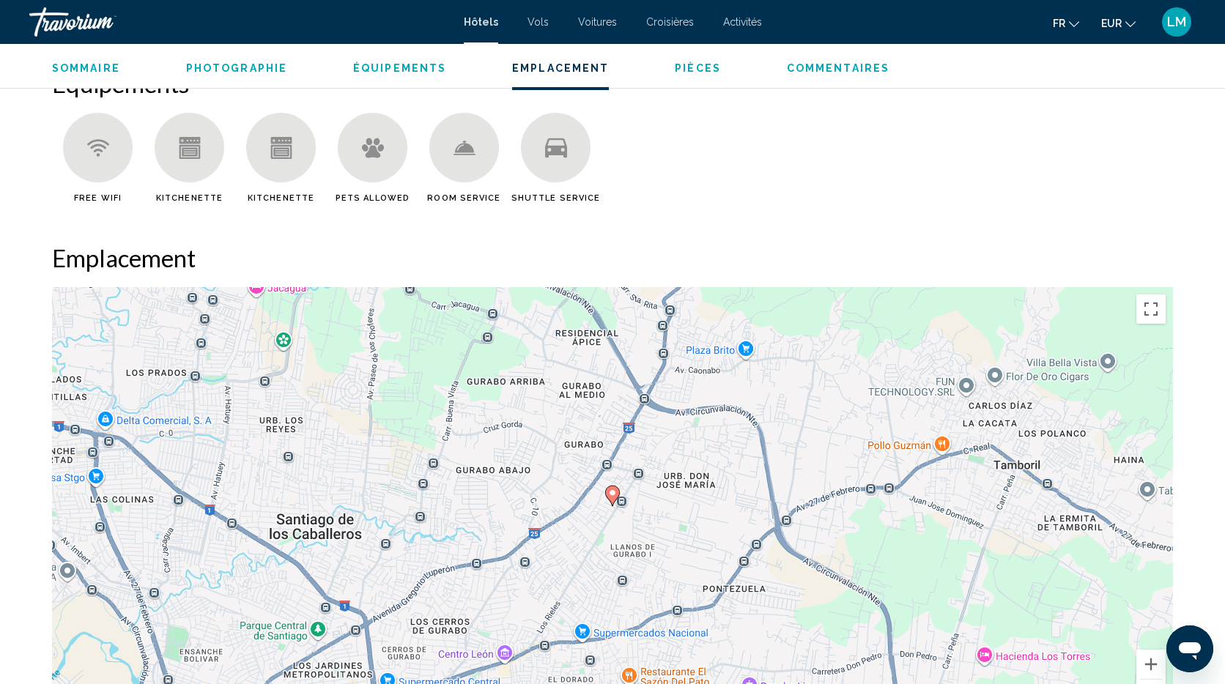
scroll to position [1397, 0]
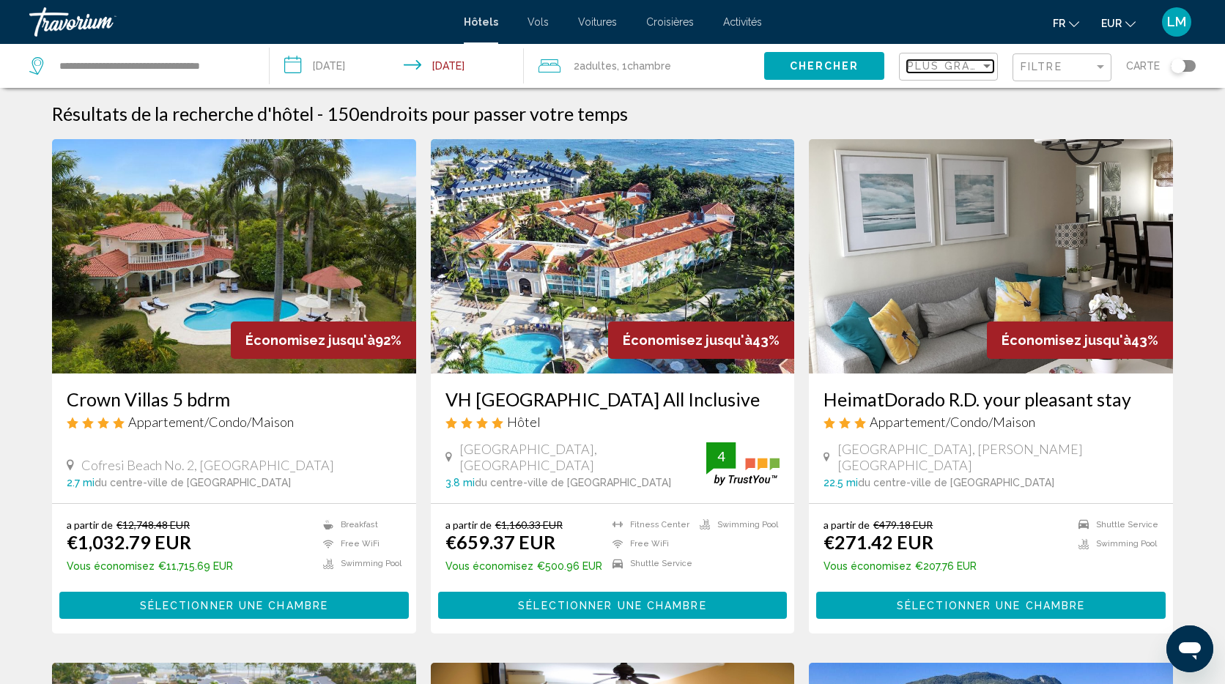
click at [987, 71] on div "Sort by" at bounding box center [986, 66] width 13 height 12
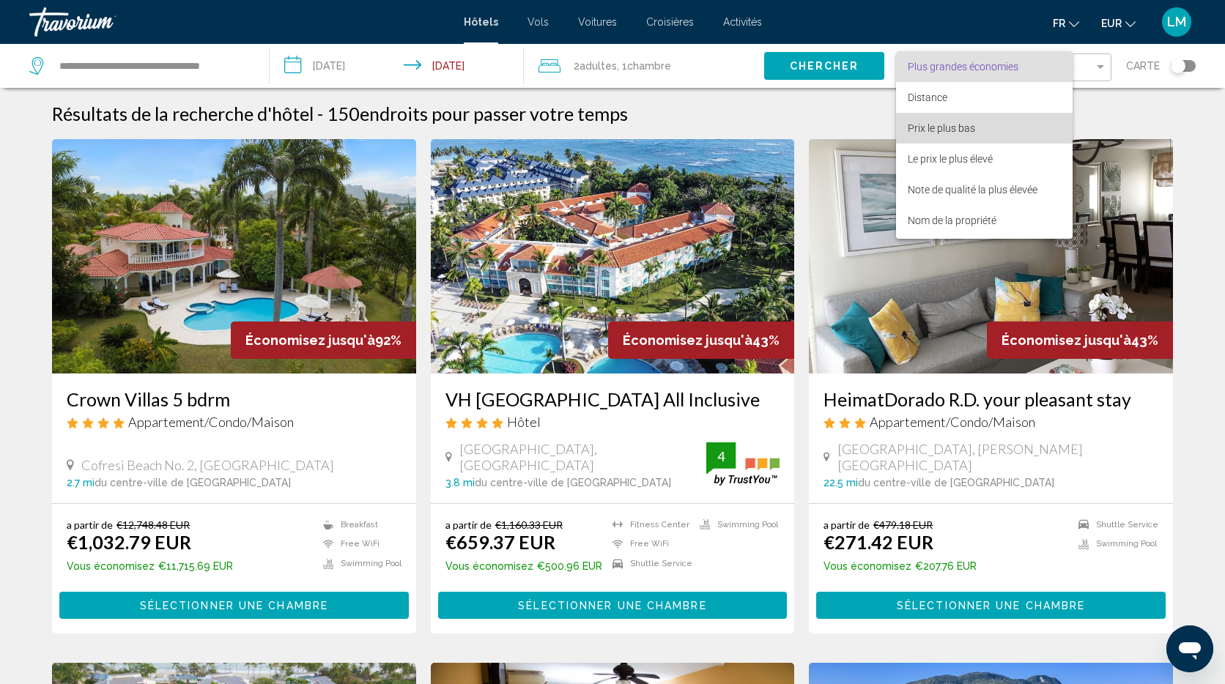
click at [951, 128] on span "Prix le plus bas" at bounding box center [940, 128] width 67 height 12
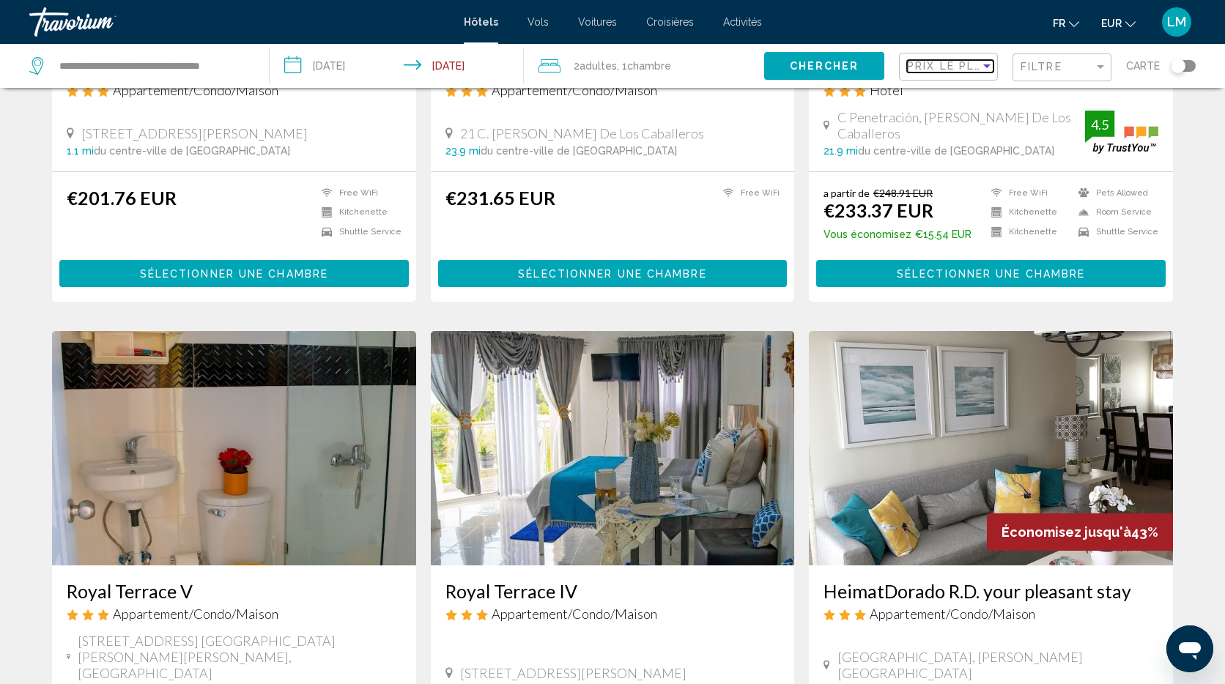
scroll to position [488, 0]
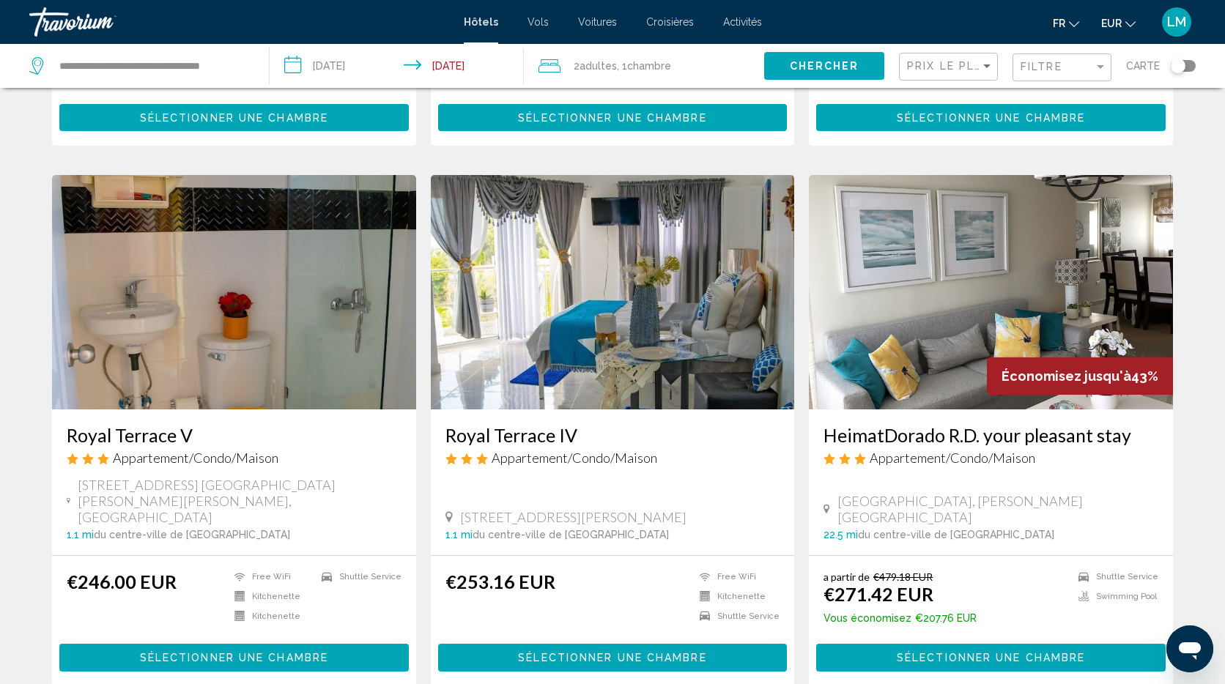
click at [1174, 66] on div "Toggle map" at bounding box center [1177, 66] width 15 height 15
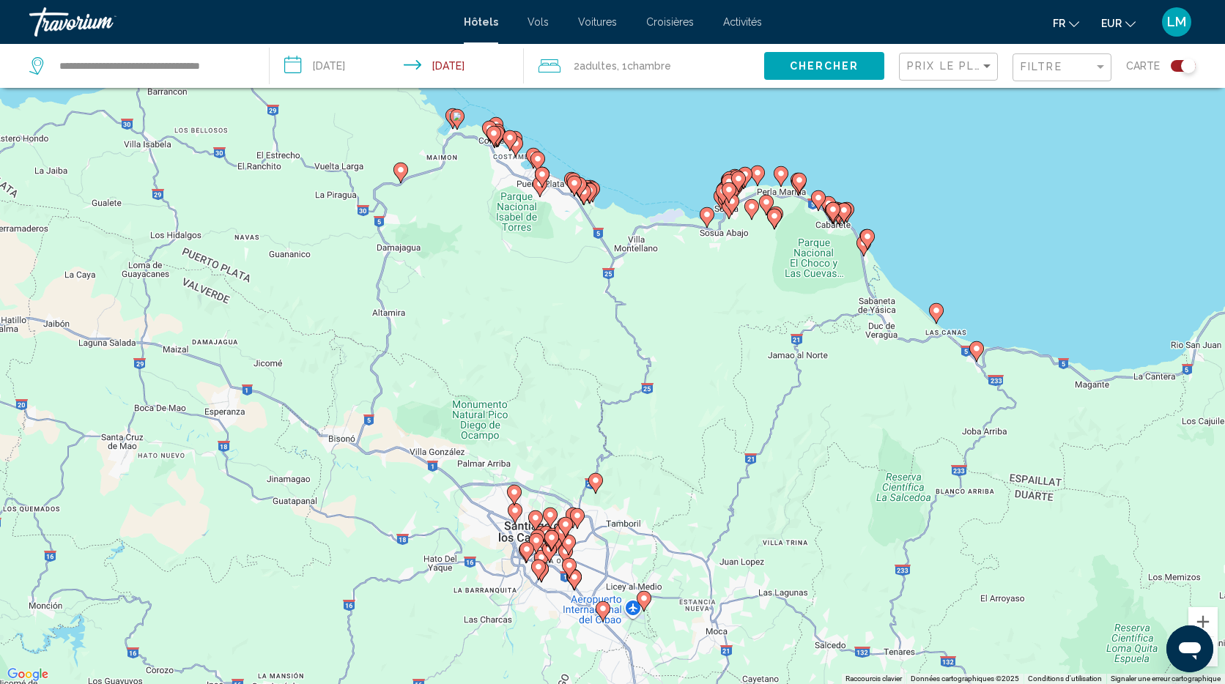
click at [535, 149] on icon "Main content" at bounding box center [533, 158] width 13 height 19
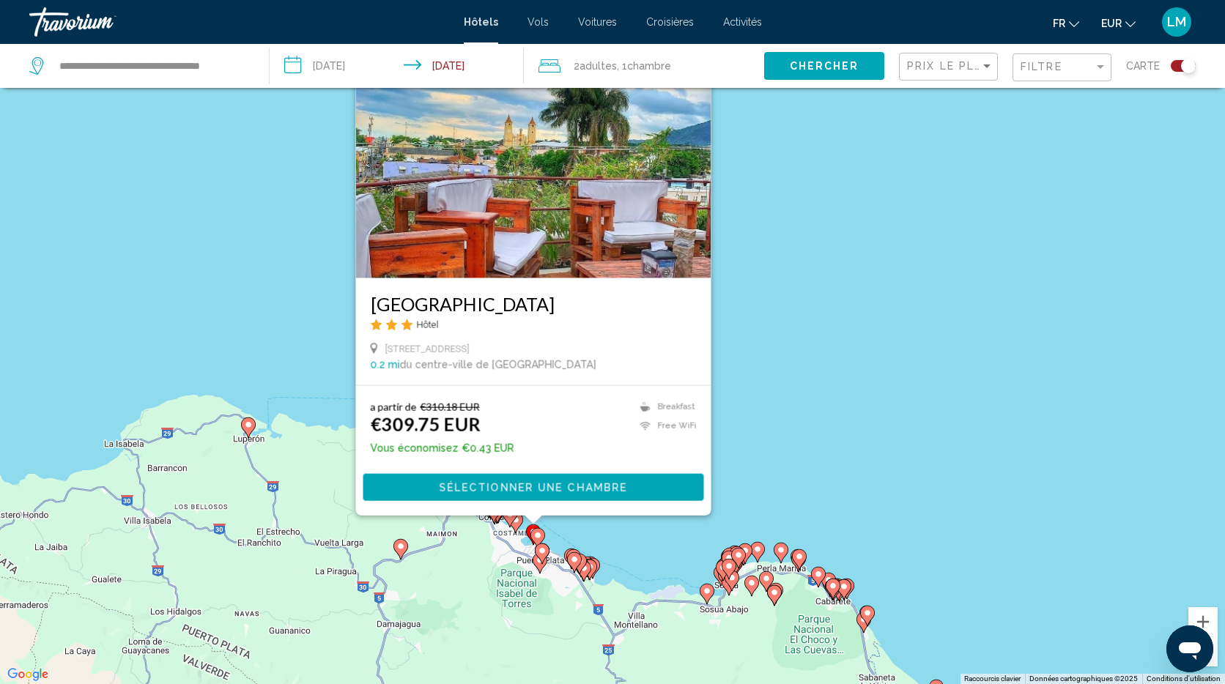
click at [808, 356] on div "Pour activer le glissement avec le clavier, appuyez sur Alt+Entrée. Une fois ce…" at bounding box center [612, 342] width 1225 height 684
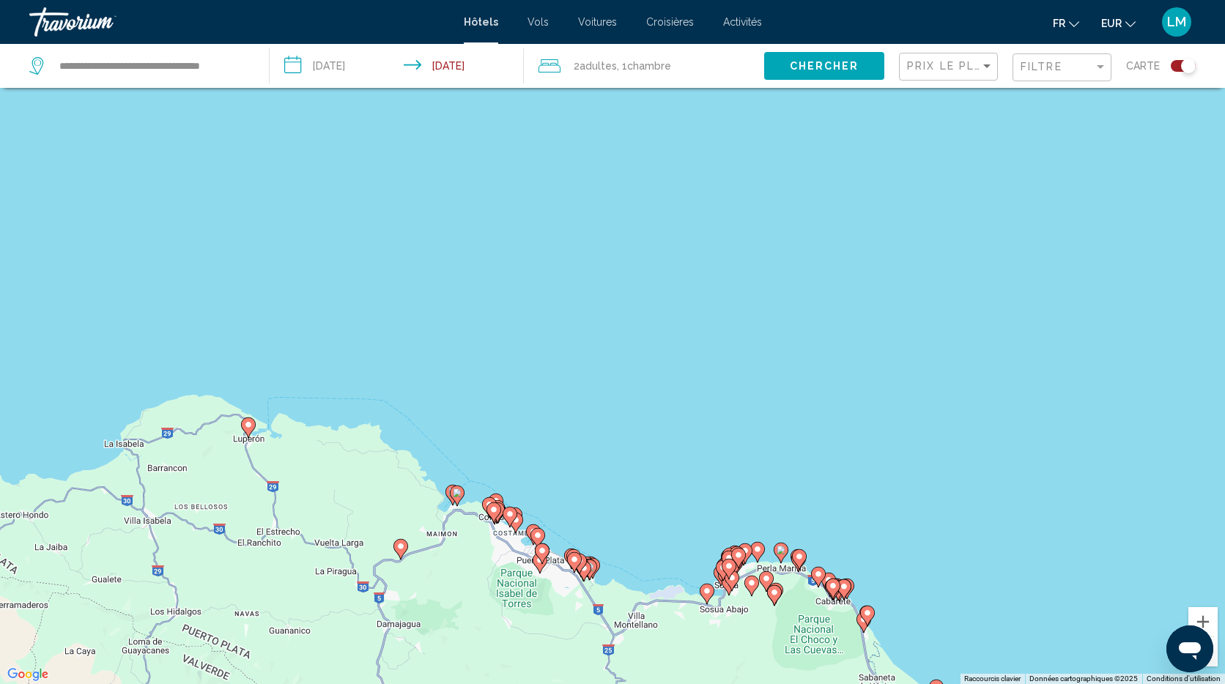
click at [539, 537] on image "Main content" at bounding box center [537, 535] width 9 height 9
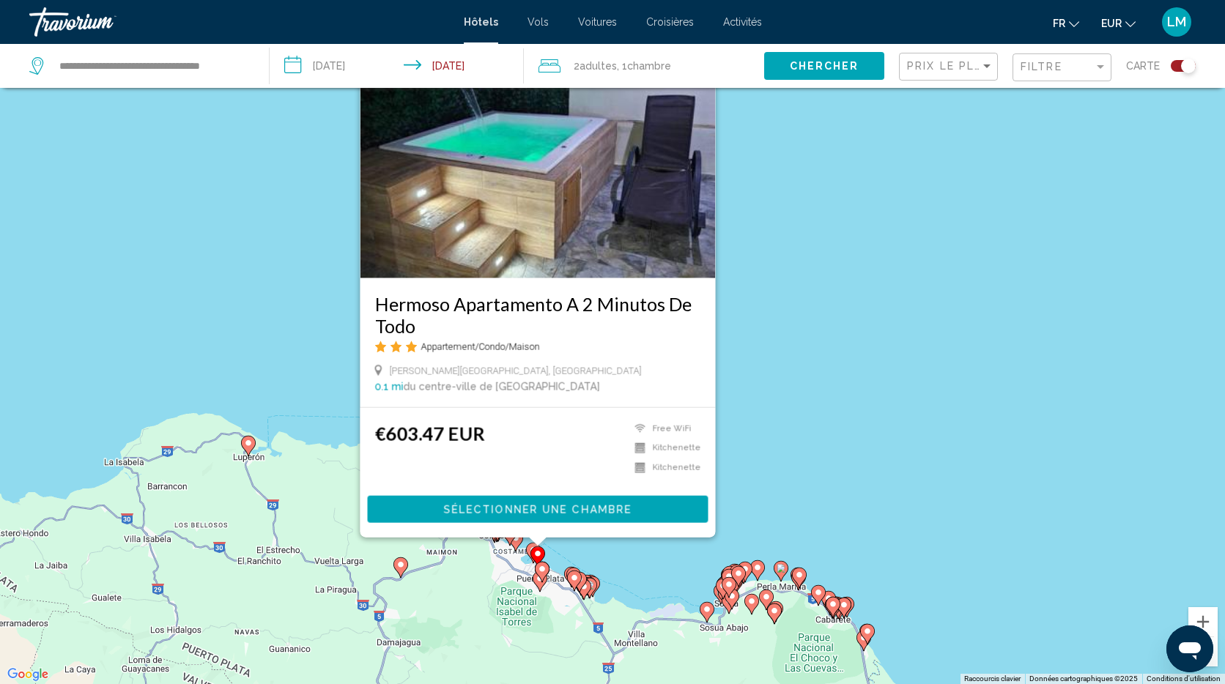
click at [779, 443] on div "Pour activer le glissement avec le clavier, appuyez sur Alt+Entrée. Une fois ce…" at bounding box center [612, 342] width 1225 height 684
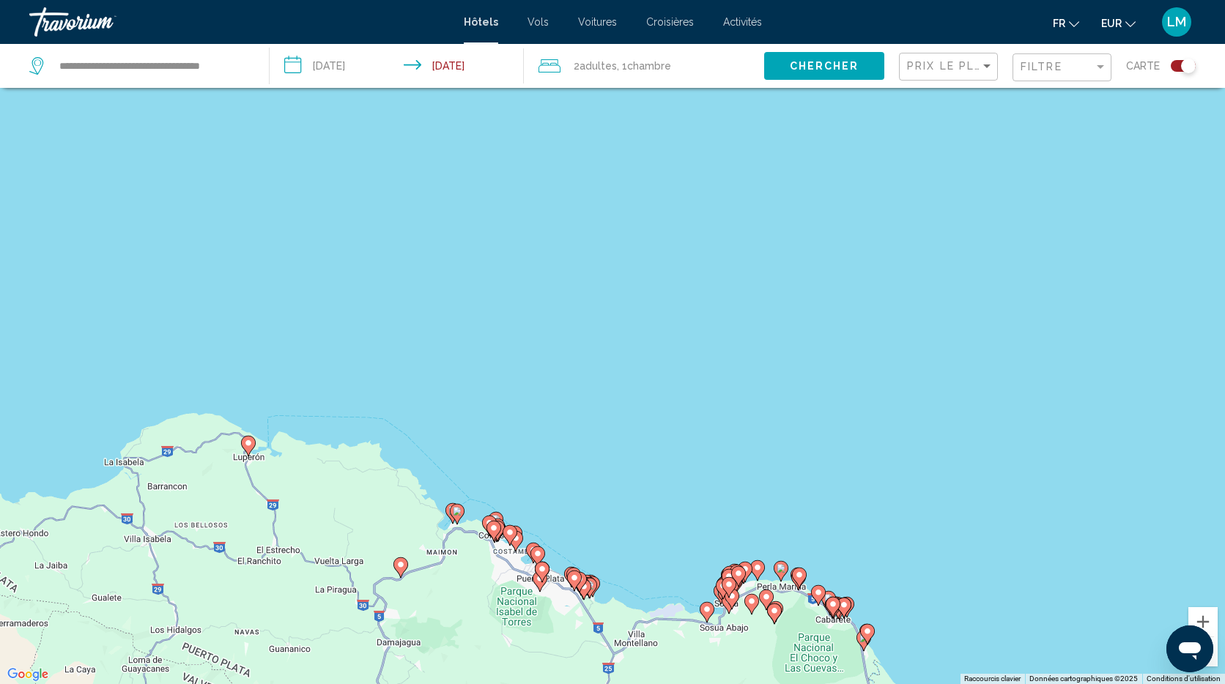
click at [531, 548] on gmp-advanced-marker "Main content" at bounding box center [537, 557] width 15 height 22
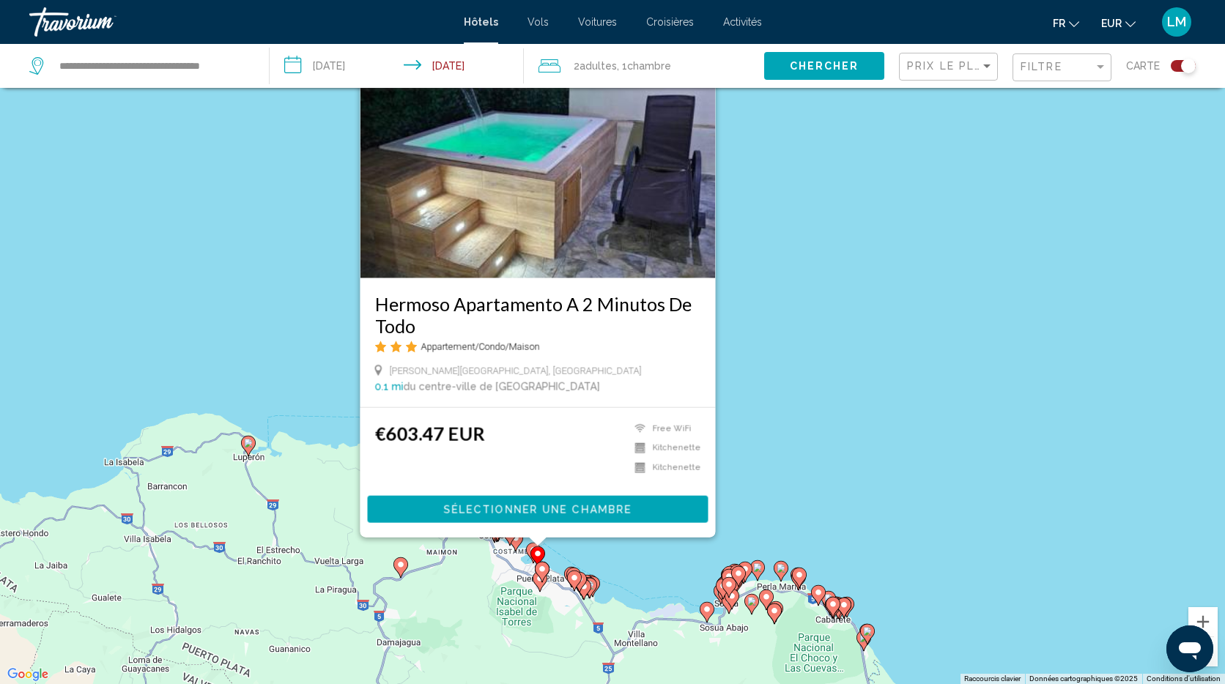
drag, startPoint x: 527, startPoint y: 548, endPoint x: 519, endPoint y: 496, distance: 52.6
click at [527, 548] on icon "Main content" at bounding box center [533, 552] width 13 height 19
click at [529, 545] on icon "Main content" at bounding box center [533, 552] width 13 height 19
click at [313, 370] on div "Pour activer le glissement avec le clavier, appuyez sur Alt+Entrée. Une fois ce…" at bounding box center [612, 342] width 1225 height 684
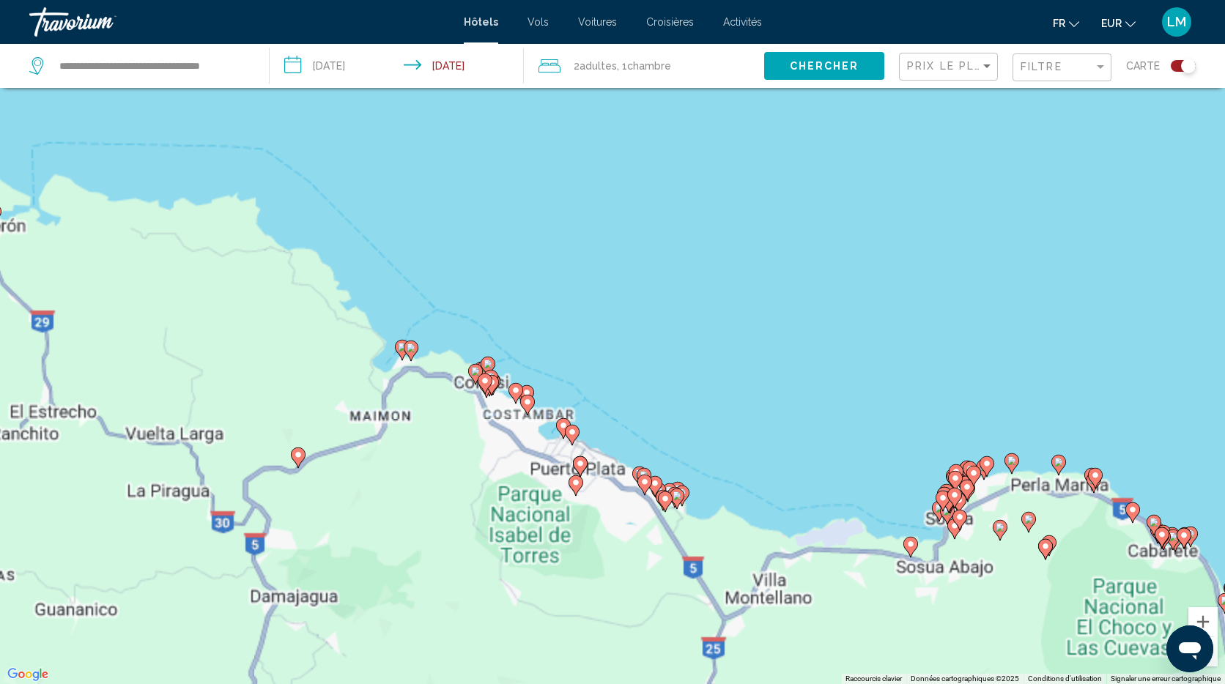
drag, startPoint x: 574, startPoint y: 362, endPoint x: 554, endPoint y: 380, distance: 26.9
click at [574, 361] on div "Pour activer le glissement avec le clavier, appuyez sur Alt+Entrée. Une fois ce…" at bounding box center [612, 342] width 1225 height 684
click at [414, 353] on icon "Main content" at bounding box center [410, 350] width 13 height 19
click at [414, 352] on icon "Main content" at bounding box center [410, 350] width 13 height 19
click at [586, 327] on div "Pour activer le glissement avec le clavier, appuyez sur Alt+Entrée. Une fois ce…" at bounding box center [612, 342] width 1225 height 684
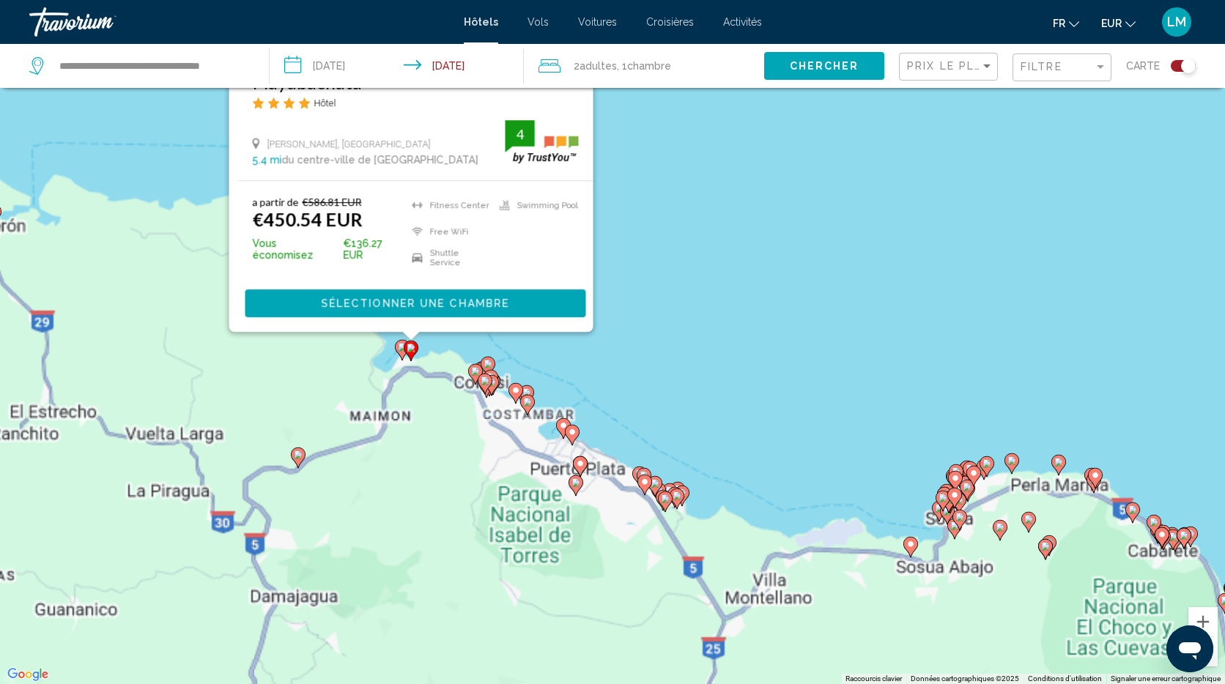
click at [1009, 283] on div "Pour activer le glissement avec le clavier, appuyez sur Alt+Entrée. Une fois ce…" at bounding box center [612, 342] width 1225 height 684
click at [765, 298] on div "Pour activer le glissement avec le clavier, appuyez sur Alt+Entrée. Une fois ce…" at bounding box center [612, 342] width 1225 height 684
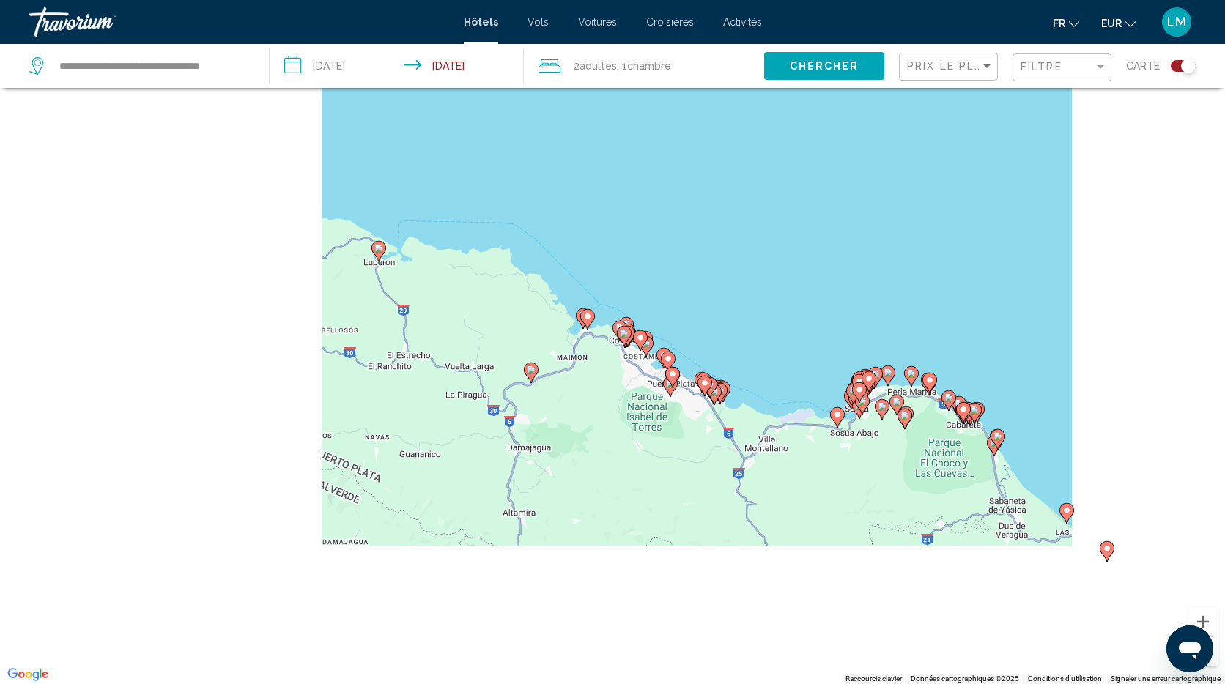
scroll to position [89, 0]
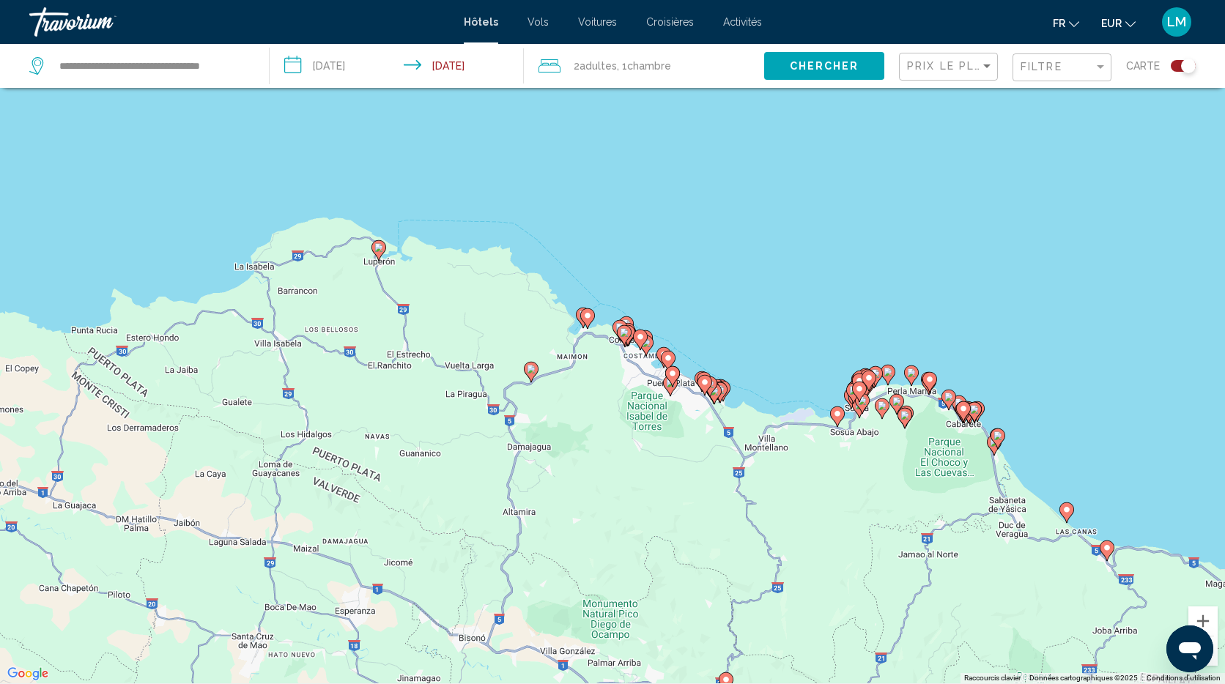
click at [578, 313] on icon "Main content" at bounding box center [582, 317] width 13 height 19
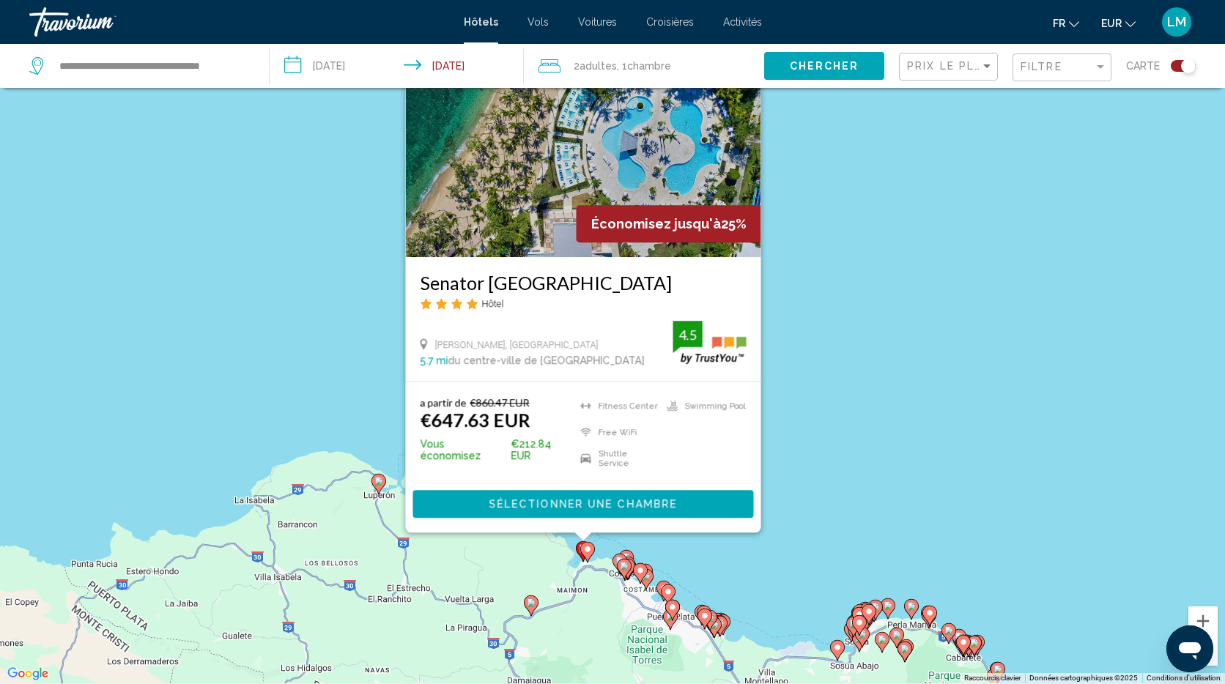
click at [809, 346] on div "Pour activer le glissement avec le clavier, appuyez sur Alt+Entrée. Une fois ce…" at bounding box center [612, 341] width 1225 height 684
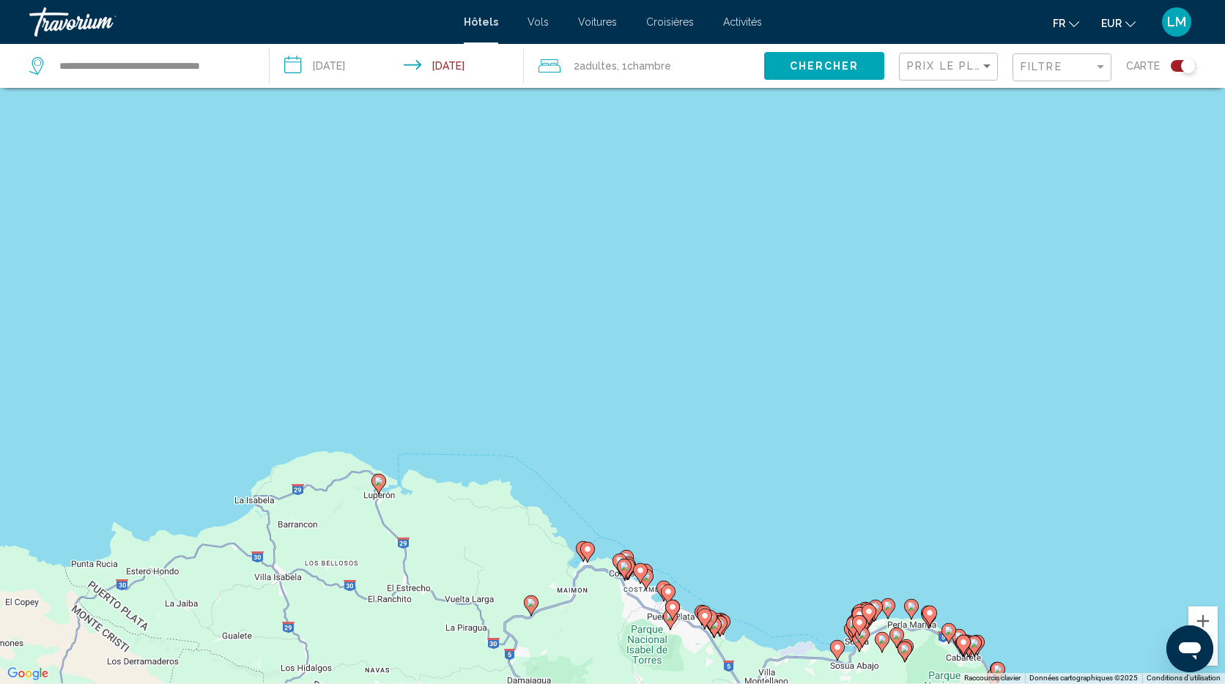
click at [590, 548] on image "Main content" at bounding box center [587, 549] width 9 height 9
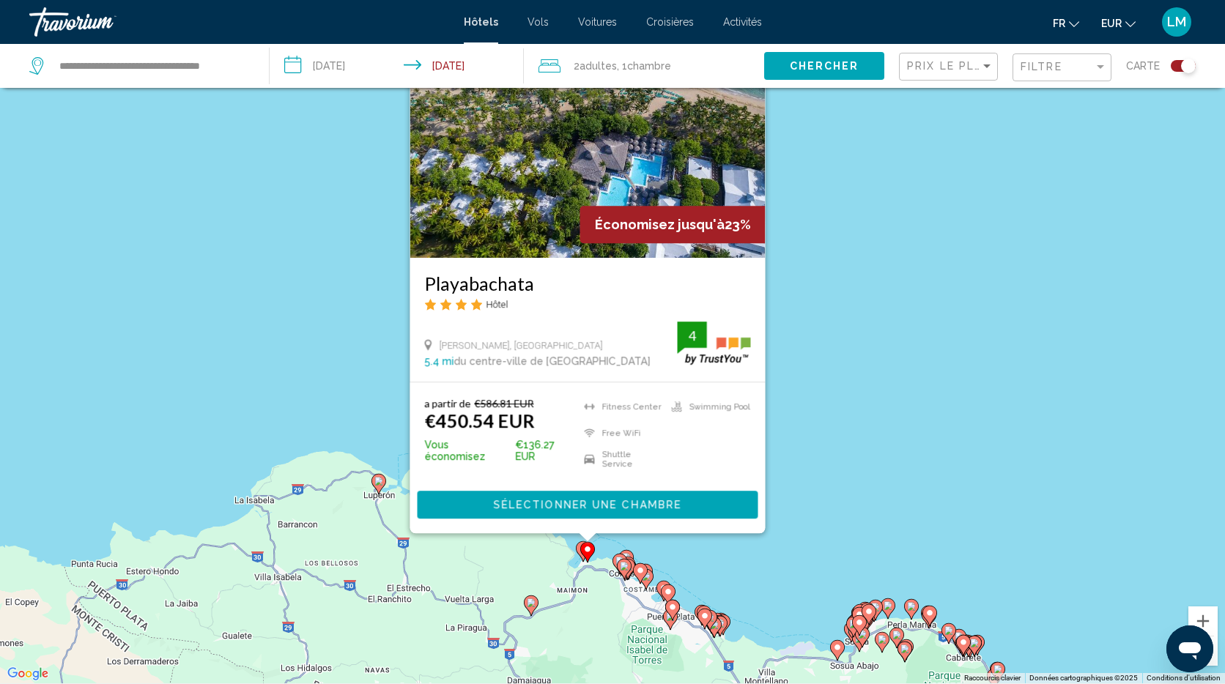
click at [835, 470] on div "Pour activer le glissement avec le clavier, appuyez sur Alt+Entrée. Une fois ce…" at bounding box center [612, 341] width 1225 height 684
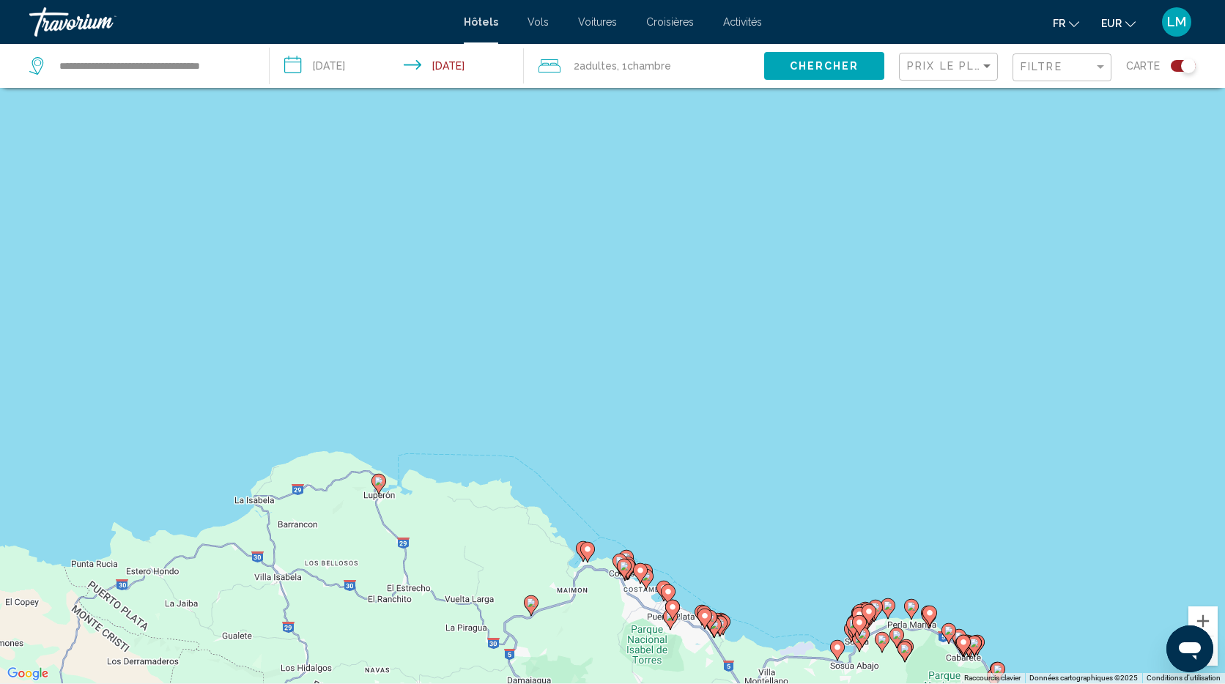
click at [622, 558] on gmp-advanced-marker "Main content" at bounding box center [624, 569] width 15 height 22
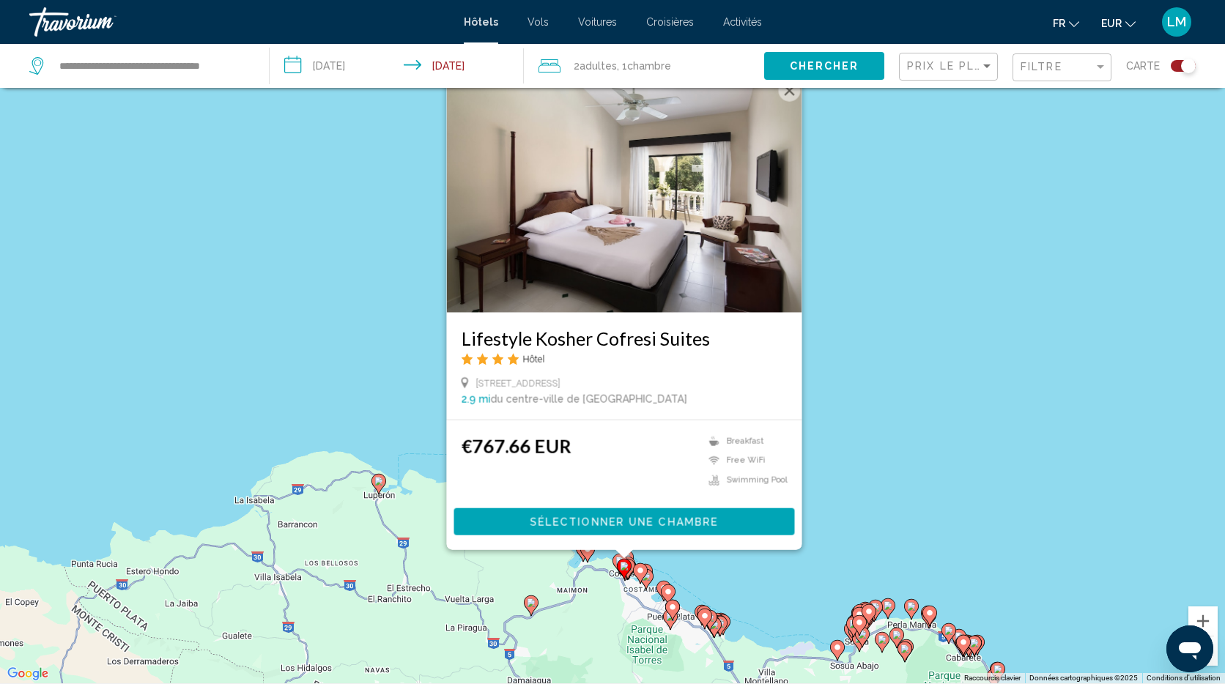
click at [643, 573] on image "Main content" at bounding box center [640, 570] width 9 height 9
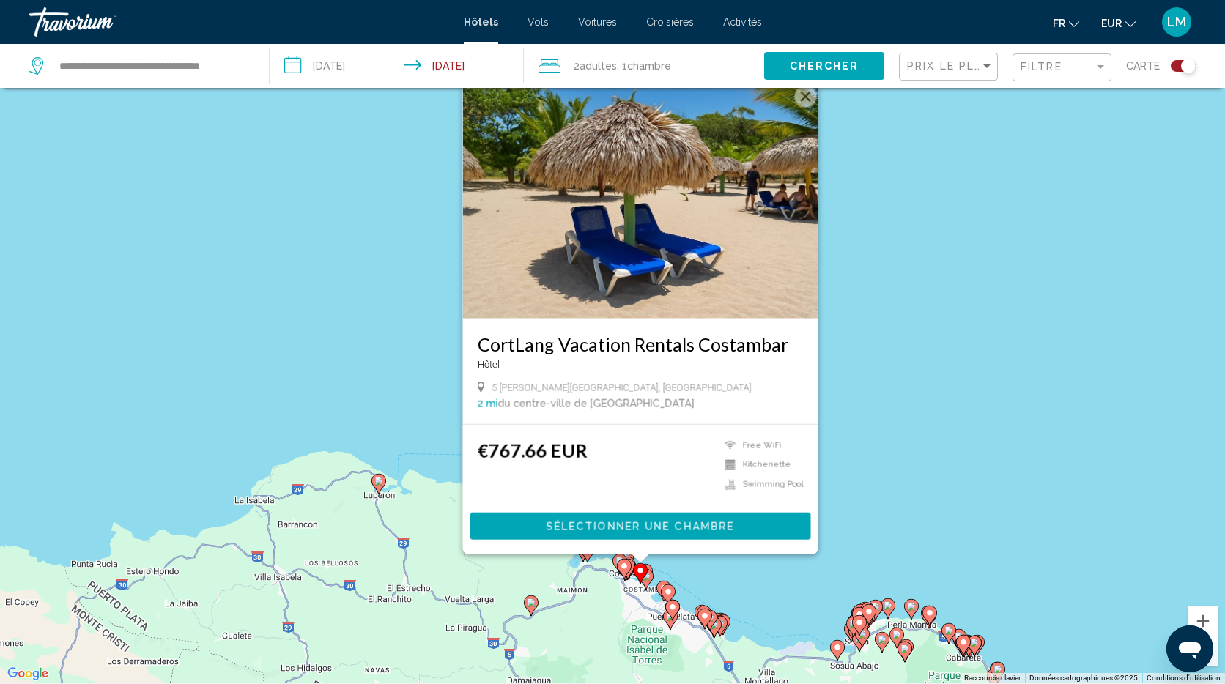
click at [666, 586] on icon "Main content" at bounding box center [667, 594] width 13 height 19
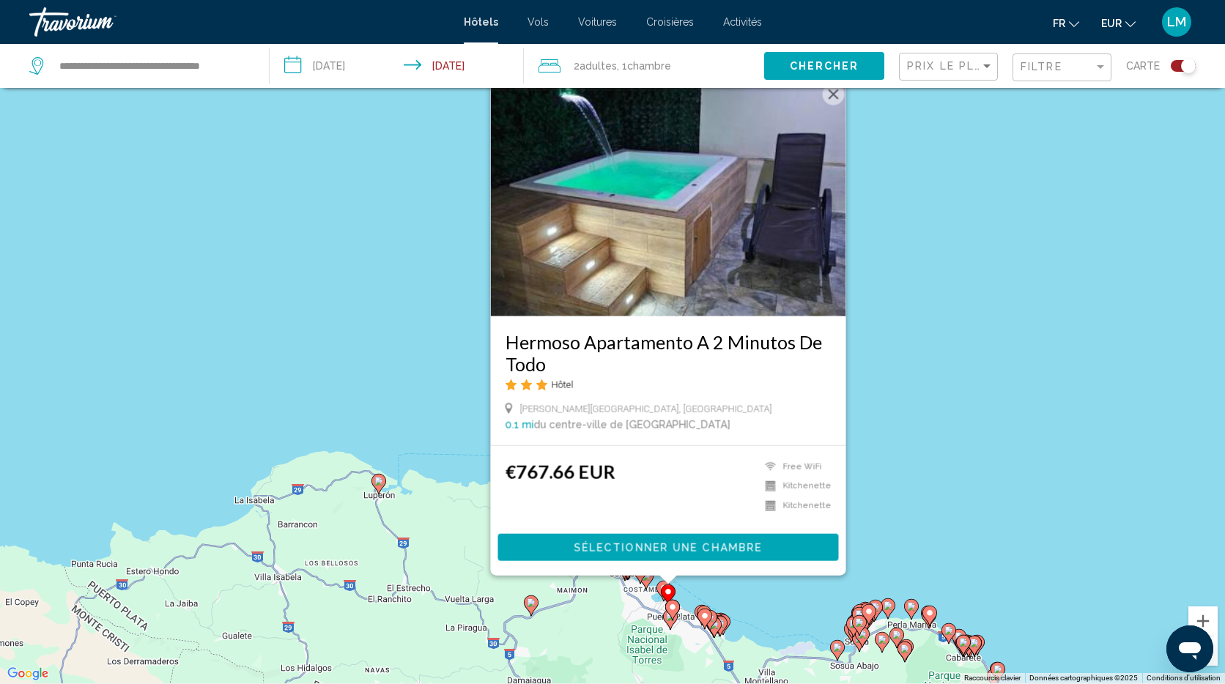
click at [705, 612] on image "Main content" at bounding box center [704, 616] width 9 height 9
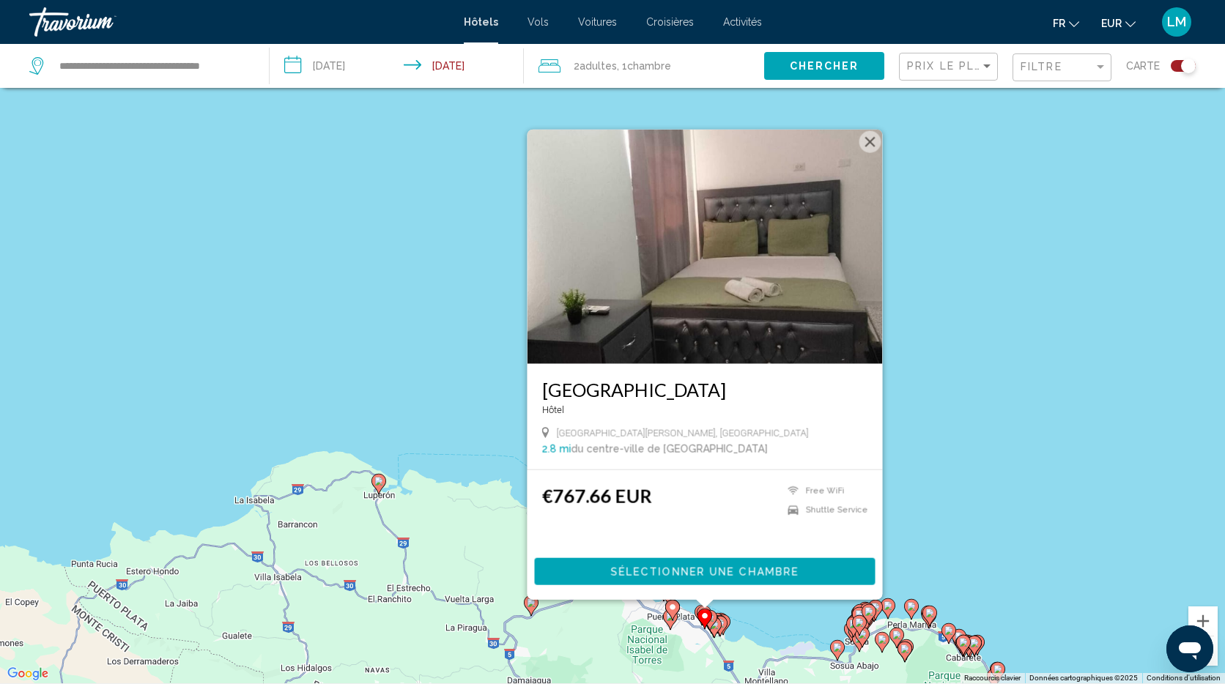
click at [715, 621] on icon "Main content" at bounding box center [709, 620] width 15 height 21
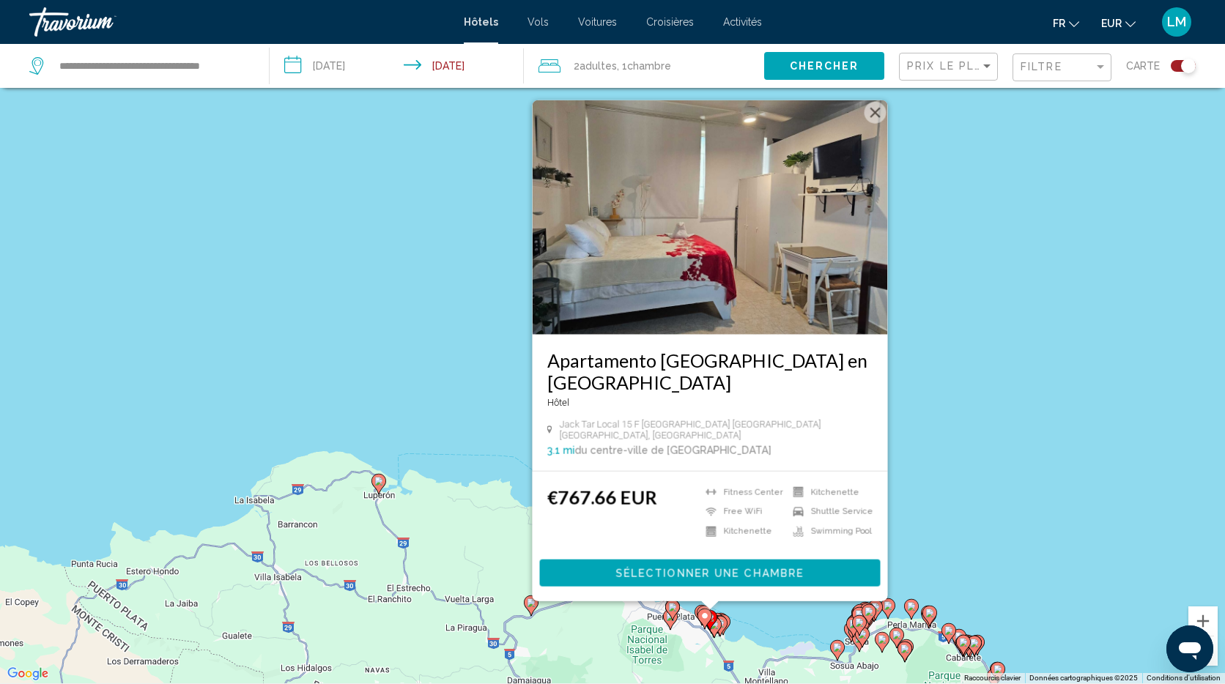
click at [722, 623] on image "Main content" at bounding box center [720, 623] width 9 height 9
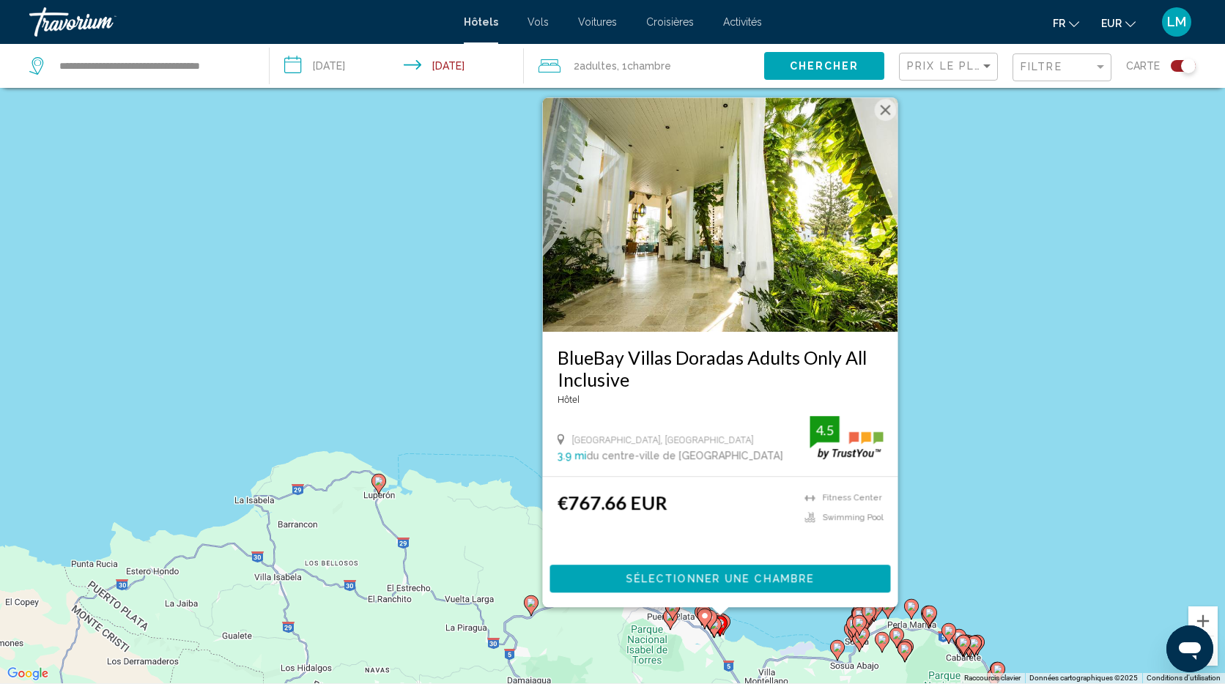
click at [386, 481] on div "Pour activer le glissement avec le clavier, appuyez sur Alt+Entrée. Une fois ce…" at bounding box center [612, 341] width 1225 height 684
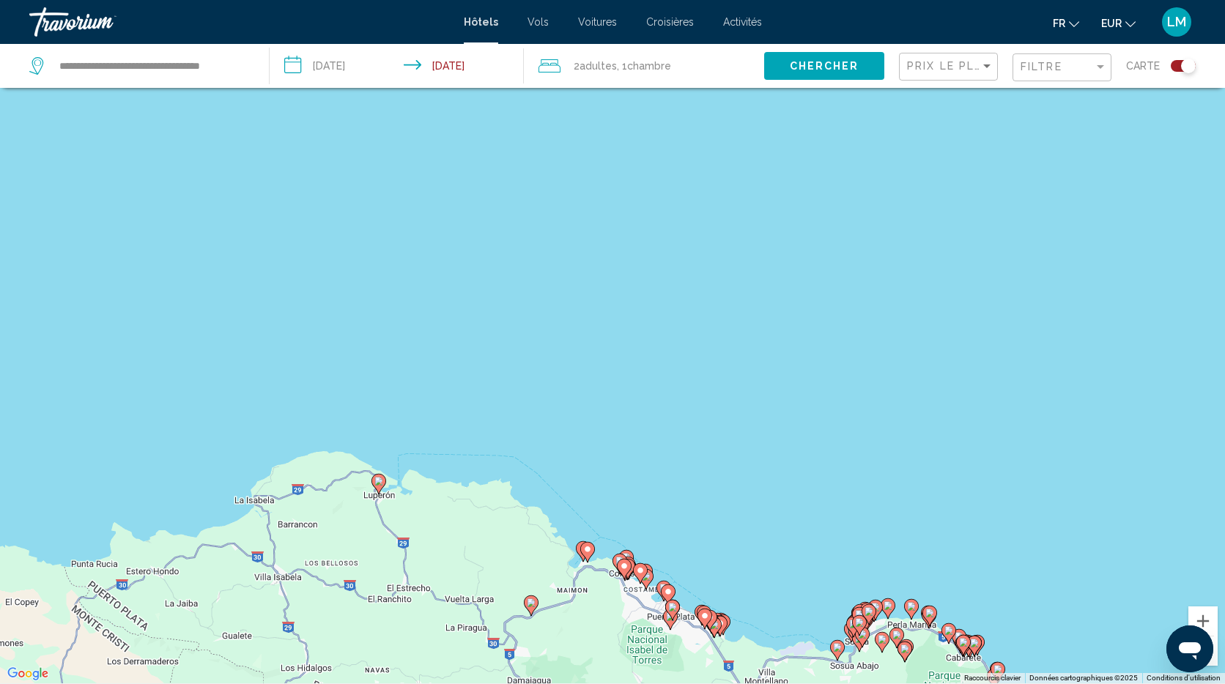
click at [378, 480] on image "Main content" at bounding box center [378, 481] width 9 height 9
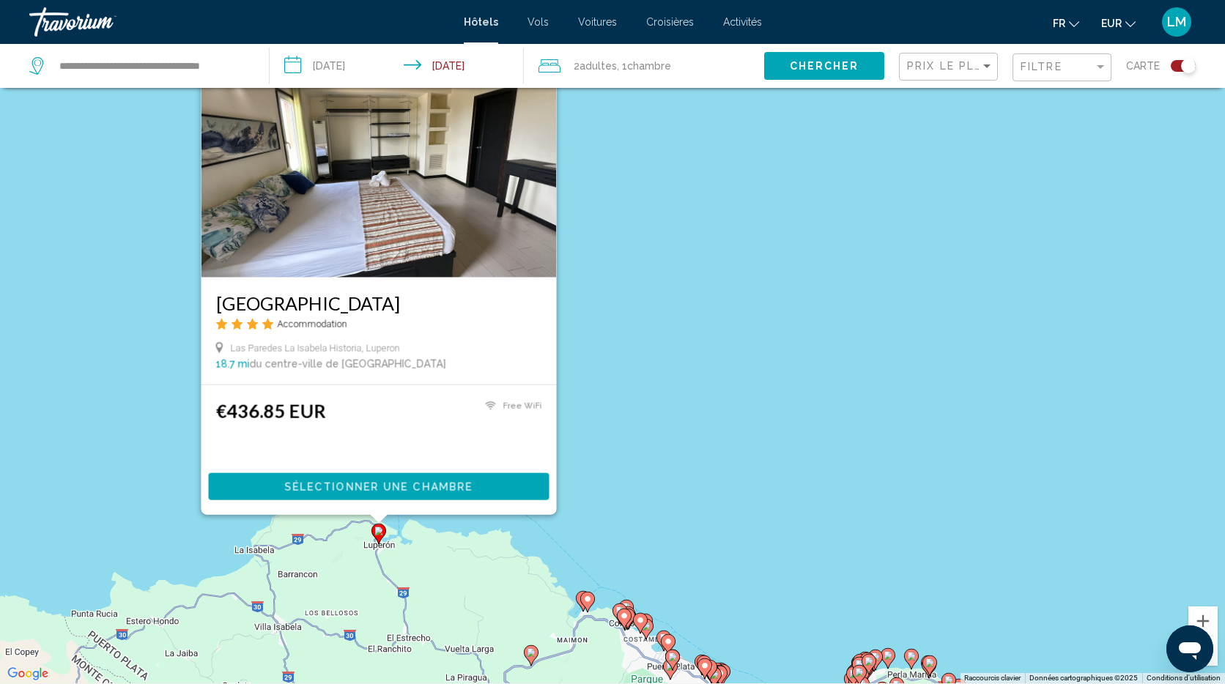
click at [685, 472] on div "Pour activer le glissement avec le clavier, appuyez sur Alt+Entrée. Une fois ce…" at bounding box center [612, 341] width 1225 height 684
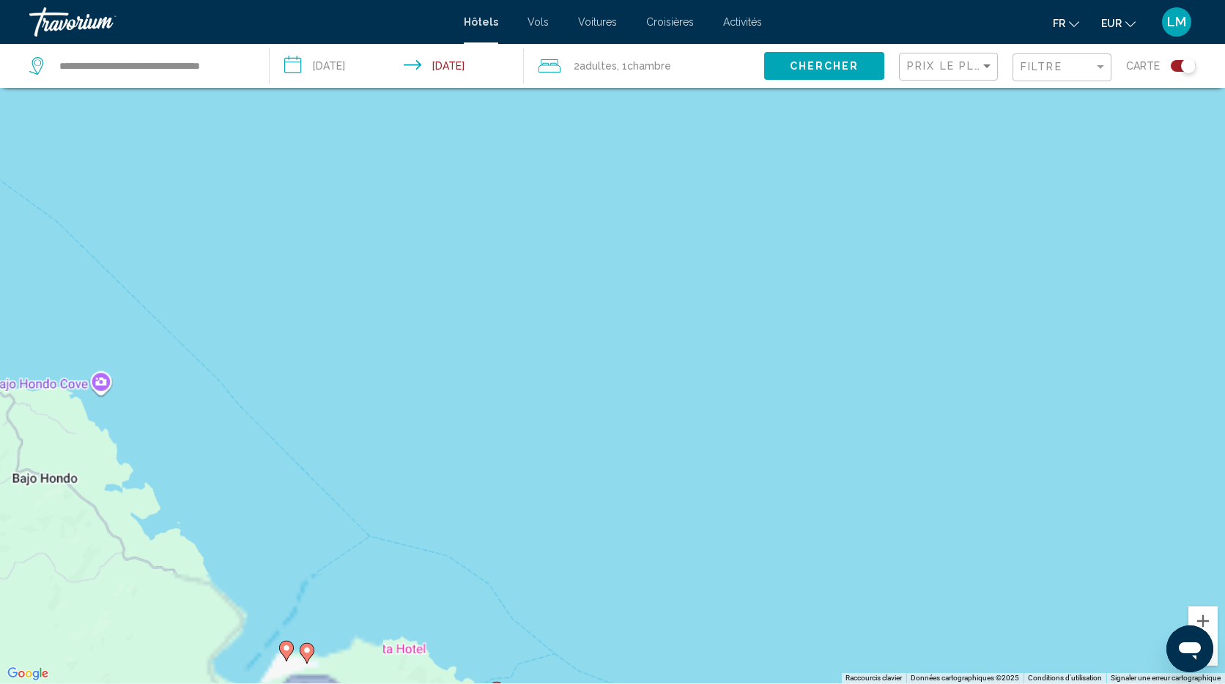
drag, startPoint x: 658, startPoint y: 536, endPoint x: 650, endPoint y: 241, distance: 295.3
click at [659, 212] on div "Pour activer le glissement avec le clavier, appuyez sur Alt+Entrée. Une fois ce…" at bounding box center [612, 341] width 1225 height 684
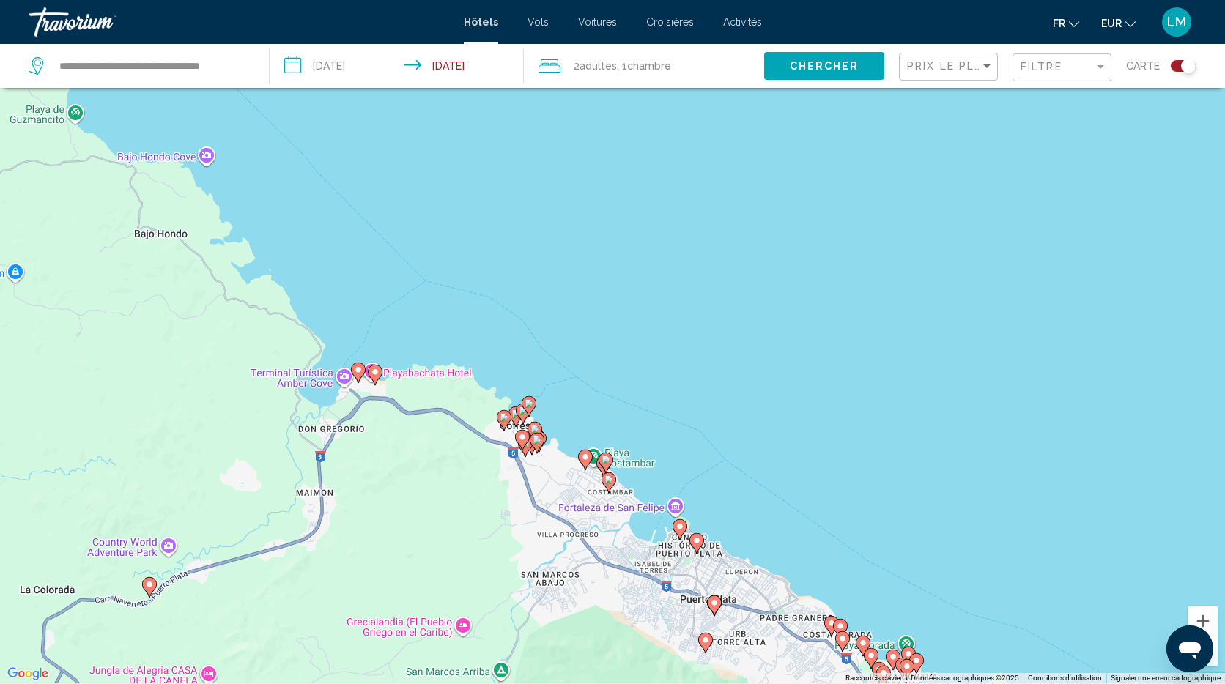
drag, startPoint x: 552, startPoint y: 545, endPoint x: 568, endPoint y: 392, distance: 153.9
click at [568, 392] on div "Pour activer le glissement avec le clavier, appuyez sur Alt+Entrée. Une fois ce…" at bounding box center [612, 341] width 1225 height 684
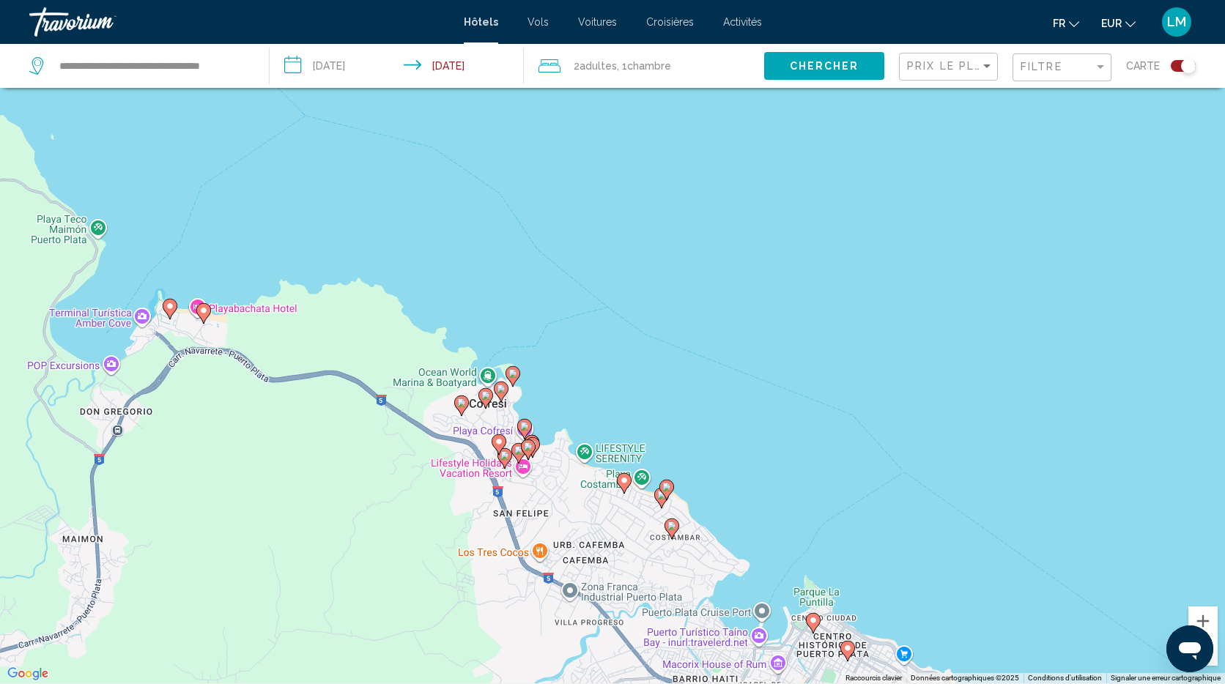
click at [517, 372] on icon "Main content" at bounding box center [512, 376] width 13 height 19
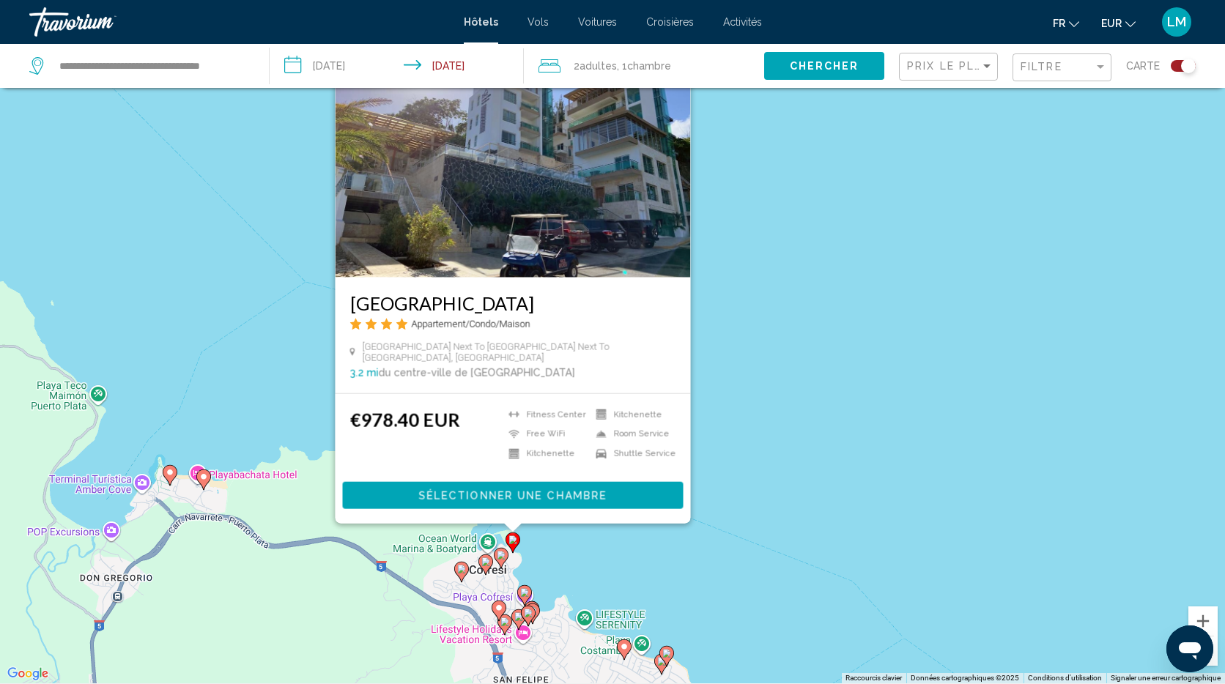
click at [204, 478] on image "Main content" at bounding box center [203, 476] width 9 height 9
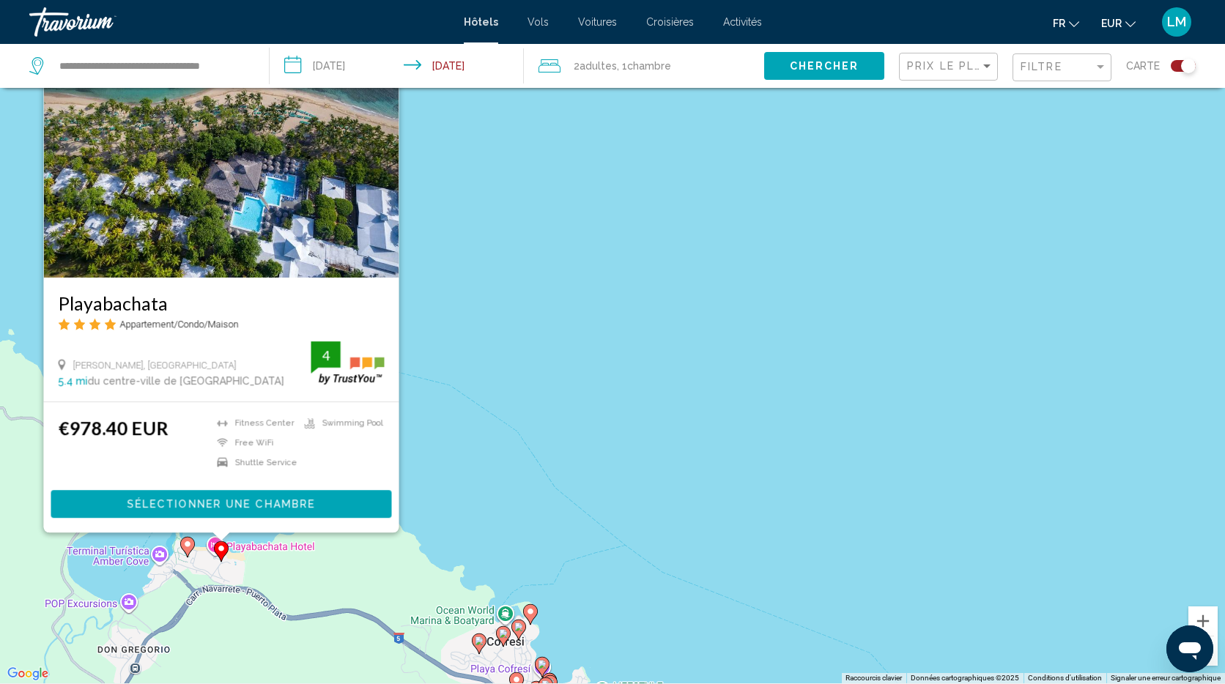
click at [538, 455] on div "Pour activer le glissement avec le clavier, appuyez sur Alt+Entrée. Une fois ce…" at bounding box center [612, 341] width 1225 height 684
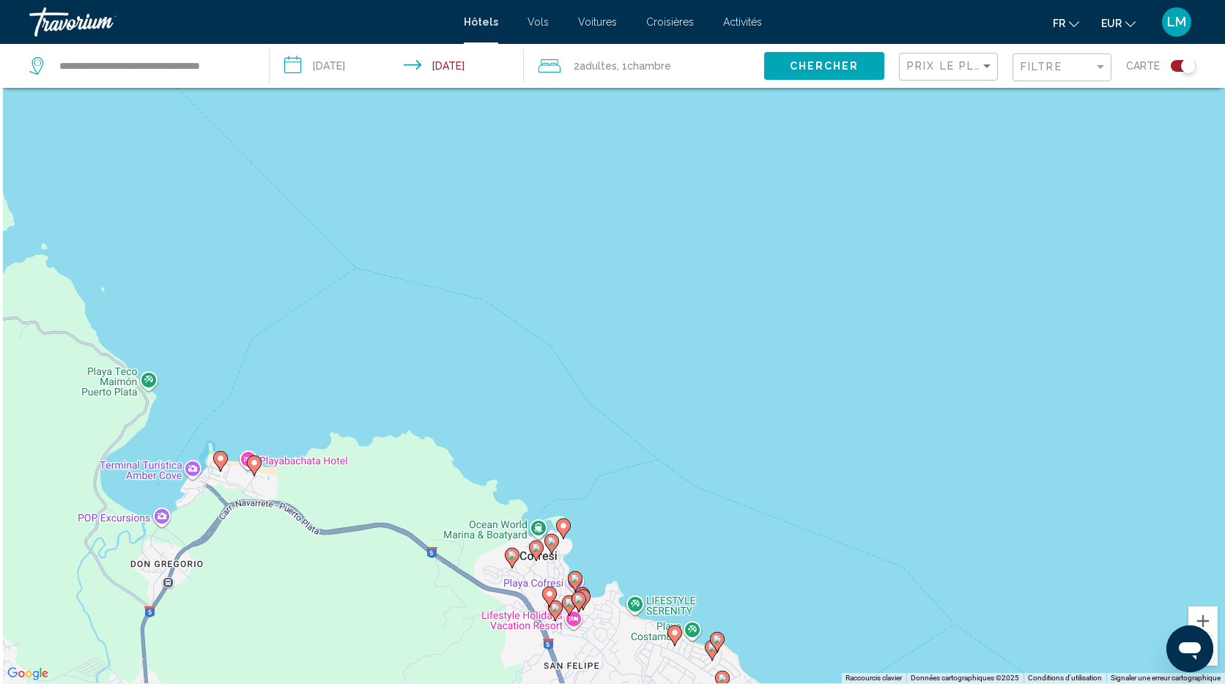
drag, startPoint x: 536, startPoint y: 525, endPoint x: 499, endPoint y: 439, distance: 94.1
click at [571, 443] on div "Pour activer le glissement avec le clavier, appuyez sur Alt+Entrée. Une fois ce…" at bounding box center [612, 341] width 1225 height 684
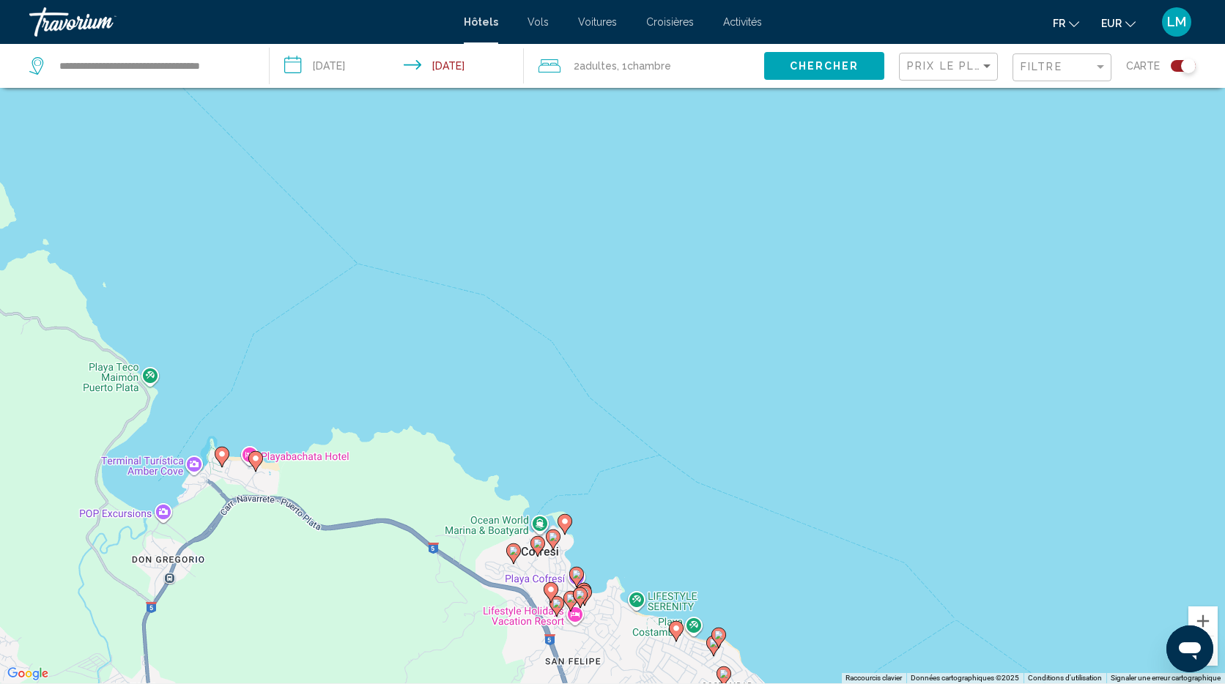
click at [217, 454] on icon "Main content" at bounding box center [221, 456] width 13 height 19
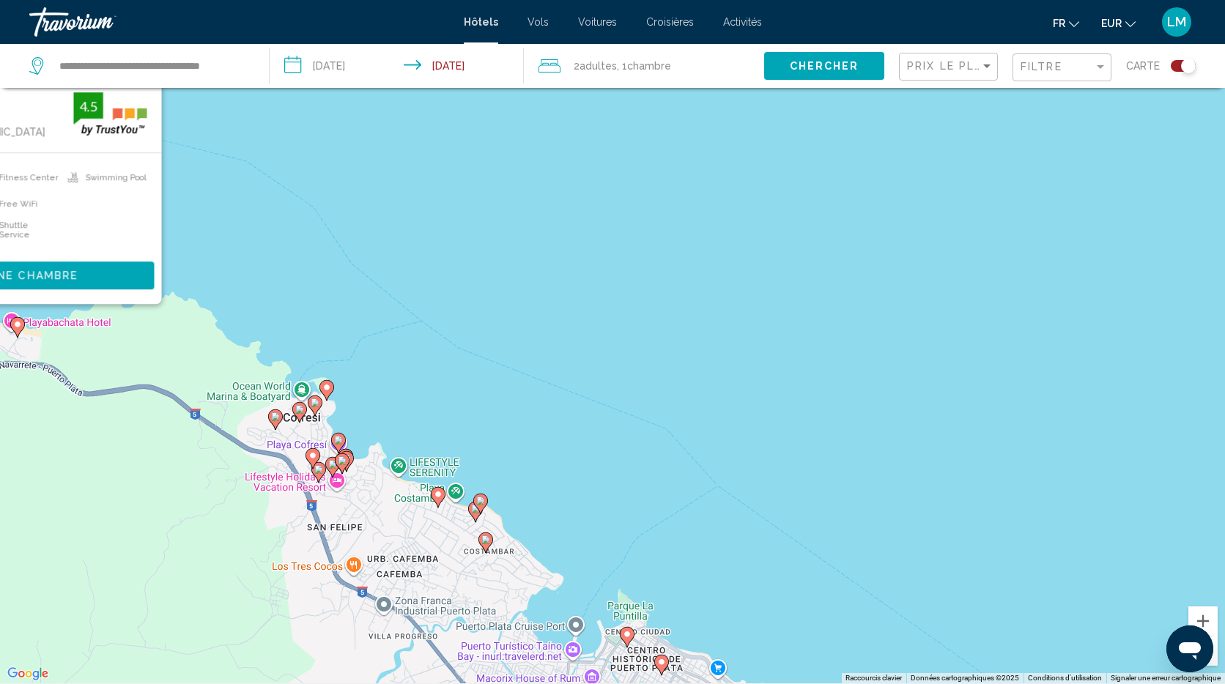
drag, startPoint x: 628, startPoint y: 509, endPoint x: 388, endPoint y: 278, distance: 333.0
click at [388, 278] on div "Pour activer le glissement avec le clavier, appuyez sur Alt+Entrée. Une fois ce…" at bounding box center [612, 341] width 1225 height 684
click at [479, 494] on icon "Main content" at bounding box center [480, 501] width 13 height 19
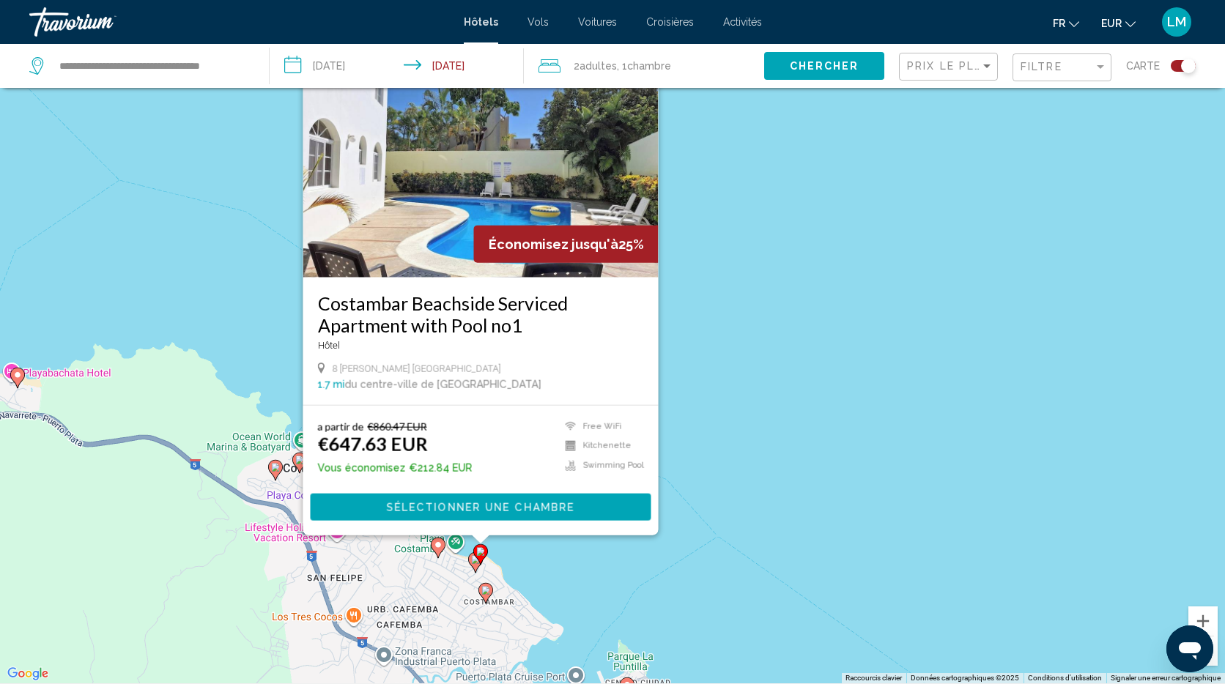
click at [767, 398] on div "Pour activer le glissement avec le clavier, appuyez sur Alt+Entrée. Une fois ce…" at bounding box center [612, 341] width 1225 height 684
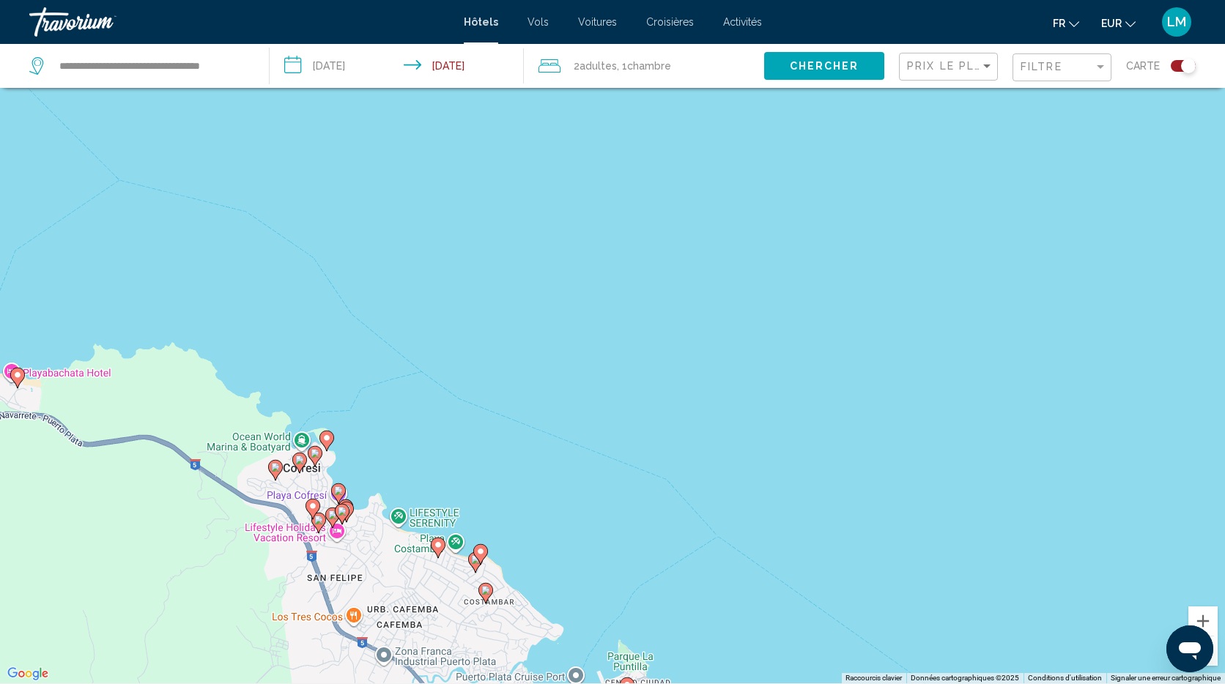
click at [440, 544] on image "Main content" at bounding box center [438, 544] width 9 height 9
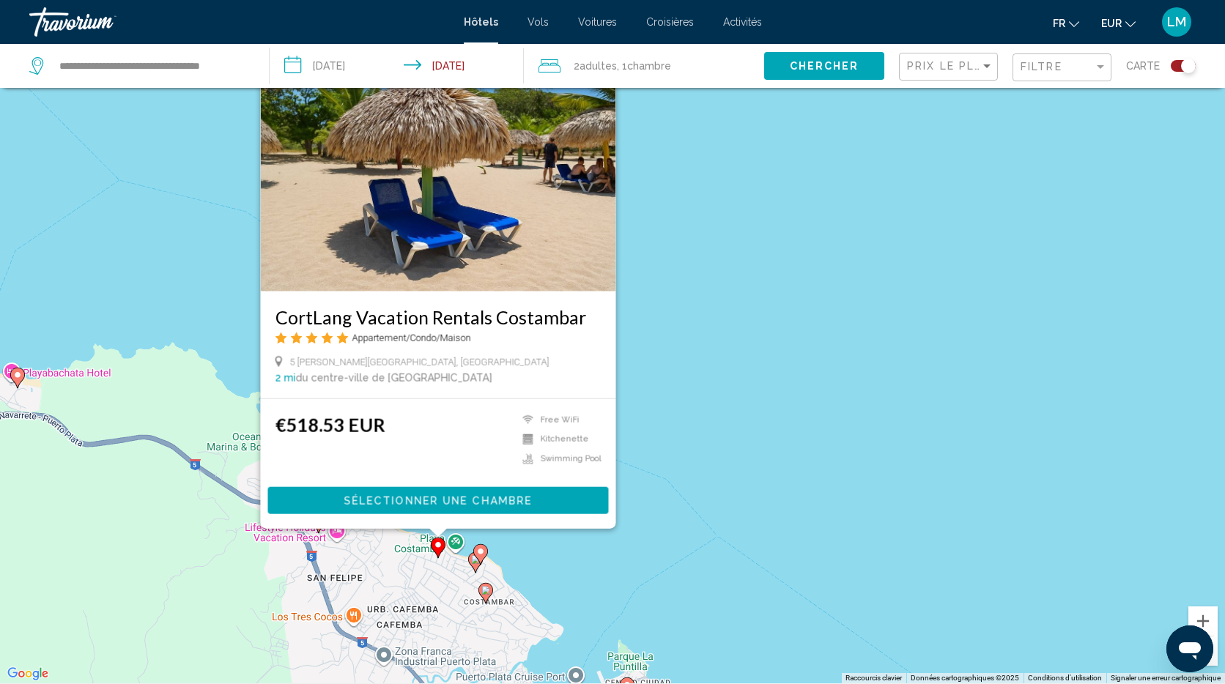
drag, startPoint x: 685, startPoint y: 401, endPoint x: 672, endPoint y: 401, distance: 12.5
click at [685, 401] on div "Pour activer le glissement avec le clavier, appuyez sur Alt+Entrée. Une fois ce…" at bounding box center [612, 341] width 1225 height 684
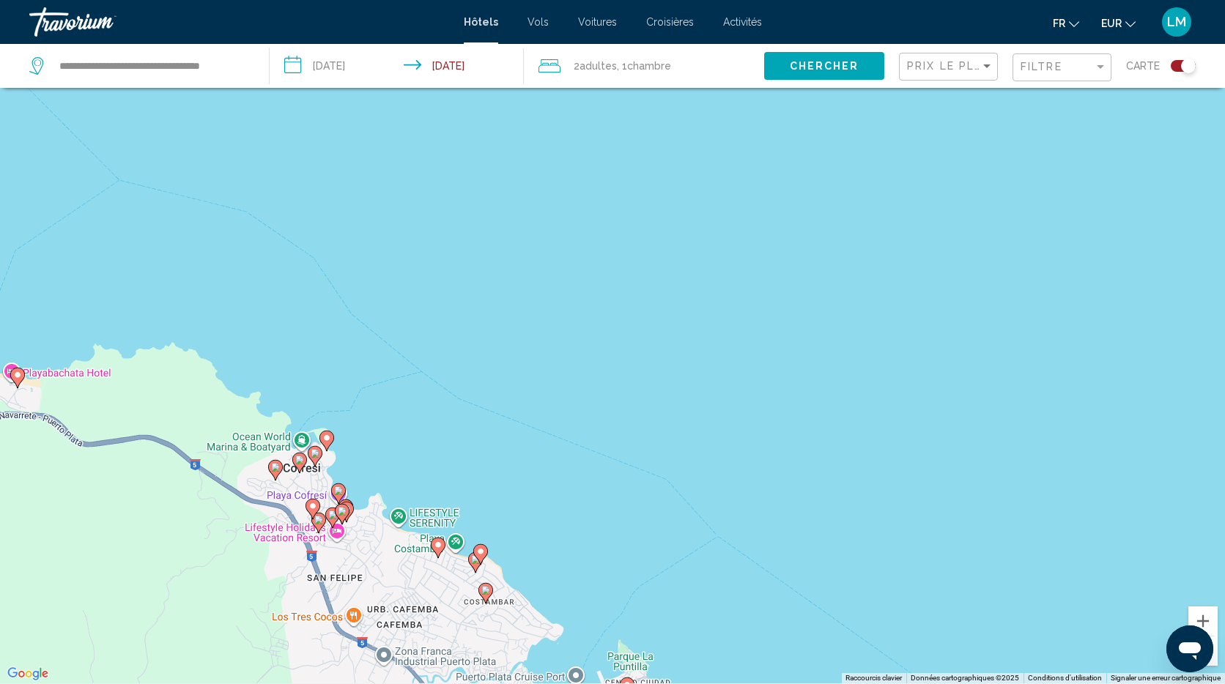
click at [339, 486] on icon "Main content" at bounding box center [338, 493] width 13 height 19
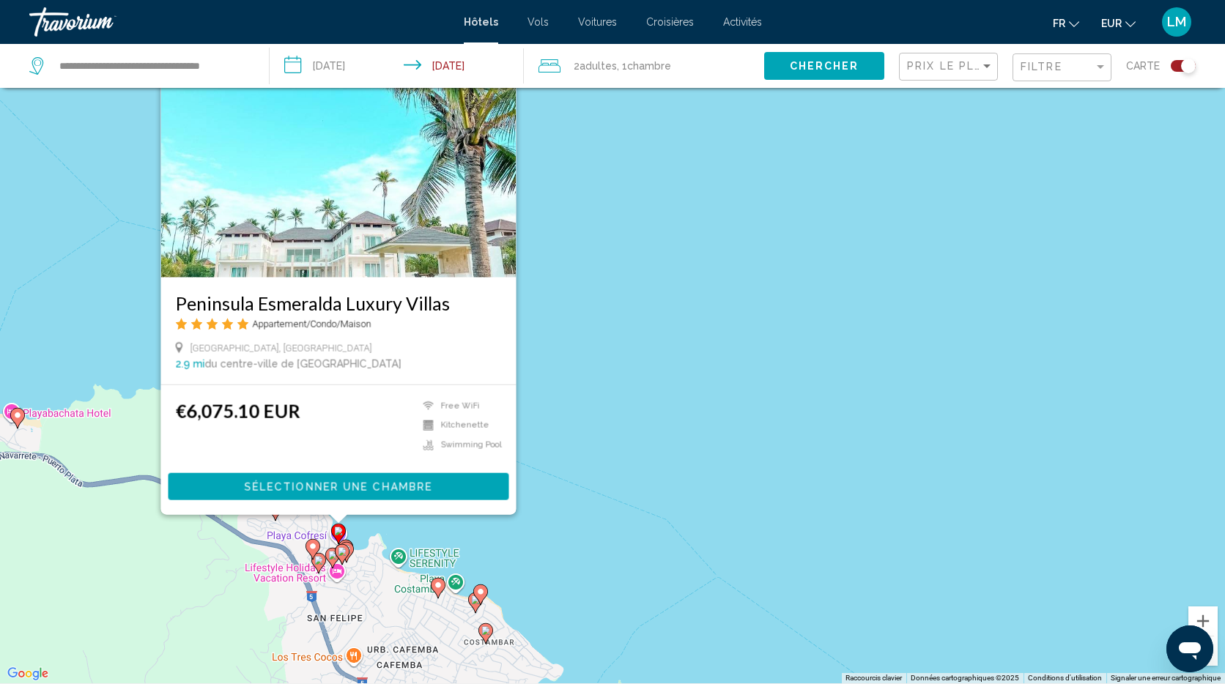
drag, startPoint x: 557, startPoint y: 451, endPoint x: 542, endPoint y: 462, distance: 18.3
click at [557, 451] on div "Pour activer le glissement avec le clavier, appuyez sur Alt+Entrée. Une fois ce…" at bounding box center [612, 341] width 1225 height 684
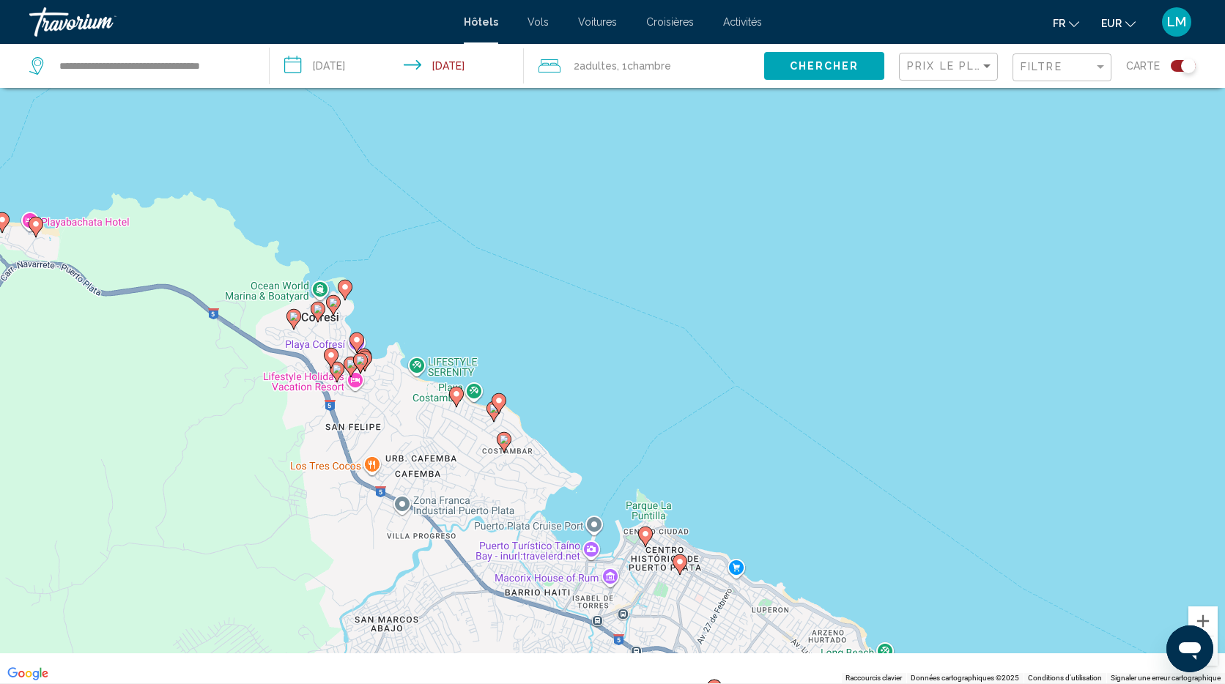
drag, startPoint x: 461, startPoint y: 480, endPoint x: 478, endPoint y: 291, distance: 189.8
click at [477, 291] on div "Pour activer le glissement avec le clavier, appuyez sur Alt+Entrée. Une fois ce…" at bounding box center [612, 341] width 1225 height 684
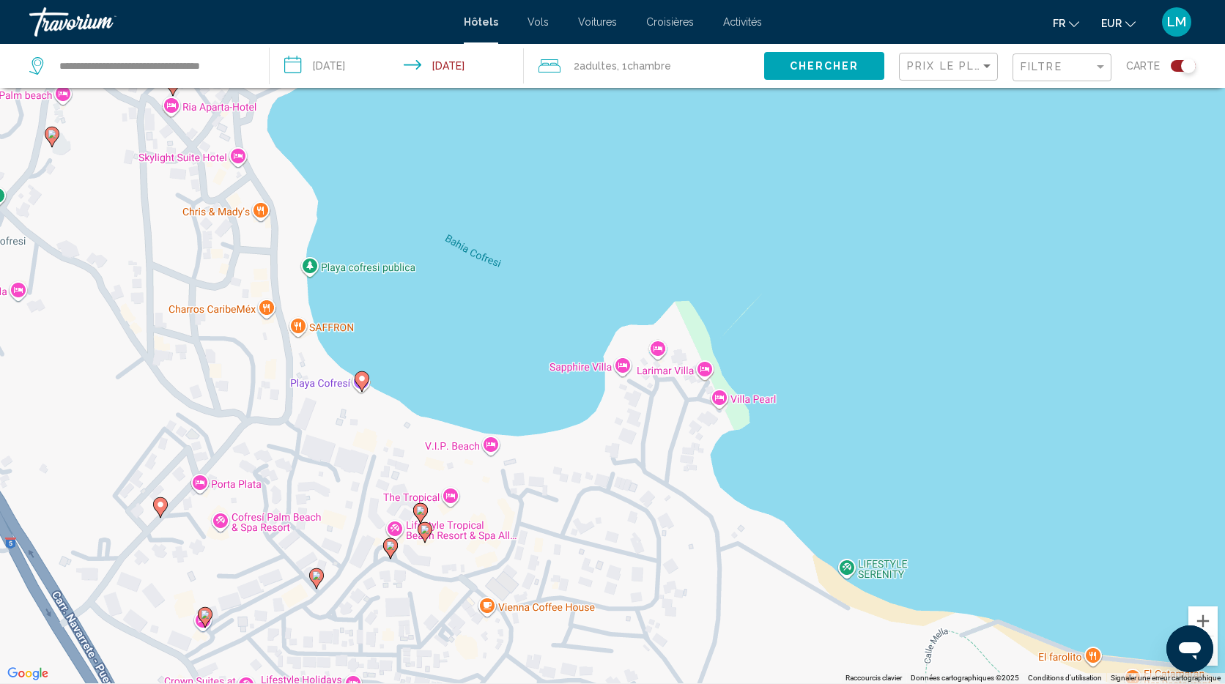
drag, startPoint x: 425, startPoint y: 388, endPoint x: 430, endPoint y: 353, distance: 35.5
click at [420, 302] on div "Pour activer le glissement avec le clavier, appuyez sur Alt+Entrée. Une fois ce…" at bounding box center [612, 341] width 1225 height 684
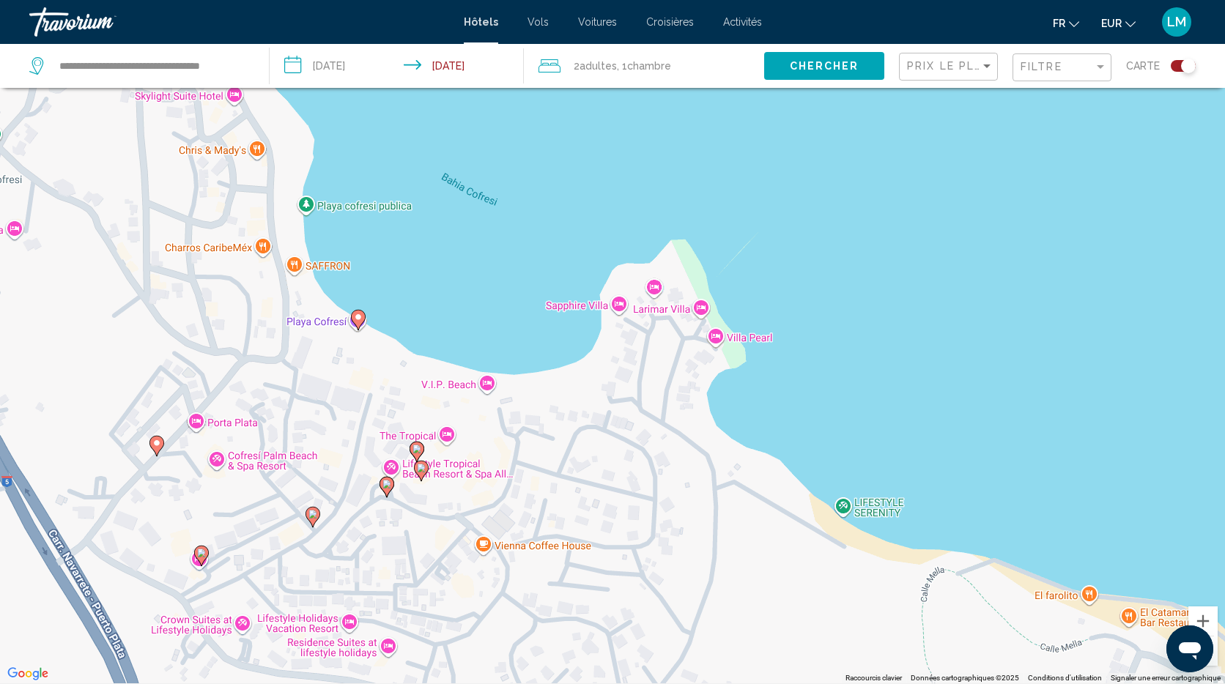
click at [419, 453] on image "Main content" at bounding box center [416, 449] width 9 height 9
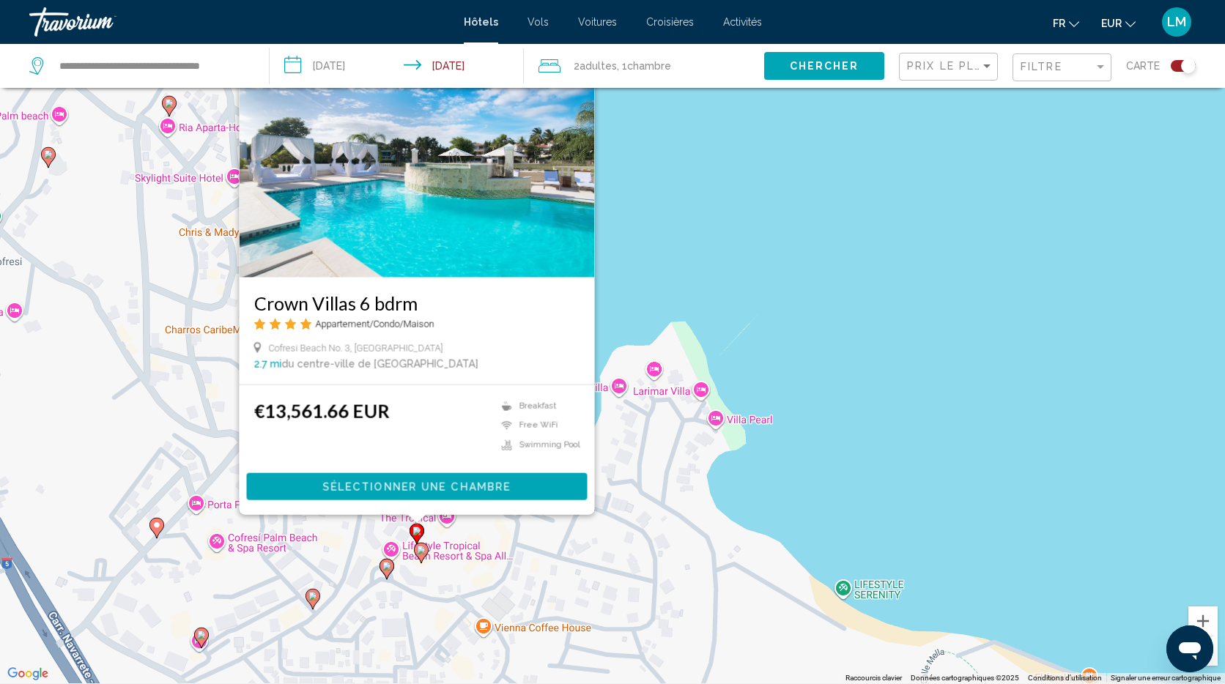
click at [656, 239] on div "Pour activer le glissement avec le clavier, appuyez sur Alt+Entrée. Une fois ce…" at bounding box center [612, 341] width 1225 height 684
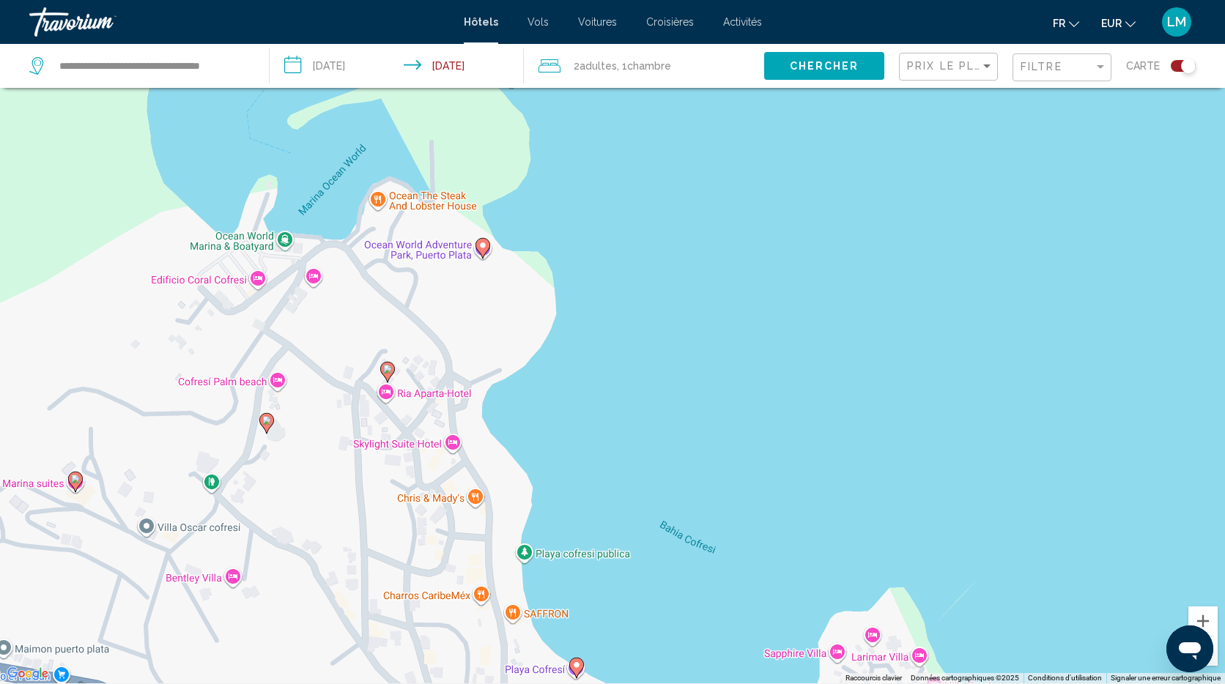
drag, startPoint x: 343, startPoint y: 206, endPoint x: 521, endPoint y: 442, distance: 296.0
click at [564, 476] on div "Pour activer le glissement avec le clavier, appuyez sur Alt+Entrée. Une fois ce…" at bounding box center [612, 341] width 1225 height 684
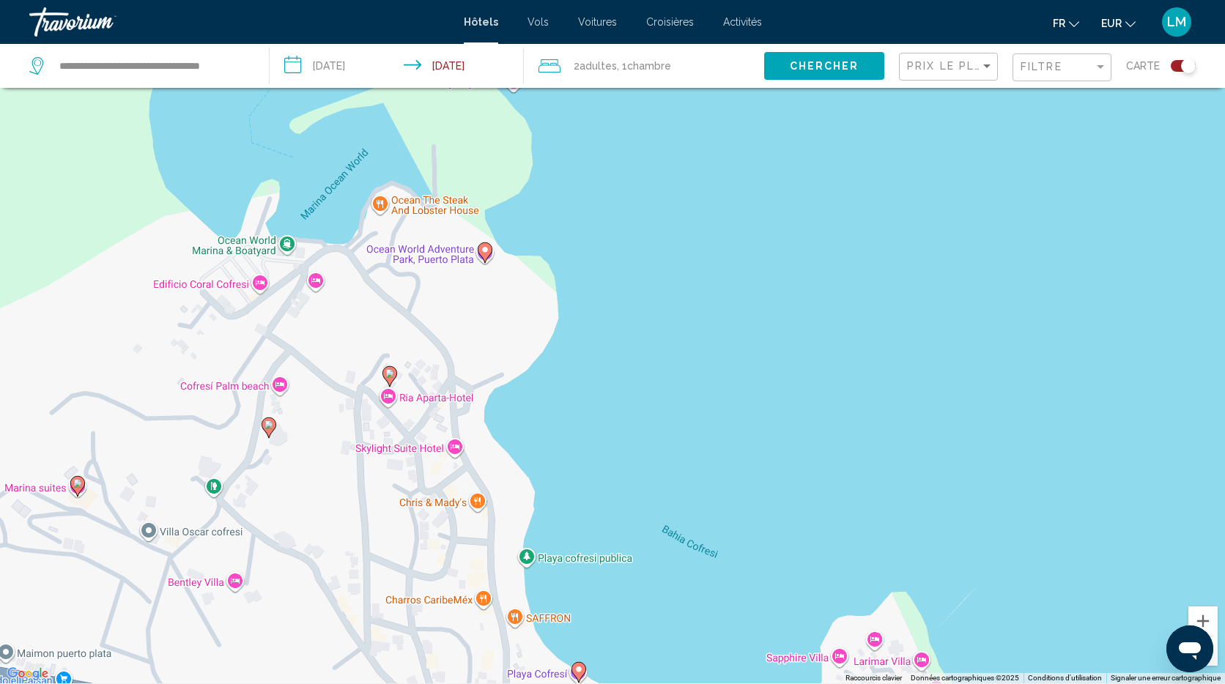
click at [486, 250] on image "Main content" at bounding box center [484, 249] width 9 height 9
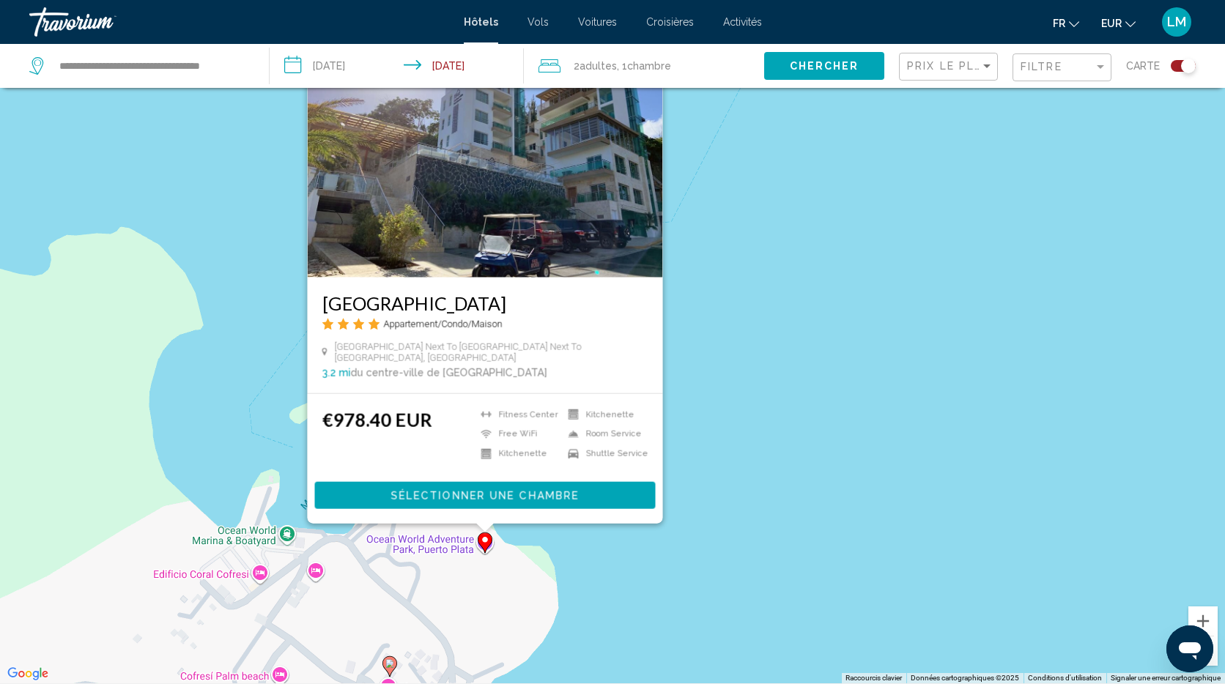
click at [792, 327] on div "Pour activer le glissement avec le clavier, appuyez sur Alt+Entrée. Une fois ce…" at bounding box center [612, 341] width 1225 height 684
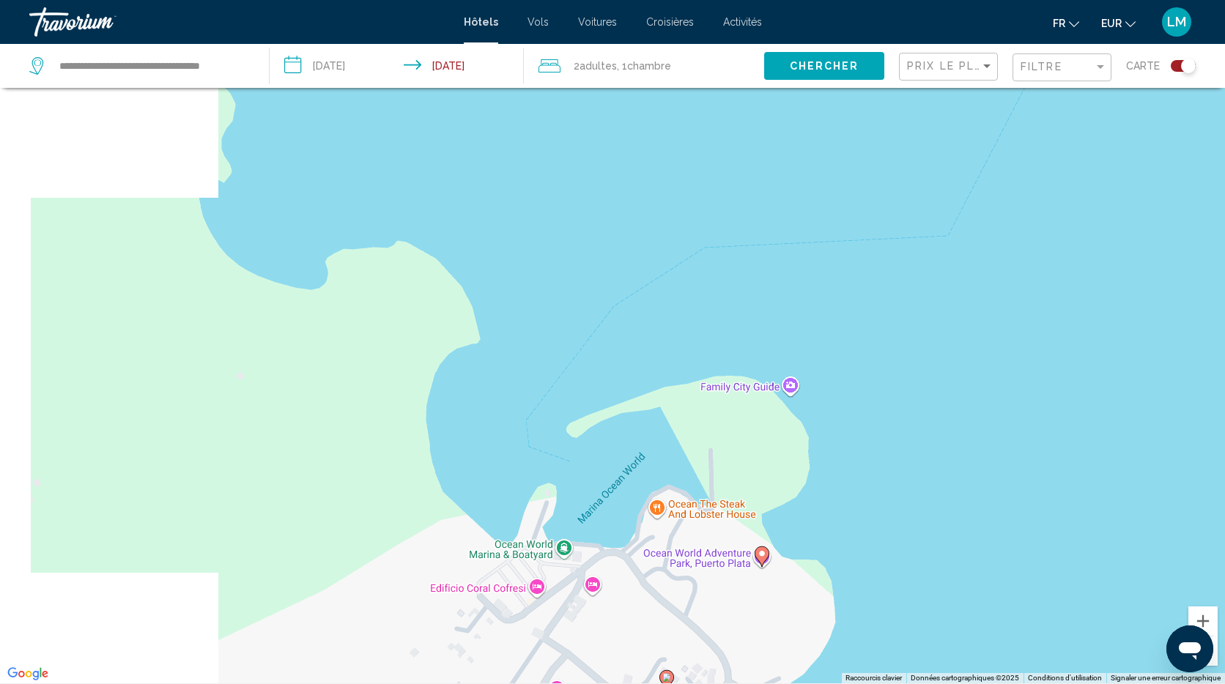
drag, startPoint x: 557, startPoint y: 513, endPoint x: 974, endPoint y: 576, distance: 422.2
click at [974, 576] on div "Pour activer le glissement avec le clavier, appuyez sur Alt+Entrée. Une fois ce…" at bounding box center [612, 341] width 1225 height 684
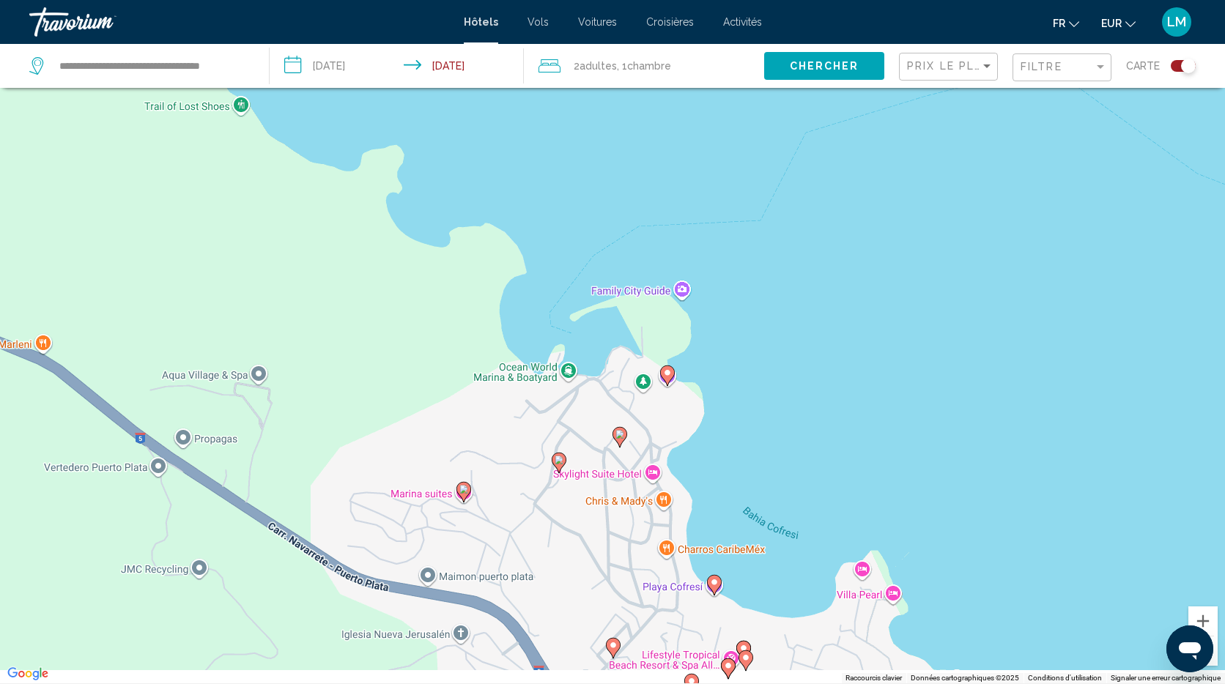
drag, startPoint x: 913, startPoint y: 585, endPoint x: 626, endPoint y: 311, distance: 396.8
click at [619, 307] on div "Pour activer le glissement avec le clavier, appuyez sur Alt+Entrée. Une fois ce…" at bounding box center [612, 341] width 1225 height 684
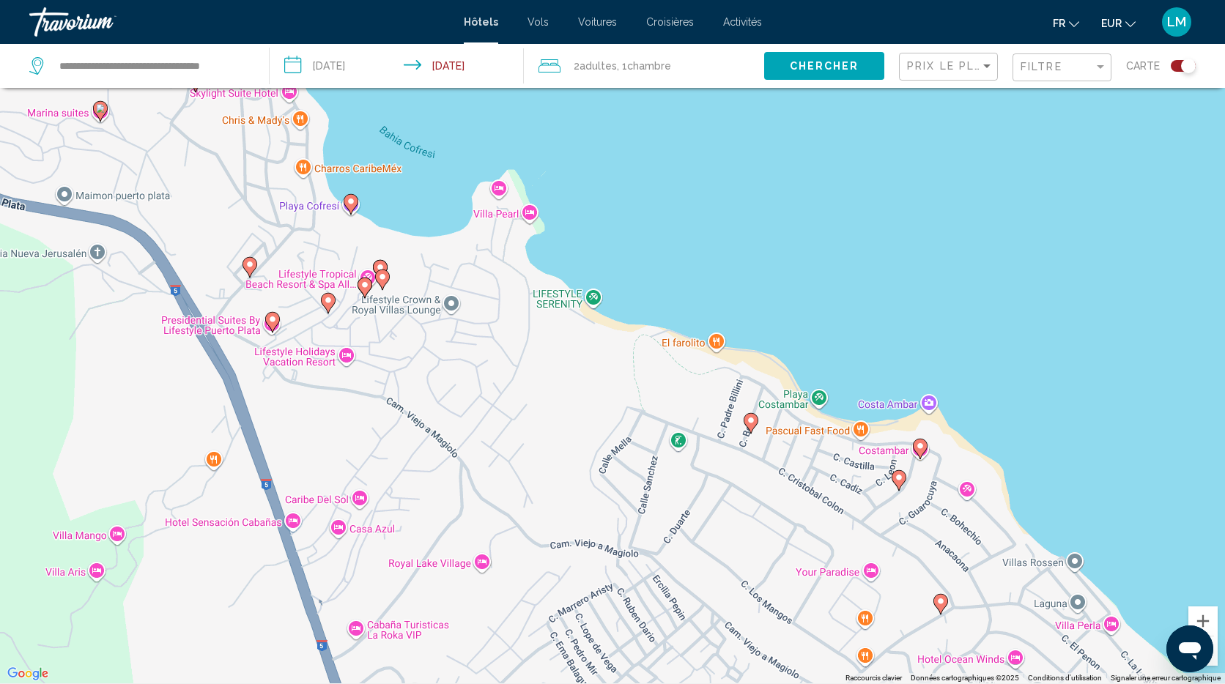
drag, startPoint x: 833, startPoint y: 513, endPoint x: 632, endPoint y: 286, distance: 302.9
click at [631, 286] on div "Pour activer le glissement avec le clavier, appuyez sur Alt+Entrée. Une fois ce…" at bounding box center [612, 341] width 1225 height 684
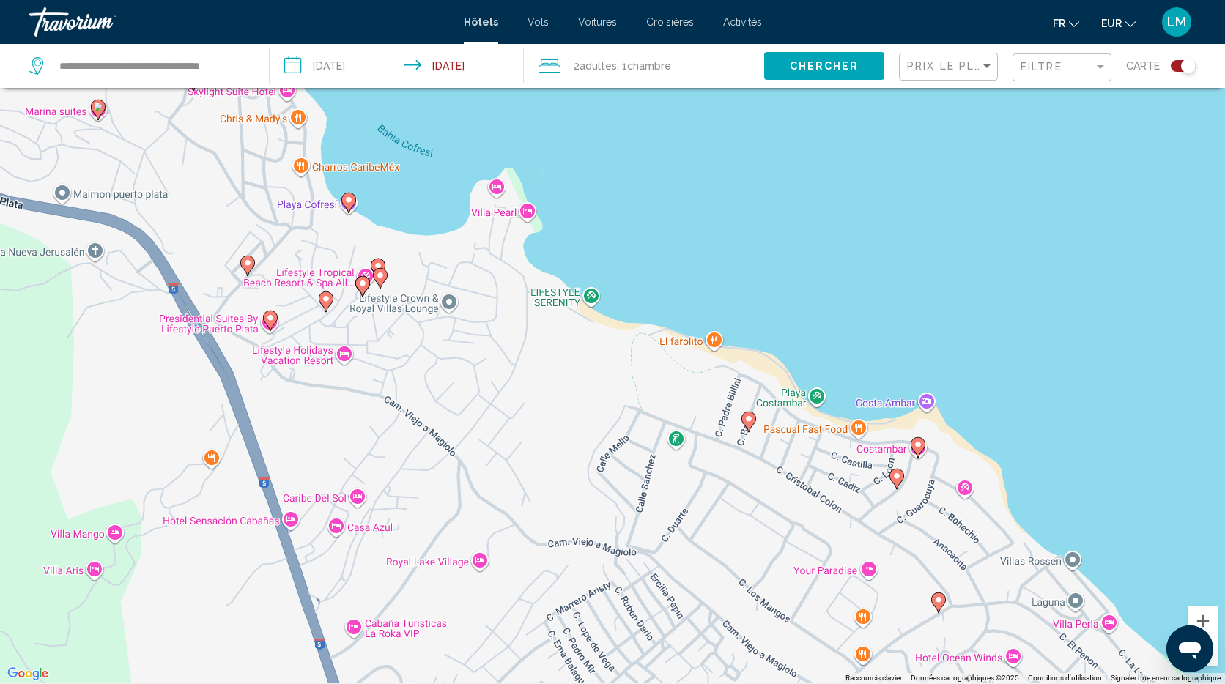
click at [748, 423] on image "Main content" at bounding box center [748, 419] width 9 height 9
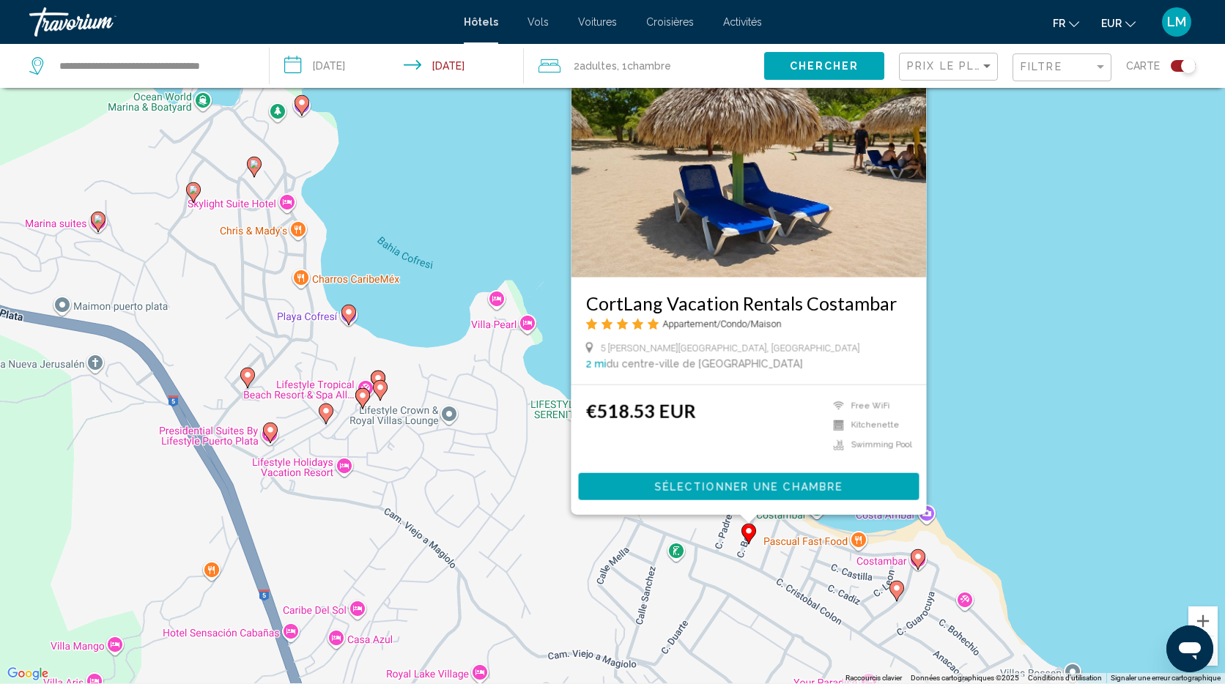
click at [1071, 400] on div "Pour activer le glissement avec le clavier, appuyez sur Alt+Entrée. Une fois ce…" at bounding box center [612, 341] width 1225 height 684
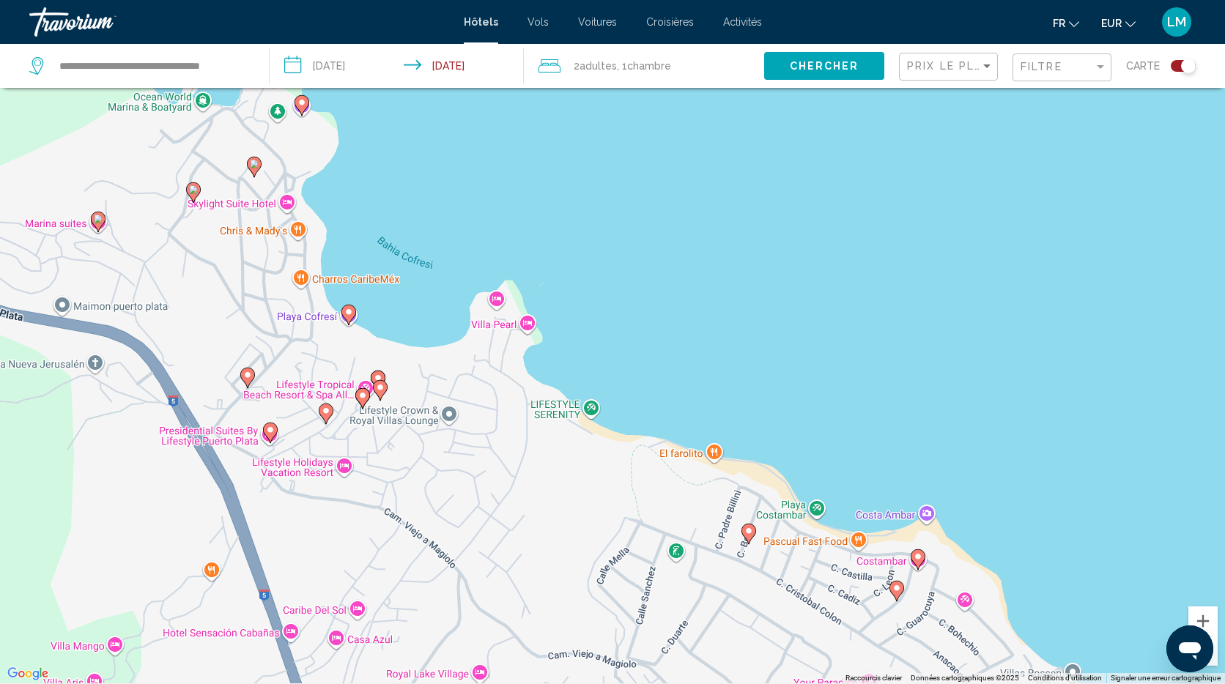
click at [918, 557] on image "Main content" at bounding box center [917, 556] width 9 height 9
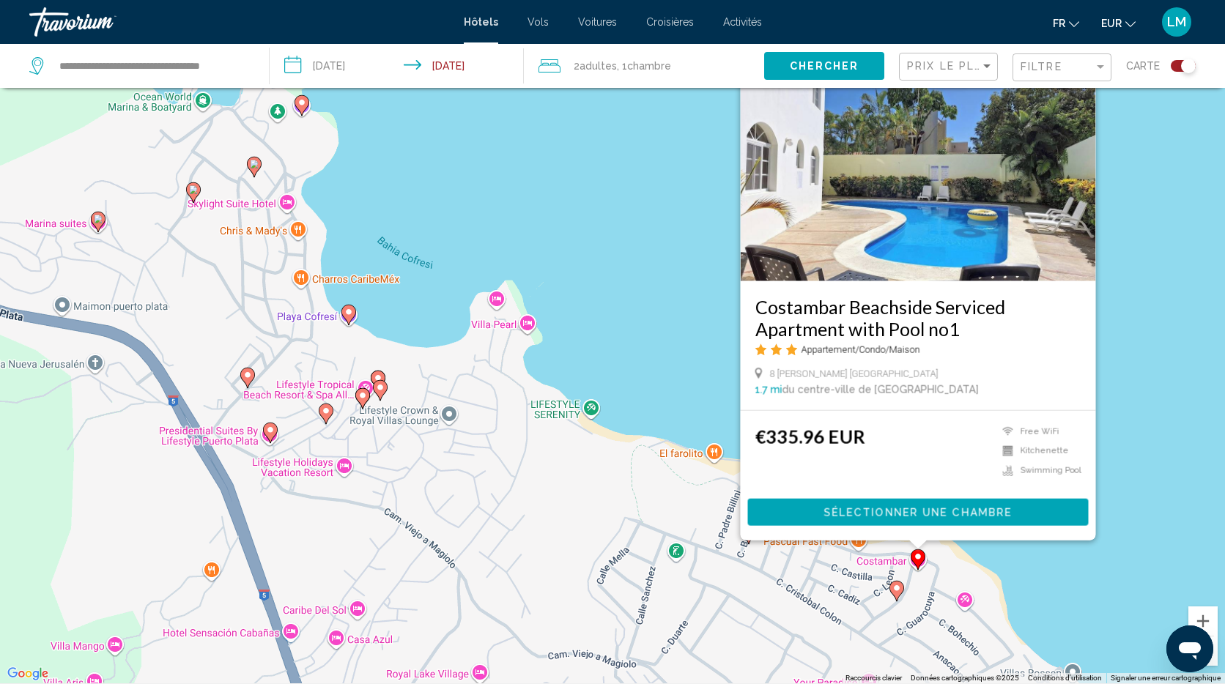
click at [1041, 562] on div "Pour activer le glissement avec le clavier, appuyez sur Alt+Entrée. Une fois ce…" at bounding box center [612, 341] width 1225 height 684
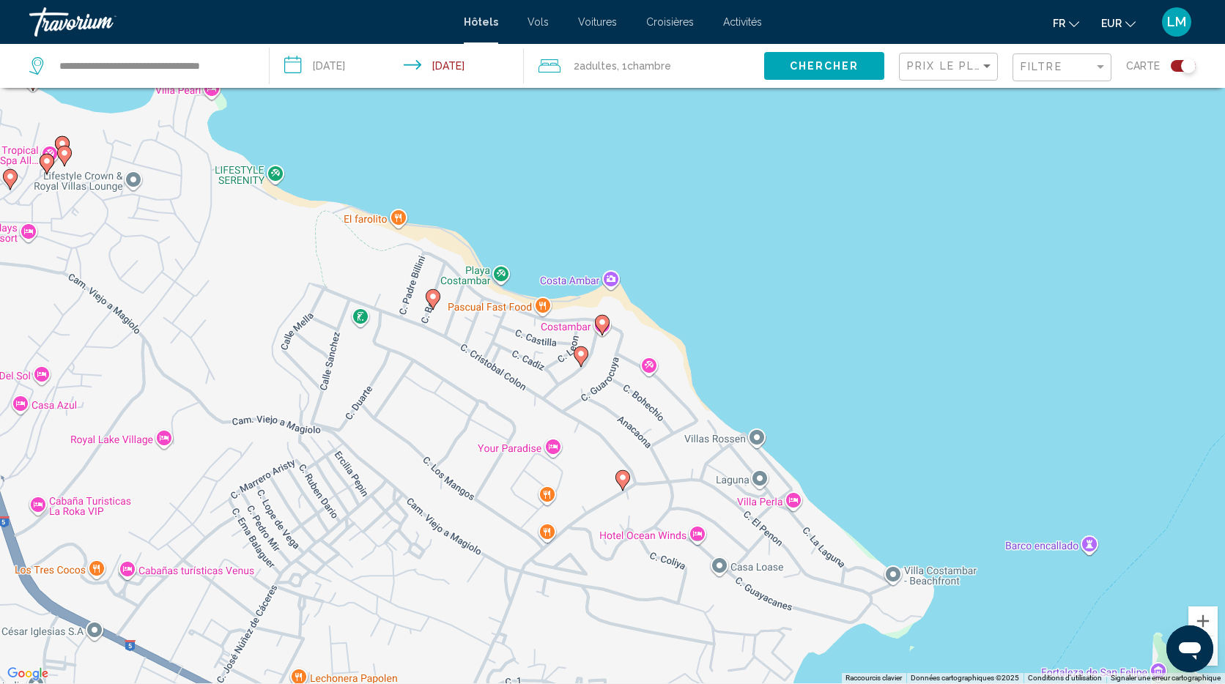
drag, startPoint x: 1042, startPoint y: 562, endPoint x: 720, endPoint y: 327, distance: 398.9
click at [722, 327] on div "Pour activer le glissement avec le clavier, appuyez sur Alt+Entrée. Une fois ce…" at bounding box center [612, 341] width 1225 height 684
click at [602, 329] on icon "Main content" at bounding box center [600, 325] width 13 height 19
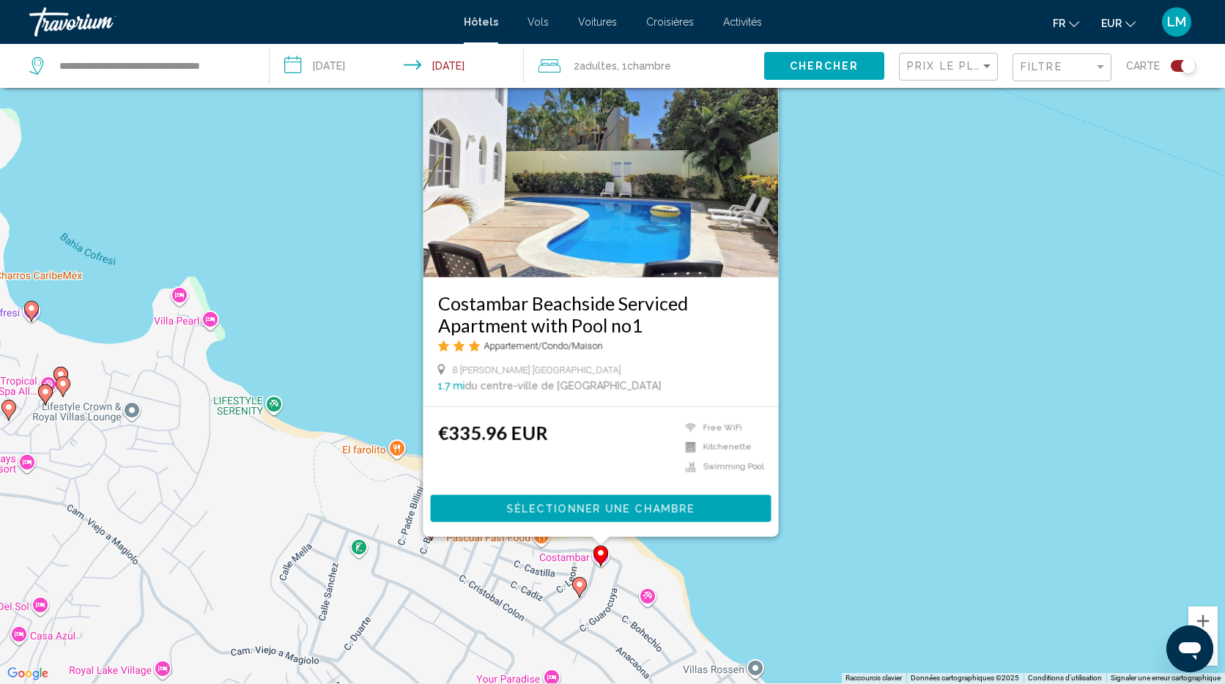
click at [835, 571] on div "Pour activer le glissement avec le clavier, appuyez sur Alt+Entrée. Une fois ce…" at bounding box center [612, 341] width 1225 height 684
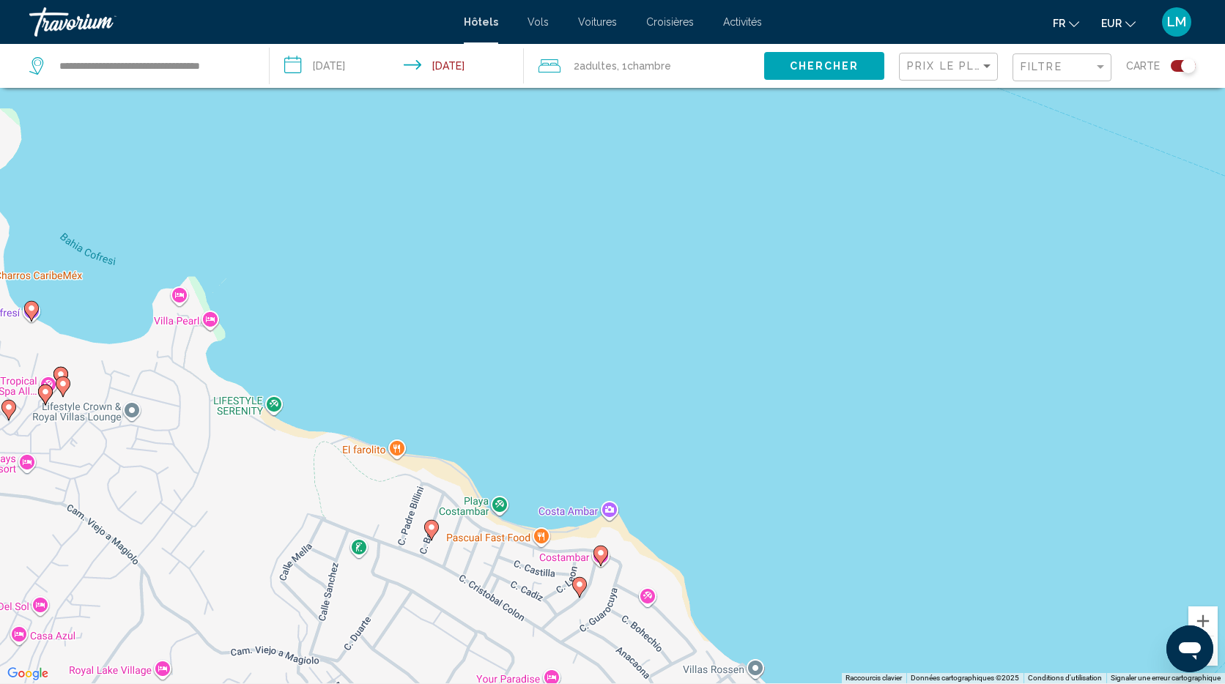
drag, startPoint x: 577, startPoint y: 584, endPoint x: 591, endPoint y: 584, distance: 13.9
click at [577, 584] on image "Main content" at bounding box center [579, 584] width 9 height 9
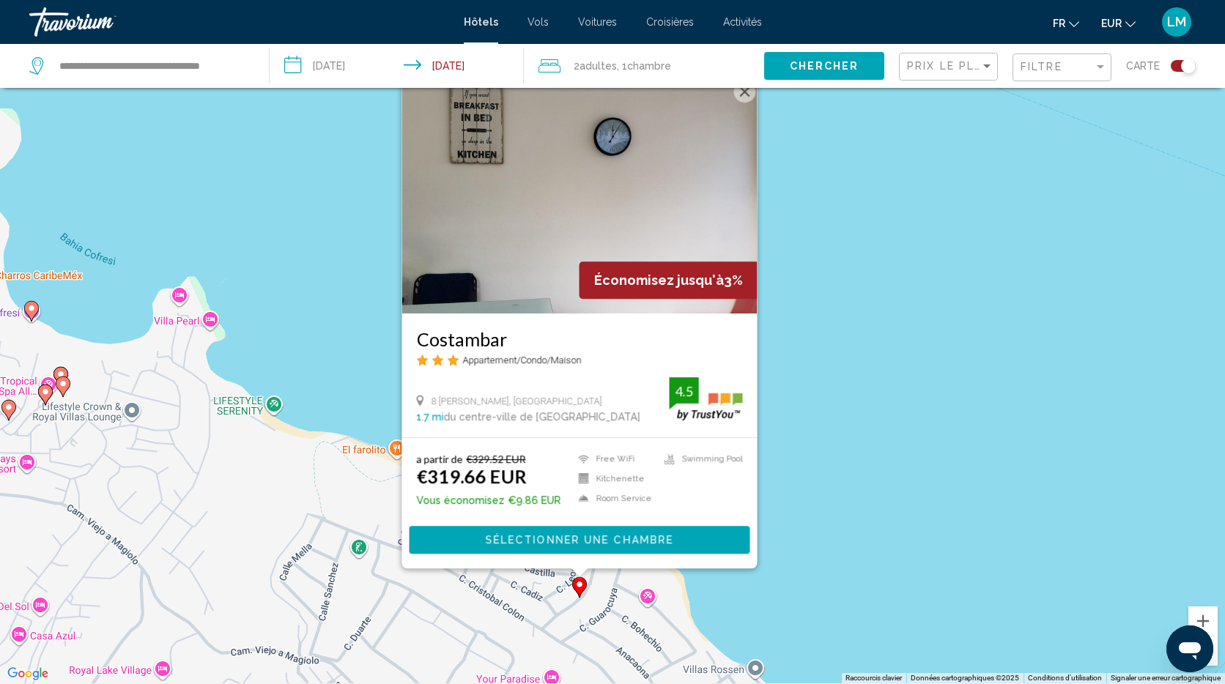
drag, startPoint x: 856, startPoint y: 477, endPoint x: 846, endPoint y: 493, distance: 18.5
click at [856, 480] on div "Pour activer le glissement avec le clavier, appuyez sur Alt+Entrée. Une fois ce…" at bounding box center [612, 341] width 1225 height 684
click at [836, 505] on div "Pour activer le glissement avec le clavier, appuyez sur Alt+Entrée. Une fois ce…" at bounding box center [612, 341] width 1225 height 684
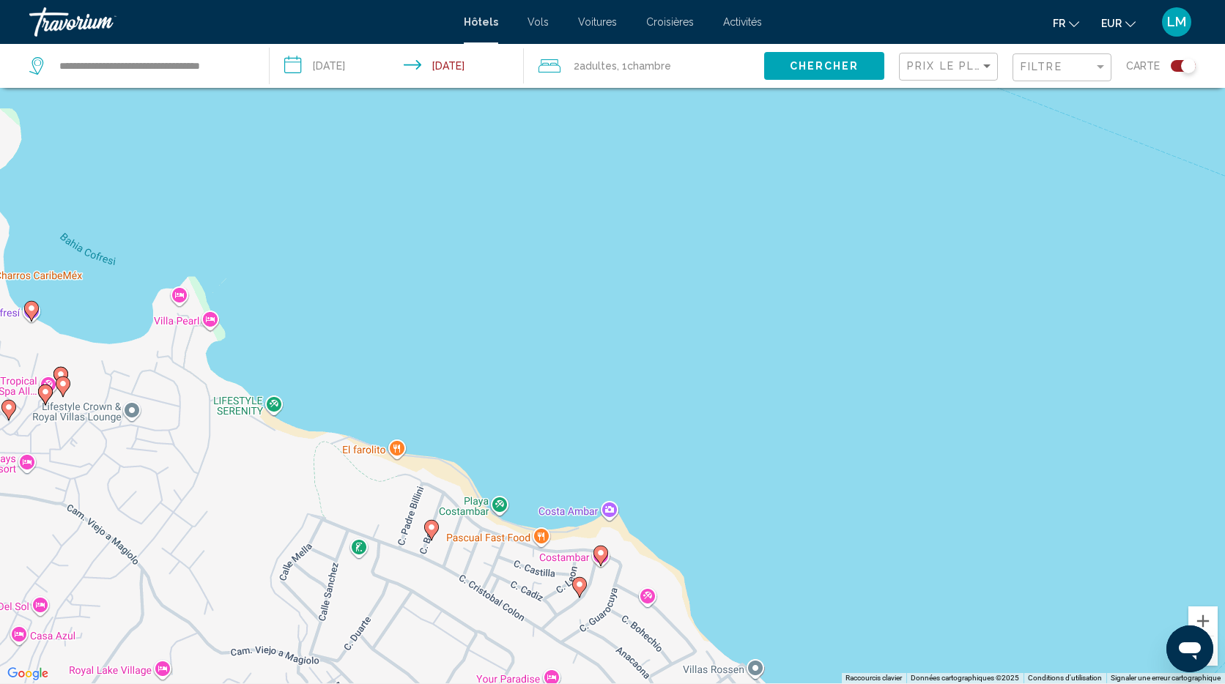
drag, startPoint x: 870, startPoint y: 531, endPoint x: 778, endPoint y: 255, distance: 291.1
click at [759, 212] on div "Pour activer le glissement avec le clavier, appuyez sur Alt+Entrée. Une fois ce…" at bounding box center [612, 341] width 1225 height 684
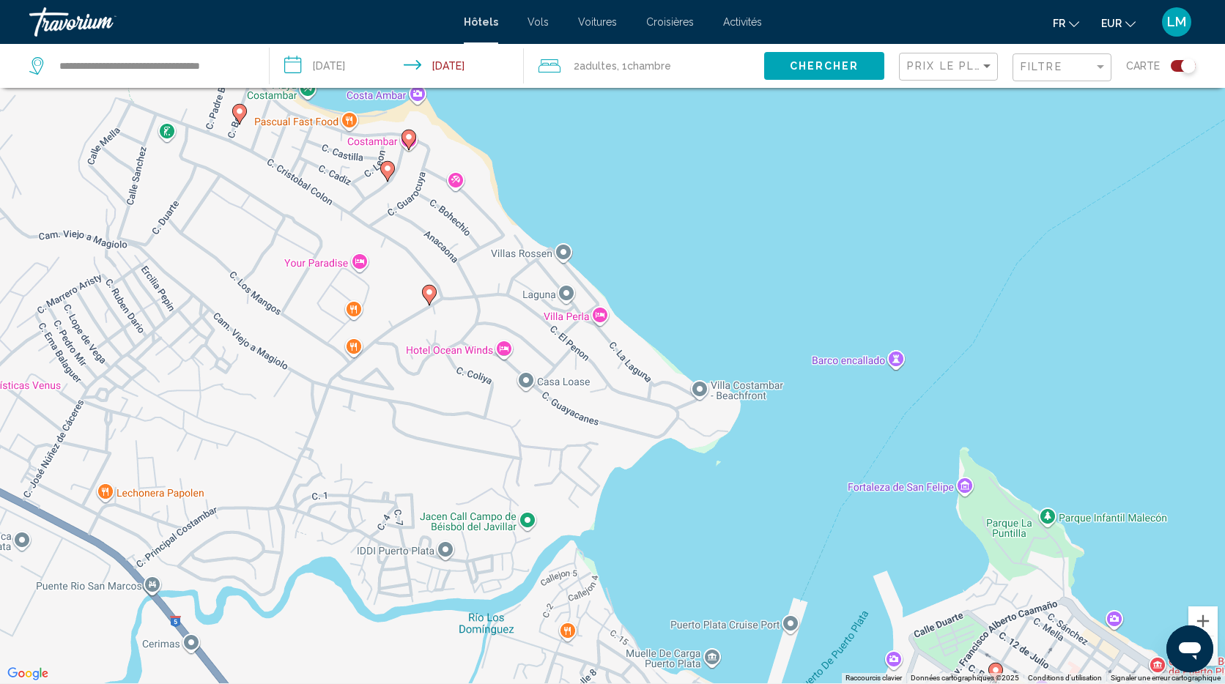
drag, startPoint x: 822, startPoint y: 402, endPoint x: 632, endPoint y: -10, distance: 453.9
click at [632, 0] on html "**********" at bounding box center [612, 253] width 1225 height 684
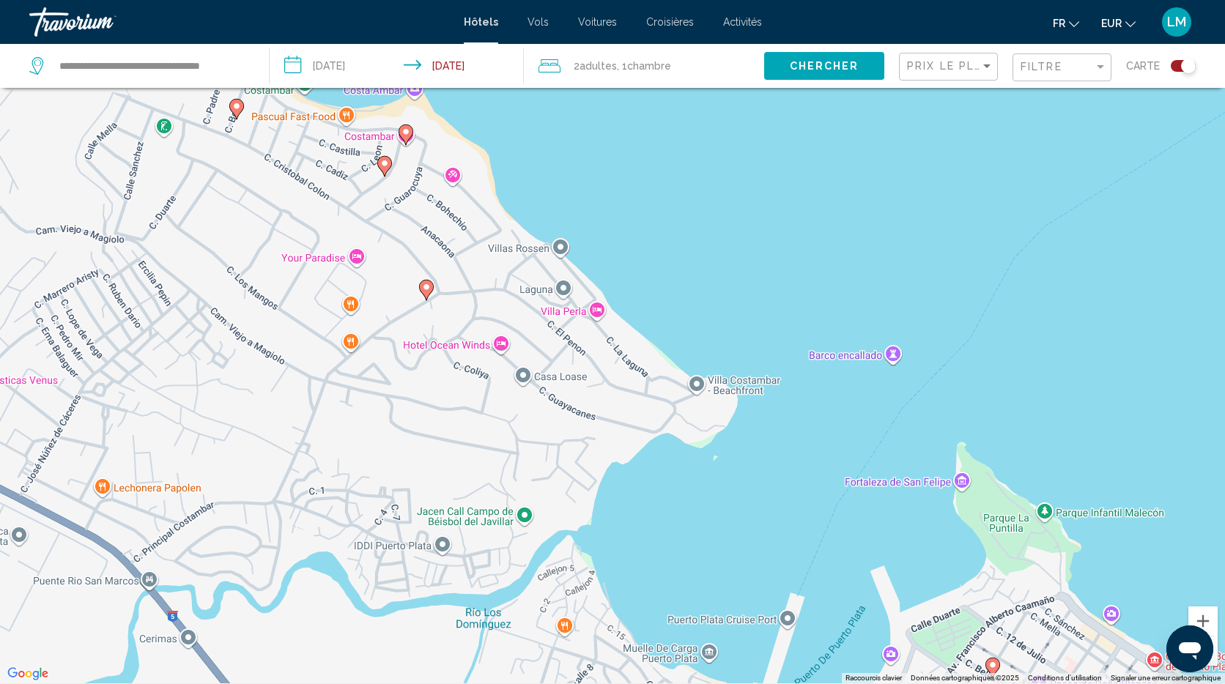
drag, startPoint x: 427, startPoint y: 286, endPoint x: 426, endPoint y: 296, distance: 9.5
click at [427, 286] on image "Main content" at bounding box center [426, 287] width 9 height 9
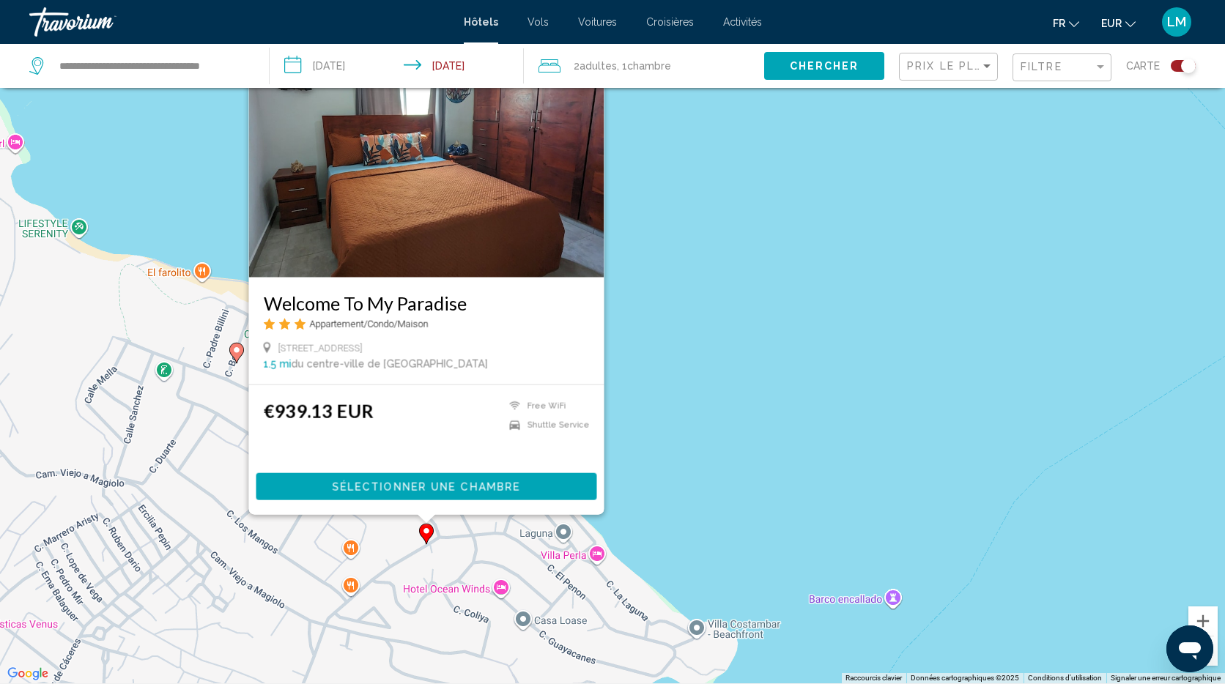
click at [731, 349] on div "Pour activer le glissement avec le clavier, appuyez sur Alt+Entrée. Une fois ce…" at bounding box center [612, 341] width 1225 height 684
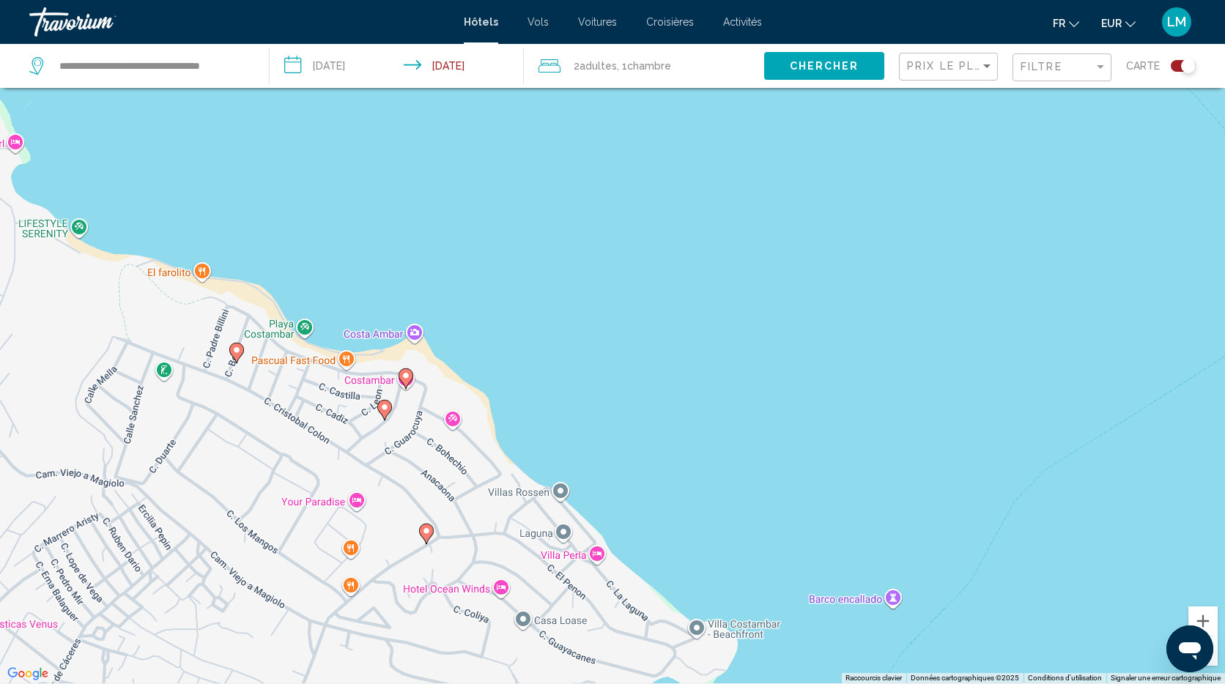
click at [646, 198] on div "Pour activer le glissement avec le clavier, appuyez sur Alt+Entrée. Une fois ce…" at bounding box center [612, 341] width 1225 height 684
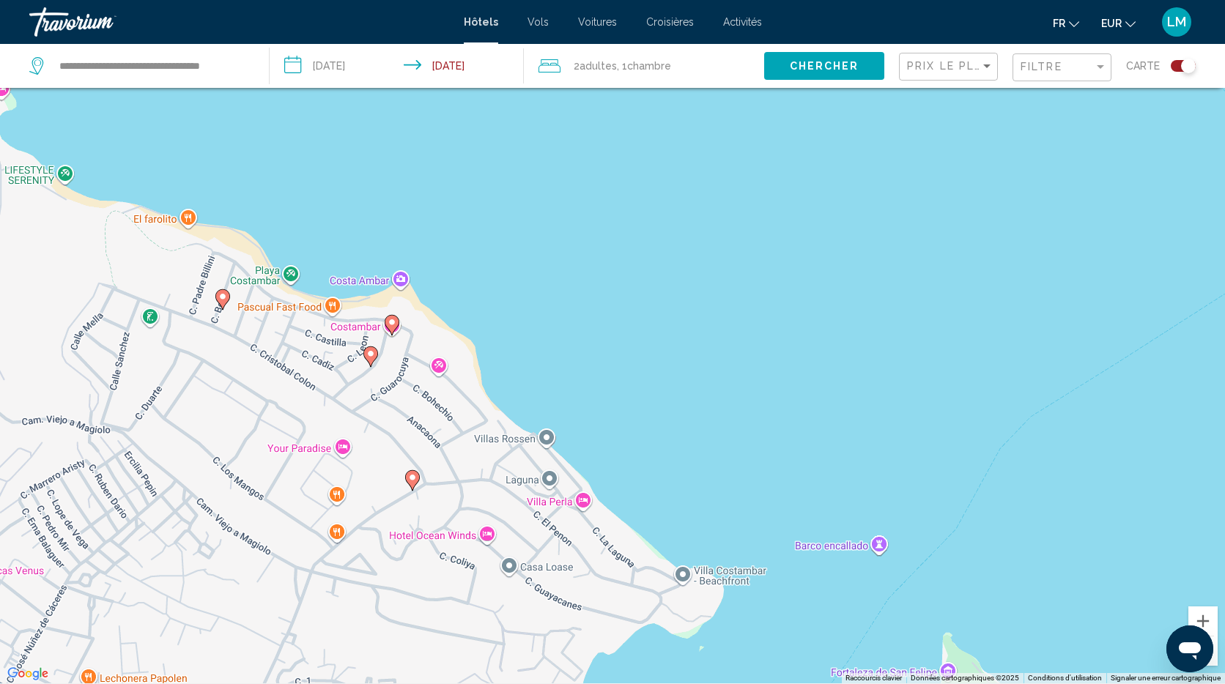
drag, startPoint x: 762, startPoint y: 455, endPoint x: 690, endPoint y: 245, distance: 222.3
click at [689, 245] on div "Pour activer le glissement avec le clavier, appuyez sur Alt+Entrée. Une fois ce…" at bounding box center [612, 341] width 1225 height 684
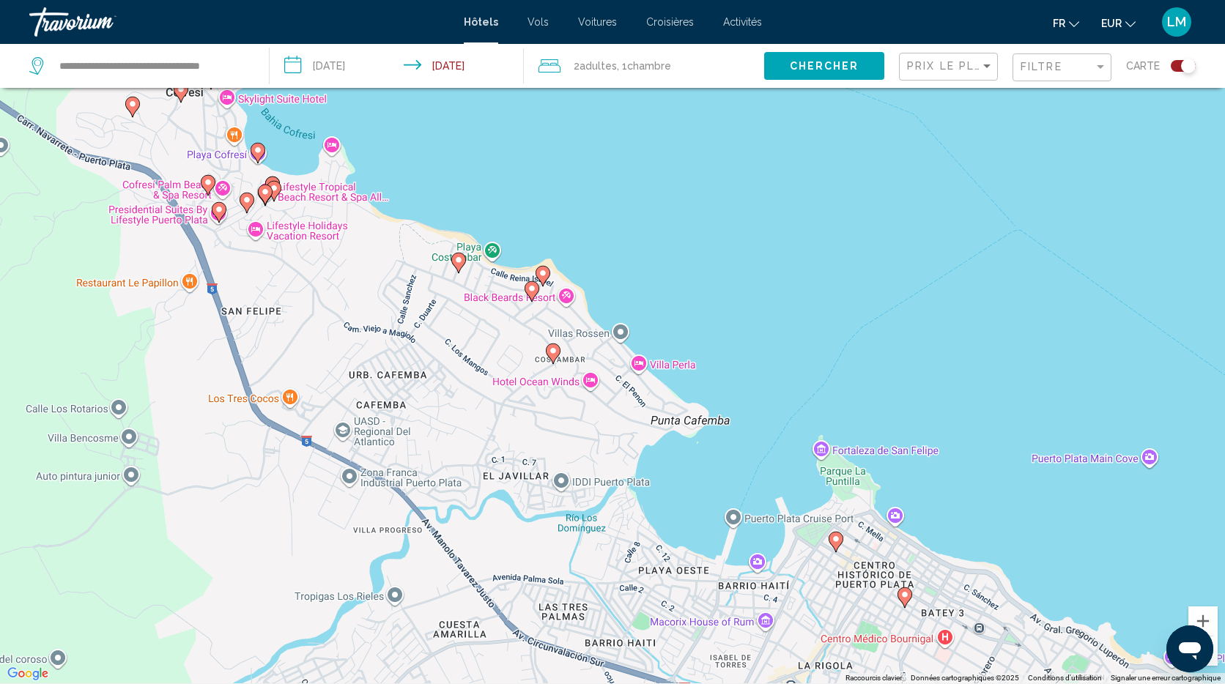
click at [836, 548] on icon "Main content" at bounding box center [835, 541] width 13 height 19
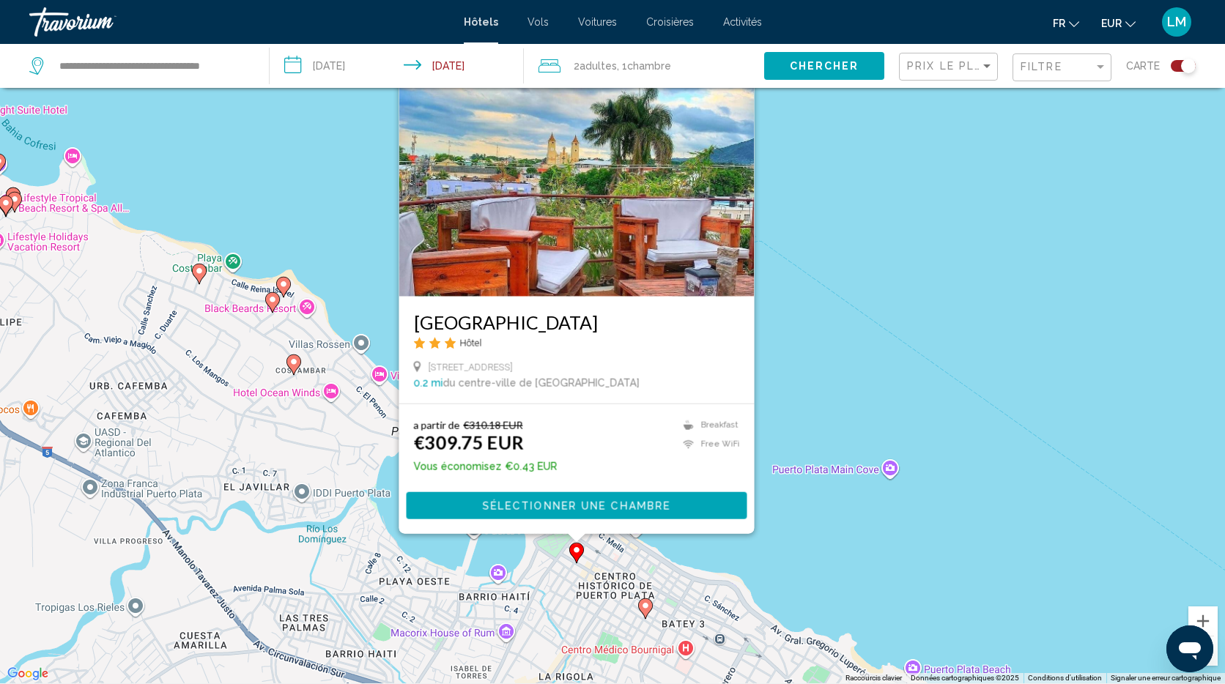
drag, startPoint x: 1064, startPoint y: 527, endPoint x: 802, endPoint y: 535, distance: 262.3
click at [802, 535] on div "Pour activer le glissement avec le clavier, appuyez sur Alt+Entrée. Une fois ce…" at bounding box center [612, 341] width 1225 height 684
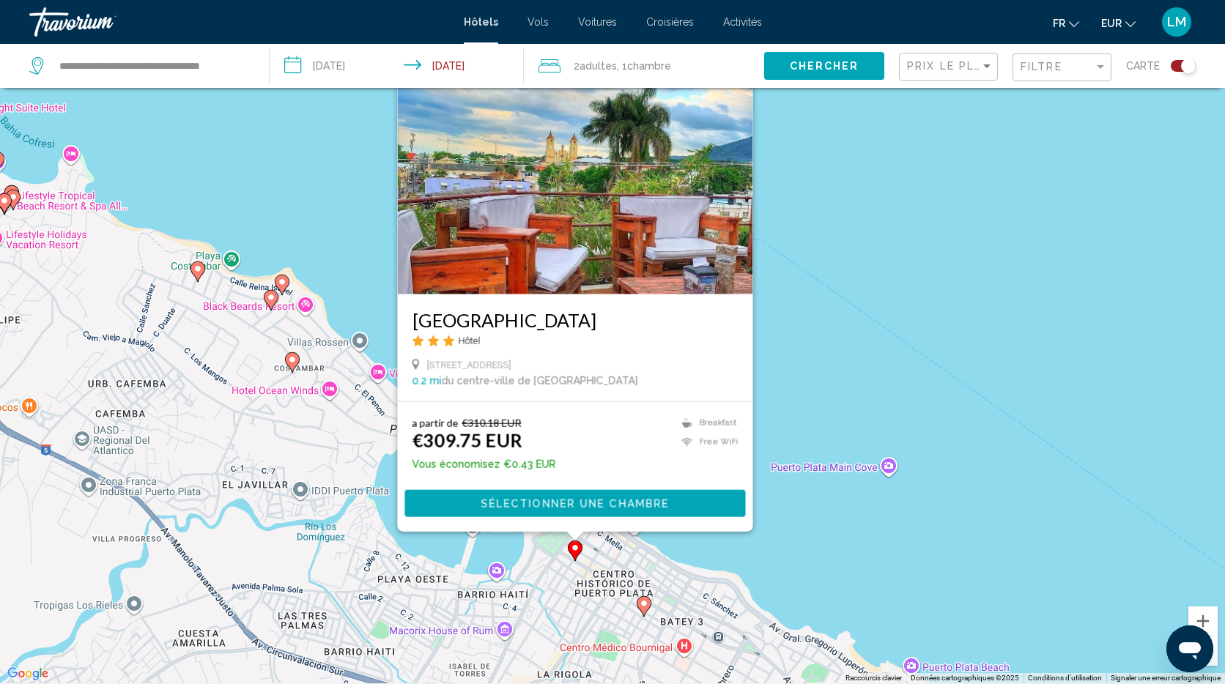
click at [645, 609] on icon "Main content" at bounding box center [643, 606] width 13 height 19
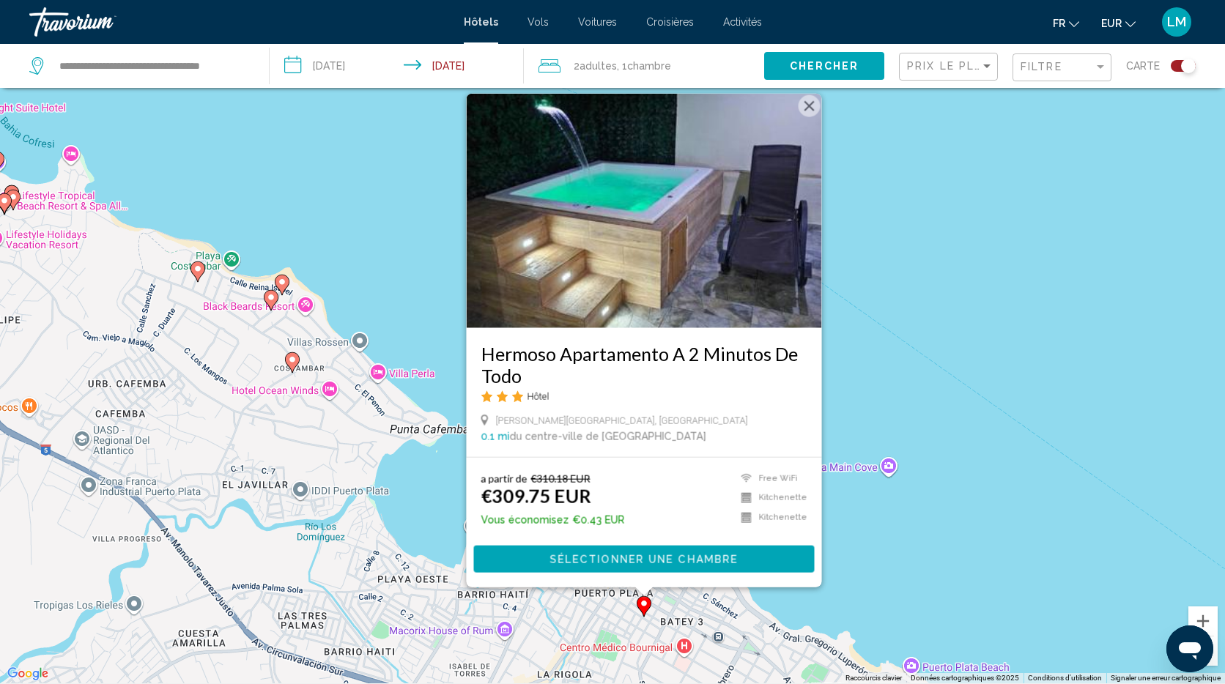
click at [872, 595] on div "Pour activer le glissement avec le clavier, appuyez sur Alt+Entrée. Une fois ce…" at bounding box center [612, 341] width 1225 height 684
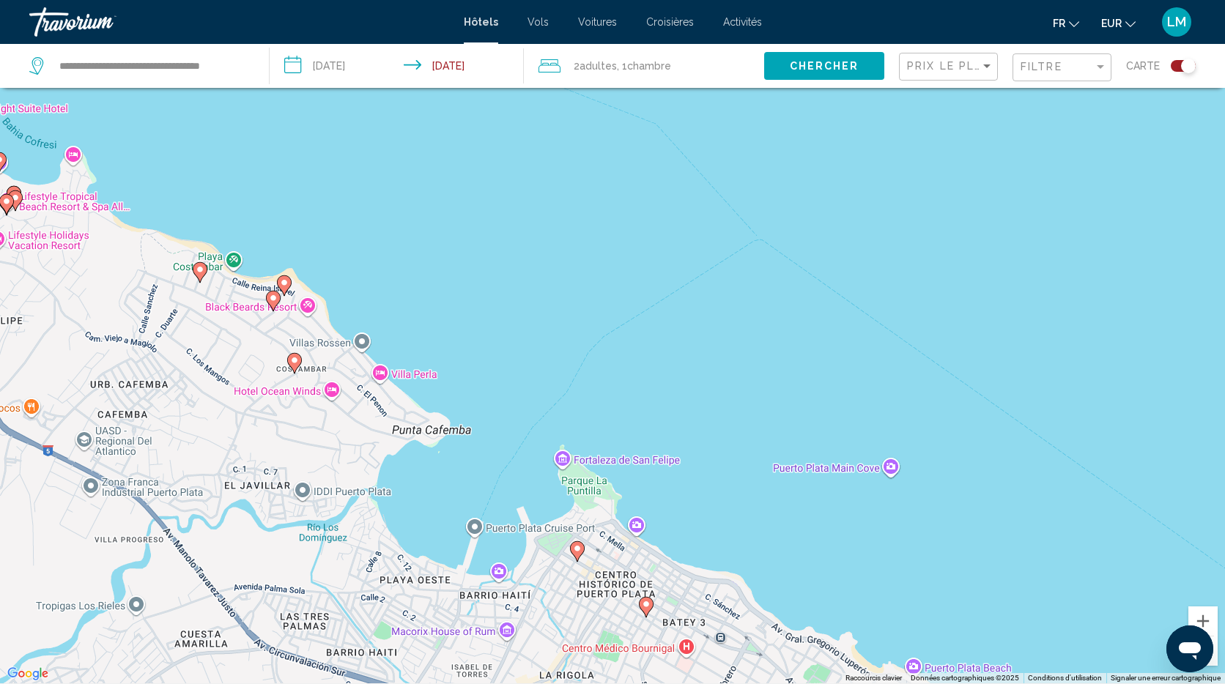
click at [580, 549] on image "Main content" at bounding box center [577, 548] width 9 height 9
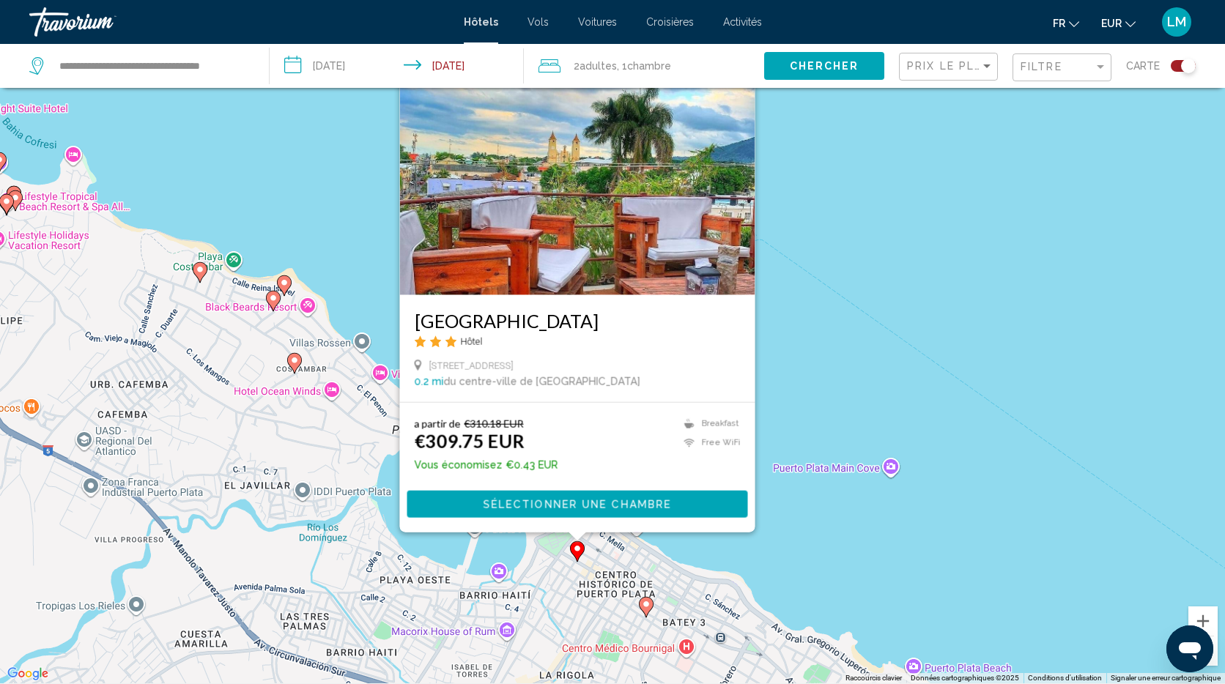
click at [648, 606] on image "Main content" at bounding box center [646, 604] width 9 height 9
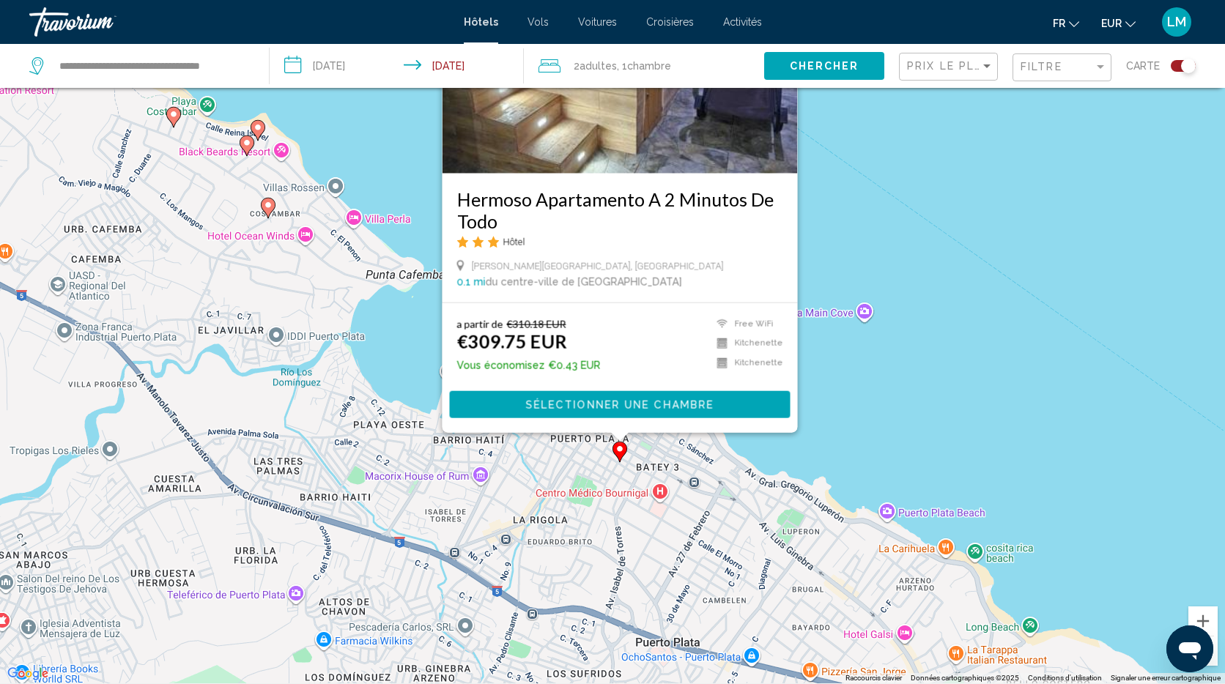
drag, startPoint x: 900, startPoint y: 550, endPoint x: 872, endPoint y: 393, distance: 159.2
click at [872, 393] on div "Pour activer le glissement avec le clavier, appuyez sur Alt+Entrée. Une fois ce…" at bounding box center [612, 341] width 1225 height 684
click at [863, 376] on div "Pour activer le glissement avec le clavier, appuyez sur Alt+Entrée. Une fois ce…" at bounding box center [612, 341] width 1225 height 684
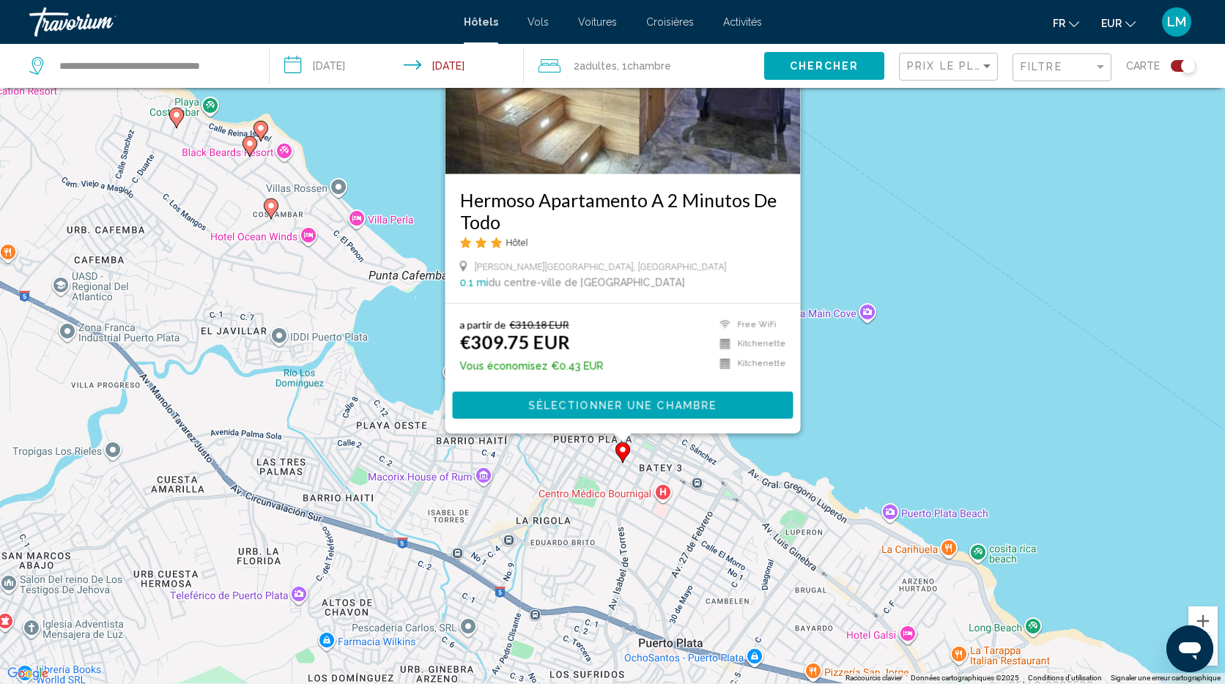
click at [863, 376] on div "Pour activer le glissement avec le clavier, appuyez sur Alt+Entrée. Une fois ce…" at bounding box center [612, 341] width 1225 height 684
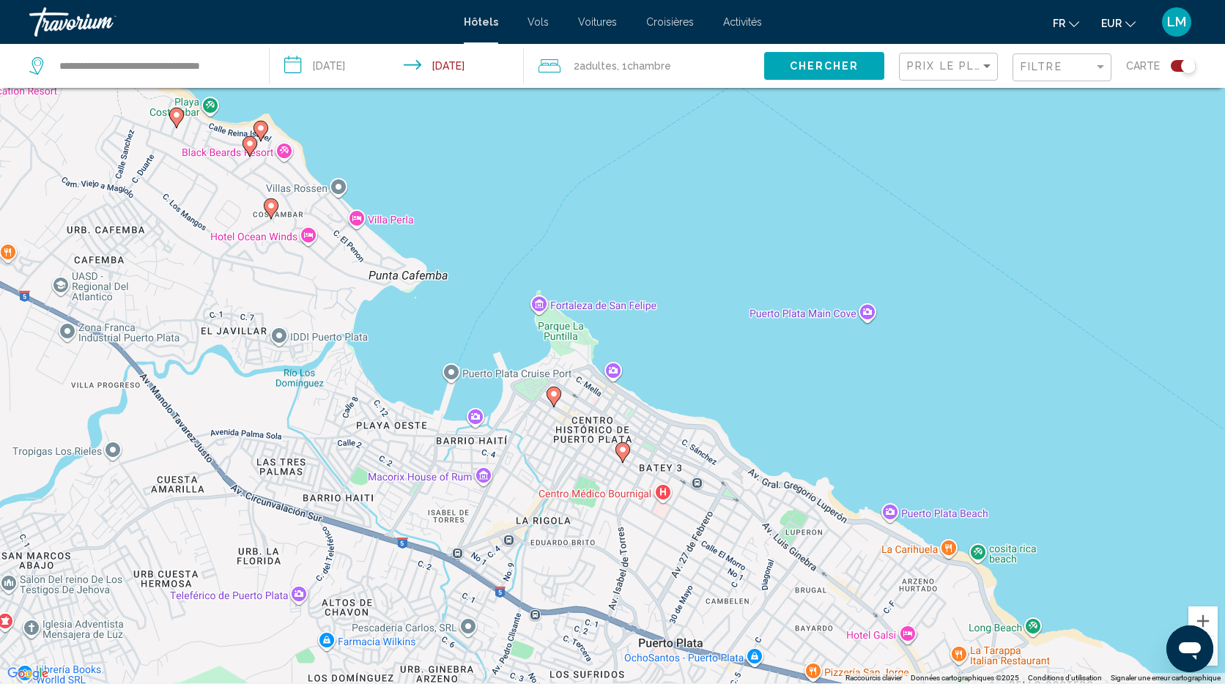
click at [268, 205] on image "Main content" at bounding box center [271, 205] width 9 height 9
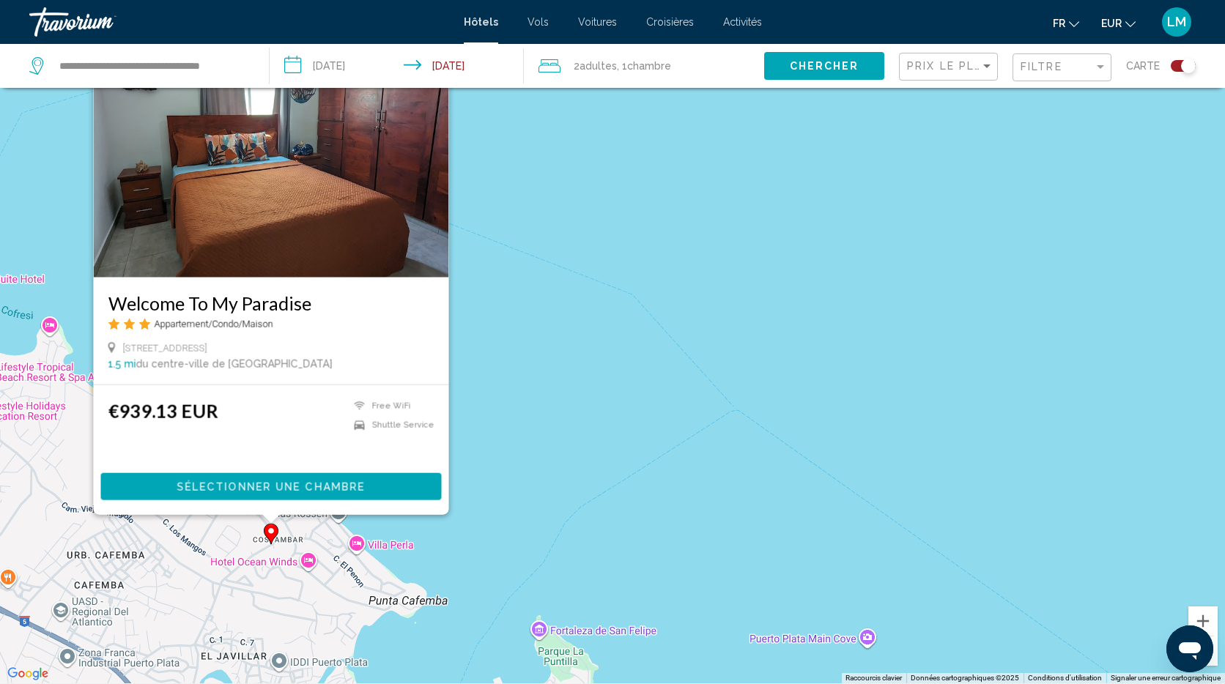
click at [615, 341] on div "Pour activer le glissement avec le clavier, appuyez sur Alt+Entrée. Une fois ce…" at bounding box center [612, 341] width 1225 height 684
click at [751, 493] on div "Pour activer le glissement avec le clavier, appuyez sur Alt+Entrée. Une fois ce…" at bounding box center [612, 341] width 1225 height 684
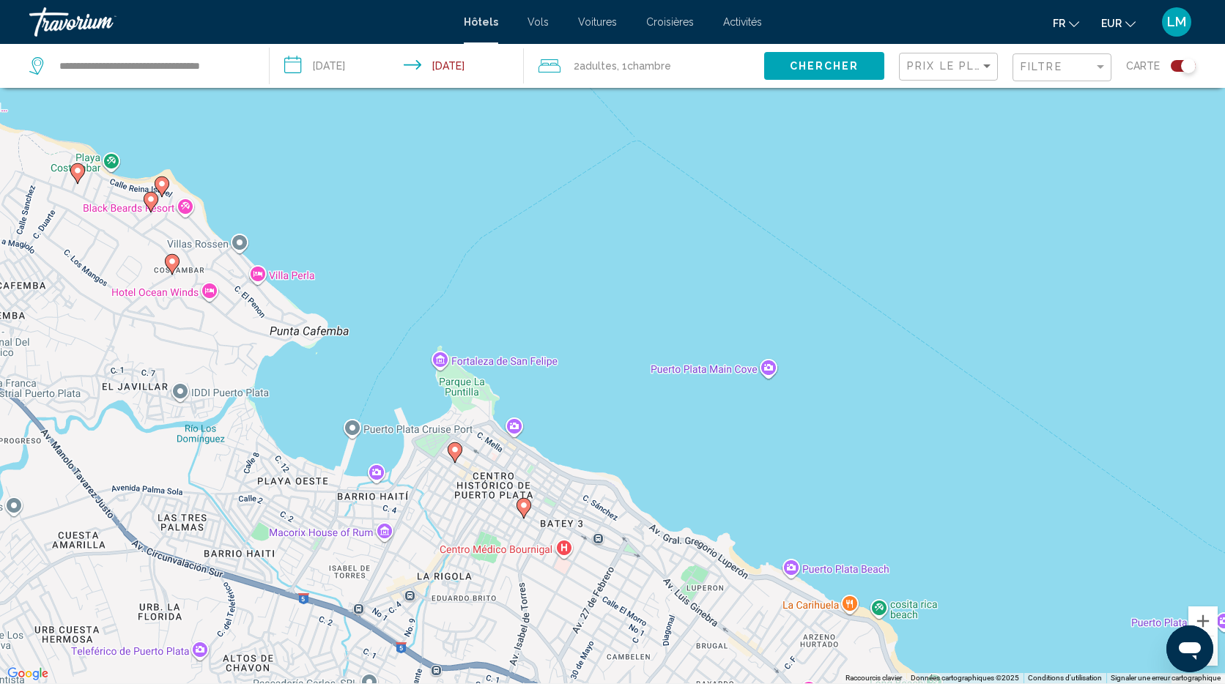
drag, startPoint x: 741, startPoint y: 468, endPoint x: 629, endPoint y: 95, distance: 389.2
click at [628, 94] on div "Pour activer le glissement avec le clavier, appuyez sur Alt+Entrée. Une fois ce…" at bounding box center [612, 341] width 1225 height 684
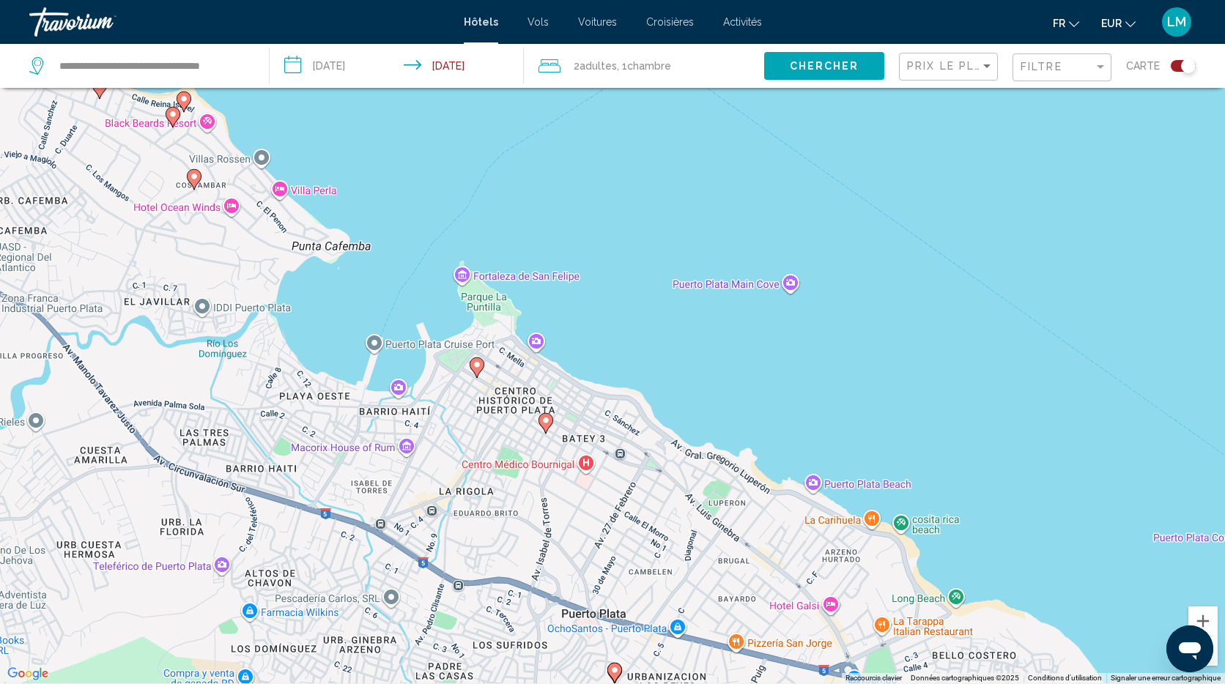
drag, startPoint x: 751, startPoint y: 379, endPoint x: 794, endPoint y: 416, distance: 57.1
click at [802, 427] on div "Pour activer le glissement avec le clavier, appuyez sur Alt+Entrée. Une fois ce…" at bounding box center [612, 341] width 1225 height 684
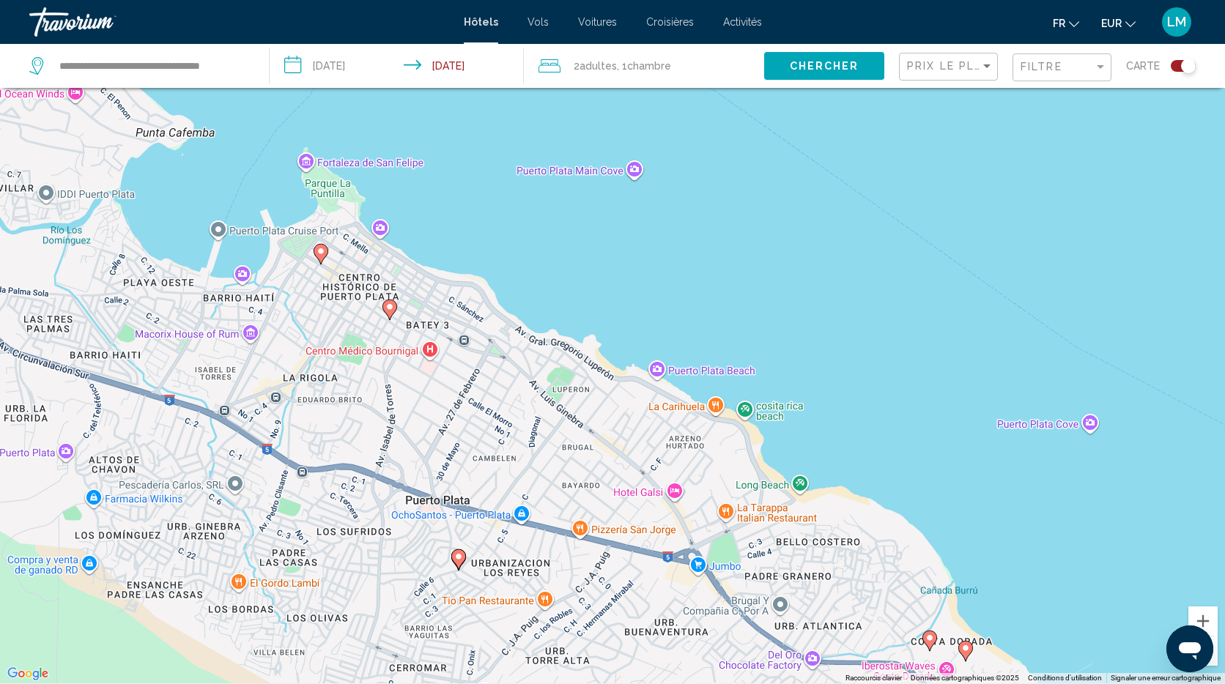
drag, startPoint x: 599, startPoint y: 233, endPoint x: 445, endPoint y: 121, distance: 190.9
click at [445, 121] on div "Pour activer le glissement avec le clavier, appuyez sur Alt+Entrée. Une fois ce…" at bounding box center [612, 341] width 1225 height 684
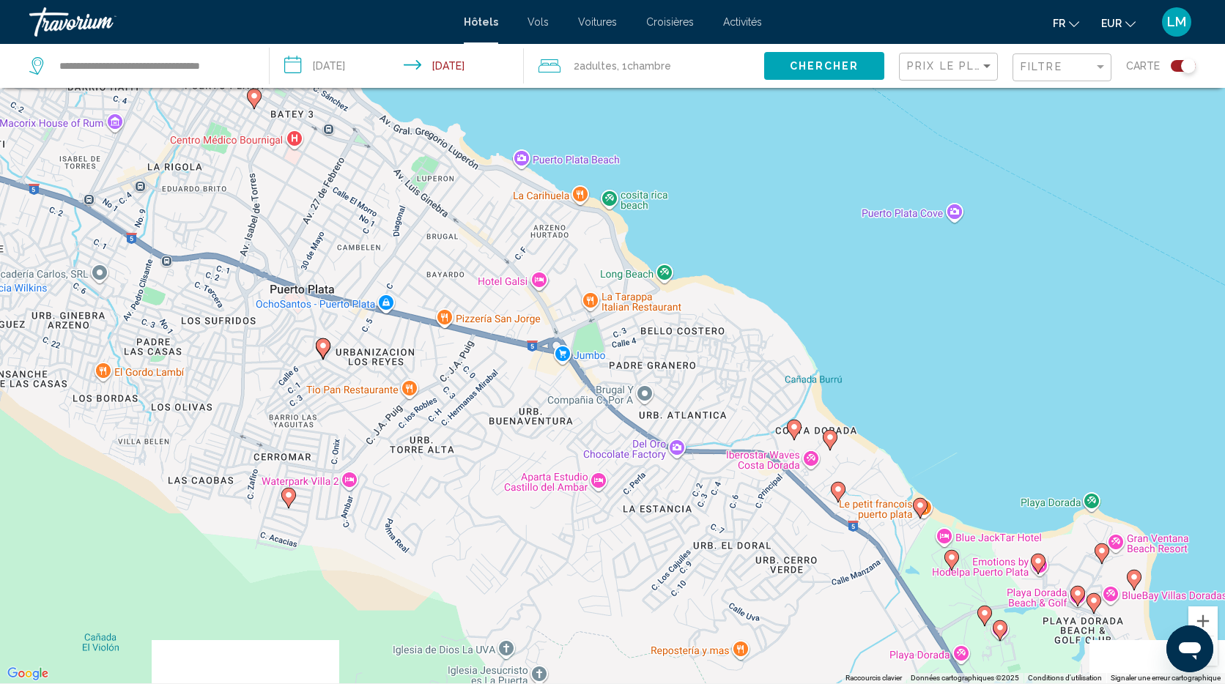
drag, startPoint x: 664, startPoint y: 309, endPoint x: 525, endPoint y: 95, distance: 254.7
click at [525, 95] on div "Pour activer le glissement avec le clavier, appuyez sur Alt+Entrée. Une fois ce…" at bounding box center [612, 341] width 1225 height 684
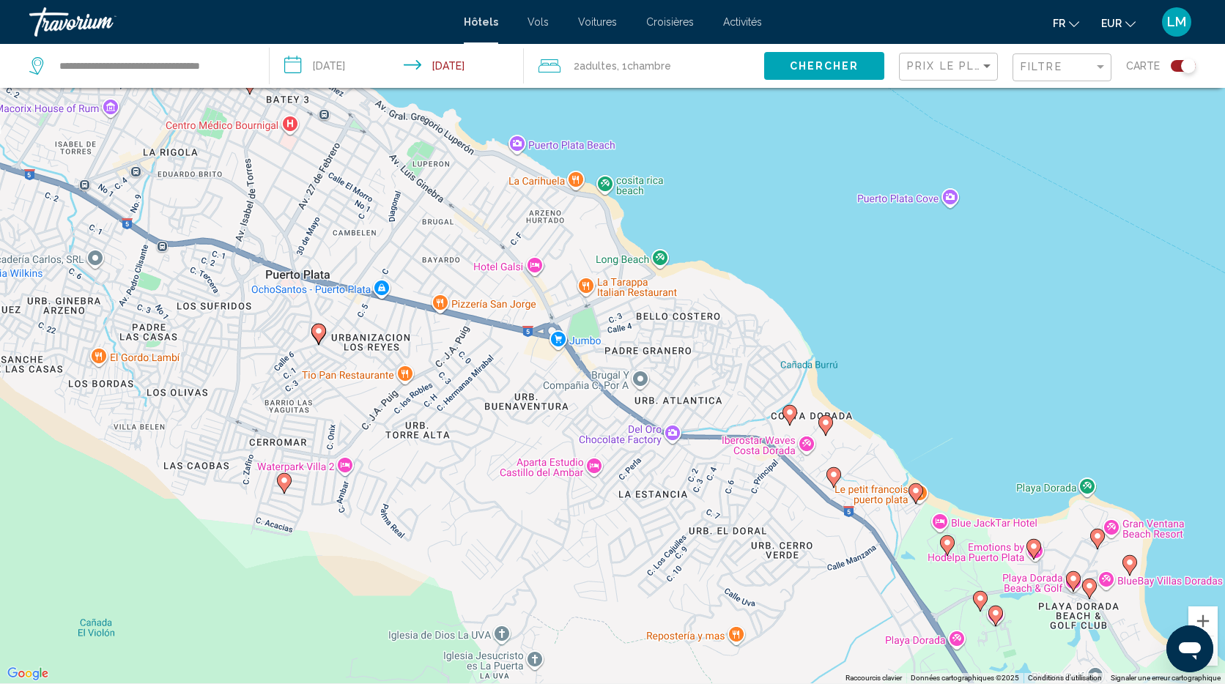
click at [824, 423] on image "Main content" at bounding box center [825, 422] width 9 height 9
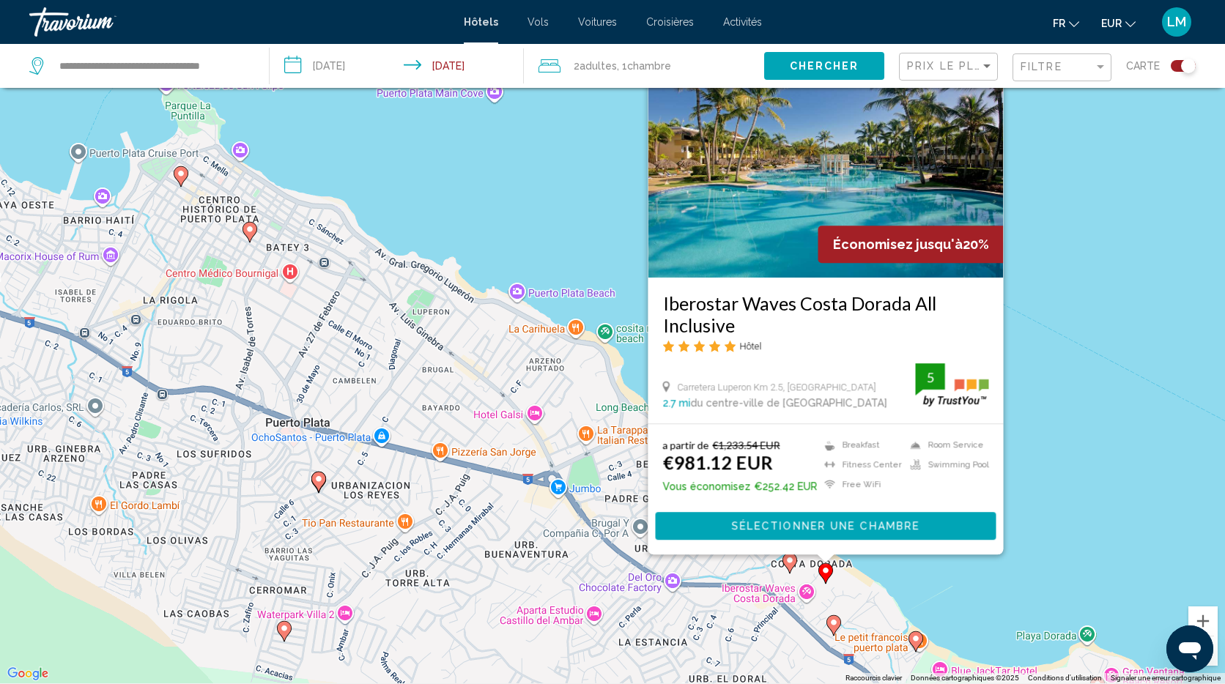
drag, startPoint x: 1067, startPoint y: 430, endPoint x: 1015, endPoint y: 515, distance: 99.6
click at [1067, 430] on div "Pour activer le glissement avec le clavier, appuyez sur Alt+Entrée. Une fois ce…" at bounding box center [612, 341] width 1225 height 684
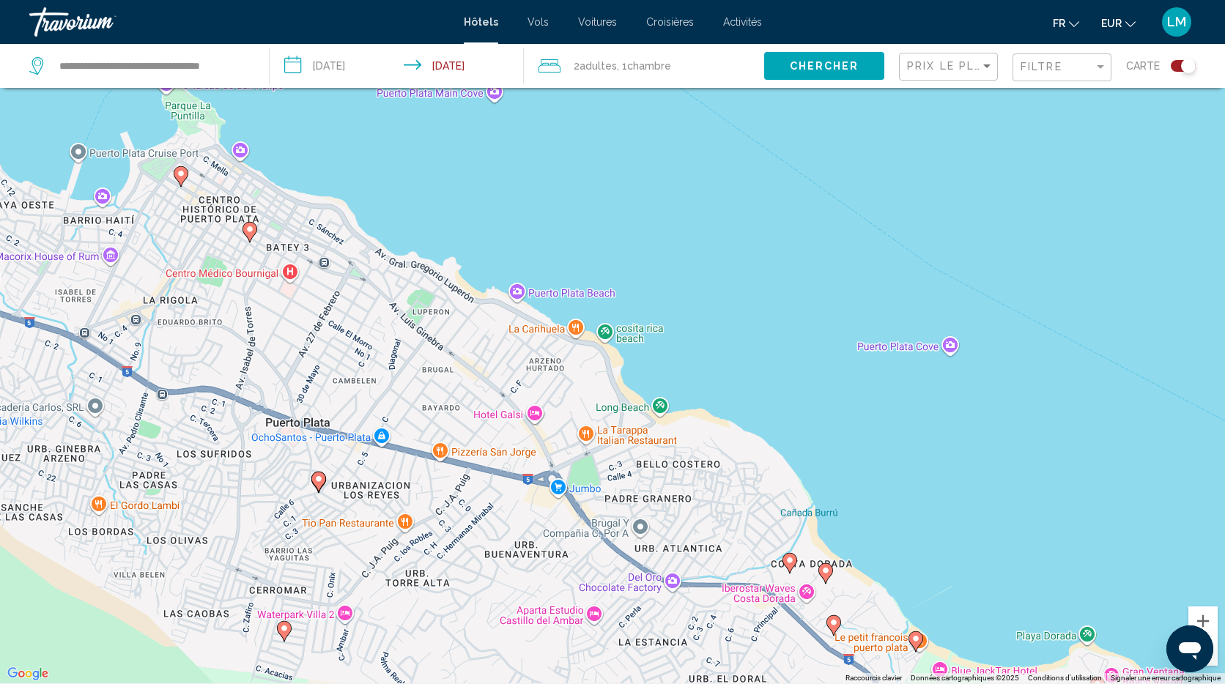
click at [792, 562] on image "Main content" at bounding box center [789, 560] width 9 height 9
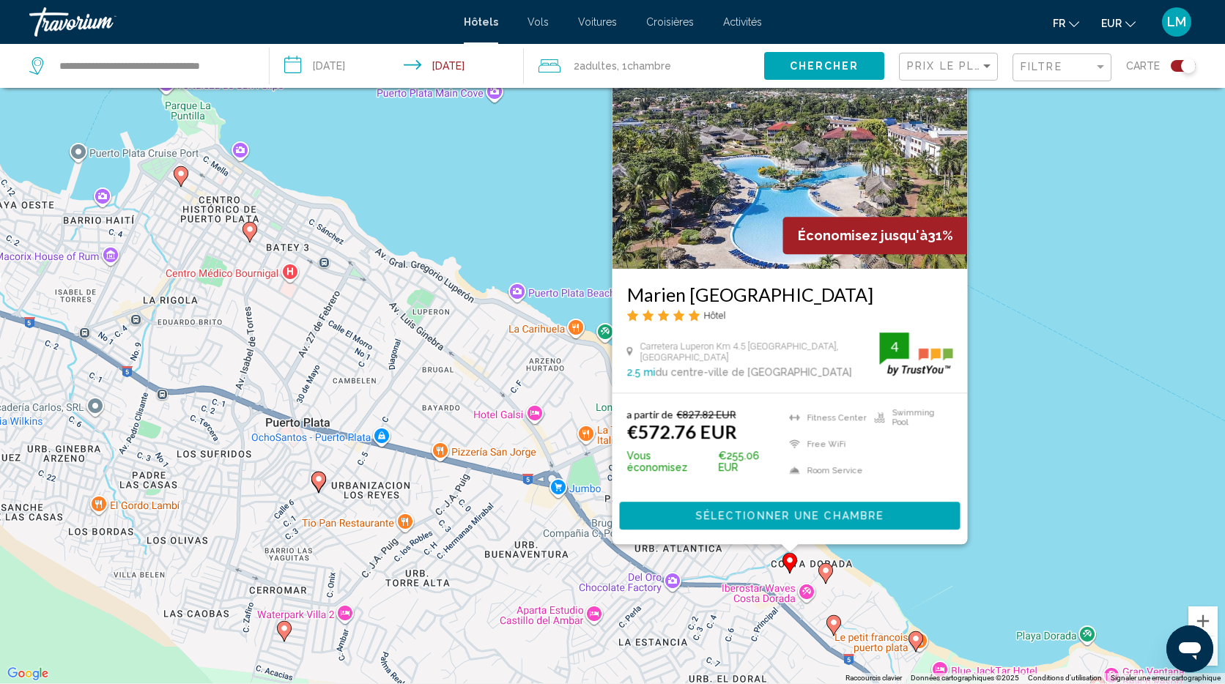
click at [1063, 436] on div "Pour activer le glissement avec le clavier, appuyez sur Alt+Entrée. Une fois ce…" at bounding box center [612, 341] width 1225 height 684
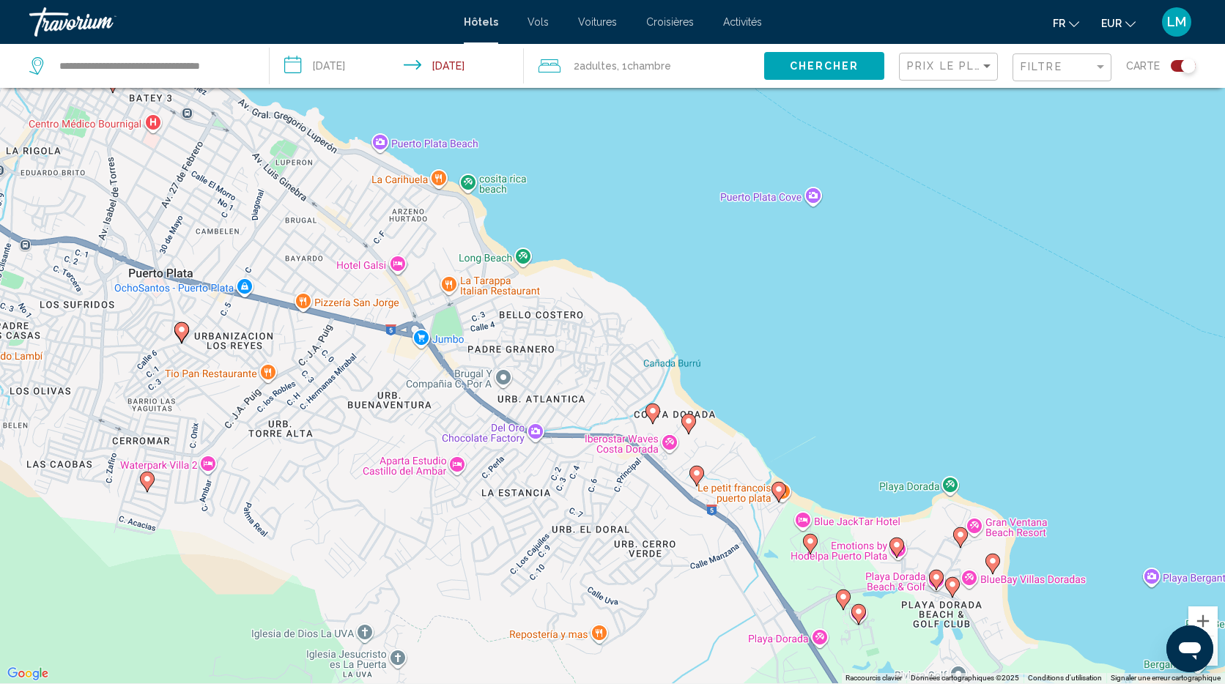
drag, startPoint x: 978, startPoint y: 392, endPoint x: 878, endPoint y: 280, distance: 149.4
click at [878, 280] on div "Pour activer le glissement avec le clavier, appuyez sur Alt+Entrée. Une fois ce…" at bounding box center [612, 341] width 1225 height 684
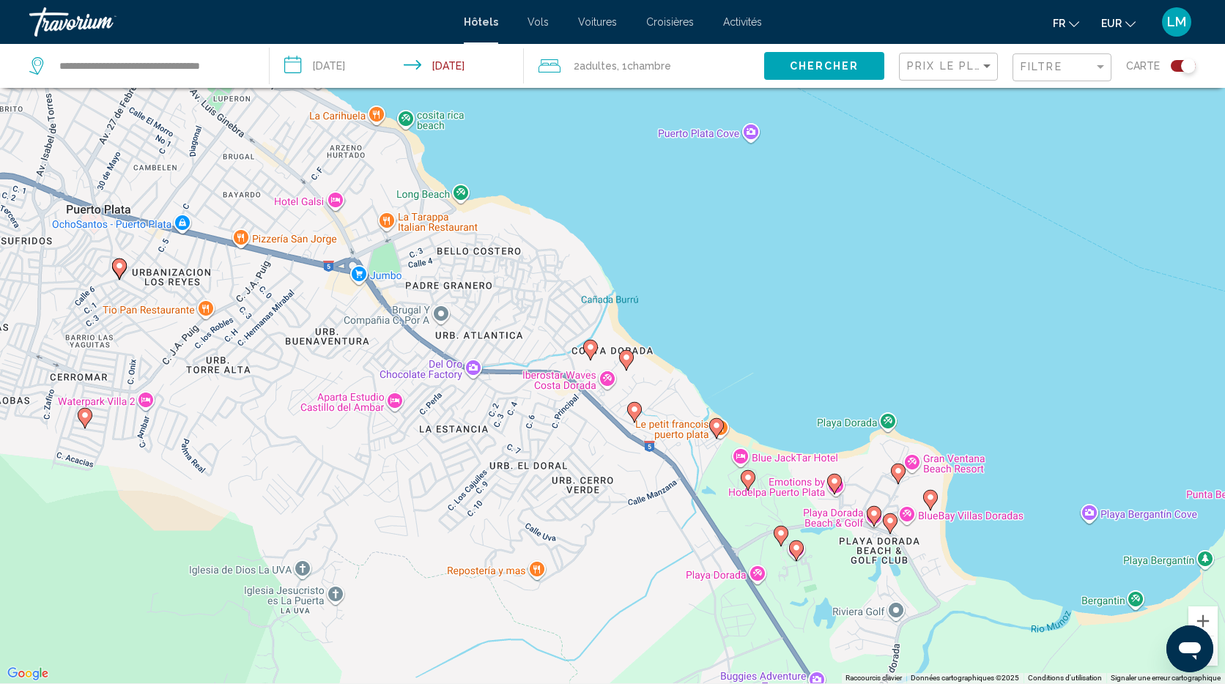
click at [718, 429] on icon "Main content" at bounding box center [716, 428] width 13 height 19
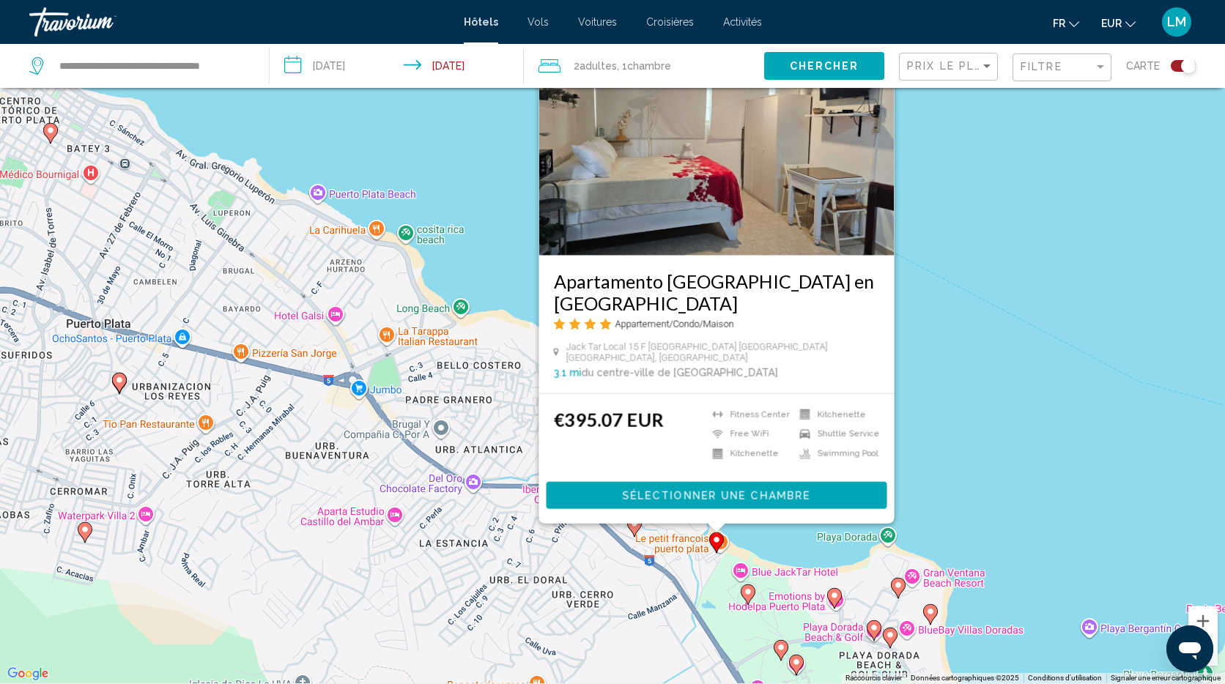
click at [934, 416] on div "Pour activer le glissement avec le clavier, appuyez sur Alt+Entrée. Une fois ce…" at bounding box center [612, 341] width 1225 height 684
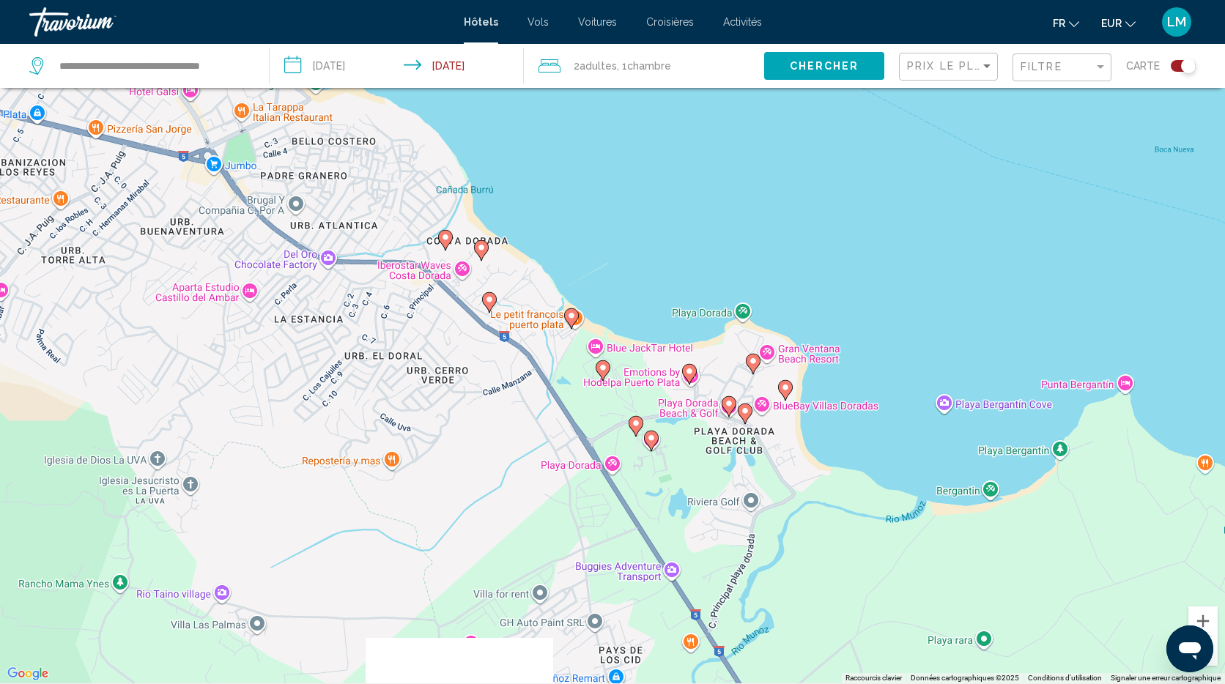
drag, startPoint x: 949, startPoint y: 455, endPoint x: 823, endPoint y: 264, distance: 228.9
click at [823, 264] on div "Pour activer le glissement avec le clavier, appuyez sur Alt+Entrée. Une fois ce…" at bounding box center [612, 341] width 1225 height 684
click at [604, 369] on image "Main content" at bounding box center [602, 367] width 9 height 9
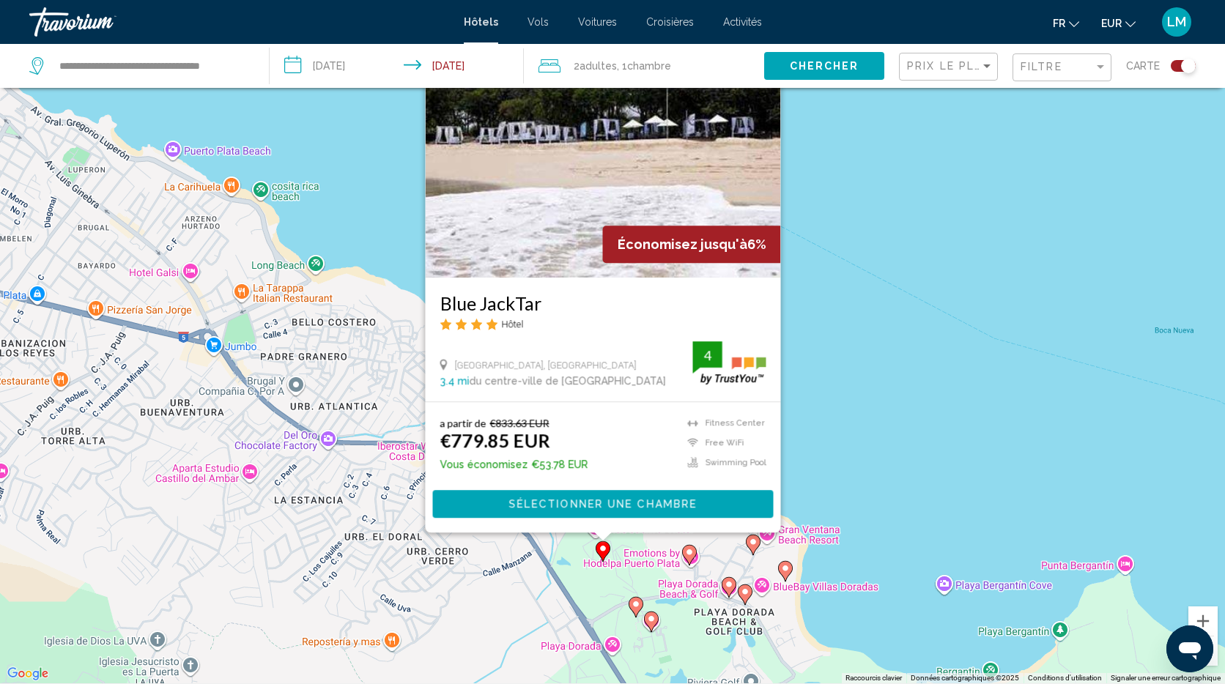
click at [871, 459] on div "Pour activer le glissement avec le clavier, appuyez sur Alt+Entrée. Une fois ce…" at bounding box center [612, 341] width 1225 height 684
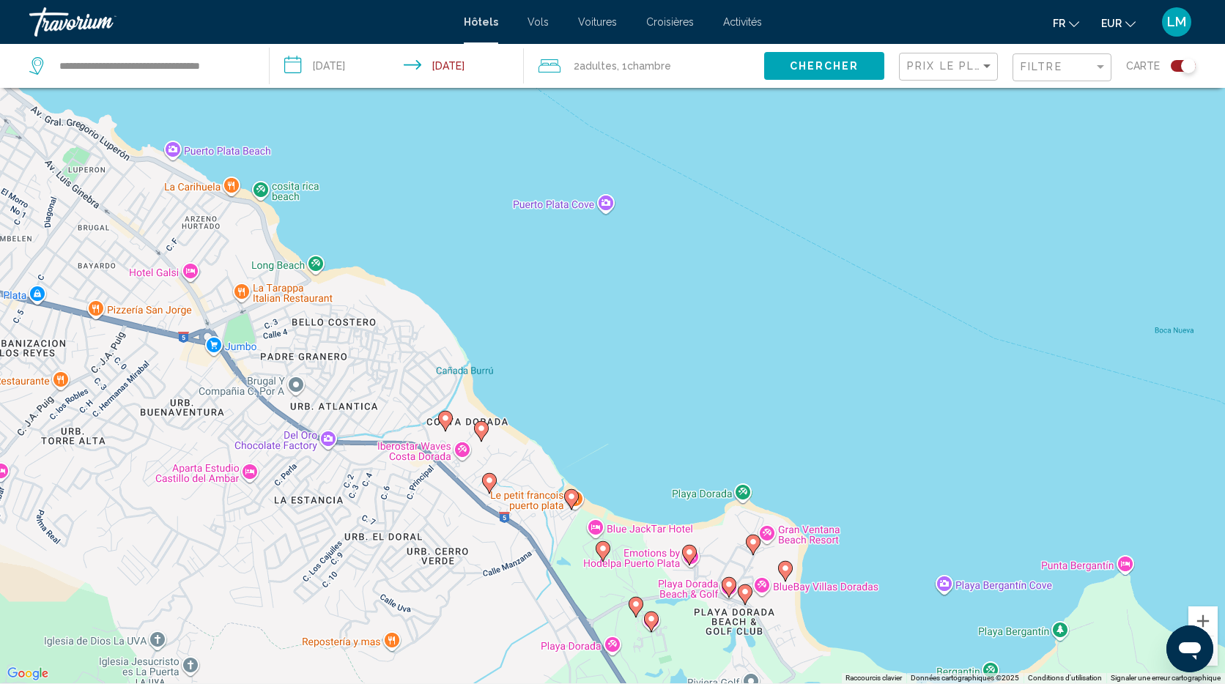
click at [689, 552] on image "Main content" at bounding box center [689, 552] width 9 height 9
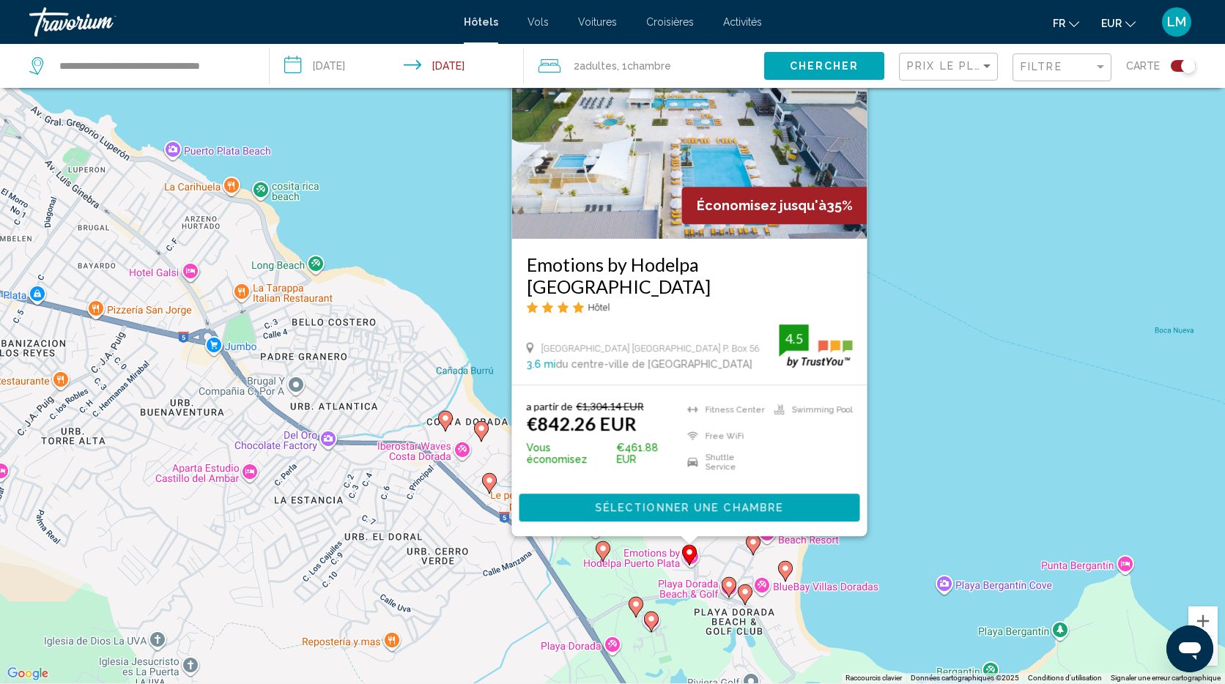
click at [940, 389] on div "Pour activer le glissement avec le clavier, appuyez sur Alt+Entrée. Une fois ce…" at bounding box center [612, 341] width 1225 height 684
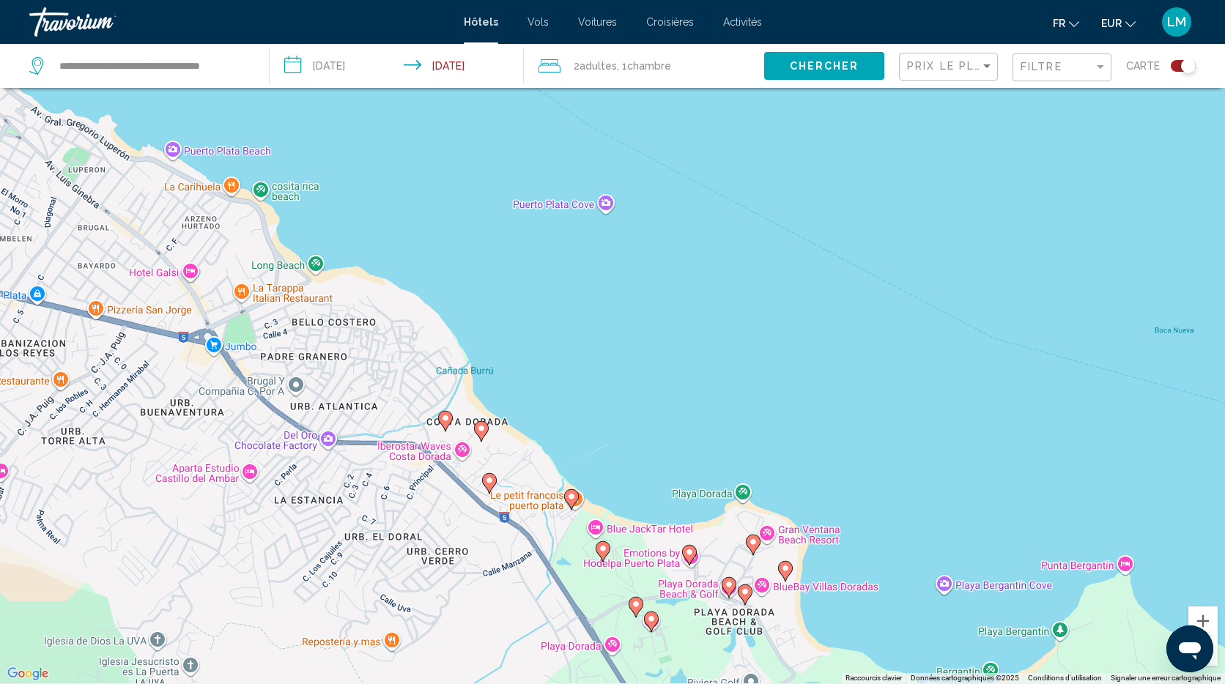
click at [751, 540] on image "Main content" at bounding box center [752, 542] width 9 height 9
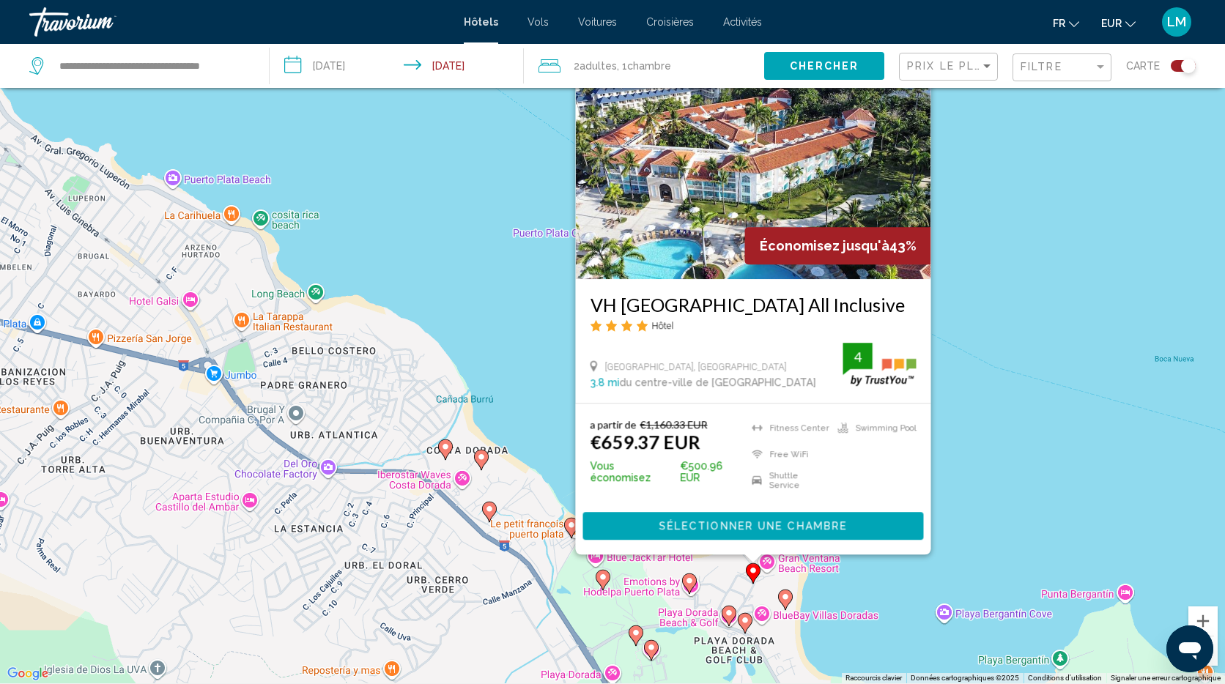
click at [988, 424] on div "Pour activer le glissement avec le clavier, appuyez sur Alt+Entrée. Une fois ce…" at bounding box center [612, 341] width 1225 height 684
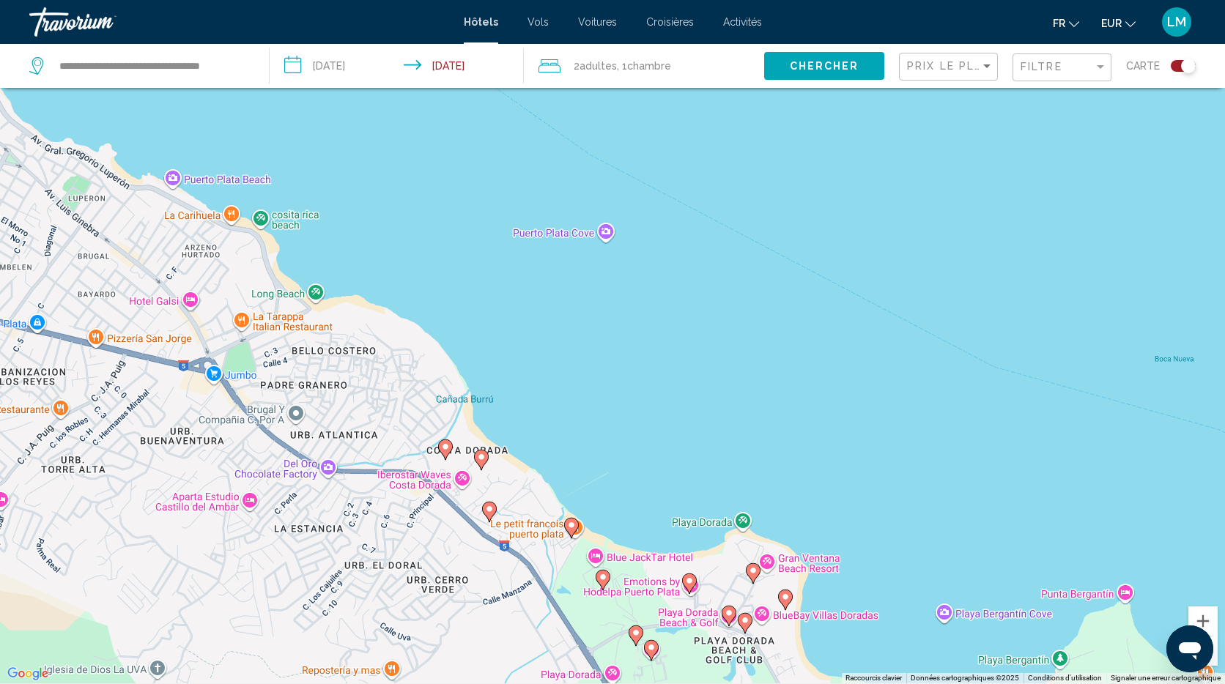
click at [782, 598] on image "Main content" at bounding box center [785, 596] width 9 height 9
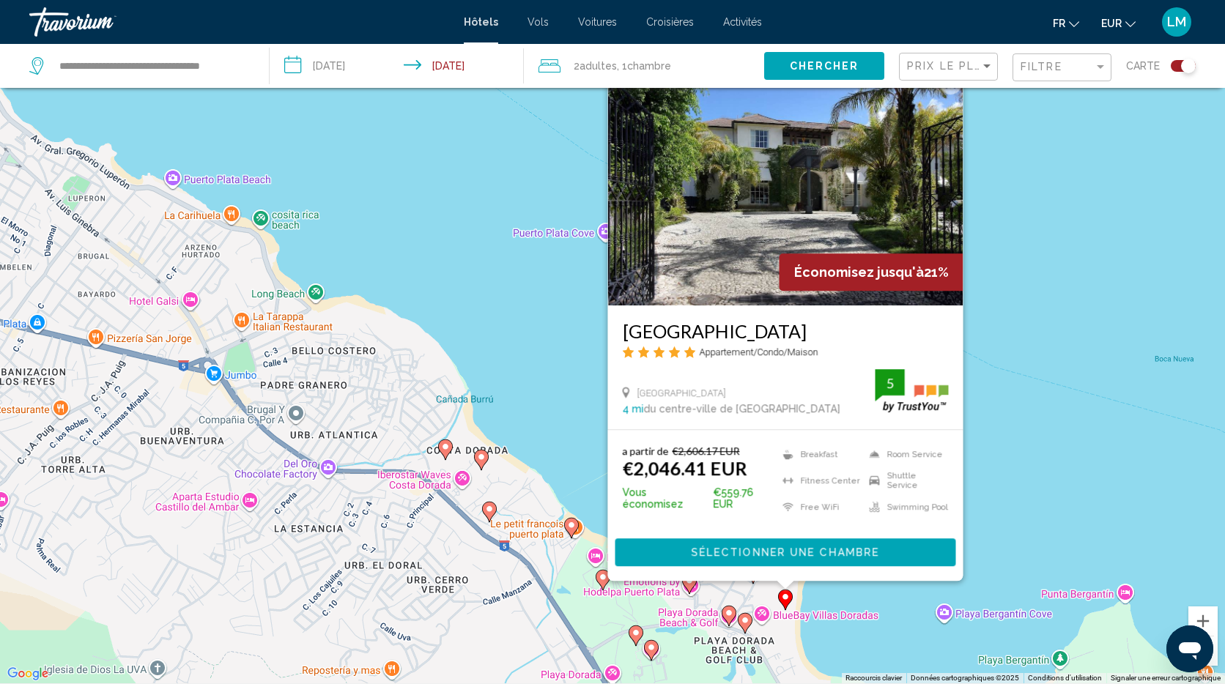
click at [1006, 487] on div "Pour activer le glissement avec le clavier, appuyez sur Alt+Entrée. Une fois ce…" at bounding box center [612, 341] width 1225 height 684
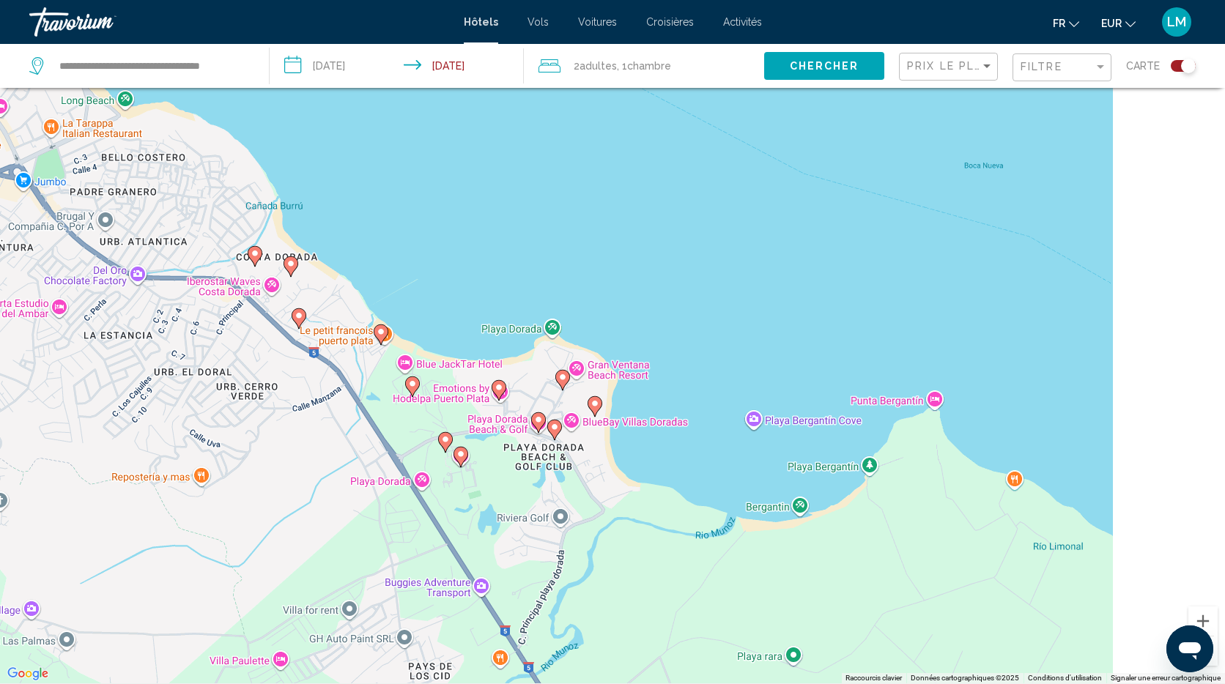
drag, startPoint x: 981, startPoint y: 546, endPoint x: 664, endPoint y: 281, distance: 413.3
click at [664, 281] on div "Pour activer le glissement avec le clavier, appuyez sur Alt+Entrée. Une fois ce…" at bounding box center [612, 341] width 1225 height 684
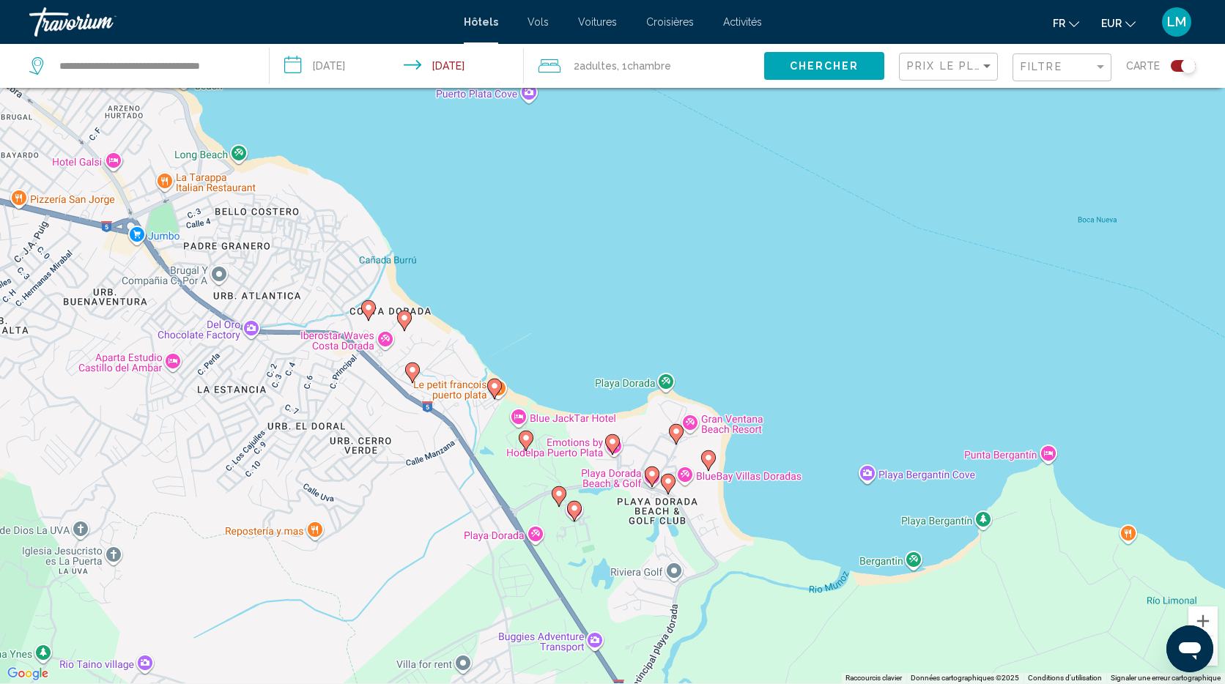
drag, startPoint x: 439, startPoint y: 336, endPoint x: 681, endPoint y: 472, distance: 277.7
click at [681, 467] on div "Pour activer le glissement avec le clavier, appuyez sur Alt+Entrée. Une fois ce…" at bounding box center [612, 341] width 1225 height 684
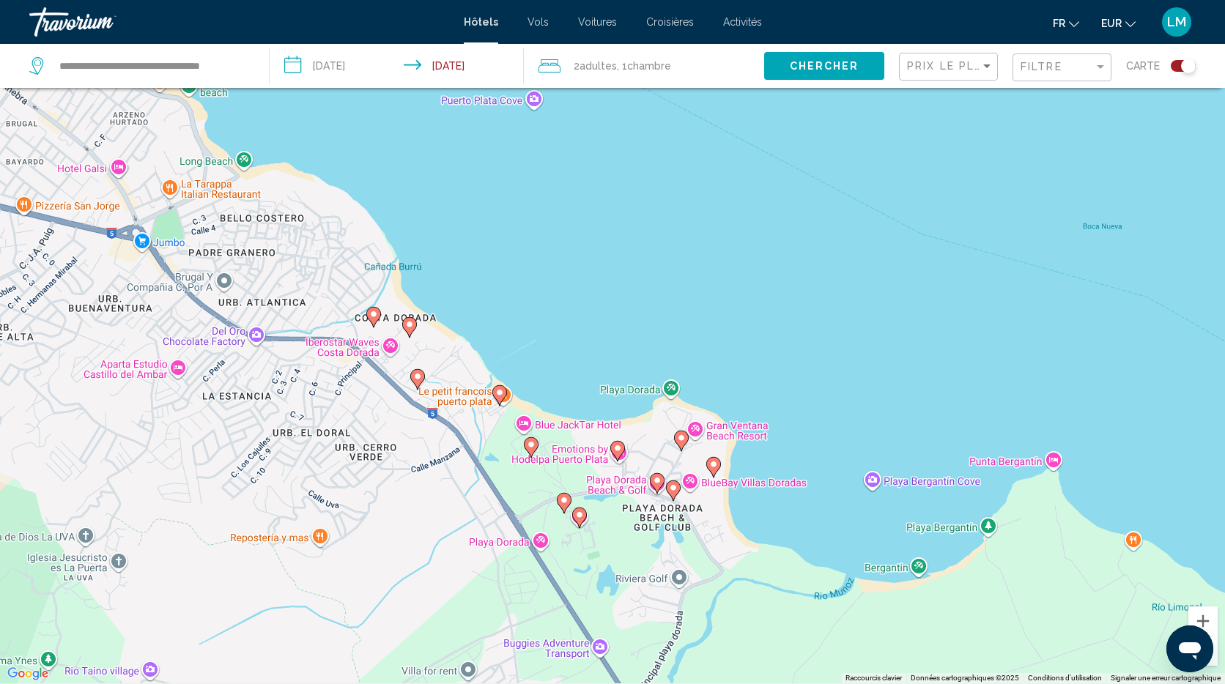
click at [711, 468] on g "Main content" at bounding box center [713, 467] width 15 height 21
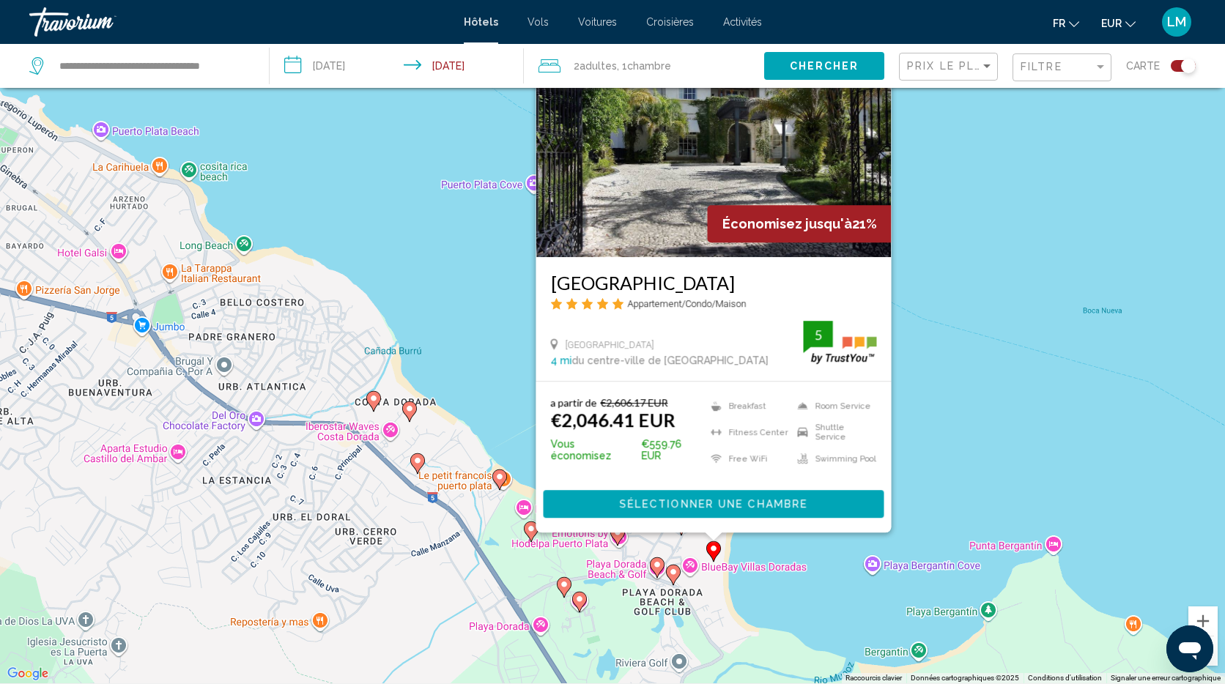
click at [802, 549] on div "Pour activer le glissement avec le clavier, appuyez sur Alt+Entrée. Une fois ce…" at bounding box center [612, 341] width 1225 height 684
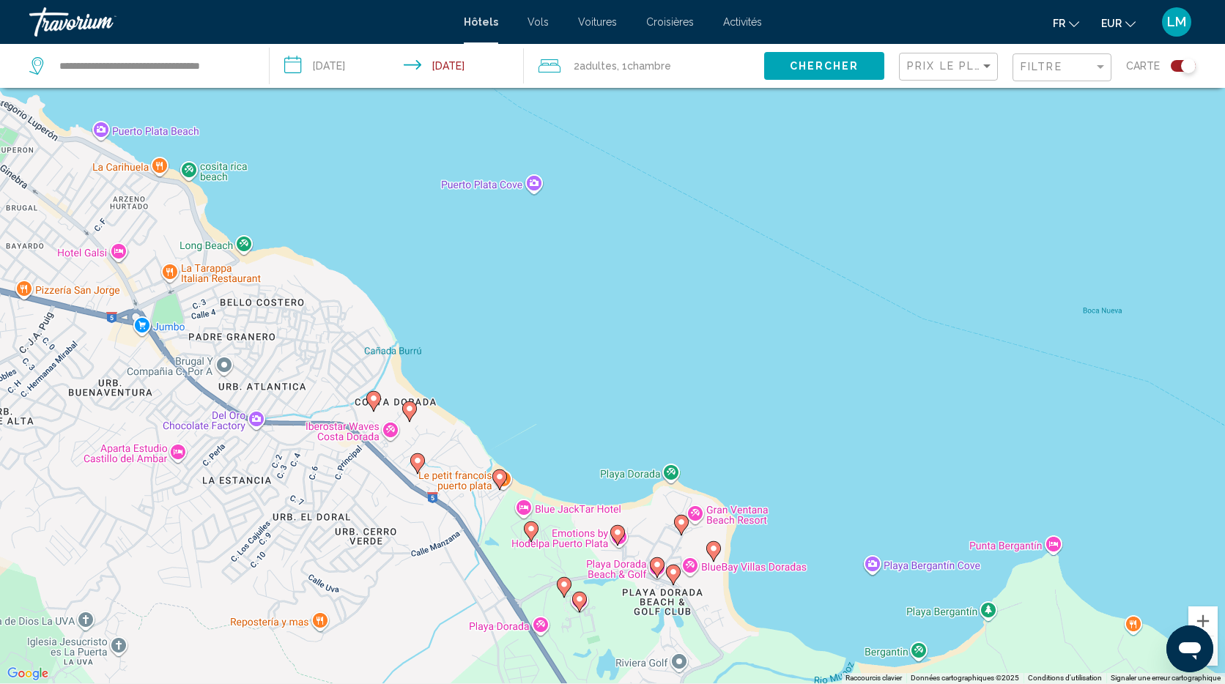
click at [673, 571] on image "Main content" at bounding box center [673, 572] width 9 height 9
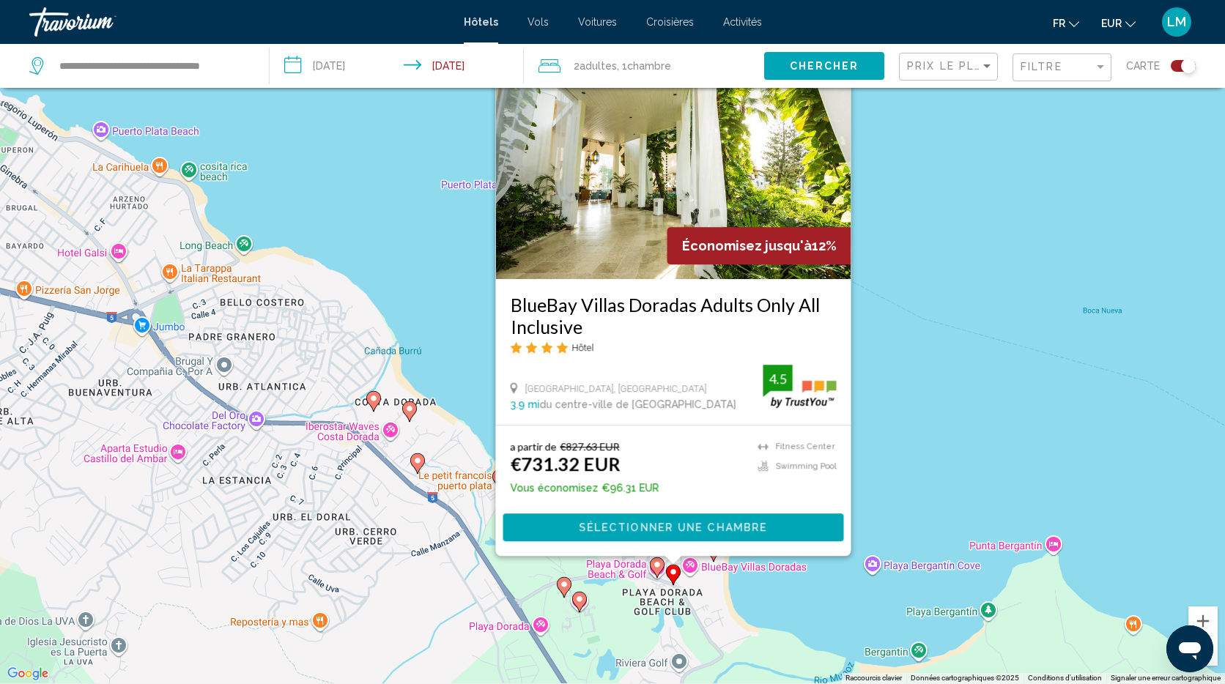
click at [823, 601] on div "Pour activer le glissement avec le clavier, appuyez sur Alt+Entrée. Une fois ce…" at bounding box center [612, 341] width 1225 height 684
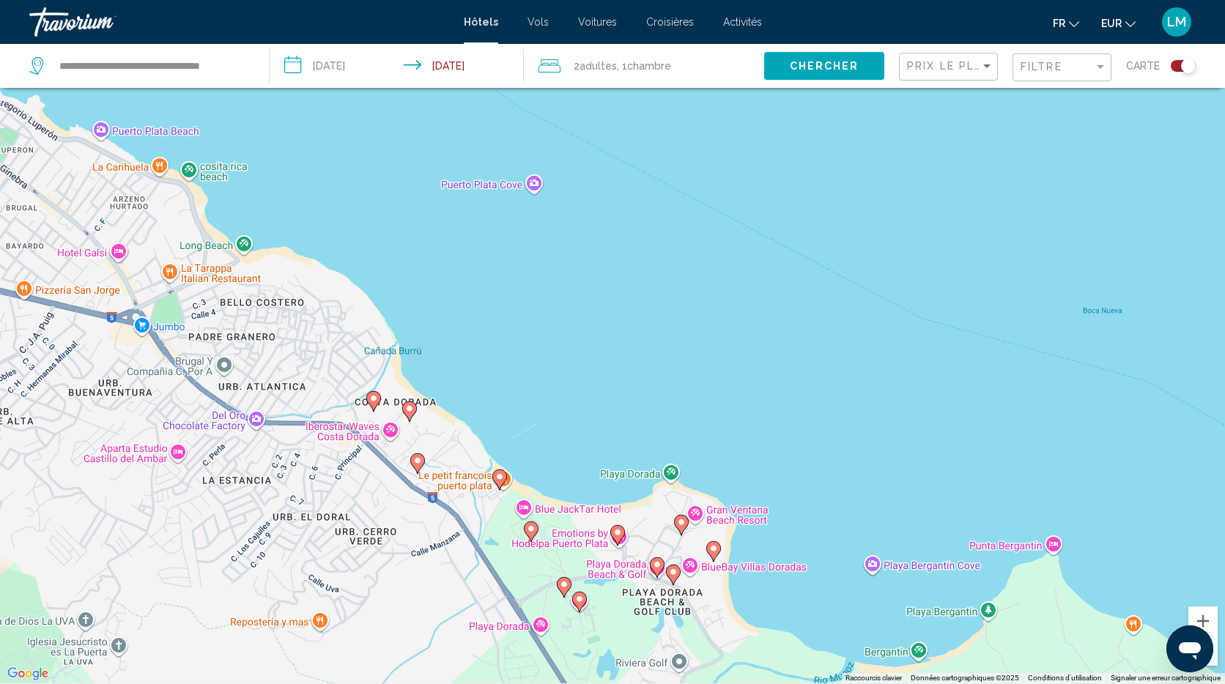
click at [658, 567] on image "Main content" at bounding box center [657, 564] width 9 height 9
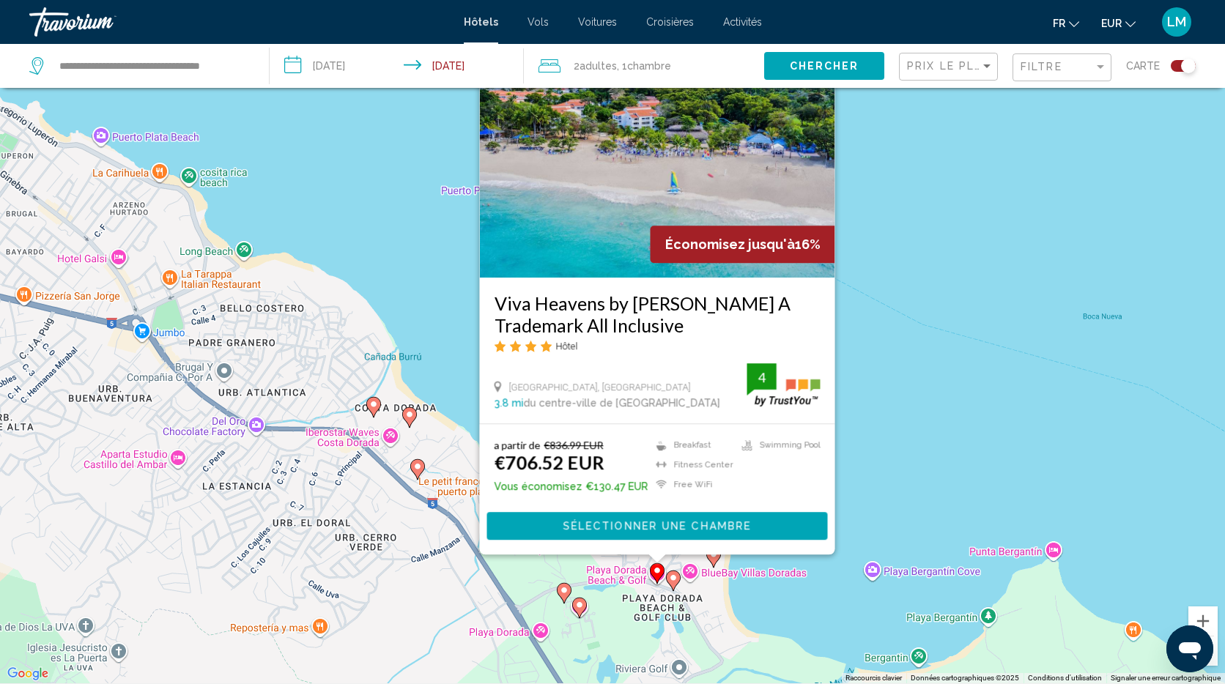
drag, startPoint x: 811, startPoint y: 602, endPoint x: 792, endPoint y: 603, distance: 19.1
click at [811, 602] on div "Pour activer le glissement avec le clavier, appuyez sur Alt+Entrée. Une fois ce…" at bounding box center [612, 341] width 1225 height 684
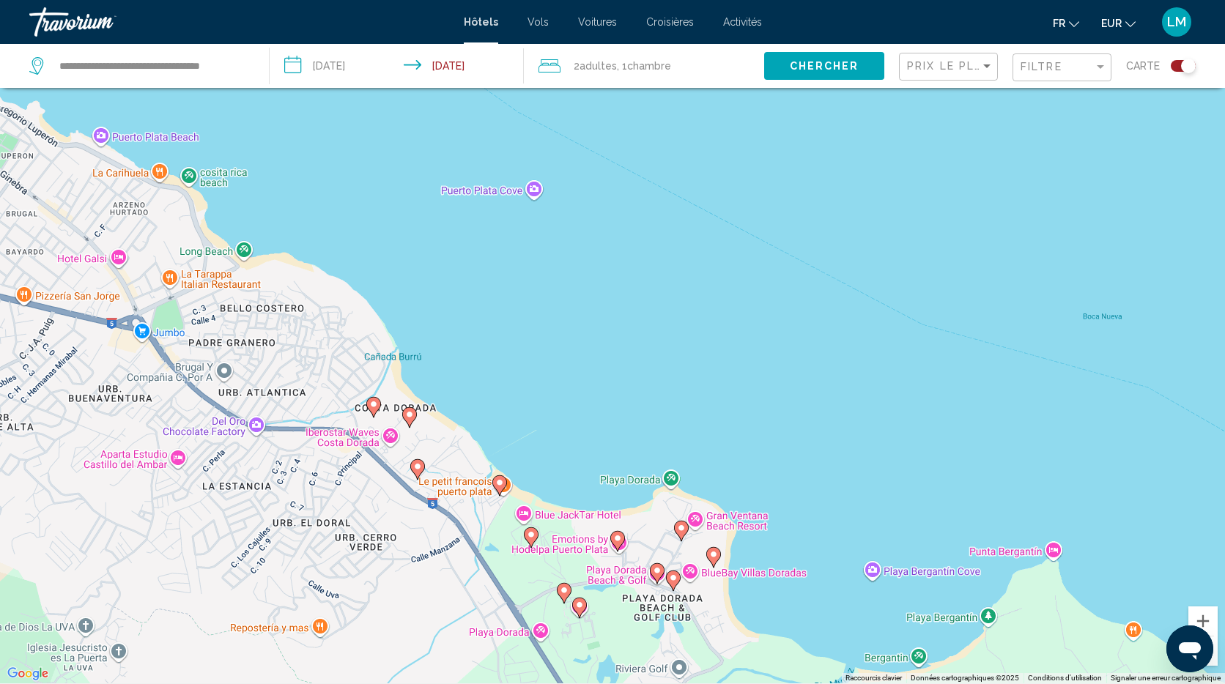
click at [584, 606] on icon "Main content" at bounding box center [579, 607] width 13 height 19
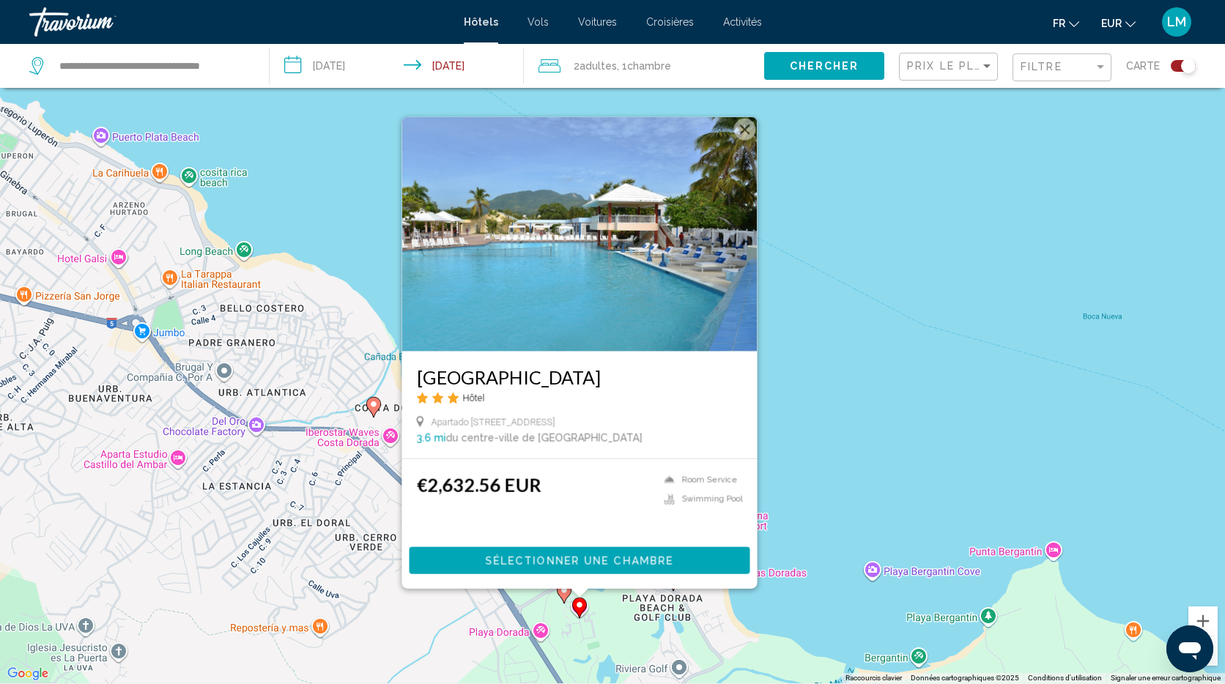
drag, startPoint x: 776, startPoint y: 603, endPoint x: 665, endPoint y: 603, distance: 111.3
click at [773, 602] on div "Pour activer le glissement avec le clavier, appuyez sur Alt+Entrée. Une fois ce…" at bounding box center [612, 341] width 1225 height 684
click at [564, 595] on icon "Main content" at bounding box center [563, 593] width 13 height 19
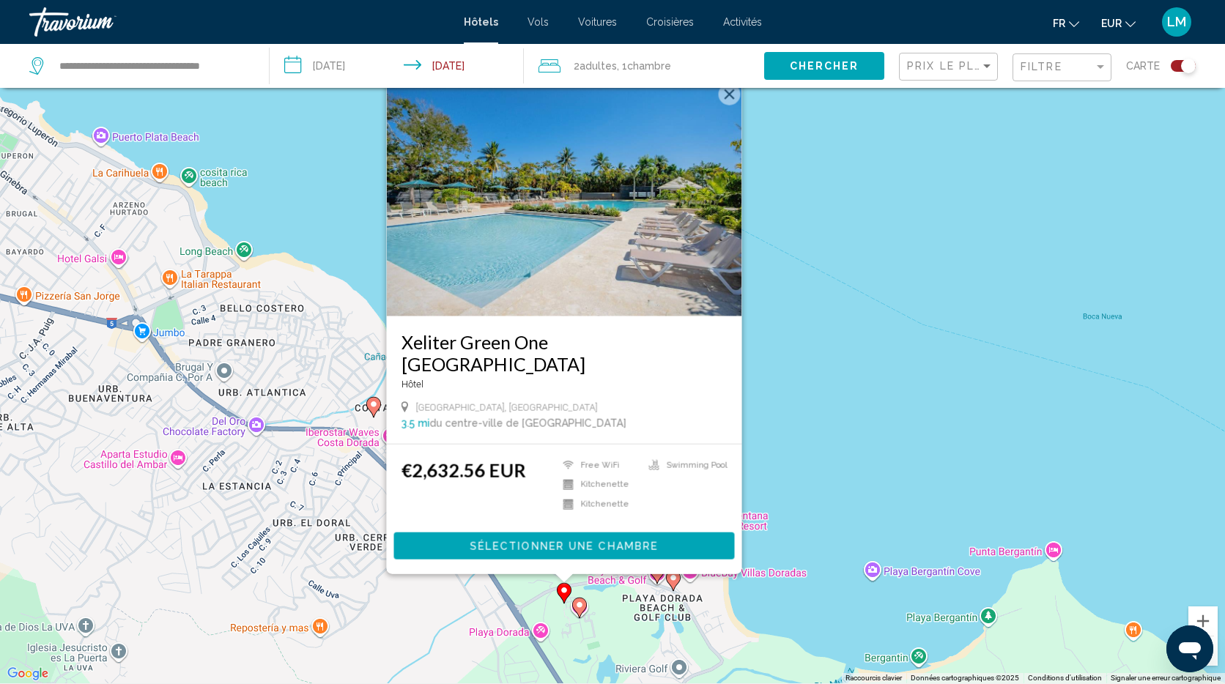
click at [768, 612] on div "Pour activer le glissement avec le clavier, appuyez sur Alt+Entrée. Une fois ce…" at bounding box center [612, 341] width 1225 height 684
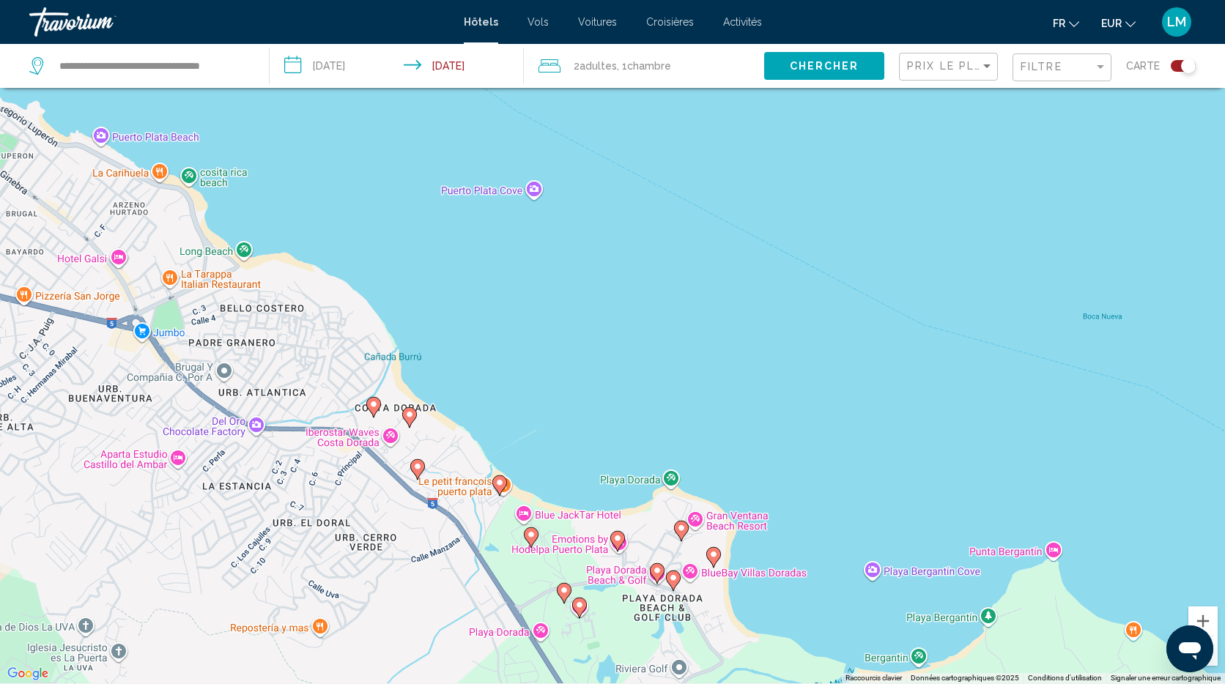
drag, startPoint x: 475, startPoint y: 331, endPoint x: 538, endPoint y: 383, distance: 81.7
click at [538, 383] on div "Pour activer le glissement avec le clavier, appuyez sur Alt+Entrée. Une fois ce…" at bounding box center [612, 341] width 1225 height 684
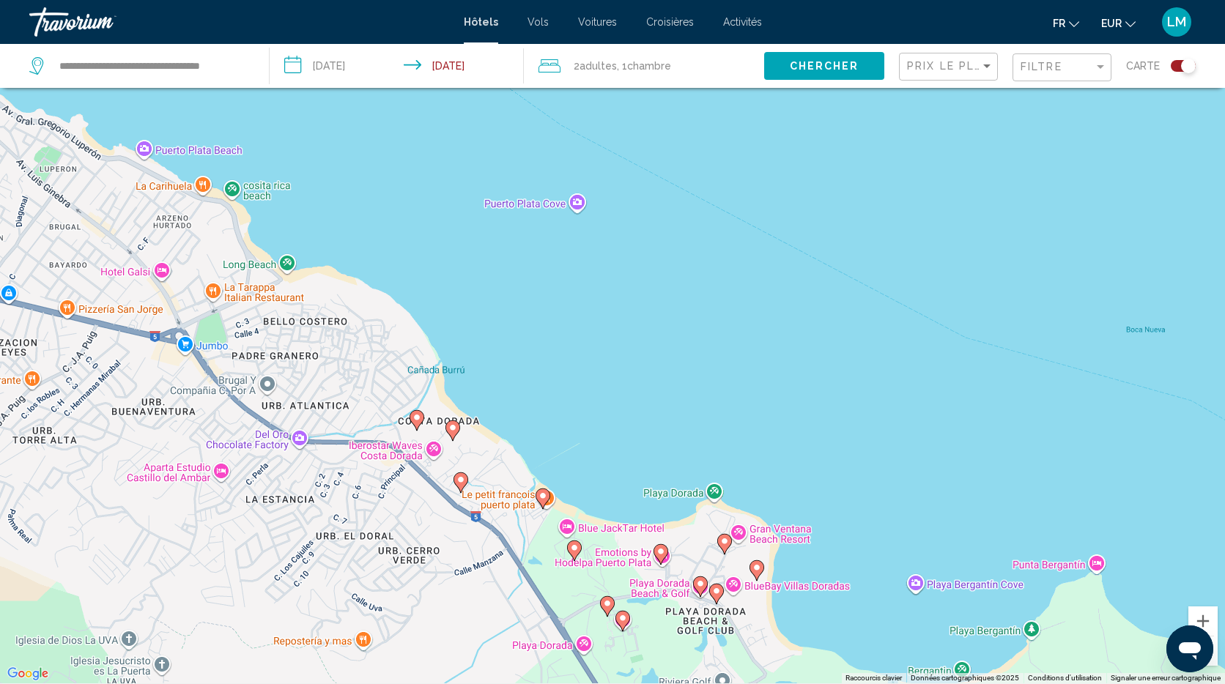
drag, startPoint x: 560, startPoint y: 387, endPoint x: 613, endPoint y: 399, distance: 54.2
click at [613, 399] on div "Pour activer le glissement avec le clavier, appuyez sur Alt+Entrée. Une fois ce…" at bounding box center [612, 341] width 1225 height 684
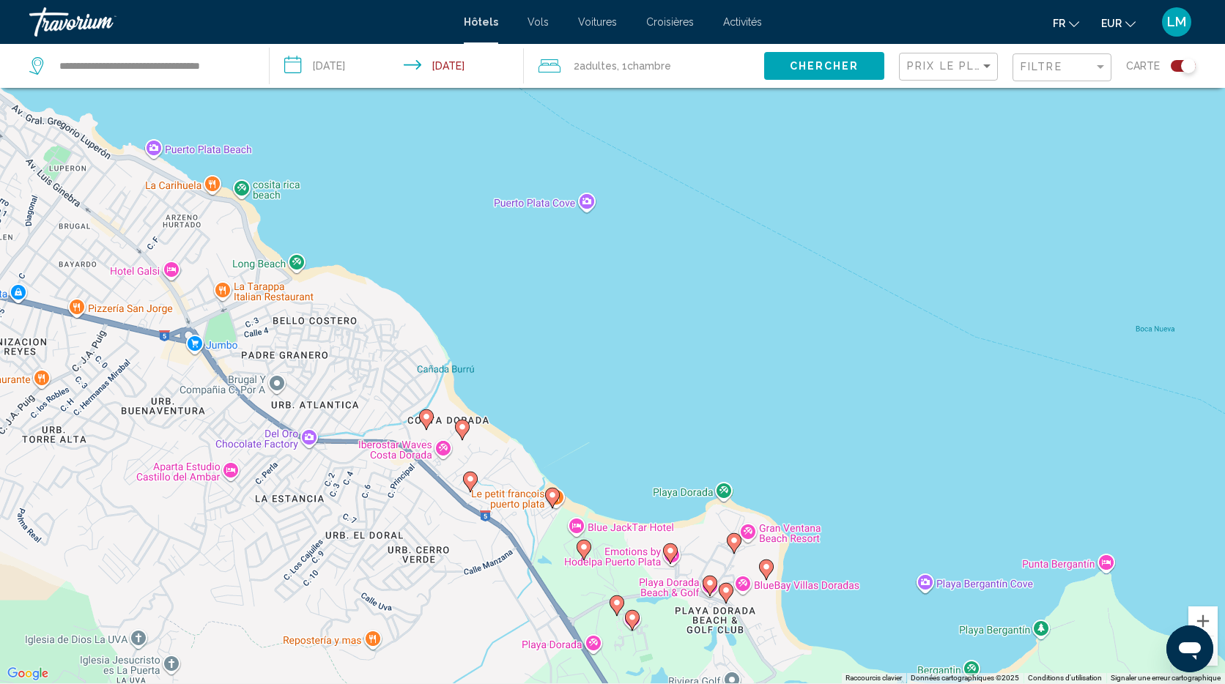
click at [553, 493] on image "Main content" at bounding box center [552, 495] width 9 height 9
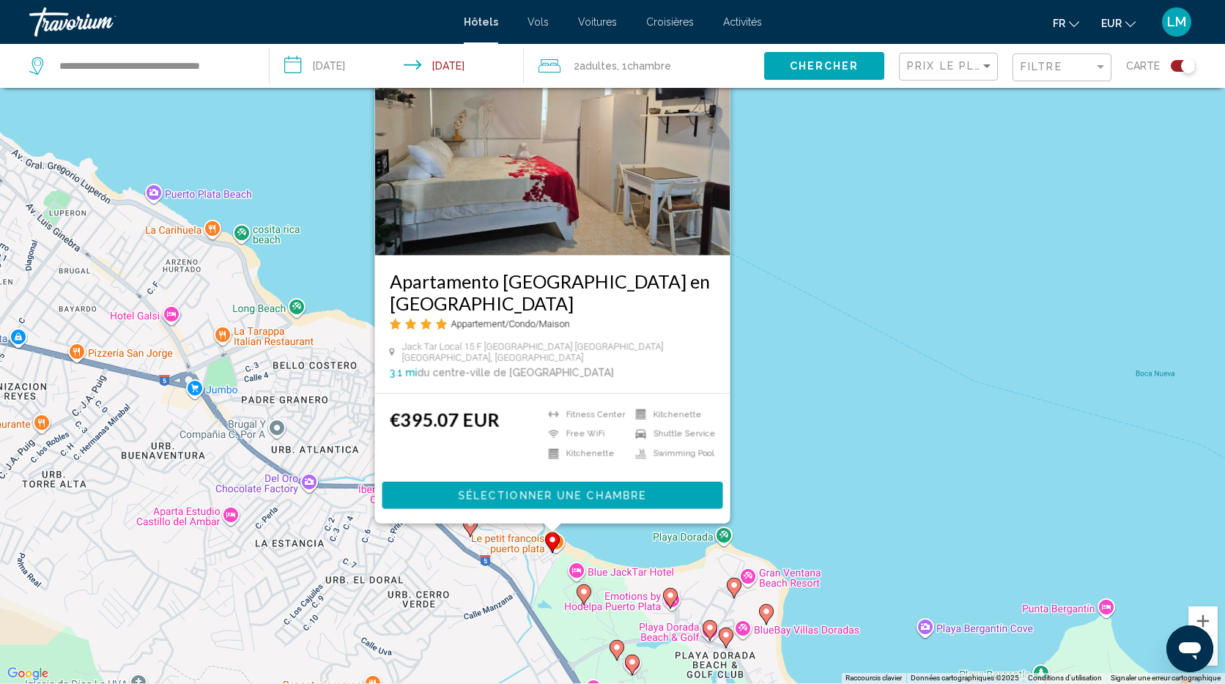
click at [822, 360] on div "Pour activer le glissement avec le clavier, appuyez sur Alt+Entrée. Une fois ce…" at bounding box center [612, 341] width 1225 height 684
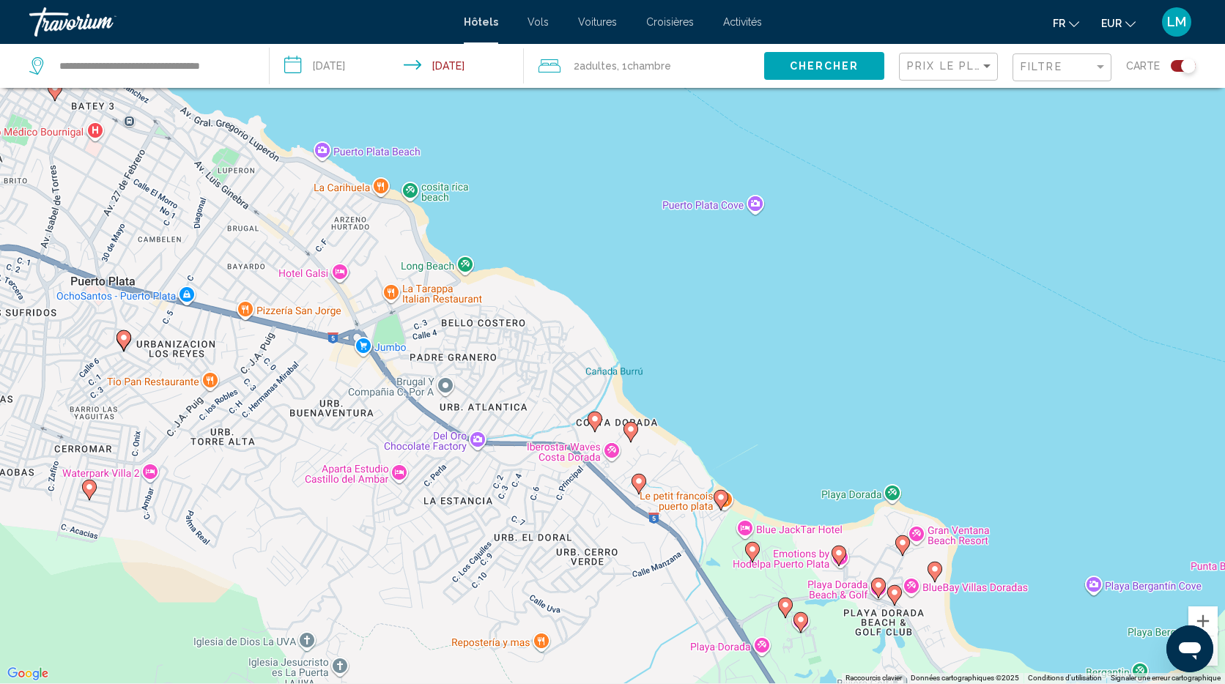
drag, startPoint x: 244, startPoint y: 383, endPoint x: 456, endPoint y: 332, distance: 218.5
click at [456, 332] on div "Pour activer le glissement avec le clavier, appuyez sur Alt+Entrée. Une fois ce…" at bounding box center [612, 341] width 1225 height 684
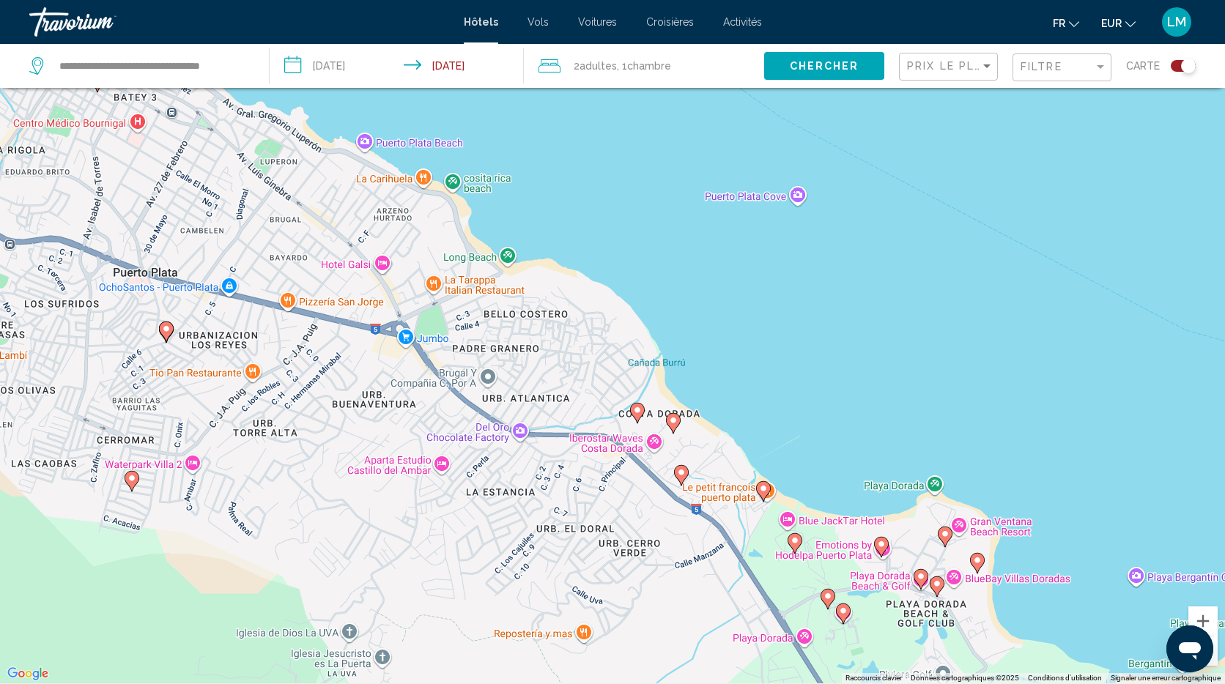
click at [1189, 67] on div "Toggle map" at bounding box center [1188, 66] width 15 height 15
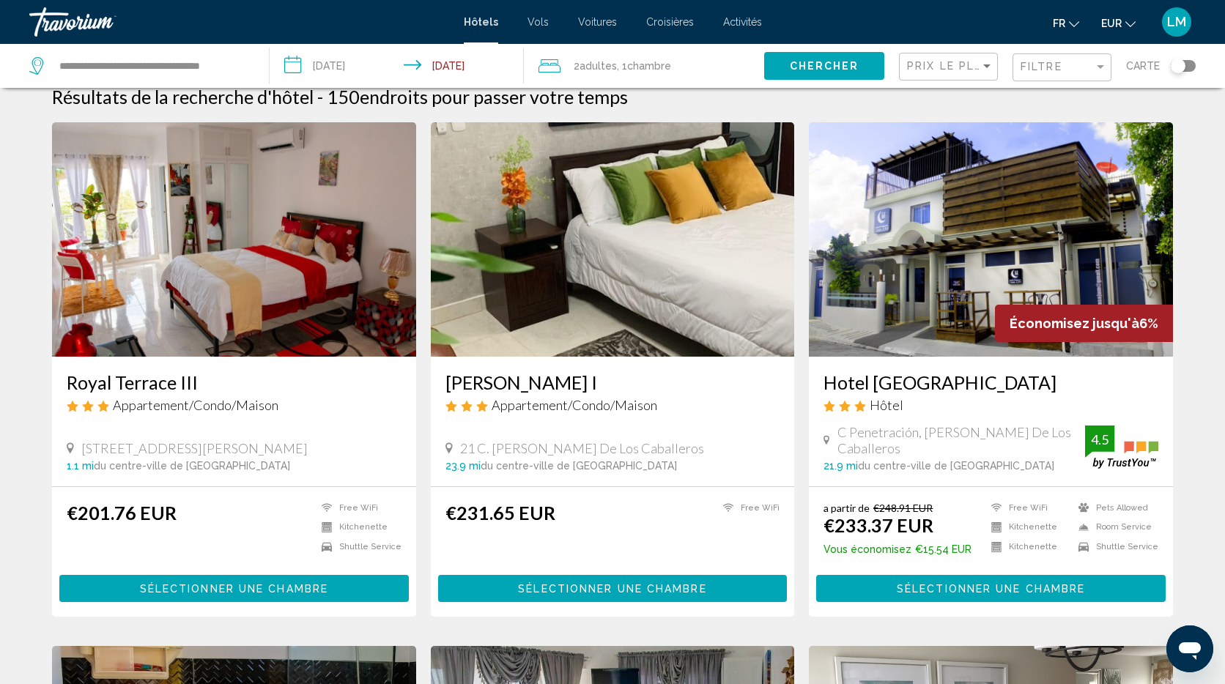
scroll to position [18, 0]
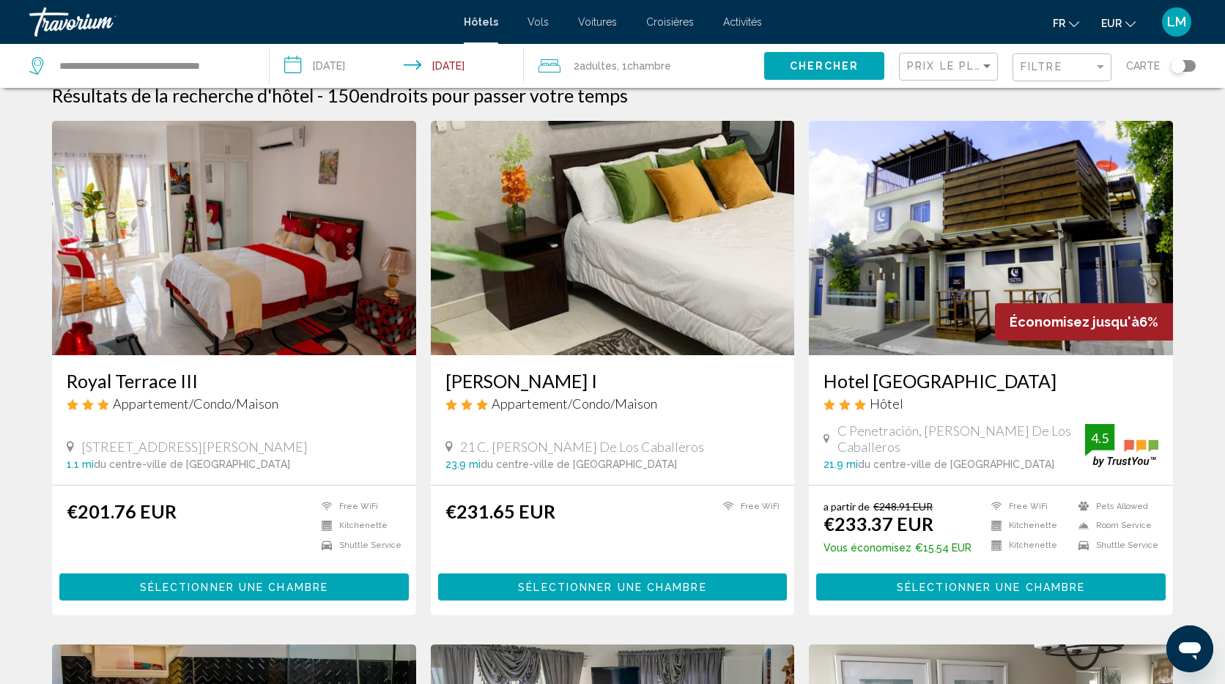
click at [297, 357] on div "Royal Terrace III Appartement/Condo/Maison [STREET_ADDRESS] Urbanizacion [GEOGR…" at bounding box center [234, 420] width 364 height 130
click at [310, 303] on img "Main content" at bounding box center [234, 238] width 364 height 234
